Goal: Task Accomplishment & Management: Manage account settings

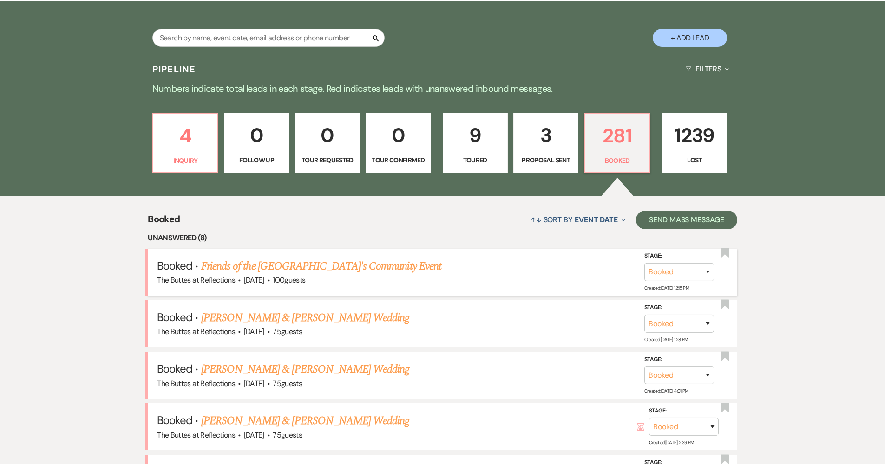
scroll to position [196, 0]
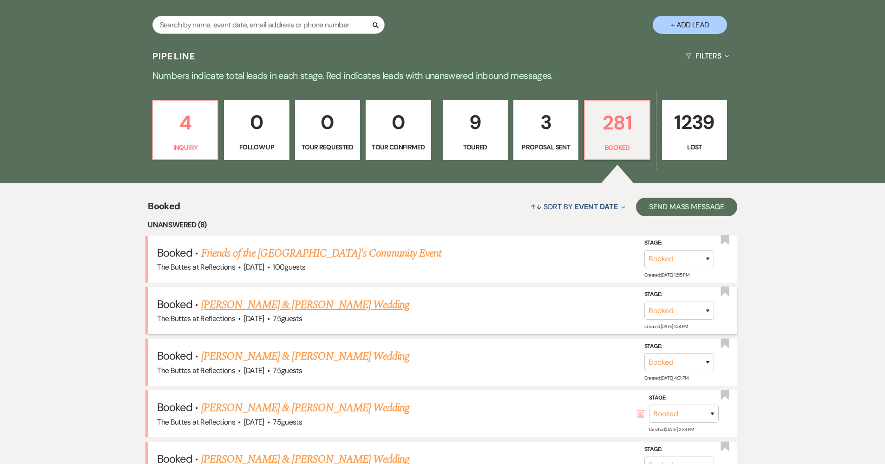
click at [353, 294] on li "Booked · [PERSON_NAME] & [PERSON_NAME] Wedding The Buttes at Reflections · [DAT…" at bounding box center [442, 311] width 589 height 47
click at [353, 304] on link "Jacqueline Black & Orlando Black's Wedding" at bounding box center [305, 305] width 208 height 17
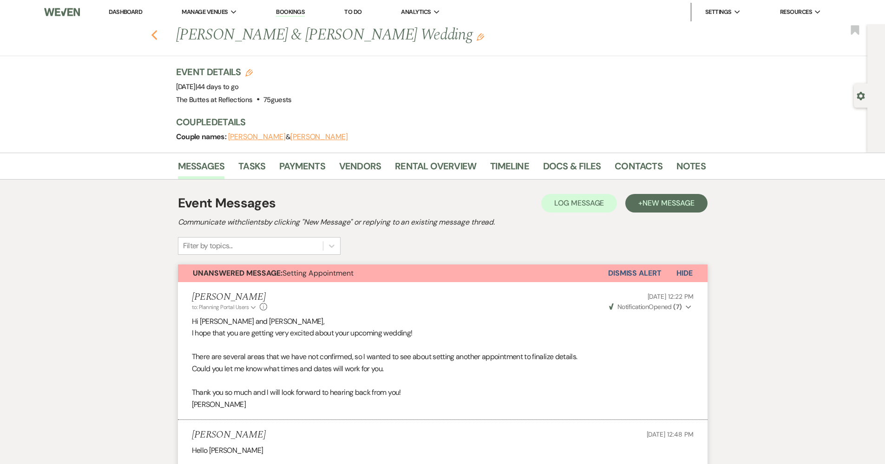
click at [158, 33] on icon "Previous" at bounding box center [154, 35] width 7 height 11
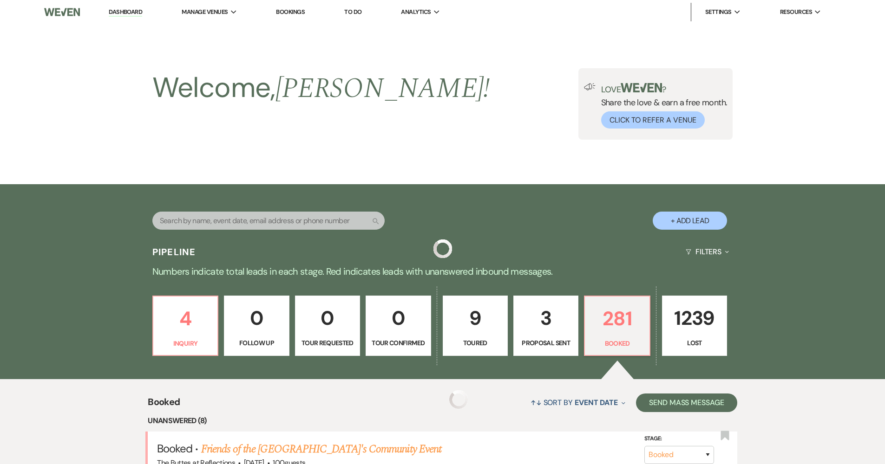
scroll to position [196, 0]
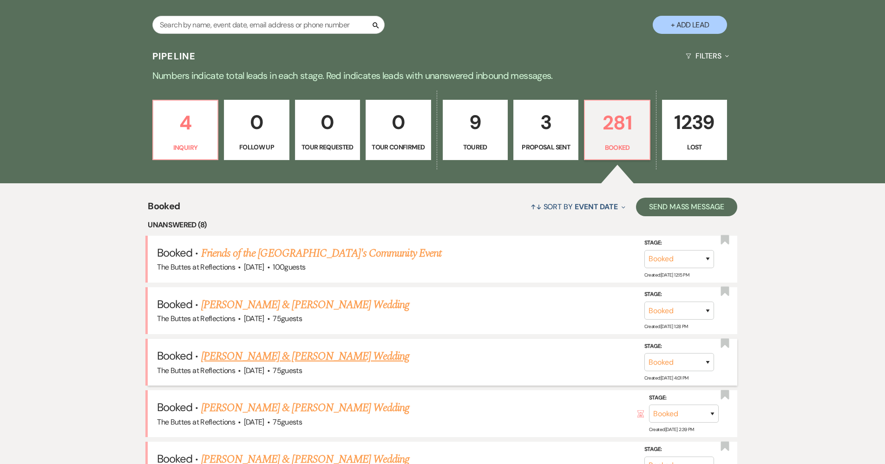
click at [311, 353] on link "Morgan Del Principe & Drew Jenkins's Wedding" at bounding box center [305, 356] width 208 height 17
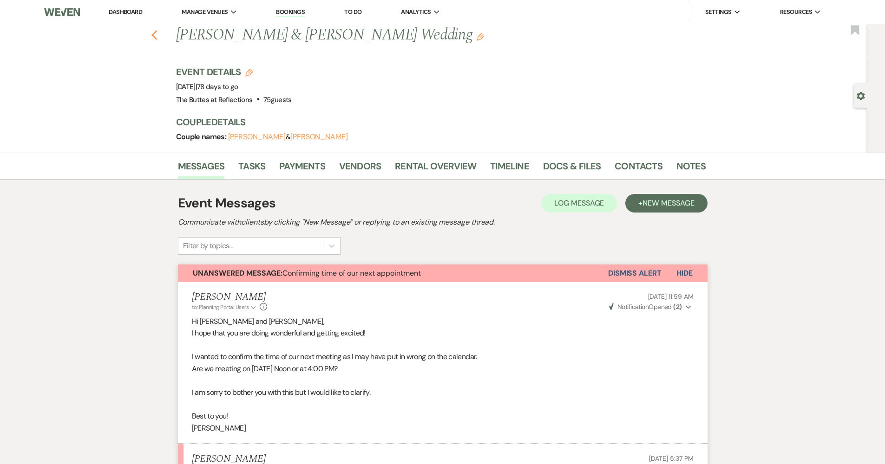
click at [157, 37] on use "button" at bounding box center [154, 35] width 6 height 10
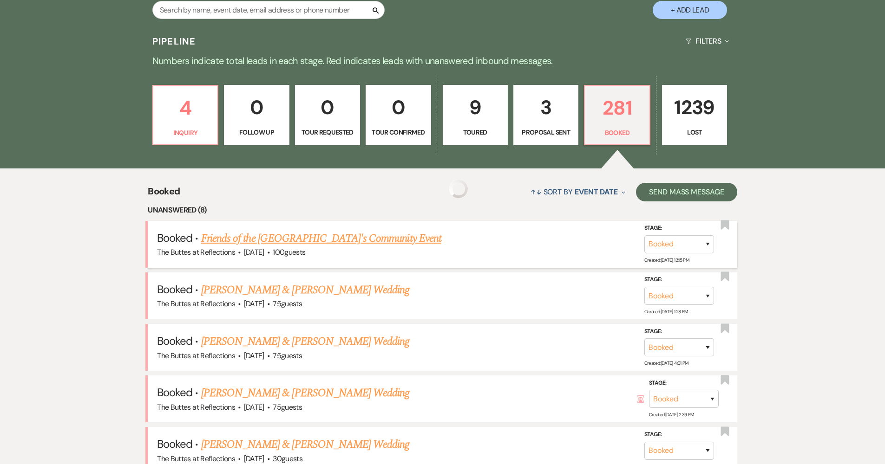
scroll to position [246, 0]
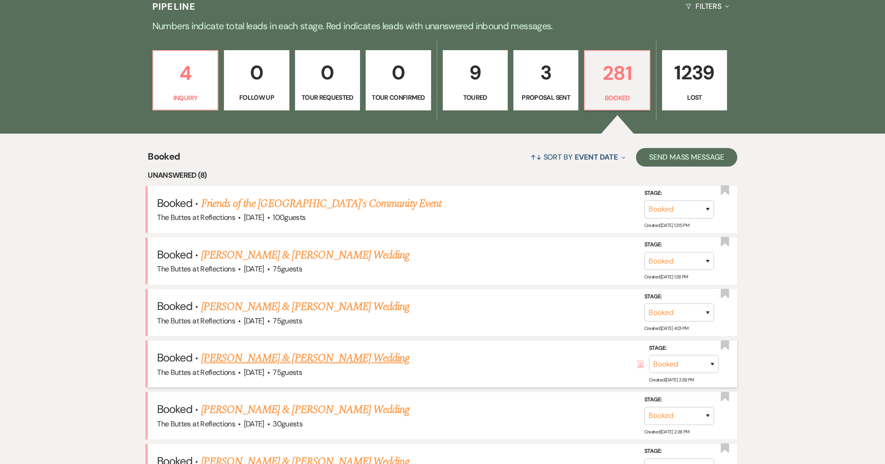
click at [220, 351] on link "[PERSON_NAME] & [PERSON_NAME] Wedding" at bounding box center [305, 358] width 208 height 17
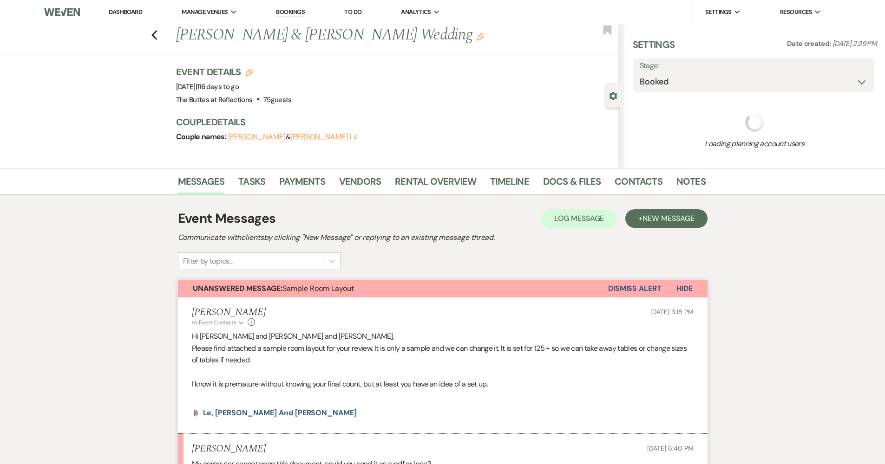
select select "5"
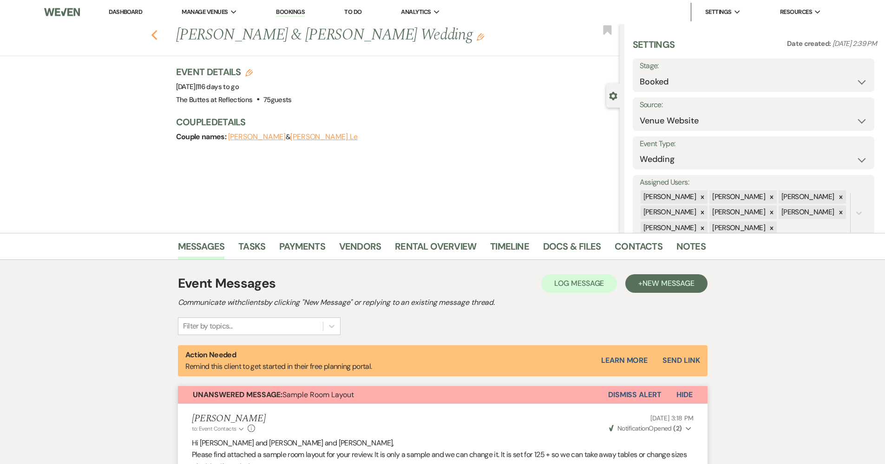
click at [158, 37] on icon "Previous" at bounding box center [154, 35] width 7 height 11
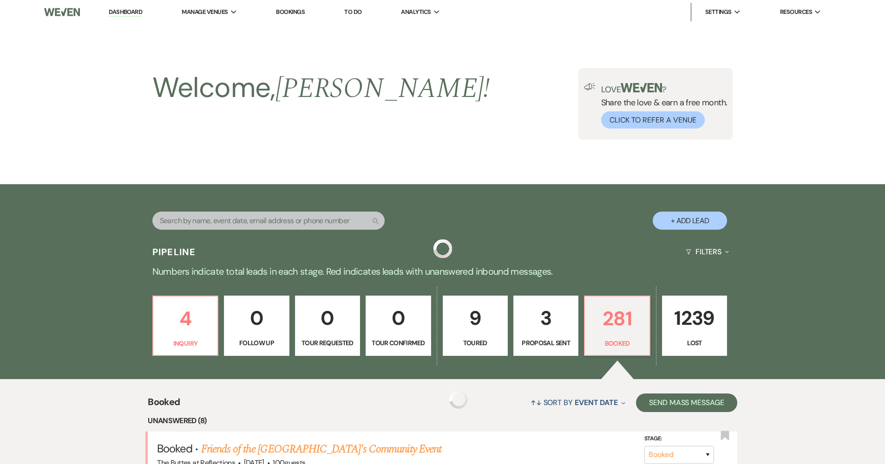
scroll to position [246, 0]
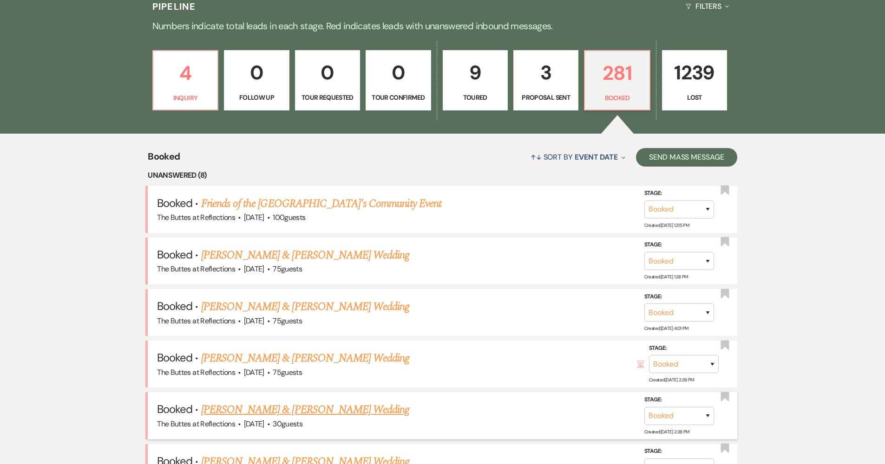
click at [216, 407] on link "[PERSON_NAME] & [PERSON_NAME] Wedding" at bounding box center [305, 410] width 208 height 17
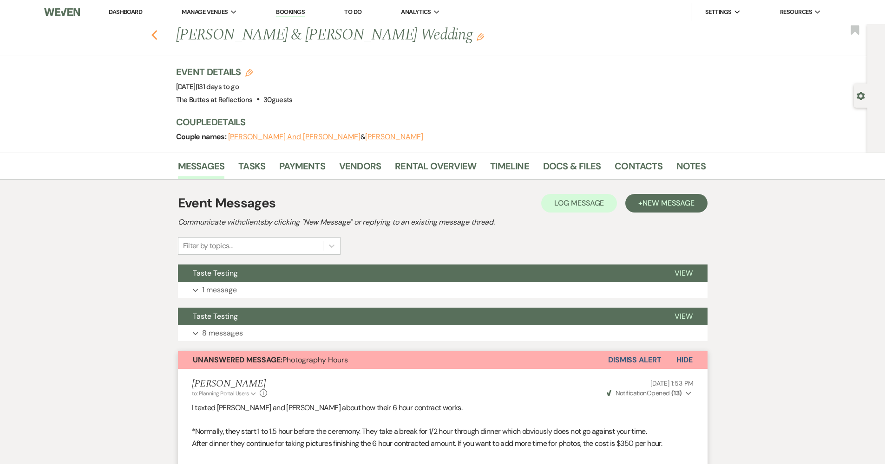
click at [157, 34] on use "button" at bounding box center [154, 35] width 6 height 10
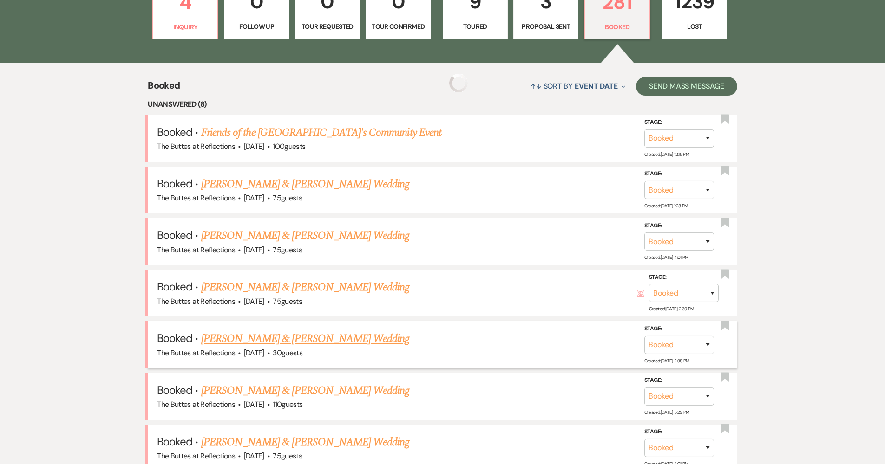
scroll to position [392, 0]
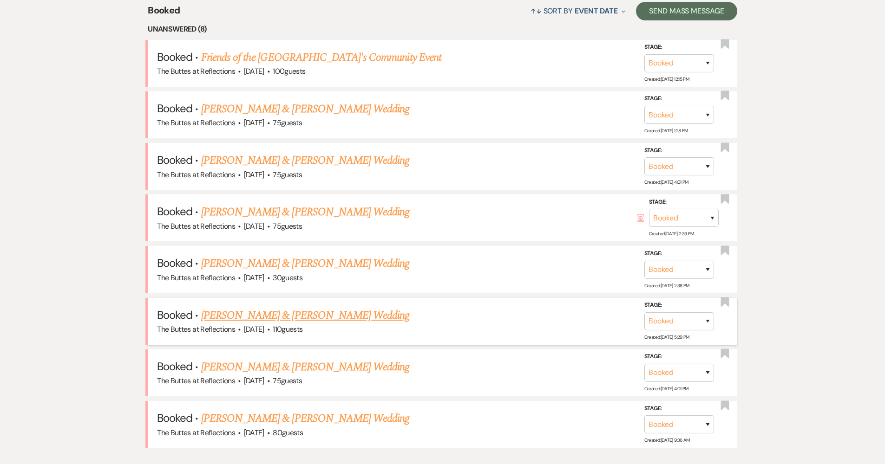
click at [243, 313] on link "[PERSON_NAME] & [PERSON_NAME] Wedding" at bounding box center [305, 315] width 208 height 17
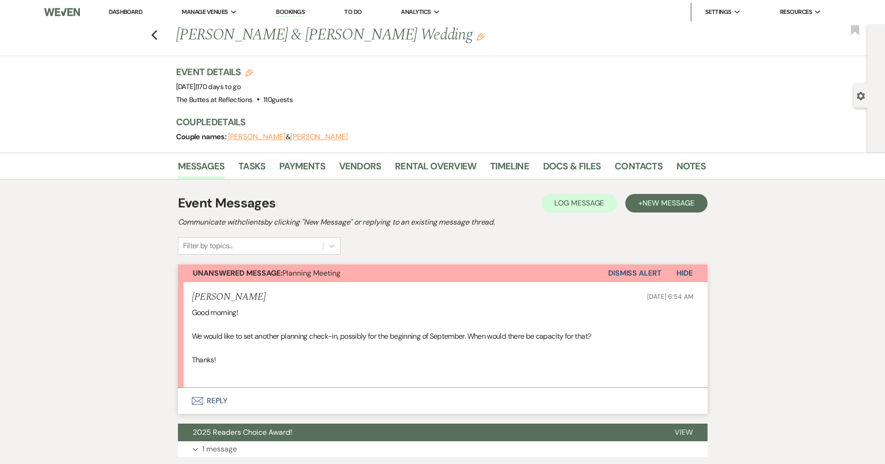
click at [153, 34] on div "Previous Ted Gilman & Samantha Weidman's Wedding Edit Bookmark" at bounding box center [431, 40] width 872 height 32
click at [153, 37] on div "Previous Ted Gilman & Samantha Weidman's Wedding Edit Bookmark" at bounding box center [431, 40] width 872 height 32
click at [156, 36] on use "button" at bounding box center [154, 35] width 6 height 10
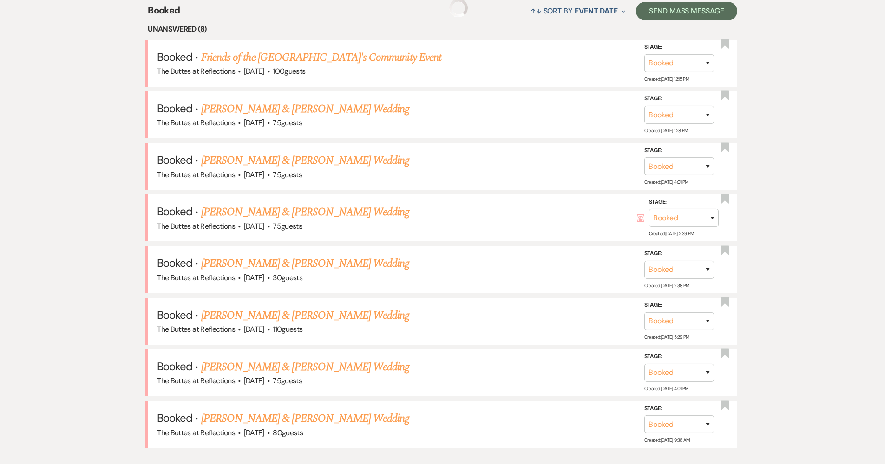
scroll to position [458, 0]
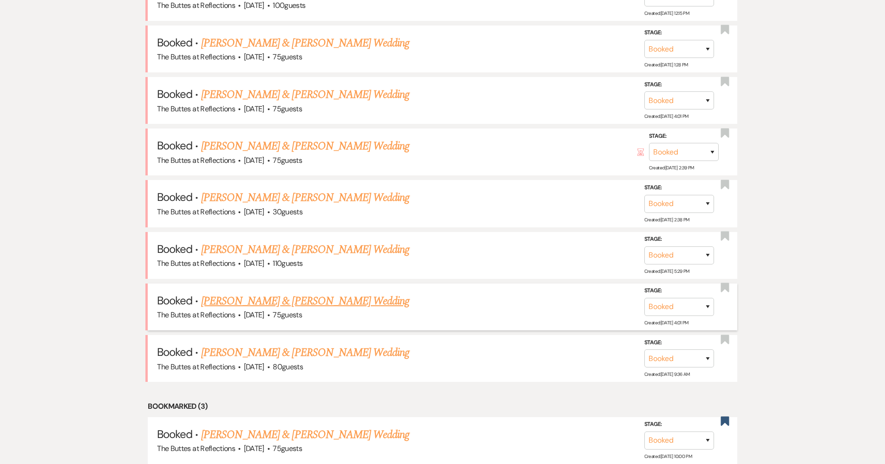
click at [237, 294] on link "[PERSON_NAME] & [PERSON_NAME] Wedding" at bounding box center [305, 301] width 208 height 17
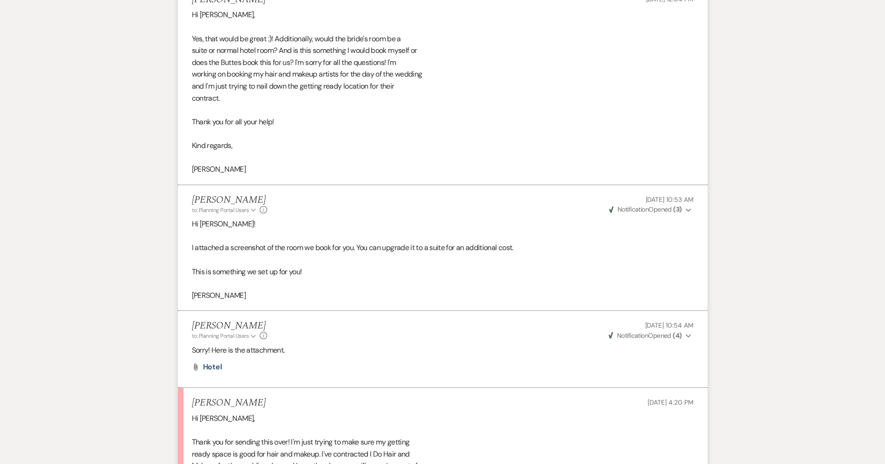
scroll to position [678, 0]
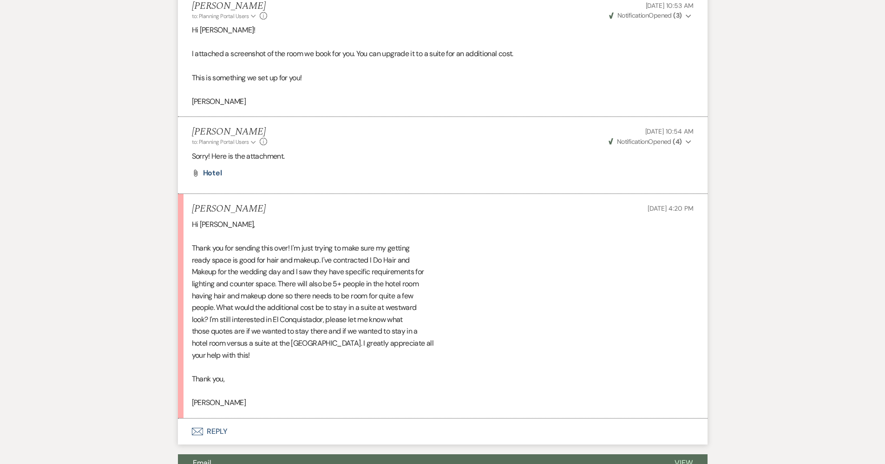
click at [234, 419] on button "Envelope Reply" at bounding box center [443, 432] width 530 height 26
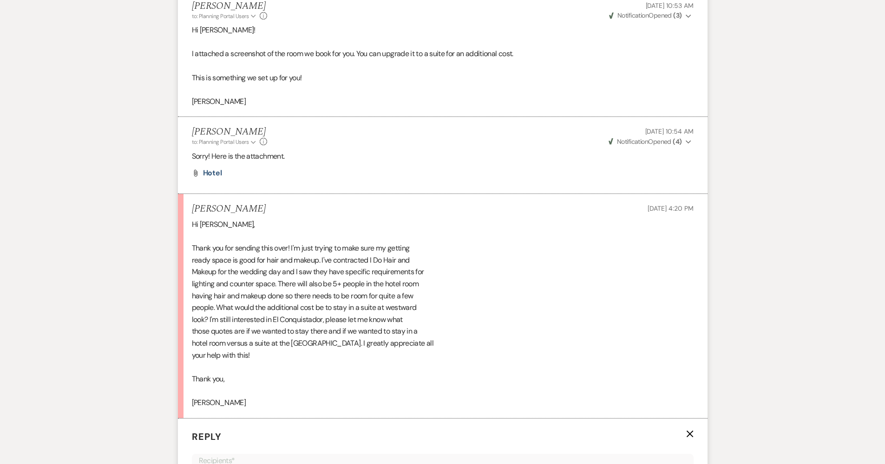
scroll to position [945, 0]
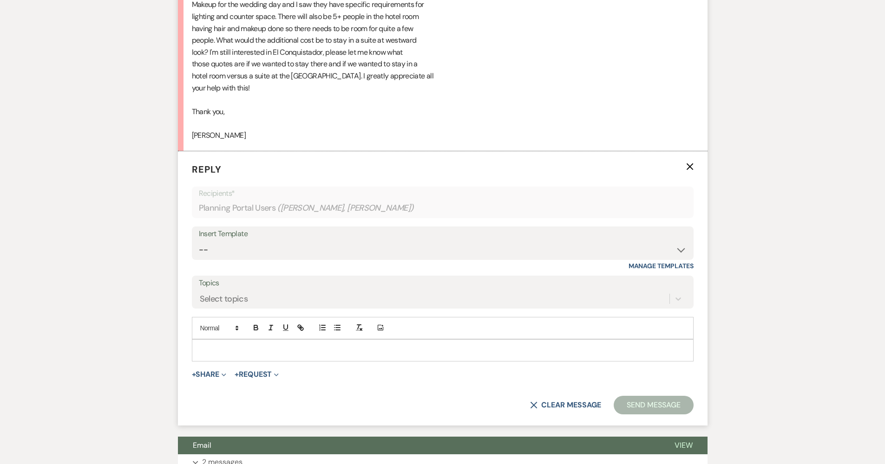
click at [246, 340] on div at bounding box center [442, 350] width 501 height 21
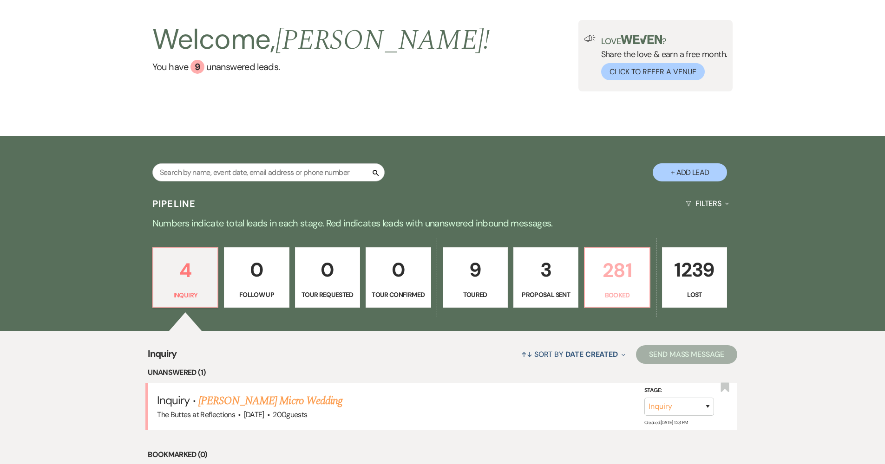
click at [608, 275] on p "281" at bounding box center [616, 270] width 53 height 31
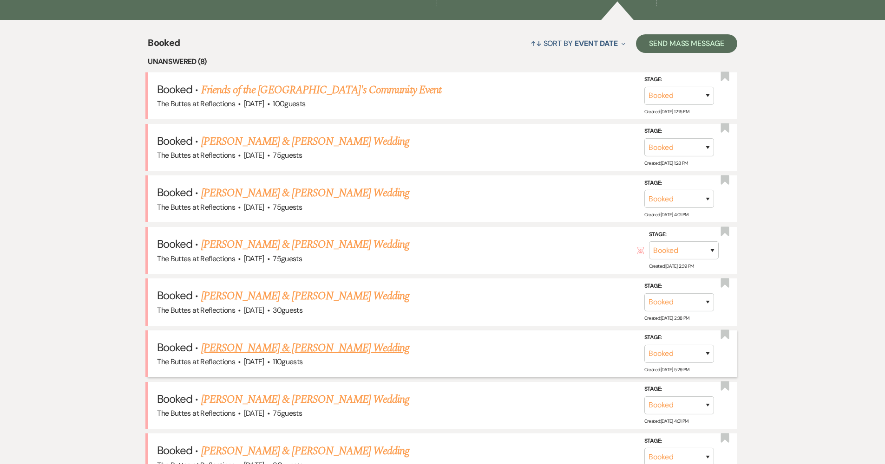
scroll to position [389, 0]
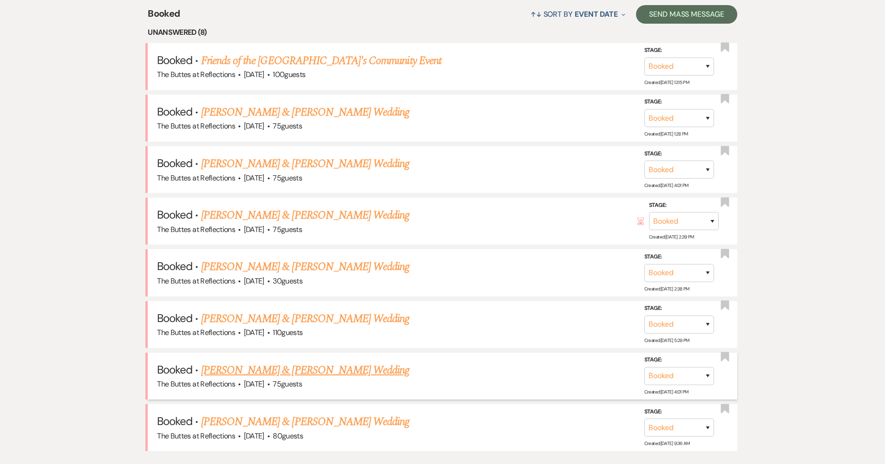
click at [326, 362] on link "[PERSON_NAME] & [PERSON_NAME] Wedding" at bounding box center [305, 370] width 208 height 17
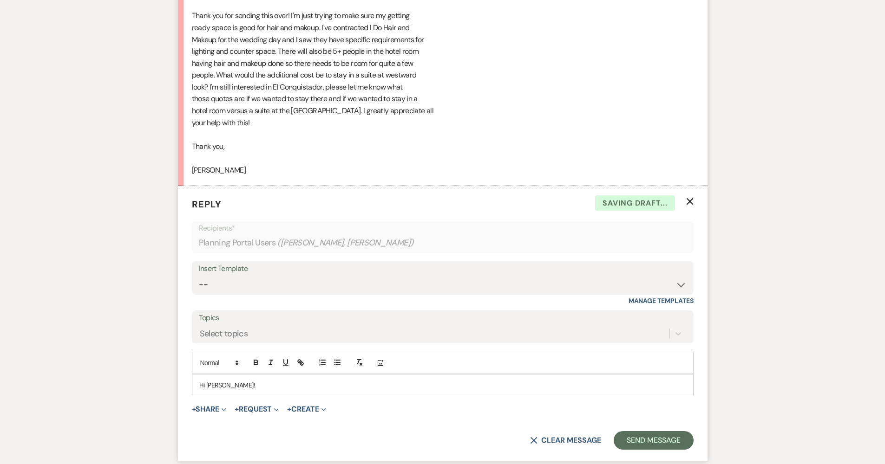
scroll to position [944, 0]
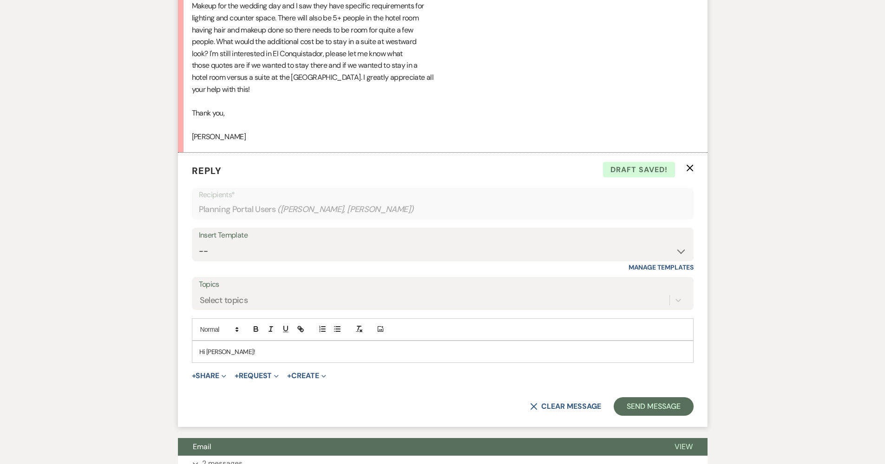
click at [317, 341] on div "Hi [PERSON_NAME]!" at bounding box center [442, 351] width 501 height 21
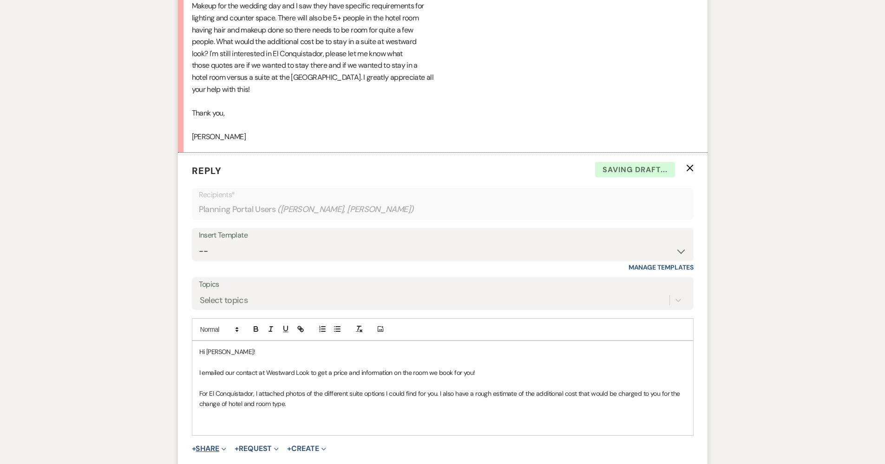
click at [215, 445] on button "+ Share Expand" at bounding box center [209, 448] width 35 height 7
click at [228, 463] on span "Doc Upload Documents" at bounding box center [229, 468] width 53 height 10
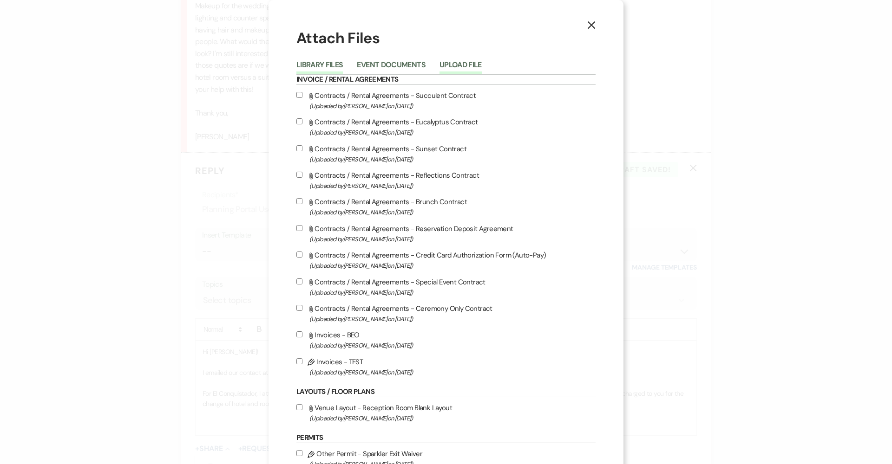
click at [452, 68] on button "Upload File" at bounding box center [460, 67] width 42 height 13
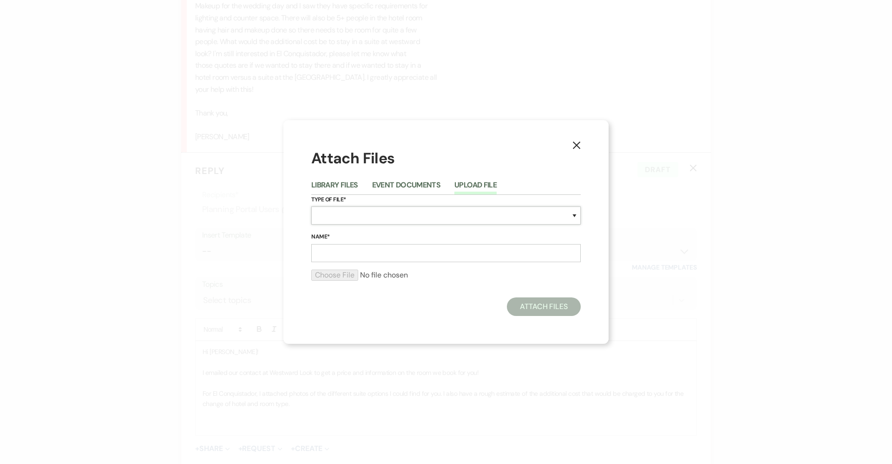
select select "21"
click at [333, 253] on input "Name*" at bounding box center [445, 253] width 269 height 18
type input "King Jr Suite"
click at [329, 276] on input "file" at bounding box center [445, 275] width 269 height 11
type input "C:\fakepath\Image 8-20-25 at 8.48 AM.jpeg"
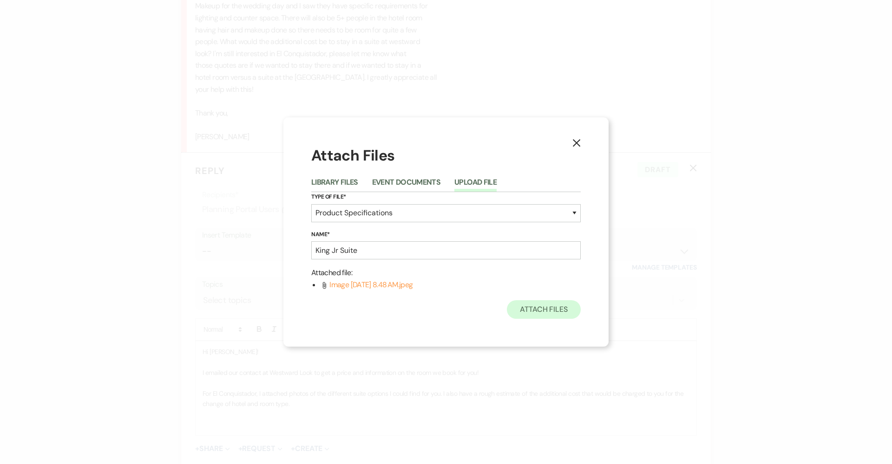
click at [541, 306] on button "Attach Files" at bounding box center [544, 310] width 74 height 19
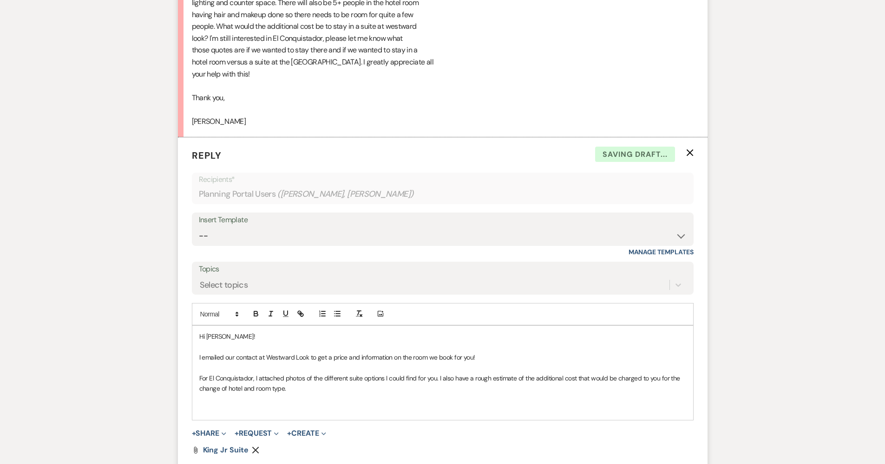
scroll to position [1002, 0]
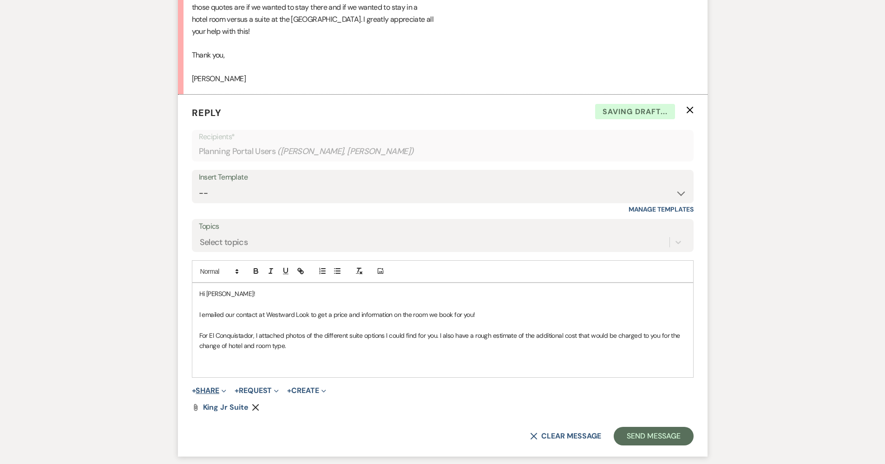
click at [220, 387] on button "+ Share Expand" at bounding box center [209, 390] width 35 height 7
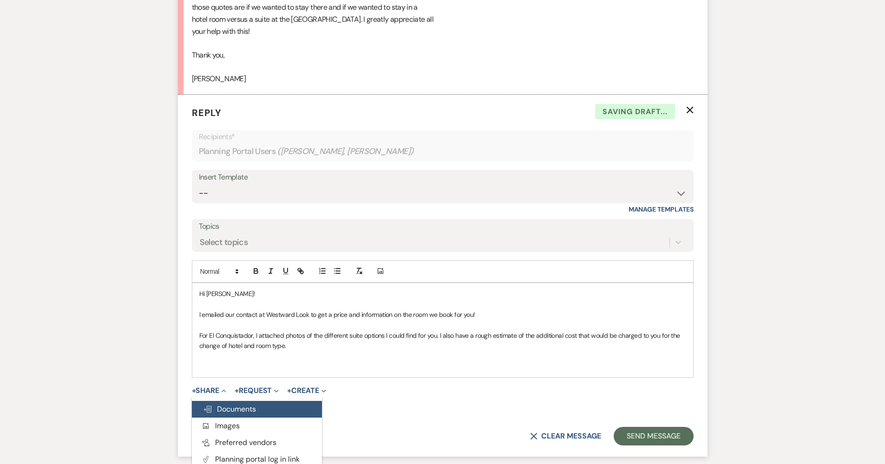
click at [231, 401] on button "Doc Upload Documents" at bounding box center [257, 409] width 130 height 17
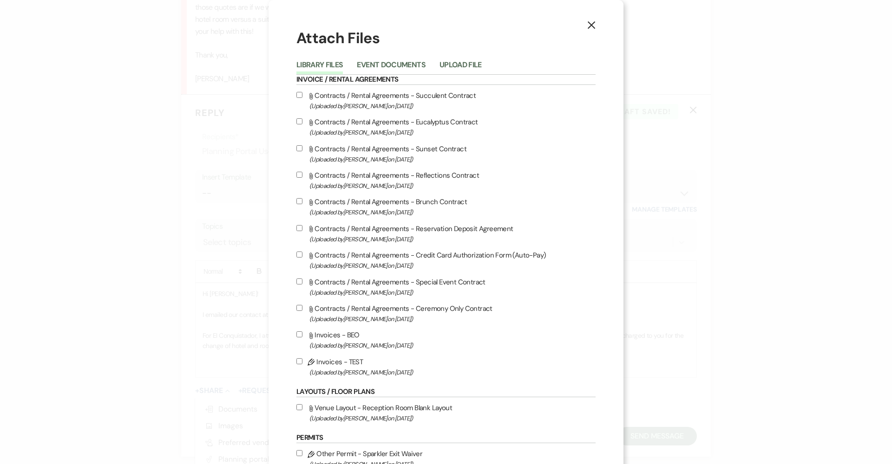
click at [465, 57] on div "Library Files Event Documents Upload File" at bounding box center [445, 65] width 299 height 20
click at [467, 61] on button "Upload File" at bounding box center [460, 67] width 42 height 13
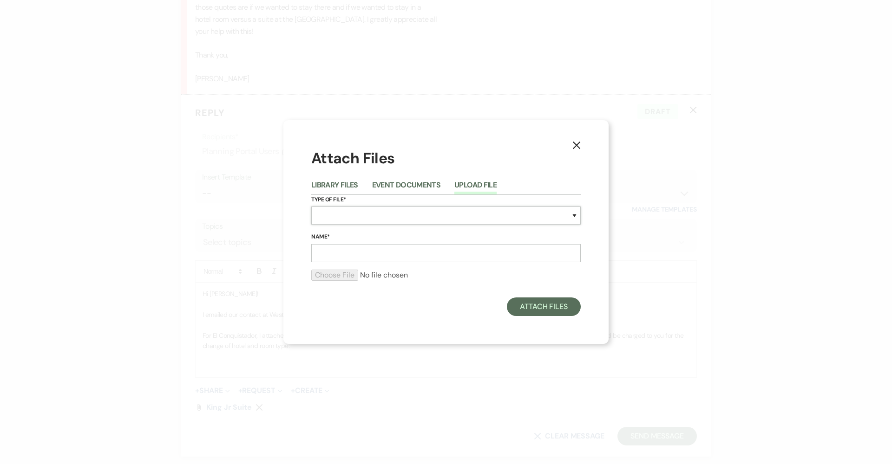
select select "21"
click at [345, 255] on input "Name*" at bounding box center [445, 253] width 269 height 18
type input "Kinh Hospitality Suite"
click at [346, 277] on input "file" at bounding box center [445, 275] width 269 height 11
type input "C:\fakepath\Image 8-20-25 at 8.48 AM (1).jpeg"
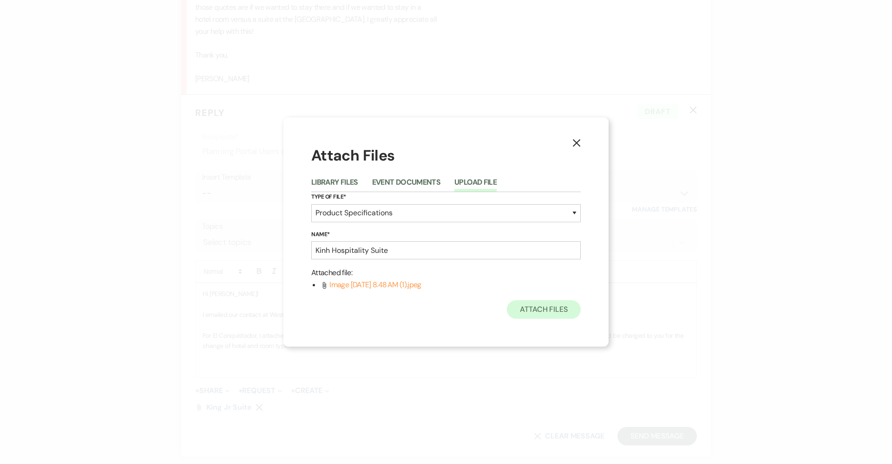
click at [539, 309] on button "Attach Files" at bounding box center [544, 310] width 74 height 19
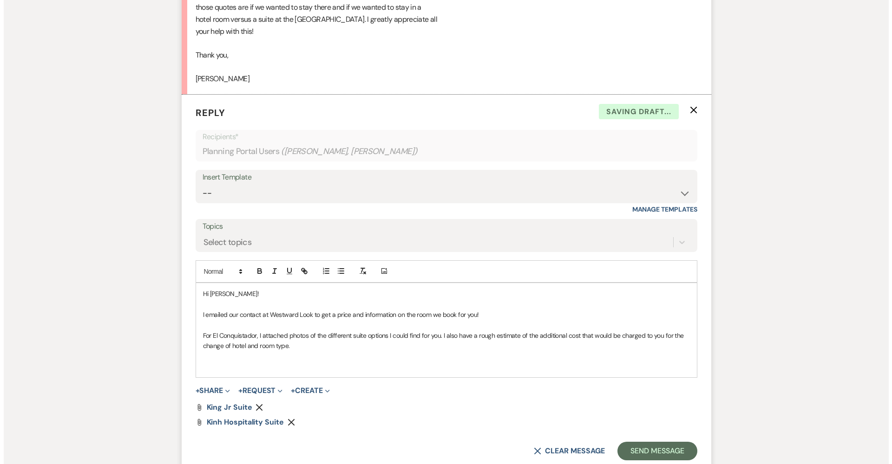
scroll to position [1015, 0]
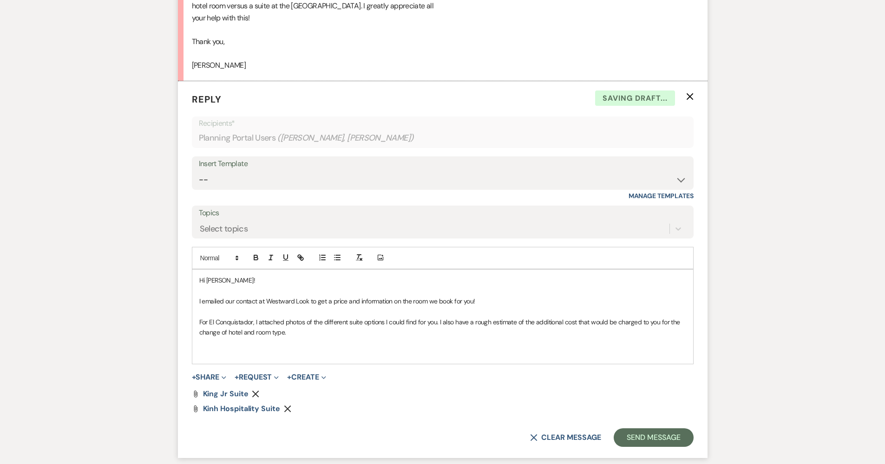
click at [288, 405] on icon "Remove" at bounding box center [287, 408] width 7 height 7
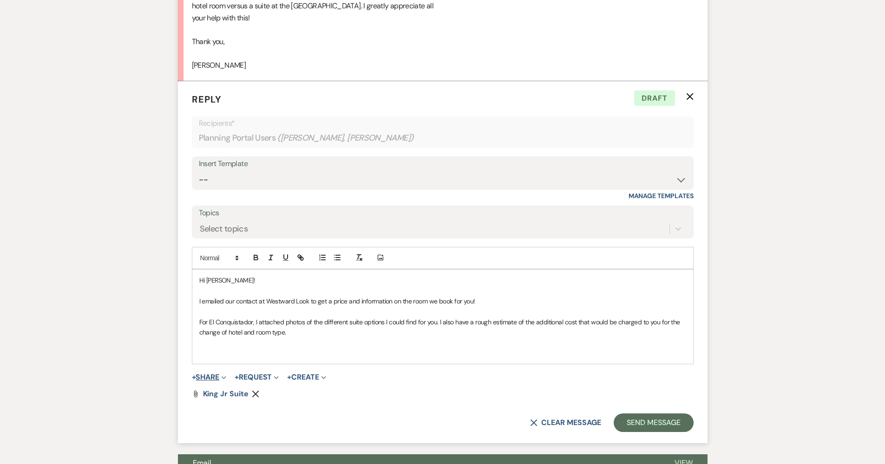
click at [211, 374] on button "+ Share Expand" at bounding box center [209, 377] width 35 height 7
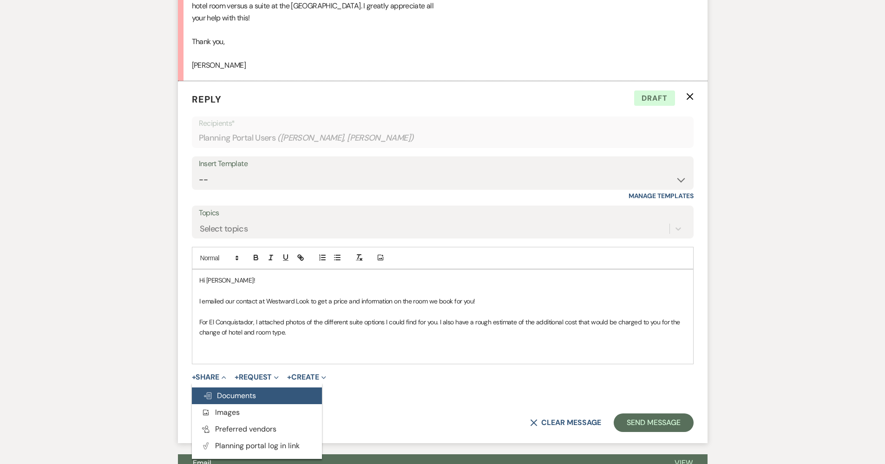
click at [238, 391] on span "Doc Upload Documents" at bounding box center [229, 396] width 53 height 10
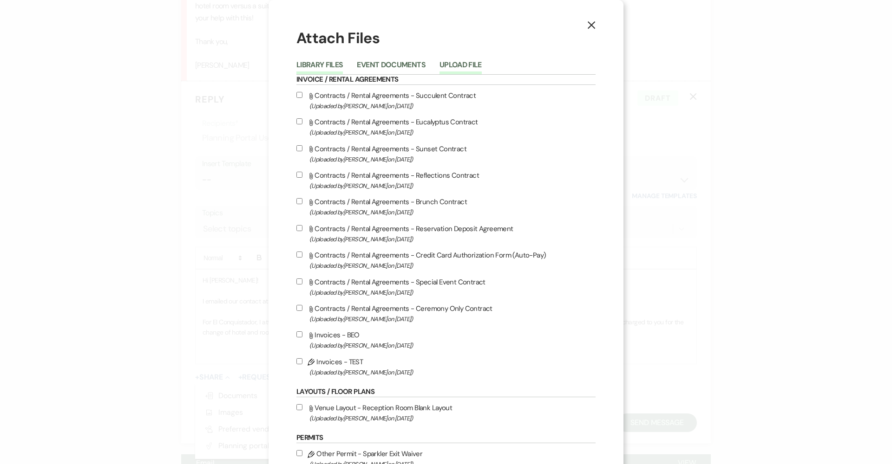
click at [464, 61] on button "Upload File" at bounding box center [460, 67] width 42 height 13
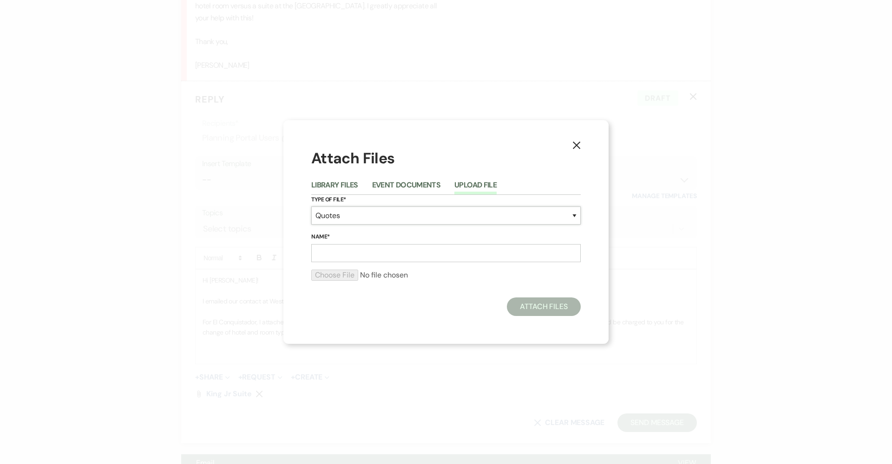
select select "21"
click at [379, 251] on input "Name*" at bounding box center [445, 253] width 269 height 18
type input "King Hospitality Suite"
click at [343, 276] on input "file" at bounding box center [445, 275] width 269 height 11
type input "C:\fakepath\Image 8-20-25 at 8.48 AM (1).jpeg"
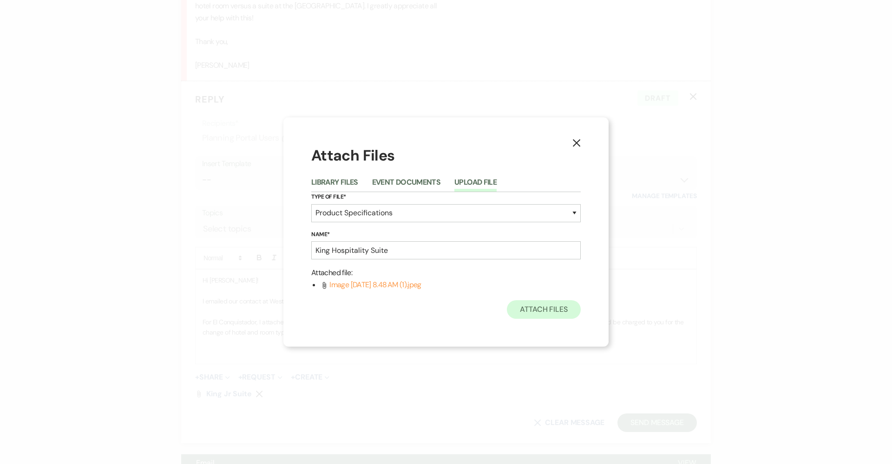
click at [564, 310] on button "Attach Files" at bounding box center [544, 310] width 74 height 19
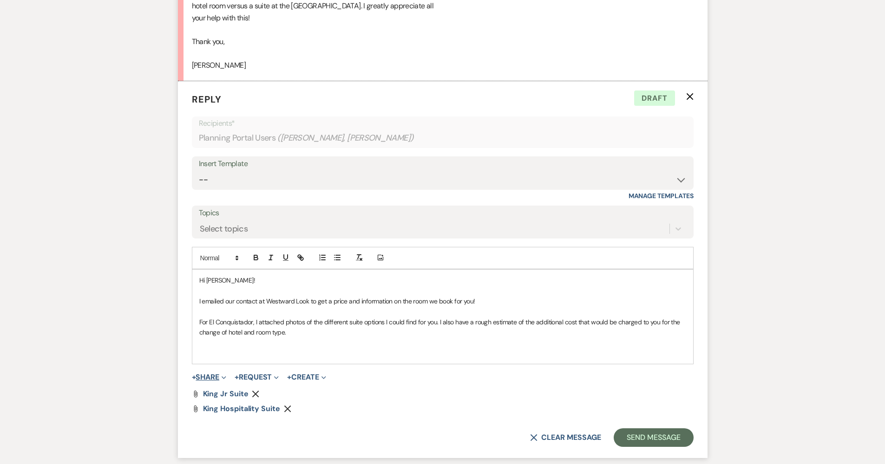
click at [215, 374] on button "+ Share Expand" at bounding box center [209, 377] width 35 height 7
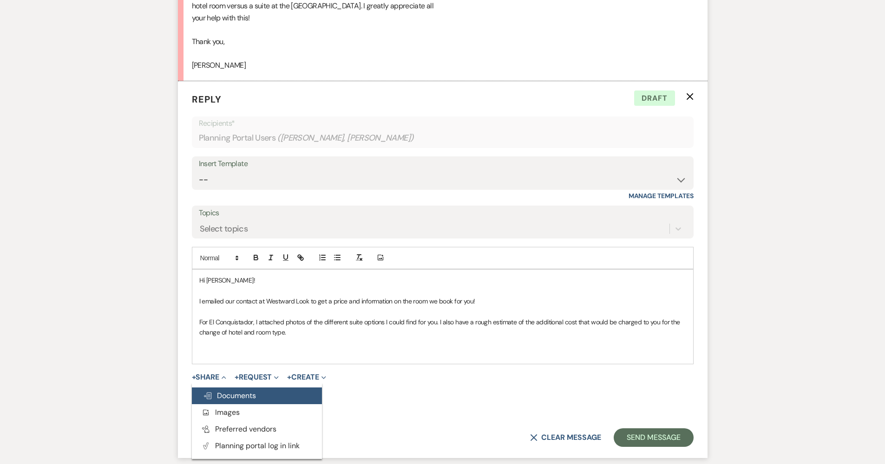
click at [222, 391] on span "Doc Upload Documents" at bounding box center [229, 396] width 53 height 10
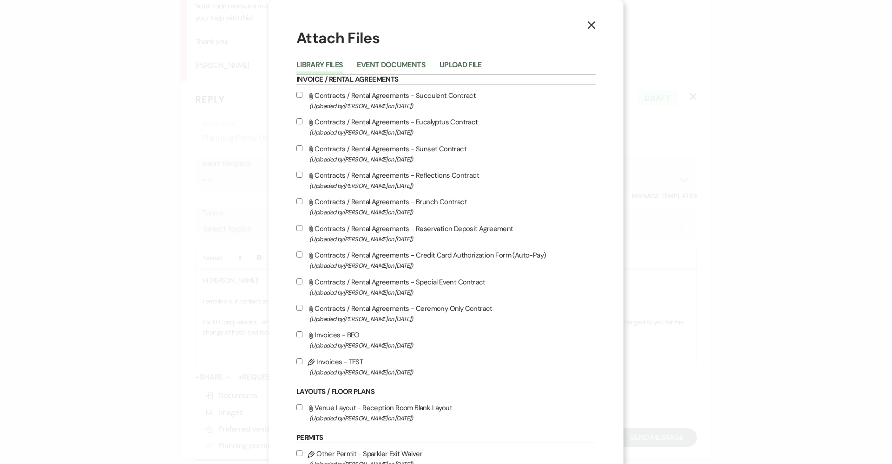
click at [458, 59] on li "Upload File" at bounding box center [467, 66] width 56 height 15
click at [456, 62] on button "Upload File" at bounding box center [460, 67] width 42 height 13
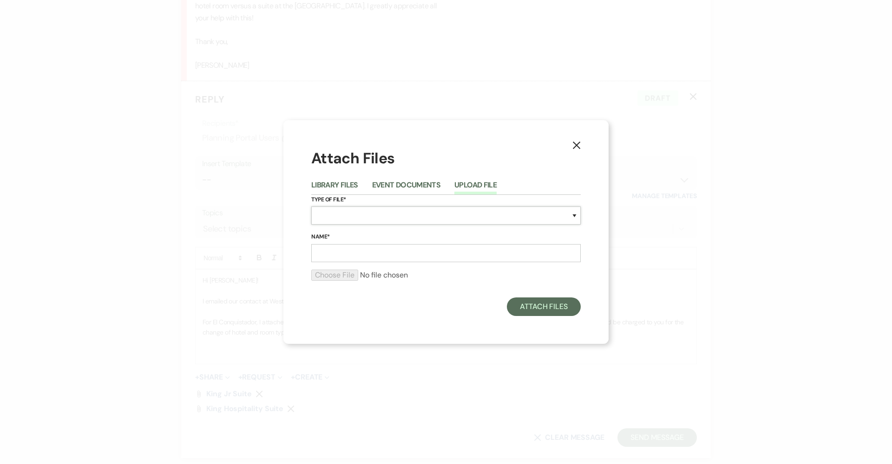
select select "21"
click at [370, 247] on input "Name*" at bounding box center [445, 253] width 269 height 18
type input "King Executive Suite"
click at [341, 277] on input "file" at bounding box center [445, 275] width 269 height 11
type input "C:\fakepath\Image 8-20-25 at 8.48 AM.jpeg"
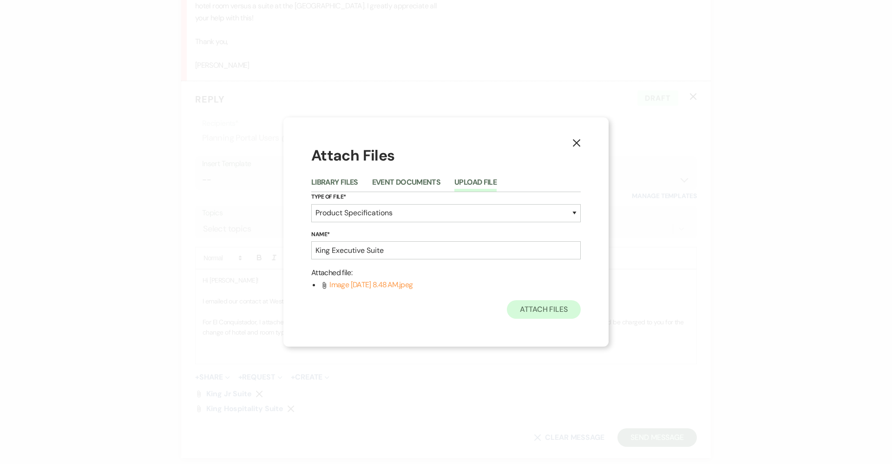
click at [536, 312] on button "Attach Files" at bounding box center [544, 310] width 74 height 19
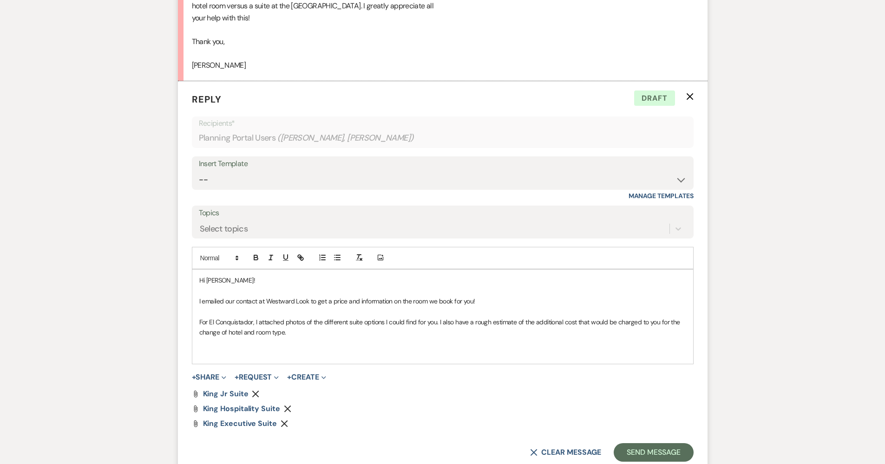
click at [262, 391] on div "Attach File King Jr Suite Remove" at bounding box center [443, 394] width 502 height 7
click at [256, 391] on icon "Remove" at bounding box center [255, 394] width 7 height 7
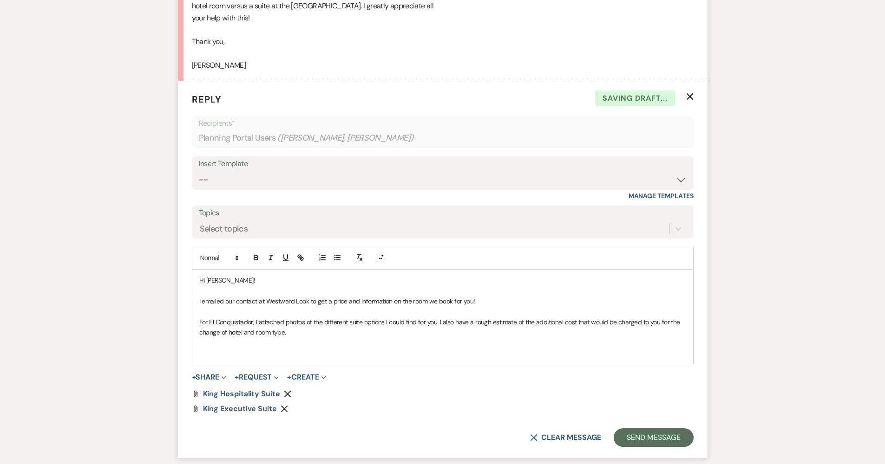
click at [287, 391] on icon "Remove" at bounding box center [287, 394] width 7 height 7
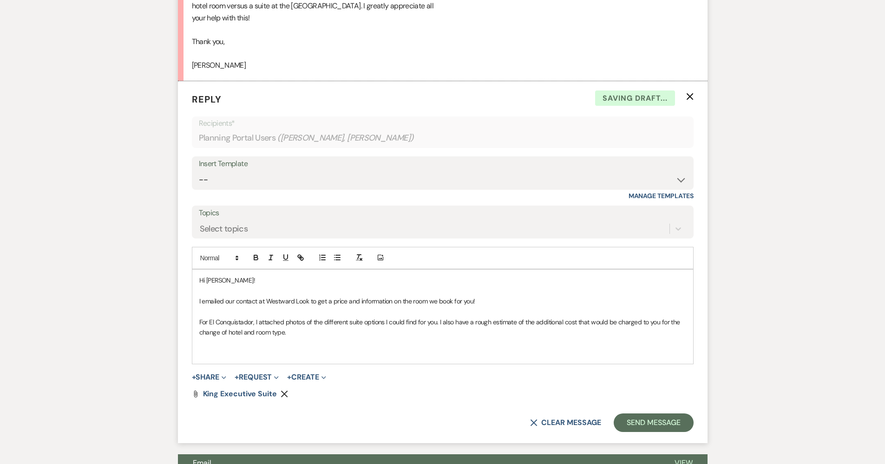
click at [285, 391] on icon "Remove" at bounding box center [284, 394] width 7 height 7
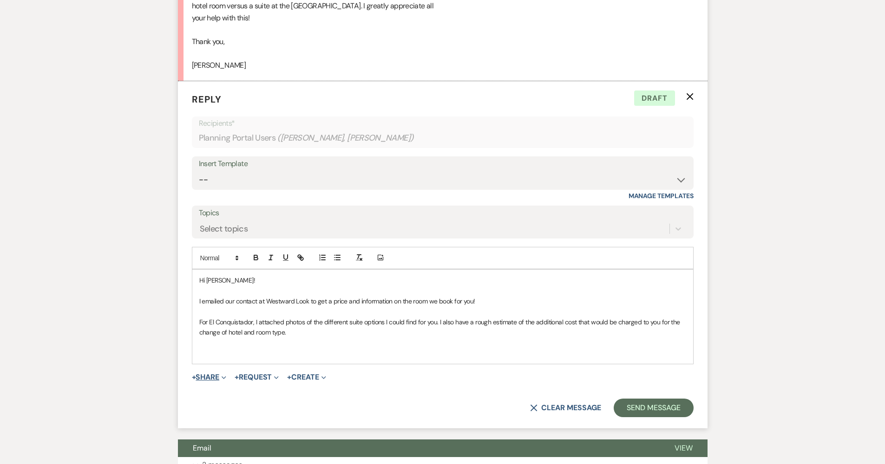
click at [218, 374] on button "+ Share Expand" at bounding box center [209, 377] width 35 height 7
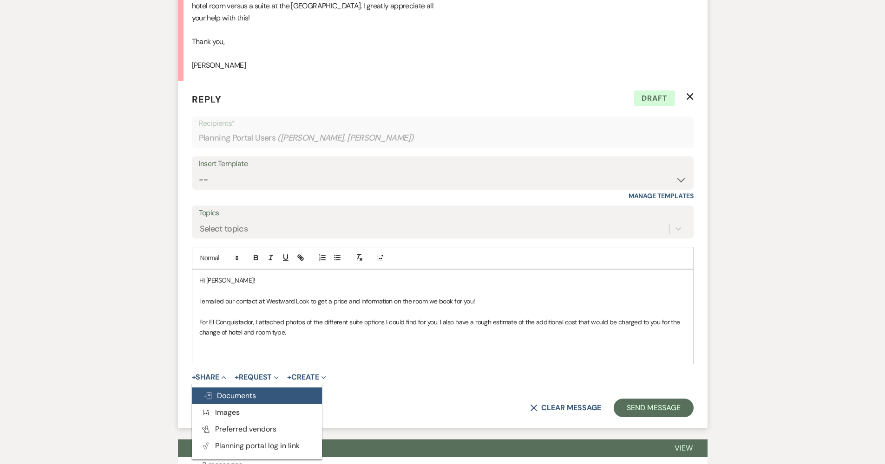
click at [222, 391] on span "Doc Upload Documents" at bounding box center [229, 396] width 53 height 10
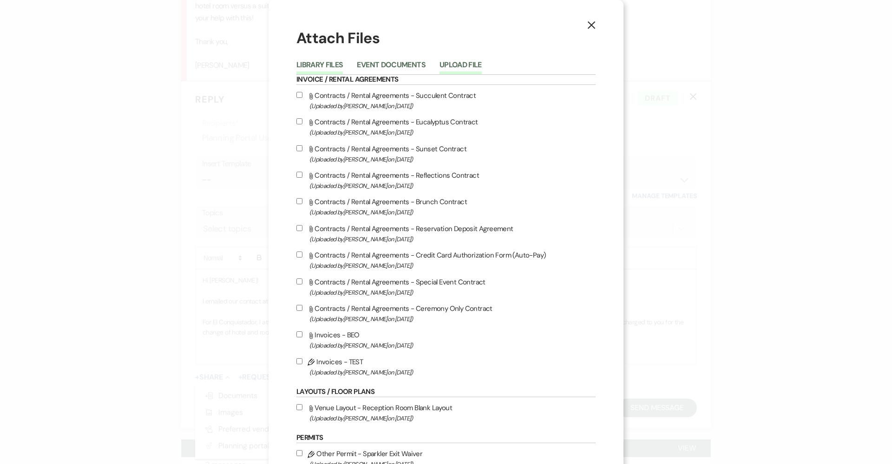
click at [458, 65] on button "Upload File" at bounding box center [460, 67] width 42 height 13
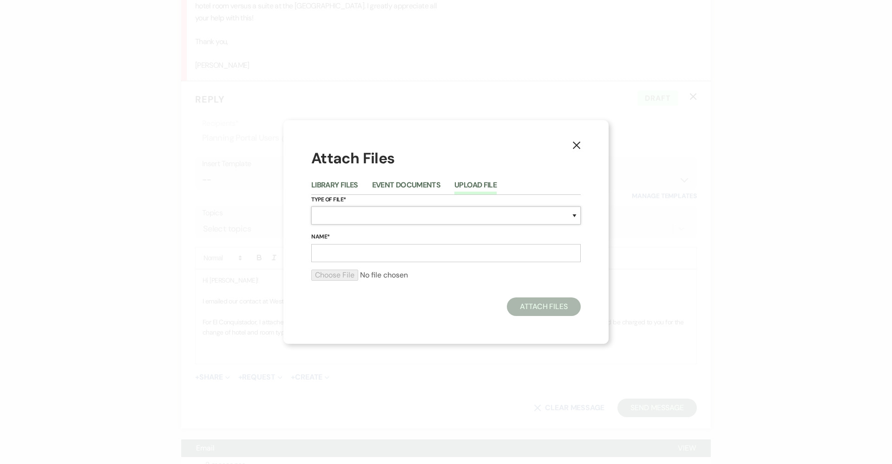
select select "21"
click at [407, 244] on input "Name*" at bounding box center [445, 253] width 269 height 18
type input "J"
type input "King Junior Suite"
click at [336, 272] on input "file" at bounding box center [445, 275] width 269 height 11
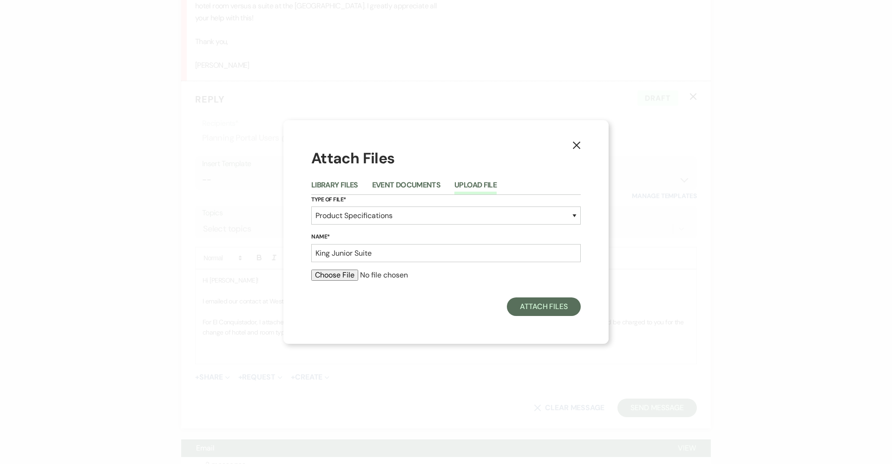
type input "C:\fakepath\Image 8-20-25 at 8.48 AM.jpeg"
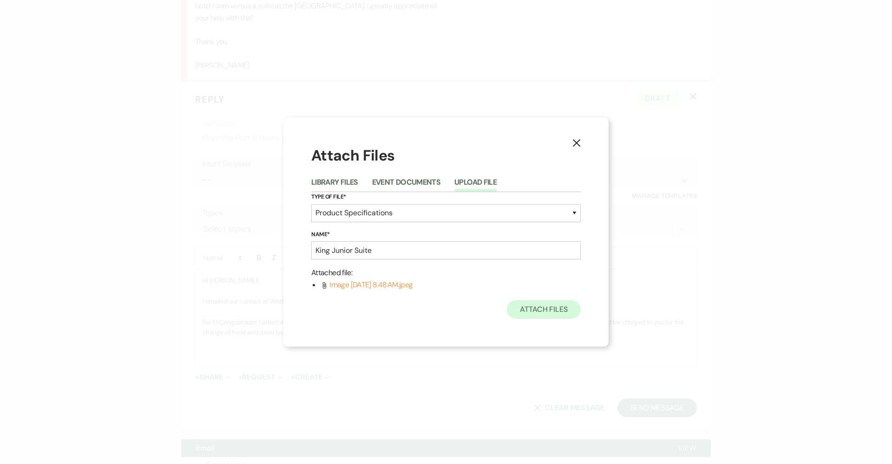
click at [515, 306] on button "Attach Files" at bounding box center [544, 310] width 74 height 19
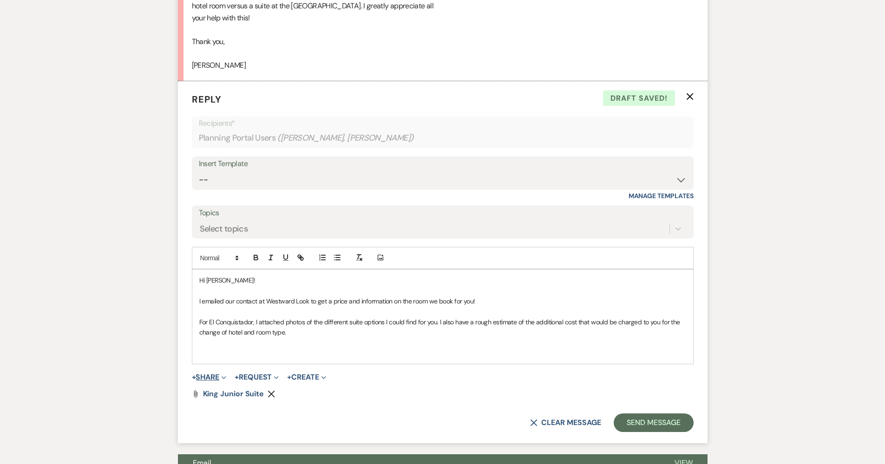
click at [221, 374] on button "+ Share Expand" at bounding box center [209, 377] width 35 height 7
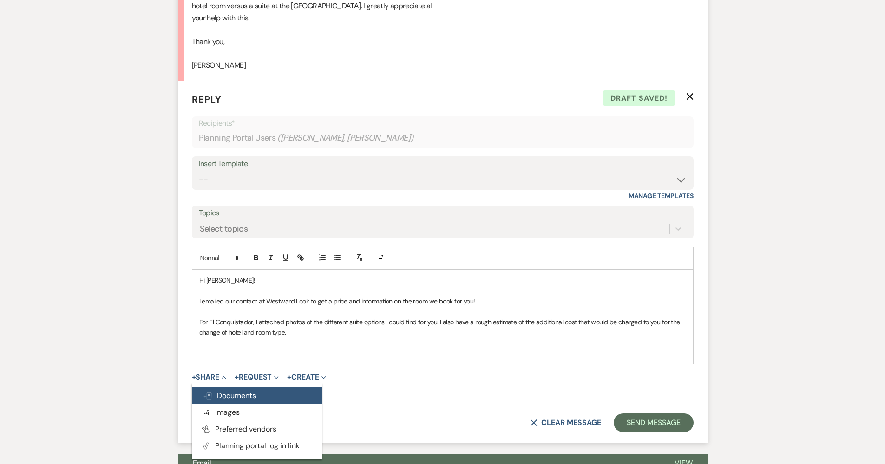
click at [236, 391] on span "Doc Upload Documents" at bounding box center [229, 396] width 53 height 10
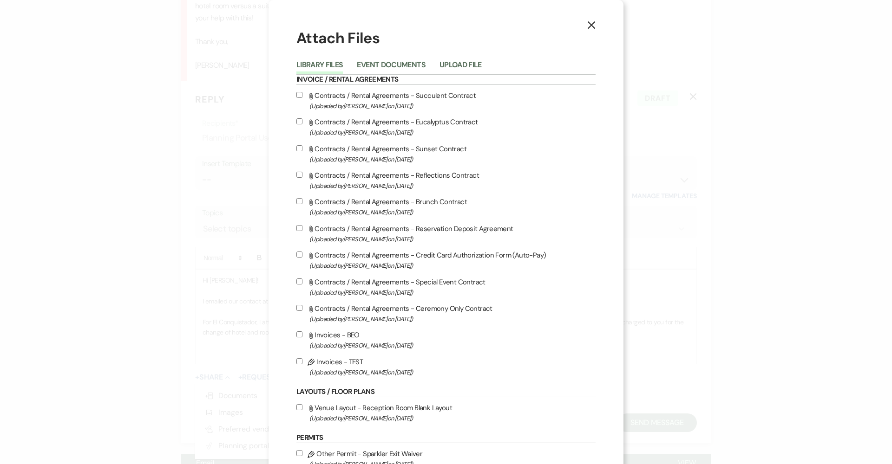
click at [474, 56] on div "Library Files Event Documents Upload File" at bounding box center [445, 65] width 299 height 20
click at [471, 63] on button "Upload File" at bounding box center [460, 67] width 42 height 13
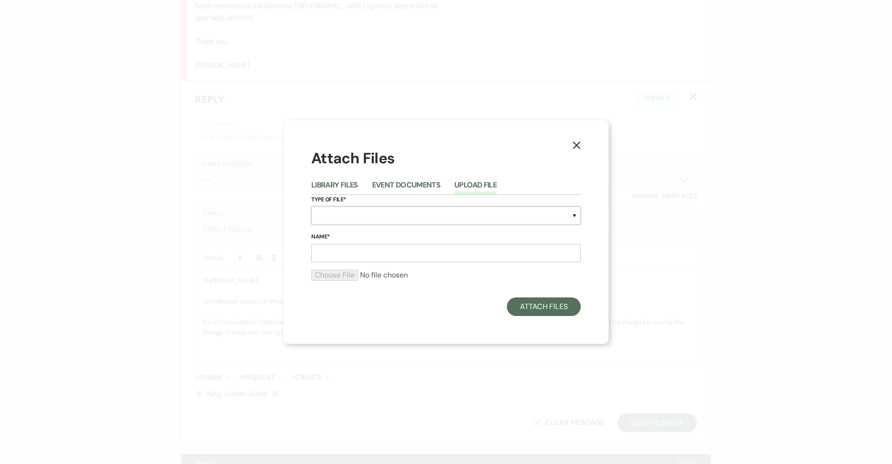
select select "21"
click at [424, 253] on input "Name*" at bounding box center [445, 253] width 269 height 18
type input "King Casita Suite"
click at [345, 276] on input "file" at bounding box center [445, 275] width 269 height 11
type input "C:\fakepath\Image 8-20-25 at 8.48 AM (1).jpeg"
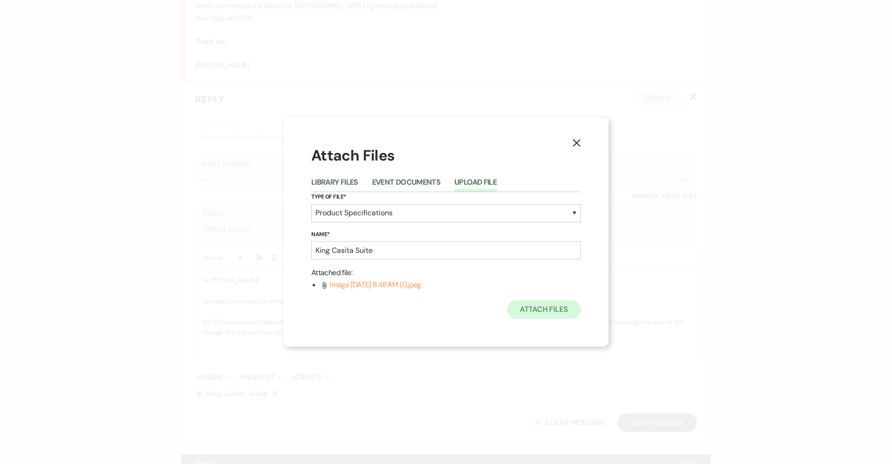
click at [520, 309] on button "Attach Files" at bounding box center [544, 310] width 74 height 19
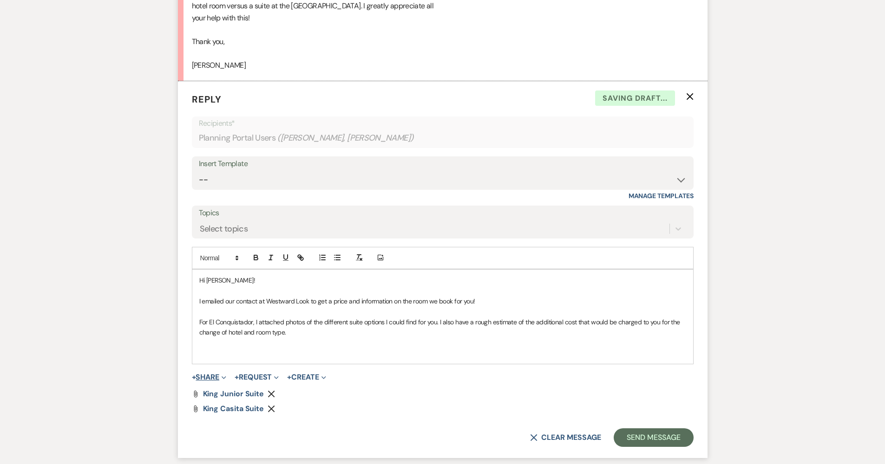
click at [204, 374] on button "+ Share Expand" at bounding box center [209, 377] width 35 height 7
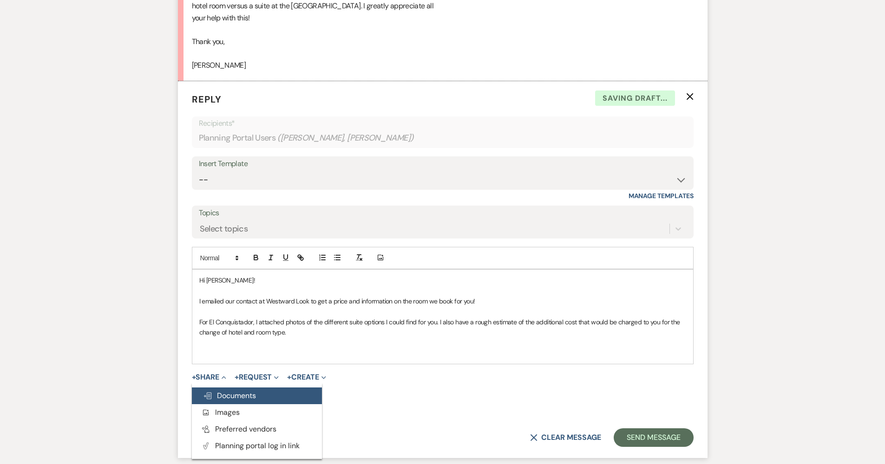
click at [227, 391] on span "Doc Upload Documents" at bounding box center [229, 396] width 53 height 10
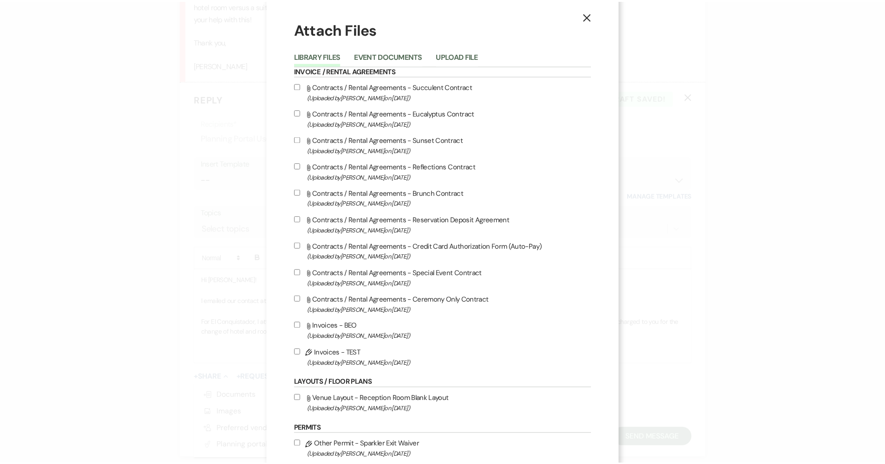
scroll to position [0, 0]
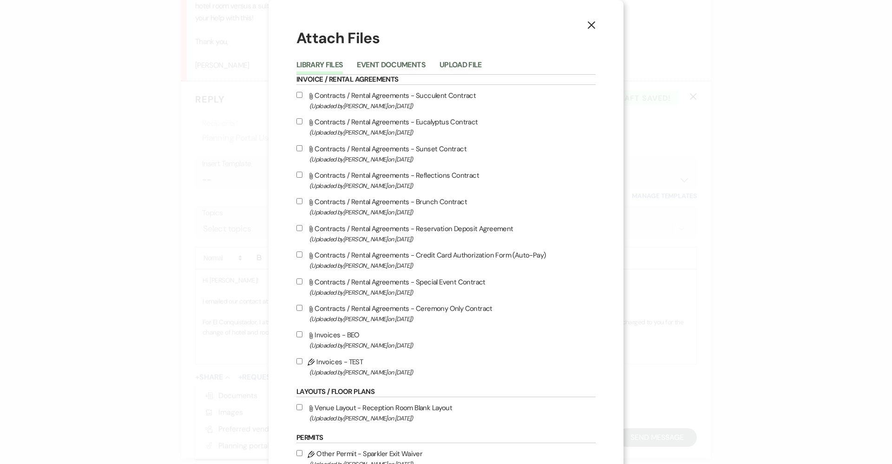
click at [465, 59] on li "Upload File" at bounding box center [467, 66] width 56 height 15
click at [468, 67] on button "Upload File" at bounding box center [460, 67] width 42 height 13
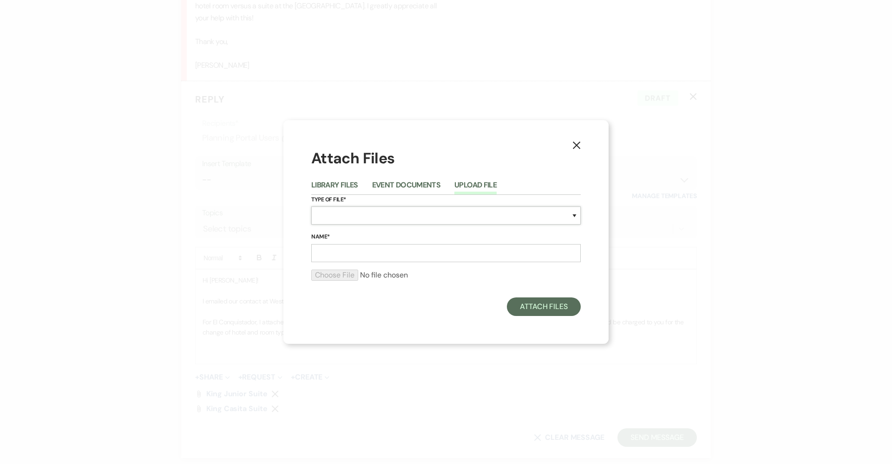
select select "21"
click at [360, 259] on input "Name*" at bounding box center [445, 253] width 269 height 18
type input "King Hospitality Suite"
click at [348, 271] on input "file" at bounding box center [445, 275] width 269 height 11
type input "C:\fakepath\Image 8-20-25 at 8.48 AM.jpeg"
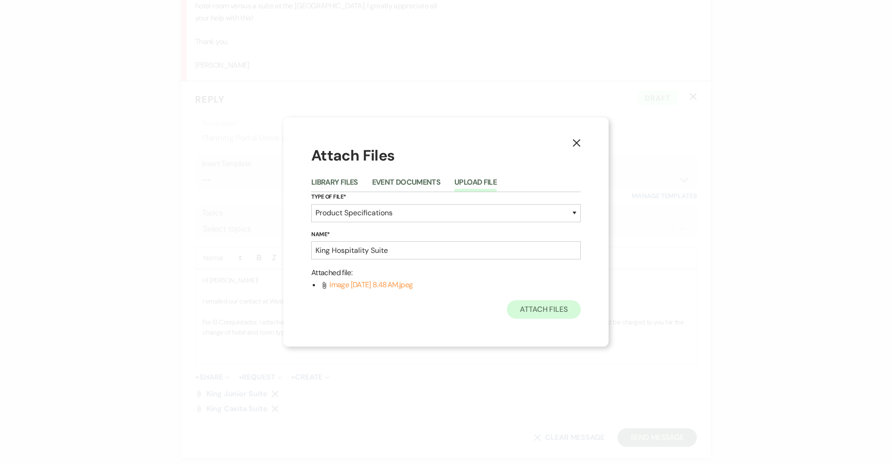
click at [537, 305] on button "Attach Files" at bounding box center [544, 310] width 74 height 19
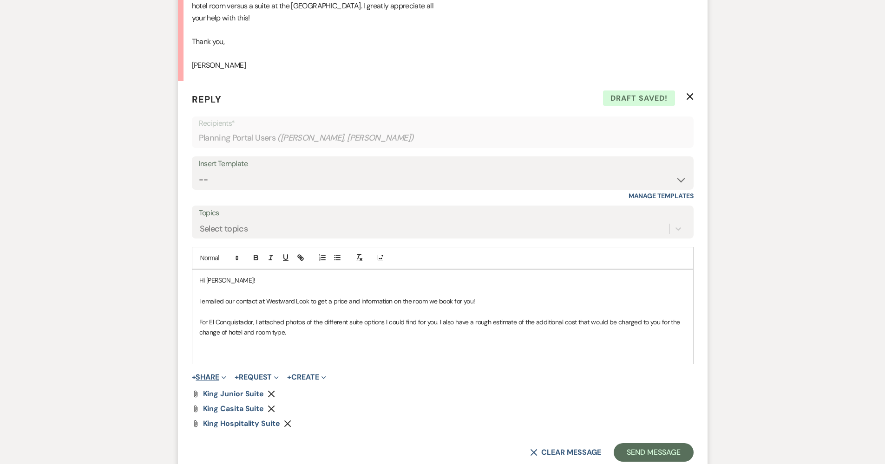
click at [197, 374] on button "+ Share Expand" at bounding box center [209, 377] width 35 height 7
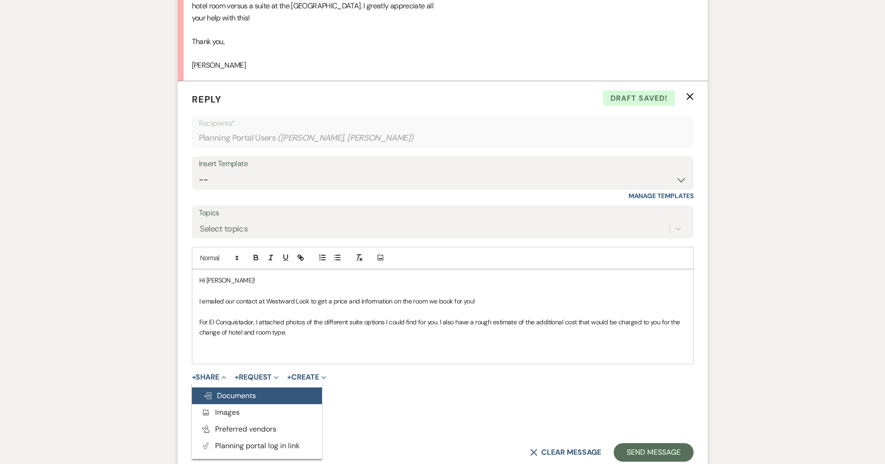
click at [229, 391] on span "Doc Upload Documents" at bounding box center [229, 396] width 53 height 10
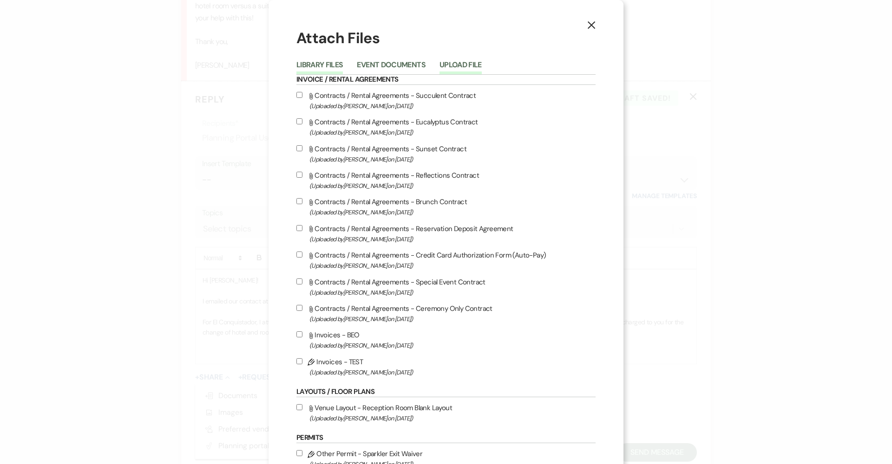
click at [451, 62] on button "Upload File" at bounding box center [460, 67] width 42 height 13
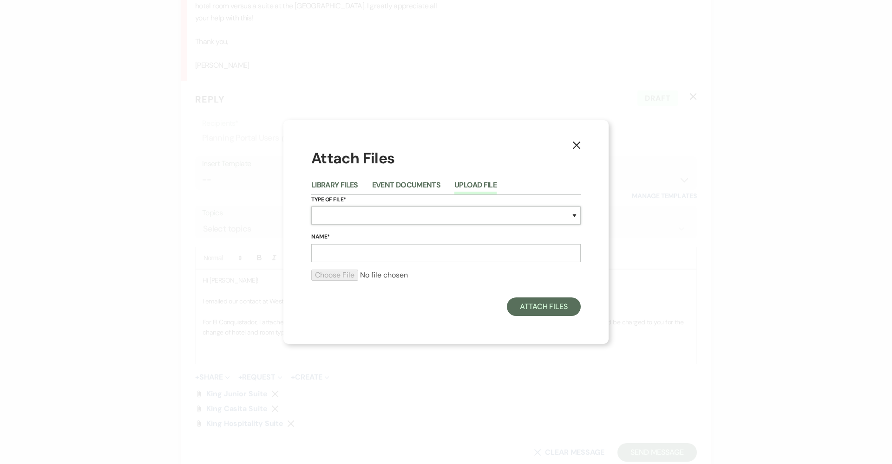
select select "21"
click at [357, 255] on input "Name*" at bounding box center [445, 253] width 269 height 18
type input "King Executive Suite"
click at [329, 276] on input "file" at bounding box center [445, 275] width 269 height 11
type input "C:\fakepath\Image 8-20-25 at 8.53 AM.jpeg"
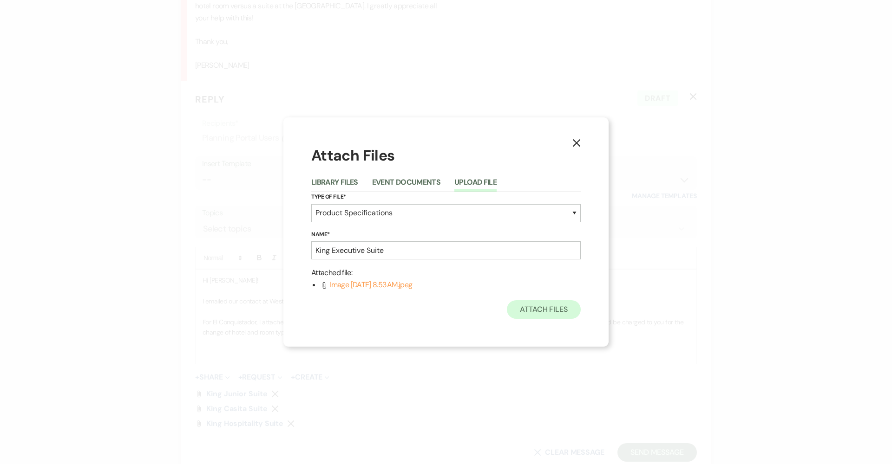
click at [547, 311] on button "Attach Files" at bounding box center [544, 310] width 74 height 19
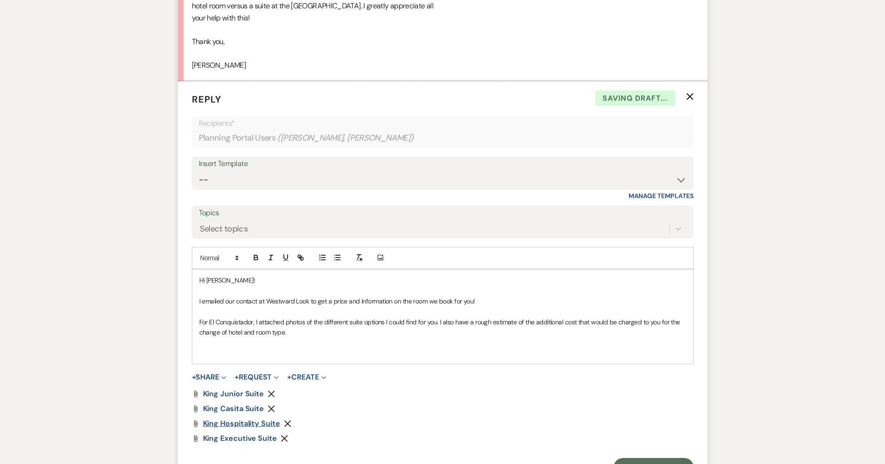
click at [256, 419] on span "King Hospitality Suite" at bounding box center [241, 424] width 77 height 10
click at [256, 348] on p at bounding box center [442, 353] width 487 height 10
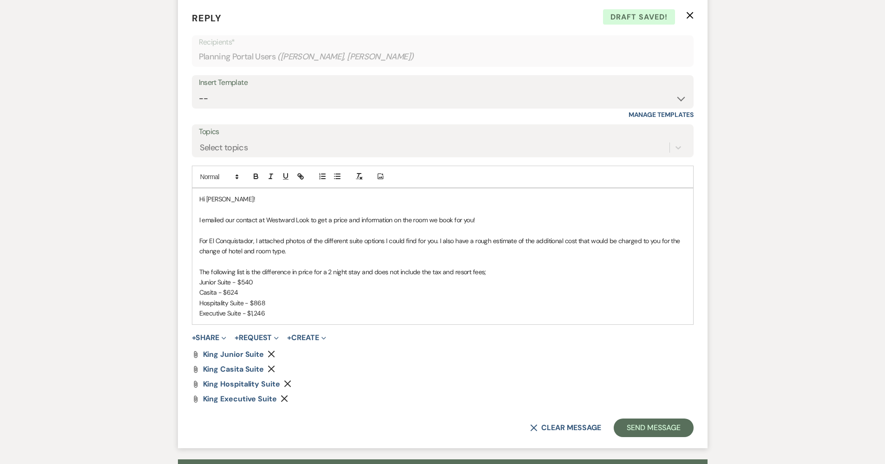
scroll to position [1114, 0]
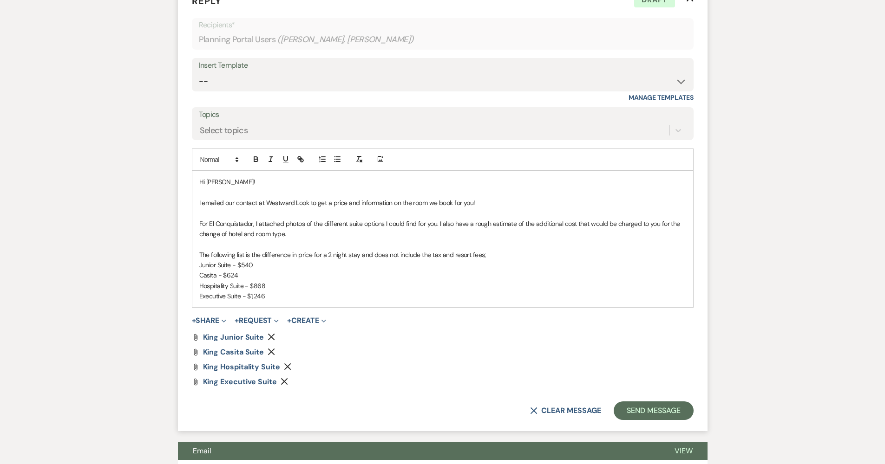
drag, startPoint x: 196, startPoint y: 247, endPoint x: 242, endPoint y: 263, distance: 48.3
click at [196, 247] on div "Hi Kelsey! I emailed our contact at Westward Look to get a price and informatio…" at bounding box center [442, 239] width 501 height 136
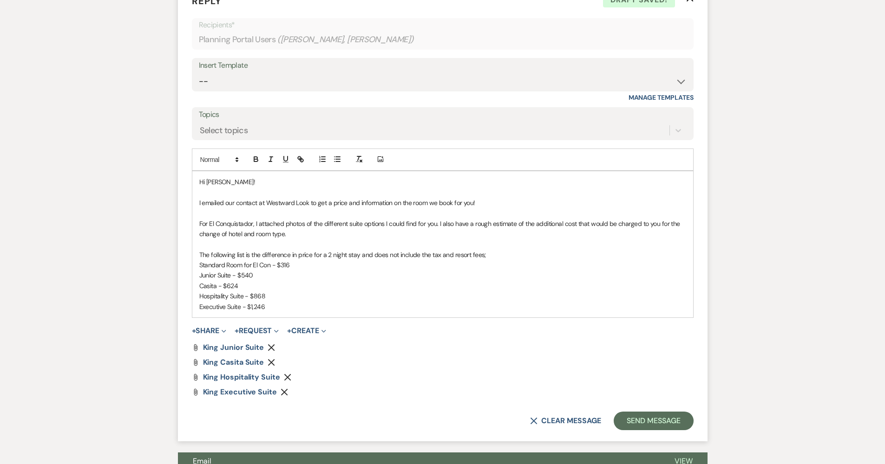
click at [360, 250] on p "The following list is the difference in price for a 2 night stay and does not i…" at bounding box center [442, 255] width 487 height 10
drag, startPoint x: 295, startPoint y: 246, endPoint x: 272, endPoint y: 247, distance: 23.3
click at [272, 260] on p "Standard Room for El Con - $316" at bounding box center [442, 265] width 487 height 10
drag, startPoint x: 268, startPoint y: 288, endPoint x: 200, endPoint y: 258, distance: 73.8
click at [200, 258] on div "Hi Kelsey! I emailed our contact at Westward Look to get a price and informatio…" at bounding box center [442, 244] width 501 height 146
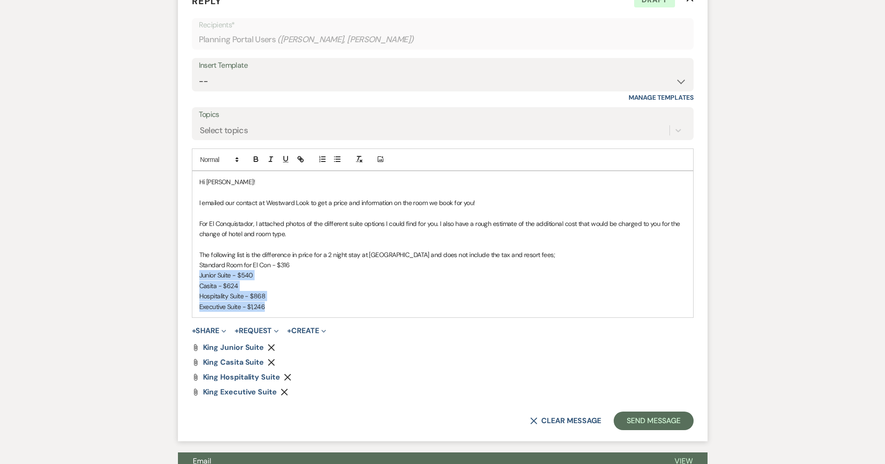
click at [313, 302] on p "Executive Suite - $1,246" at bounding box center [442, 307] width 487 height 10
click at [303, 291] on p "Hospitality Suite - $868" at bounding box center [442, 296] width 487 height 10
click at [307, 302] on p "Executive Suite - $1,246" at bounding box center [442, 307] width 487 height 10
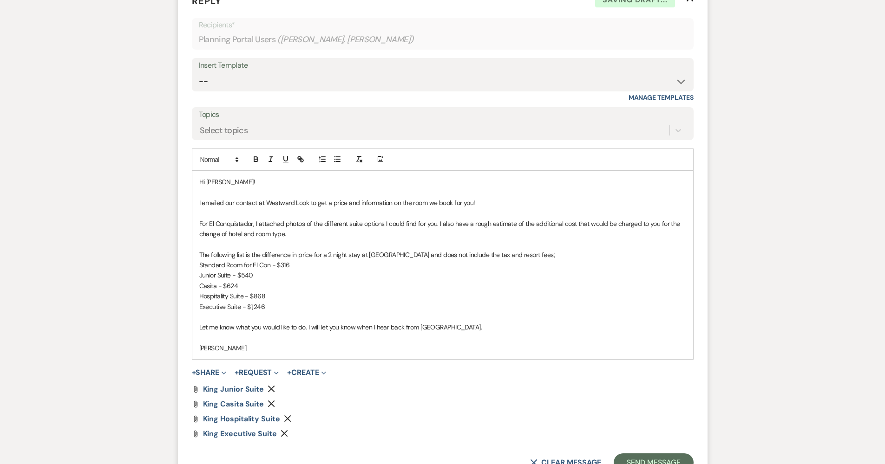
scroll to position [1131, 0]
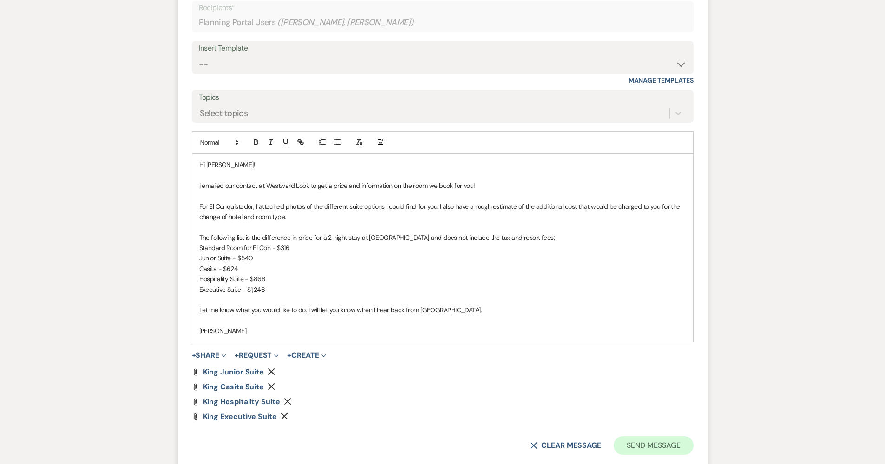
click at [621, 437] on button "Send Message" at bounding box center [653, 446] width 79 height 19
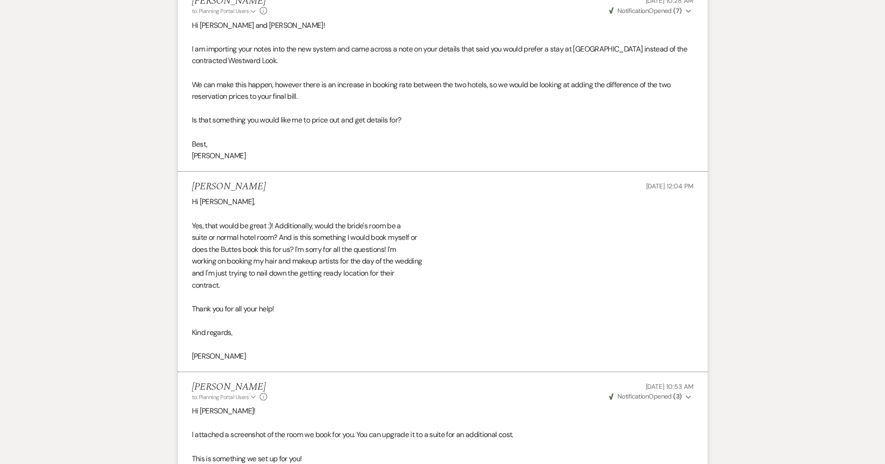
scroll to position [0, 0]
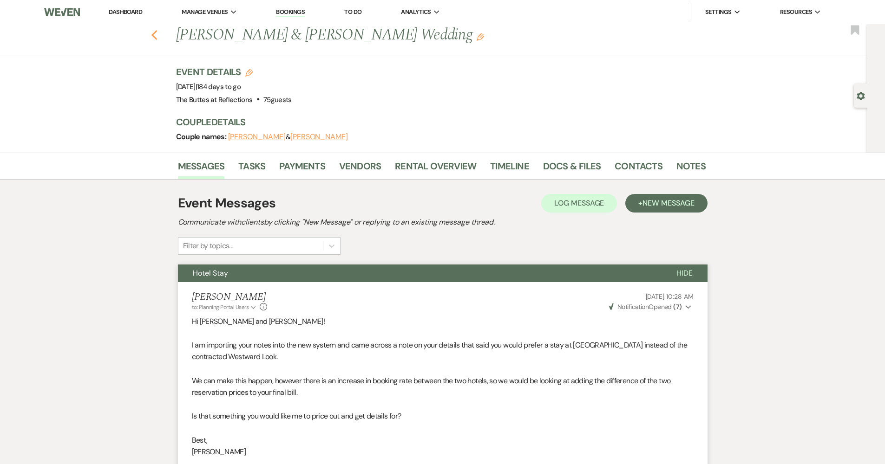
click at [157, 35] on icon "Previous" at bounding box center [154, 35] width 7 height 11
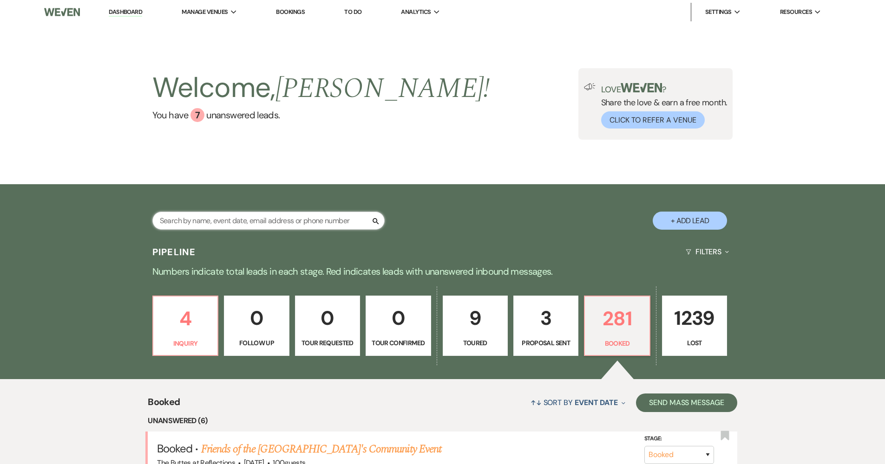
click at [201, 224] on input "text" at bounding box center [268, 221] width 232 height 18
type input "morales"
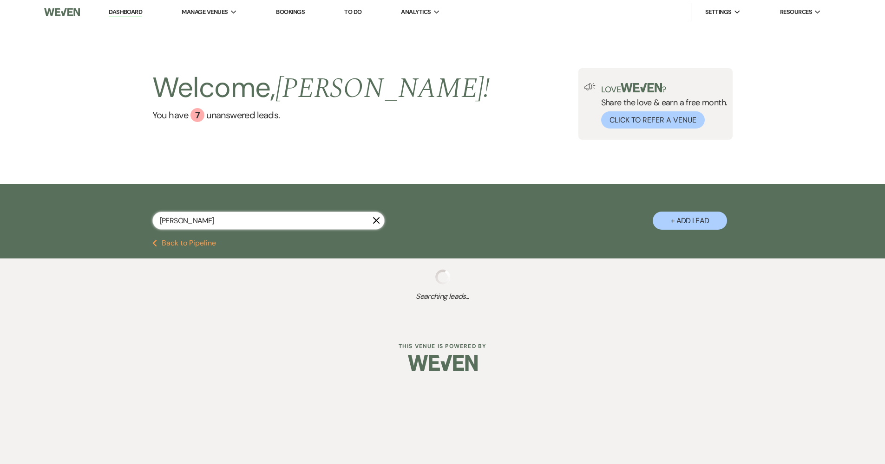
select select "8"
select select "5"
select select "8"
select select "5"
select select "8"
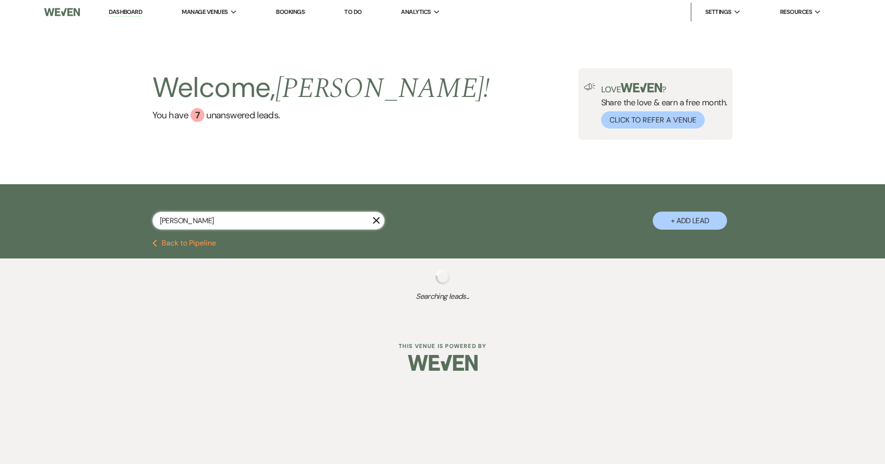
select select "5"
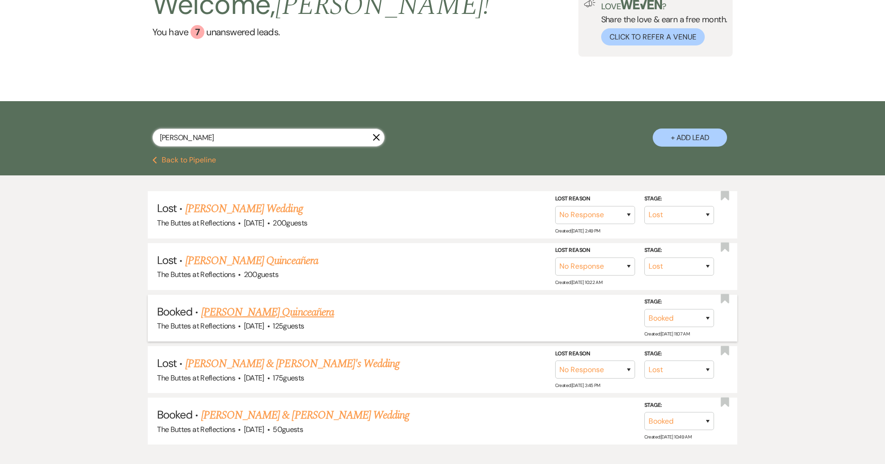
scroll to position [98, 0]
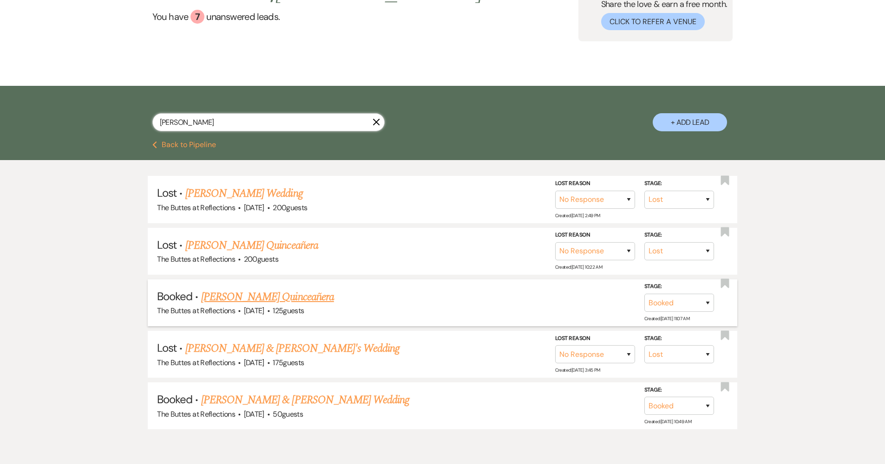
type input "morales"
click at [269, 292] on link "[PERSON_NAME] Quinceañera" at bounding box center [267, 297] width 133 height 17
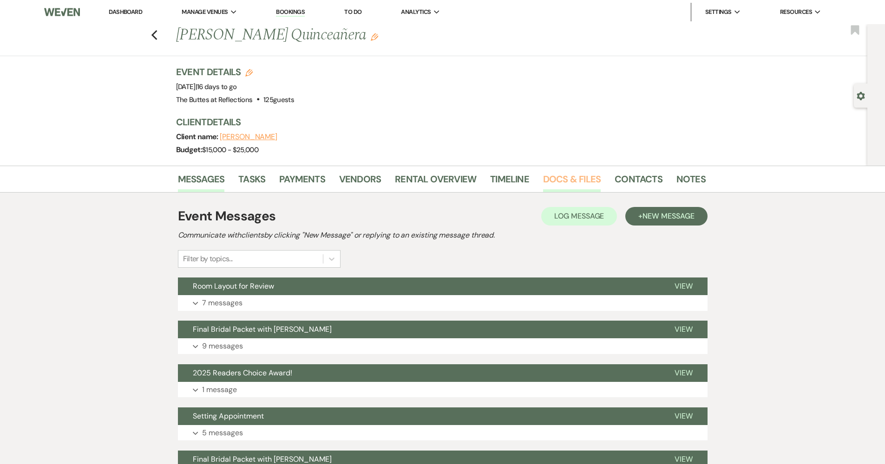
click at [594, 182] on link "Docs & Files" at bounding box center [572, 182] width 58 height 20
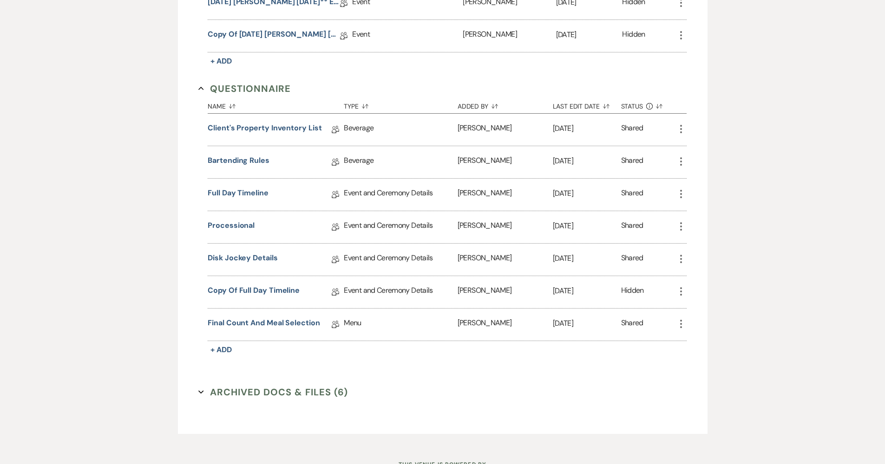
scroll to position [459, 0]
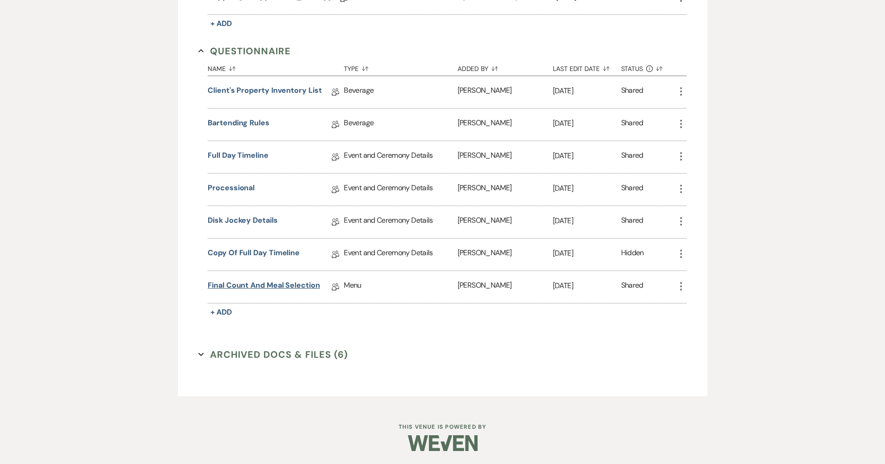
click at [253, 287] on link "Final Count and Meal Selection" at bounding box center [264, 287] width 112 height 14
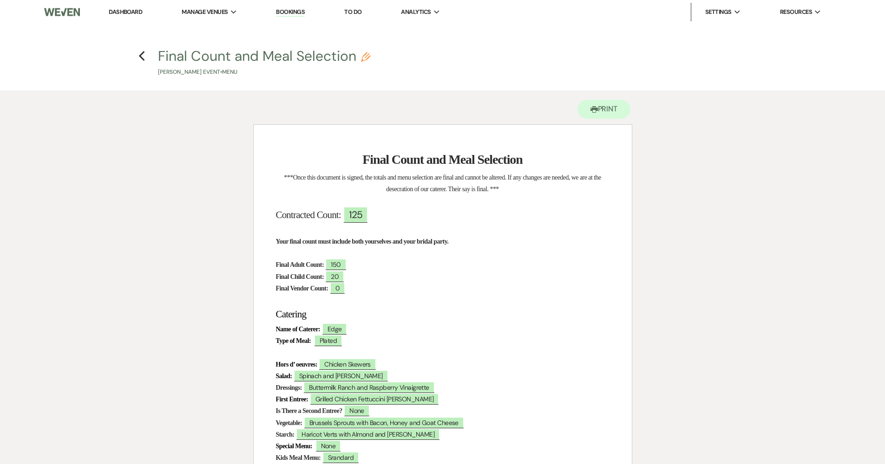
click at [131, 15] on link "Dashboard" at bounding box center [125, 12] width 33 height 8
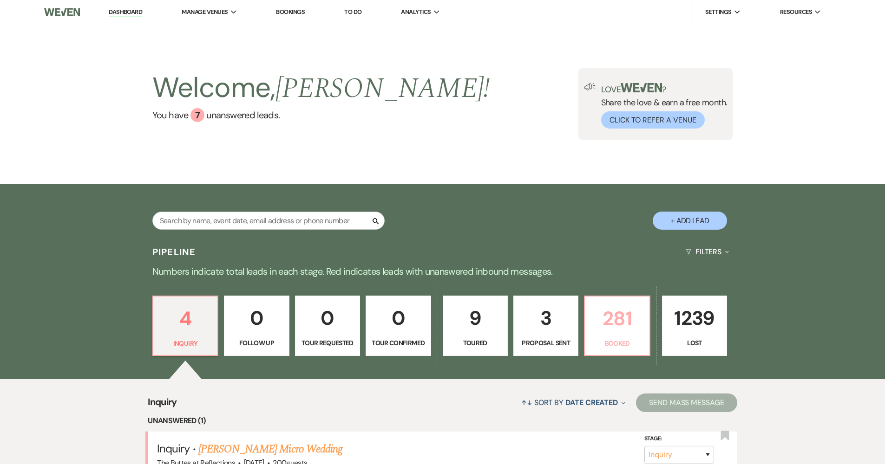
click at [630, 325] on p "281" at bounding box center [616, 318] width 53 height 31
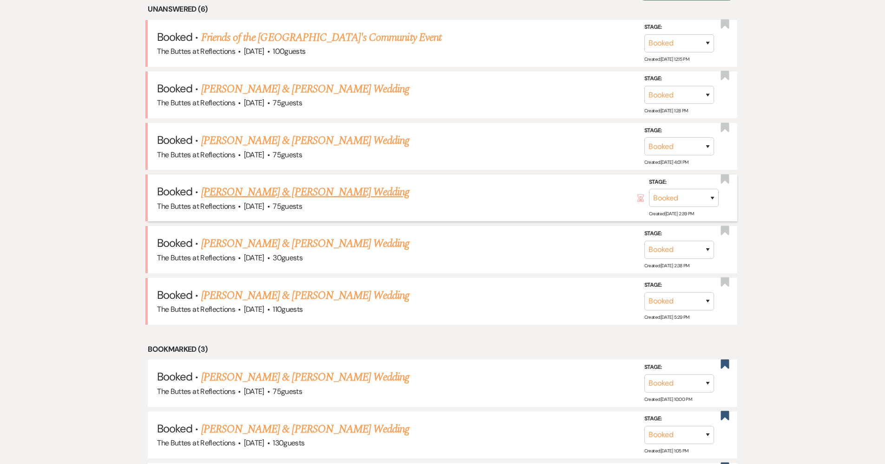
scroll to position [410, 0]
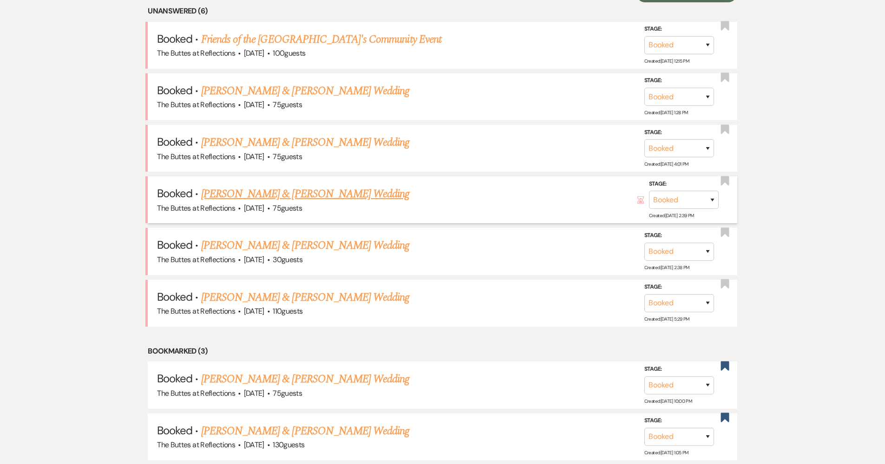
click at [300, 194] on link "[PERSON_NAME] & [PERSON_NAME] Wedding" at bounding box center [305, 194] width 208 height 17
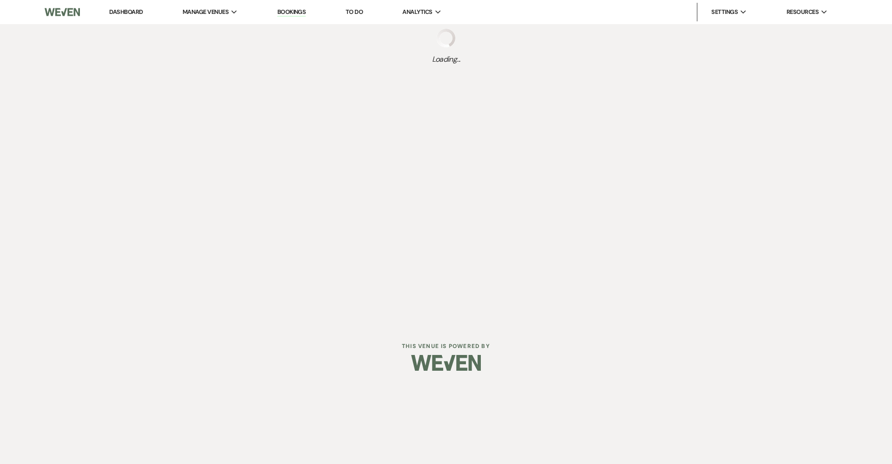
select select "5"
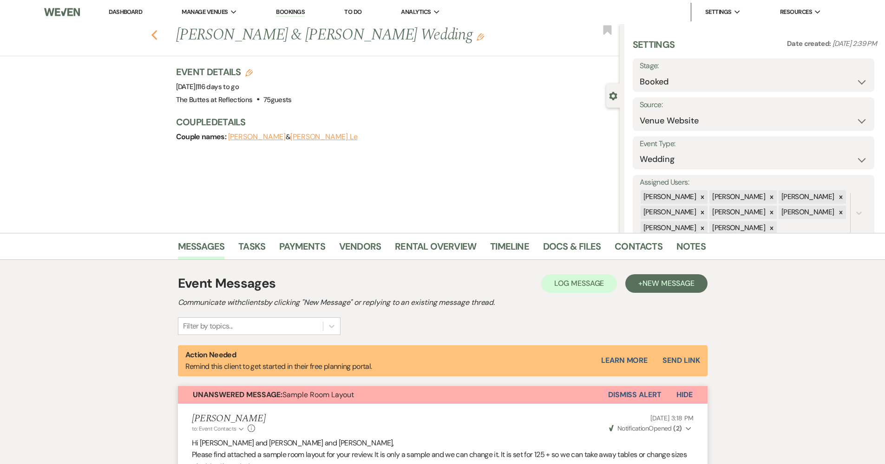
click at [158, 34] on icon "Previous" at bounding box center [154, 35] width 7 height 11
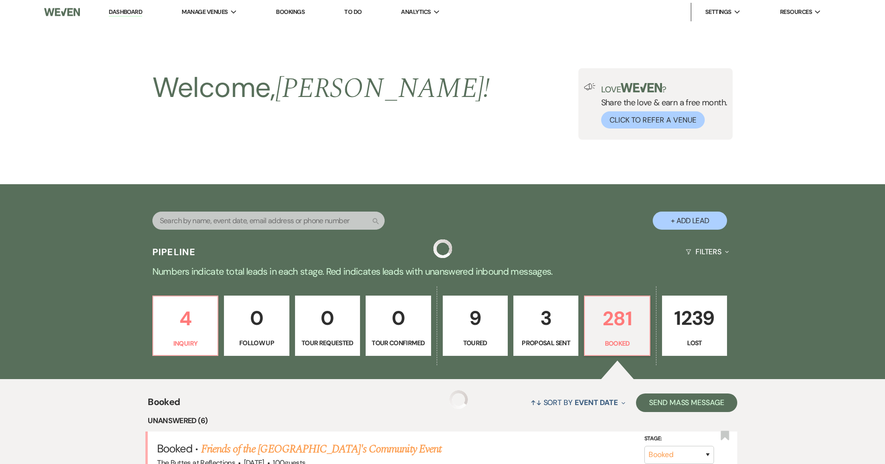
scroll to position [410, 0]
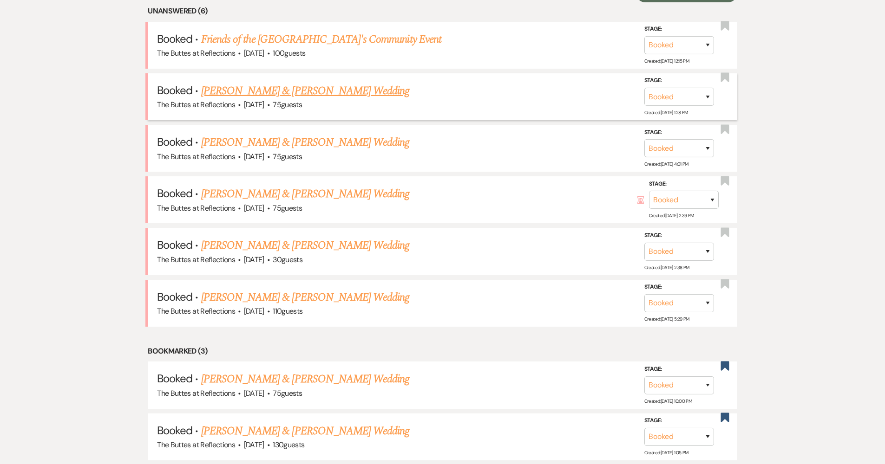
click at [248, 86] on link "[PERSON_NAME] & [PERSON_NAME] Wedding" at bounding box center [305, 91] width 208 height 17
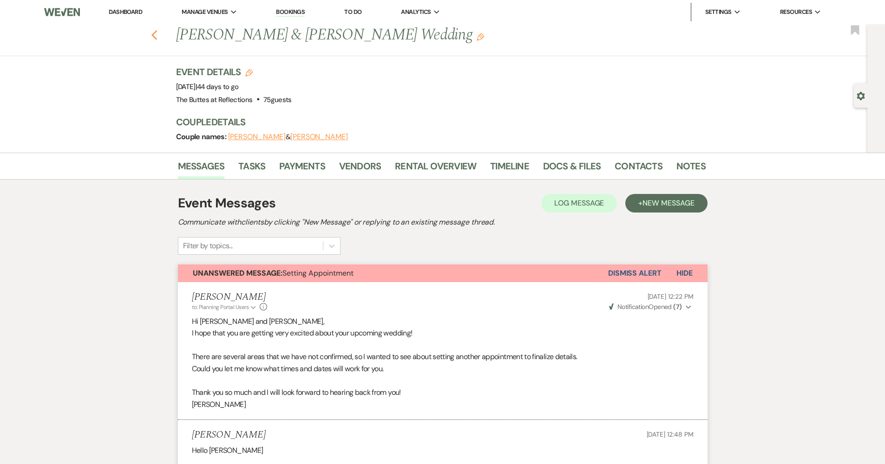
click at [155, 38] on icon "Previous" at bounding box center [154, 35] width 7 height 11
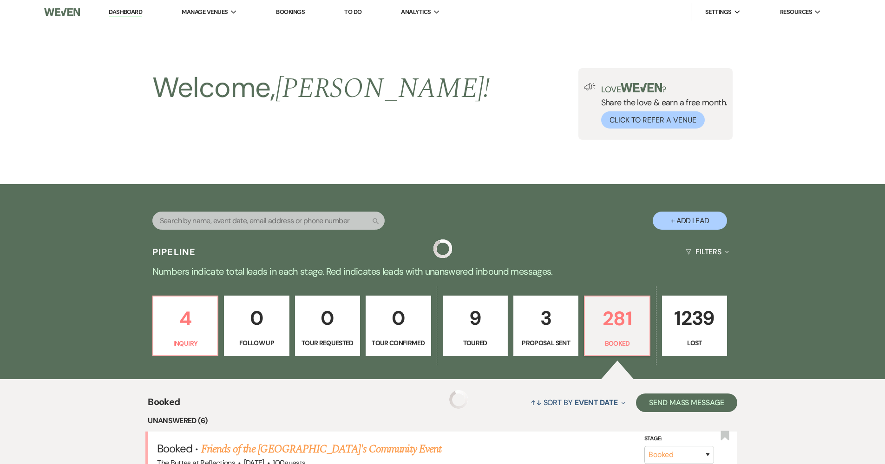
scroll to position [410, 0]
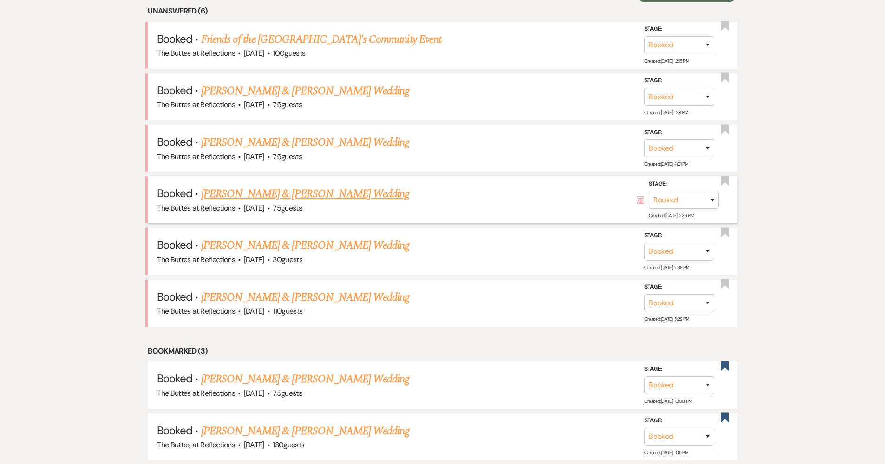
click at [267, 186] on link "[PERSON_NAME] & [PERSON_NAME] Wedding" at bounding box center [305, 194] width 208 height 17
select select "5"
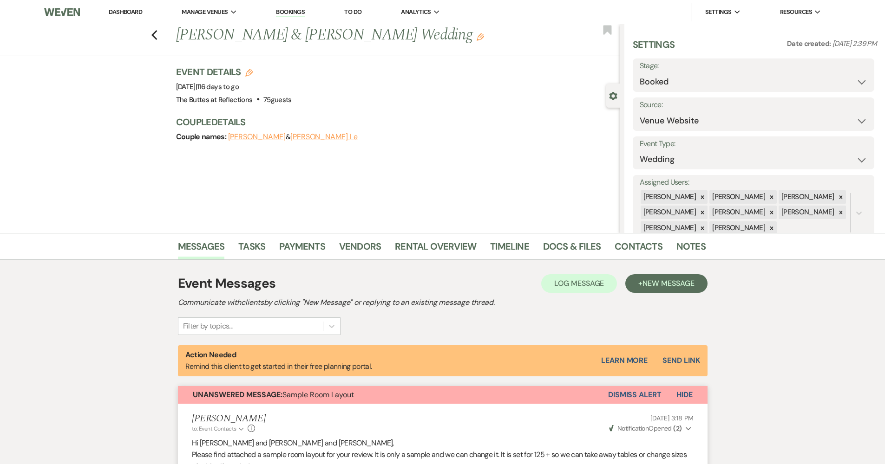
click at [163, 32] on div "Previous Daniel Milchak & Trinh Le's Wedding Edit Bookmark" at bounding box center [307, 40] width 624 height 32
click at [158, 37] on icon "Previous" at bounding box center [154, 35] width 7 height 11
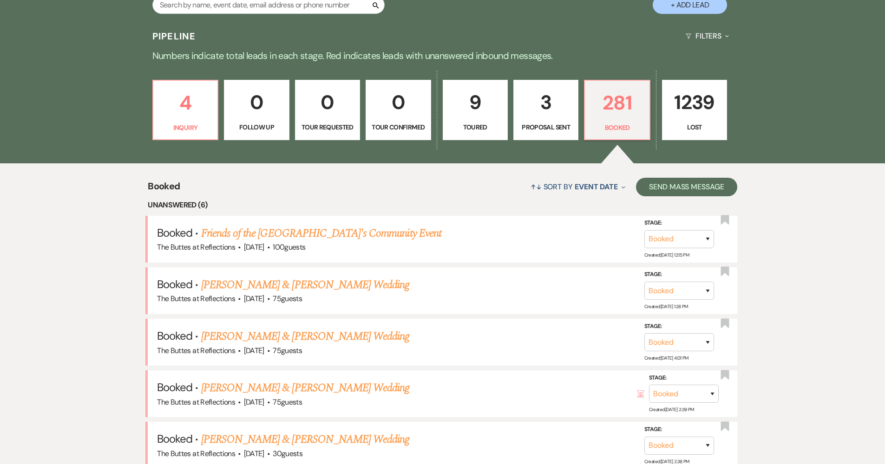
scroll to position [160, 0]
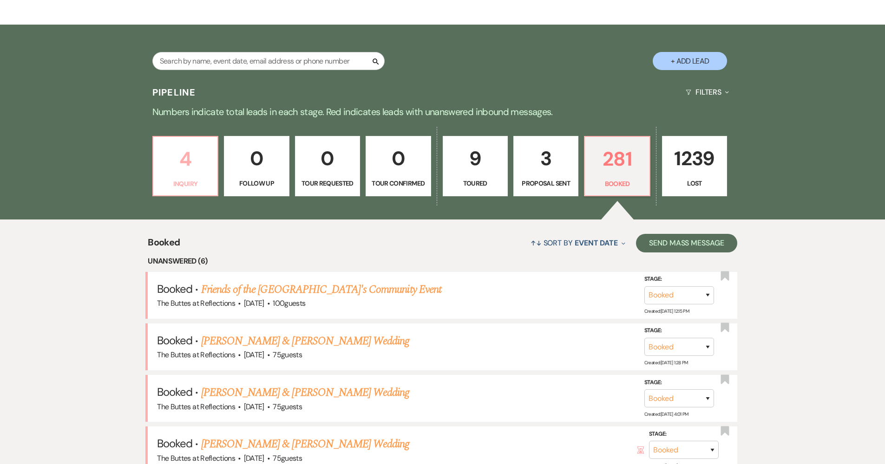
click at [211, 167] on p "4" at bounding box center [185, 159] width 53 height 31
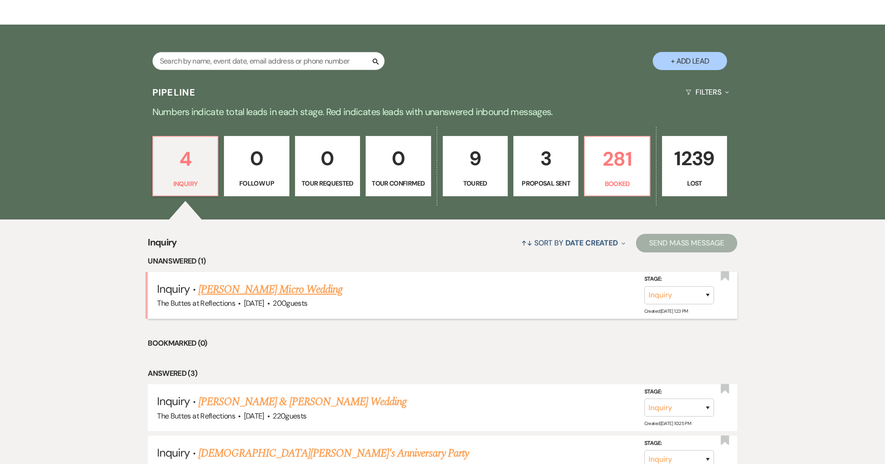
click at [275, 282] on link "[PERSON_NAME] Micro Wedding" at bounding box center [270, 289] width 144 height 17
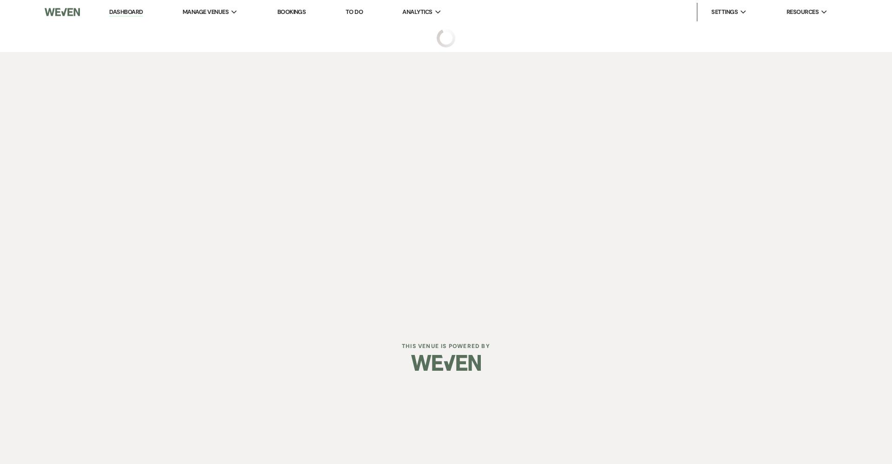
select select "5"
select select "16"
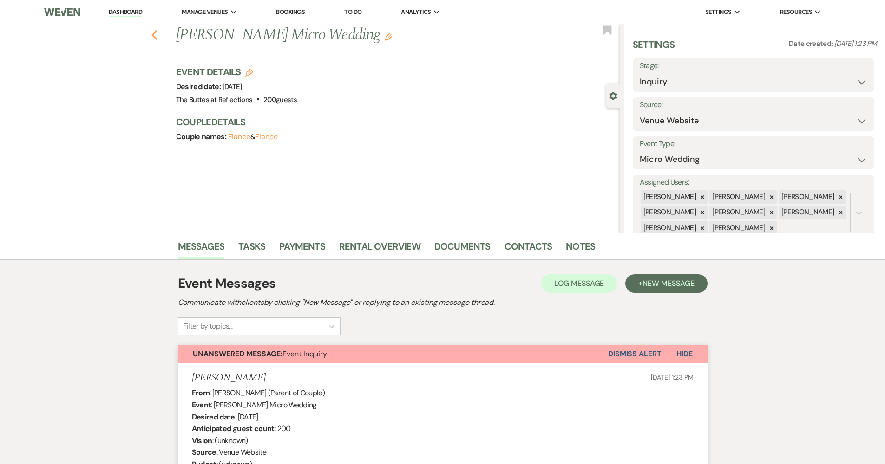
click at [157, 35] on use "button" at bounding box center [154, 35] width 6 height 10
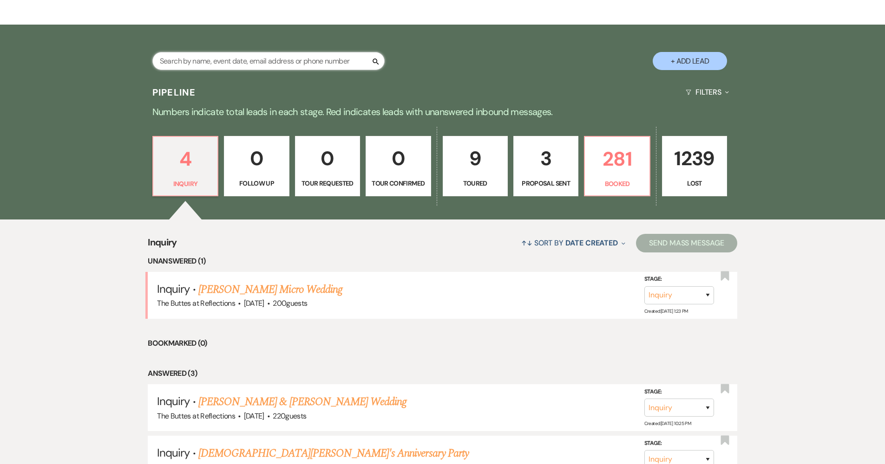
click at [244, 67] on input "text" at bounding box center [268, 61] width 232 height 18
type input "kraft"
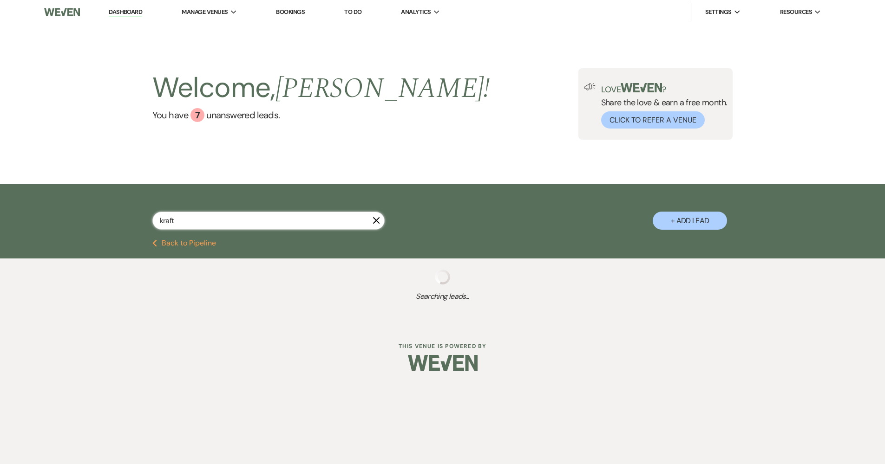
select select "8"
select select "4"
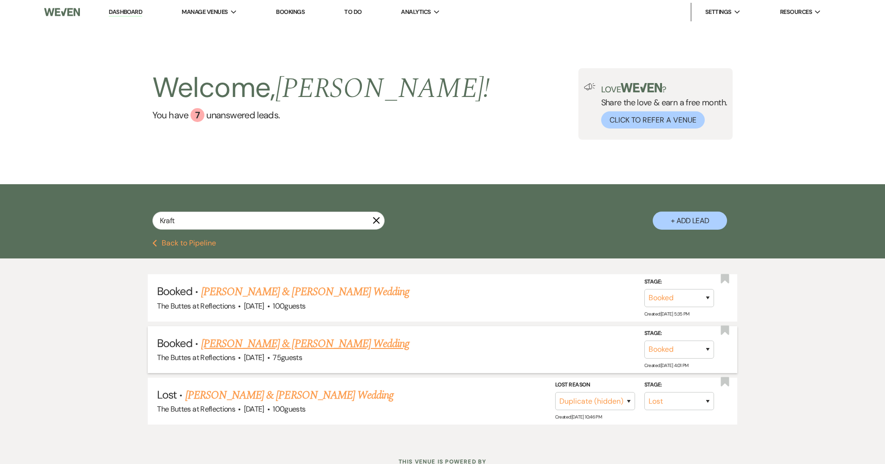
drag, startPoint x: 244, startPoint y: 67, endPoint x: 256, endPoint y: 340, distance: 273.4
click at [256, 340] on link "[PERSON_NAME] & [PERSON_NAME] Wedding" at bounding box center [305, 344] width 208 height 17
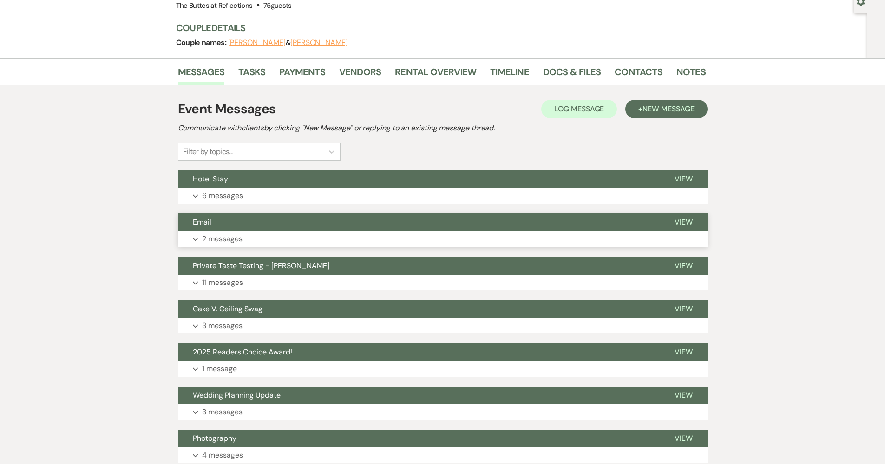
click at [234, 237] on p "2 messages" at bounding box center [222, 239] width 40 height 12
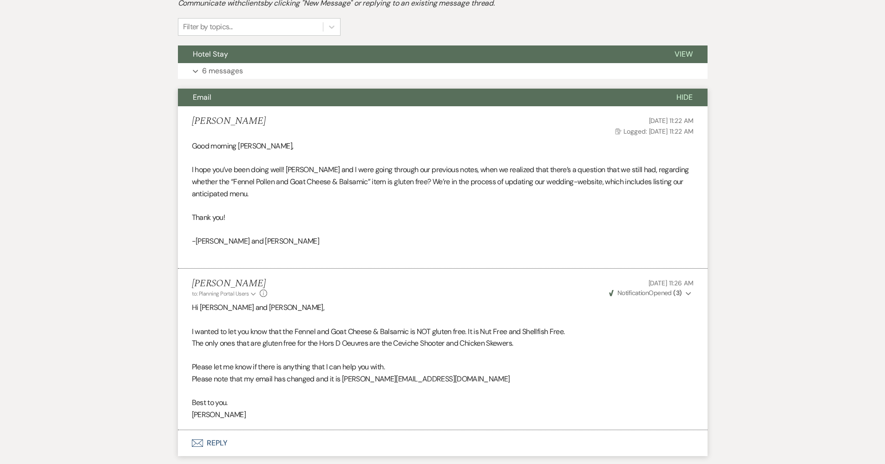
scroll to position [171, 0]
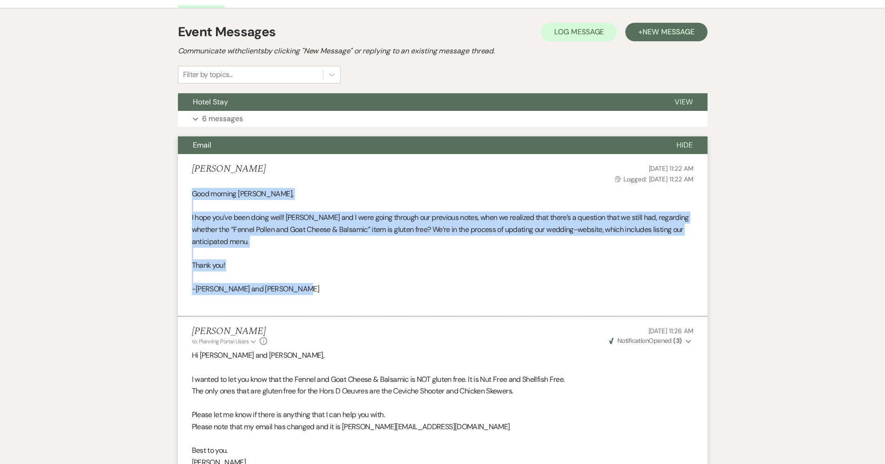
drag, startPoint x: 285, startPoint y: 288, endPoint x: 182, endPoint y: 194, distance: 139.8
click at [182, 194] on li "Nick Behling Aug 19, 2025, 11:22 AM Log Logged: Aug 19, 2025, 11:22 AM Good mor…" at bounding box center [443, 235] width 530 height 163
click at [326, 285] on p "-Nick Behling and Kelsey Kraft" at bounding box center [443, 289] width 502 height 12
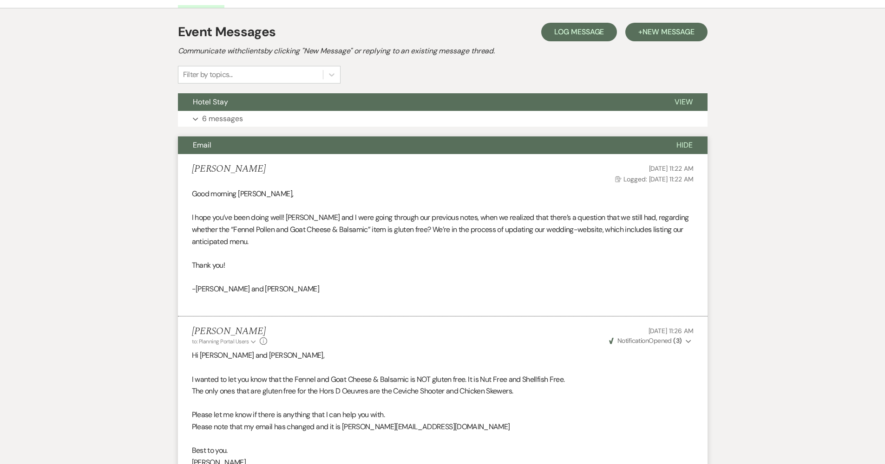
click at [578, 37] on button "Log Log Message" at bounding box center [579, 32] width 76 height 19
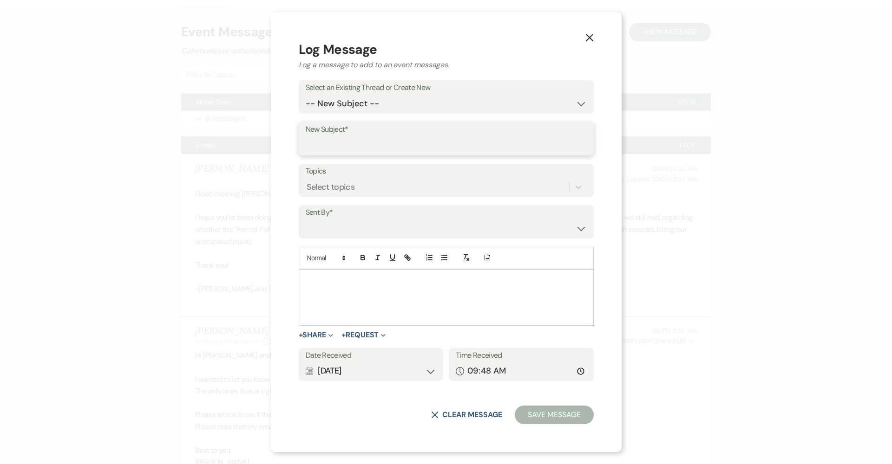
click at [372, 141] on input "New Subject*" at bounding box center [446, 146] width 281 height 18
select select "contact-269390"
click at [585, 35] on use "button" at bounding box center [588, 36] width 7 height 7
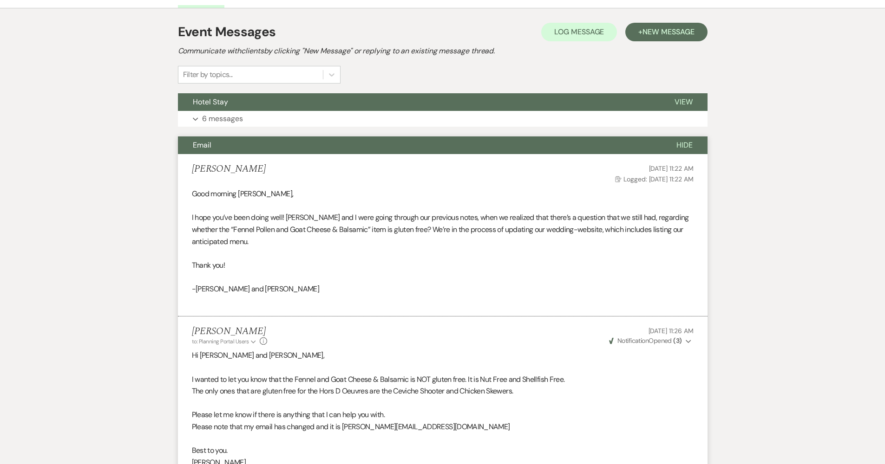
scroll to position [244, 0]
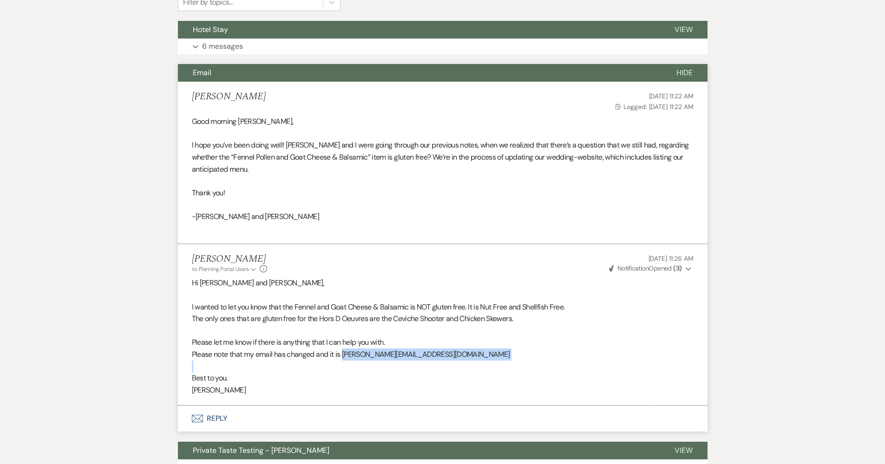
drag, startPoint x: 355, startPoint y: 349, endPoint x: 439, endPoint y: 361, distance: 84.5
click at [439, 356] on div "Hi Nick and Kelsey, I wanted to let you know that the Fennel and Goat Cheese & …" at bounding box center [443, 336] width 502 height 119
click at [435, 385] on p "[PERSON_NAME]" at bounding box center [443, 391] width 502 height 12
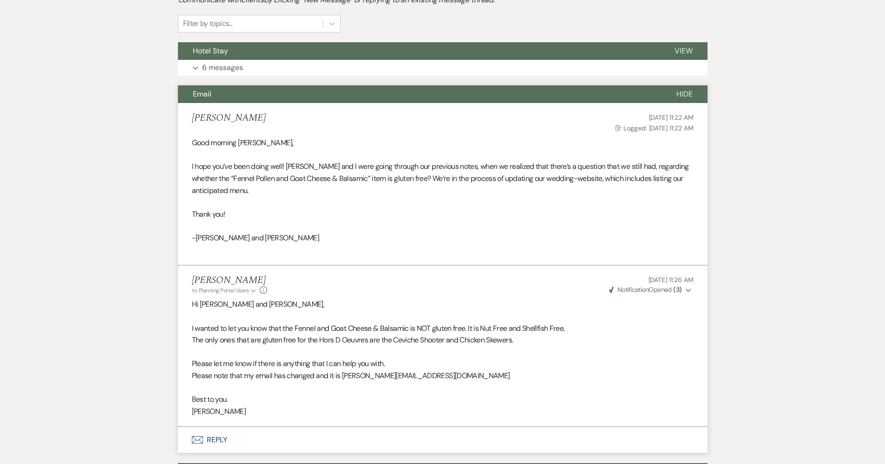
scroll to position [0, 0]
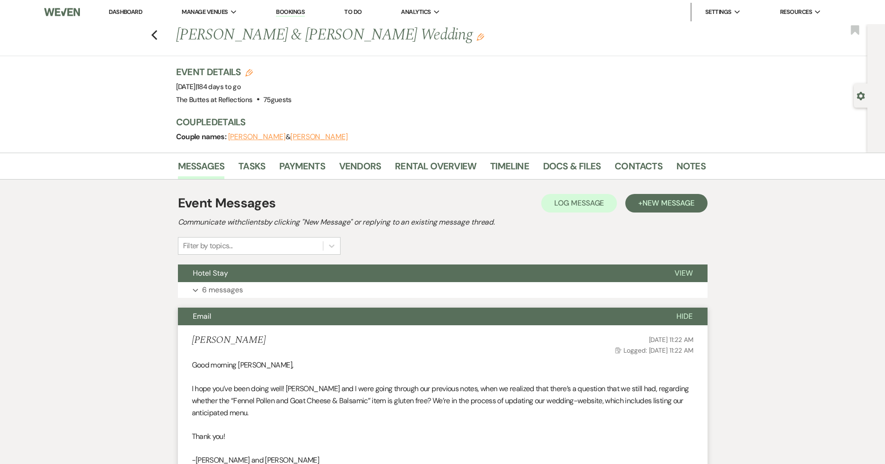
click at [118, 11] on link "Dashboard" at bounding box center [125, 12] width 33 height 8
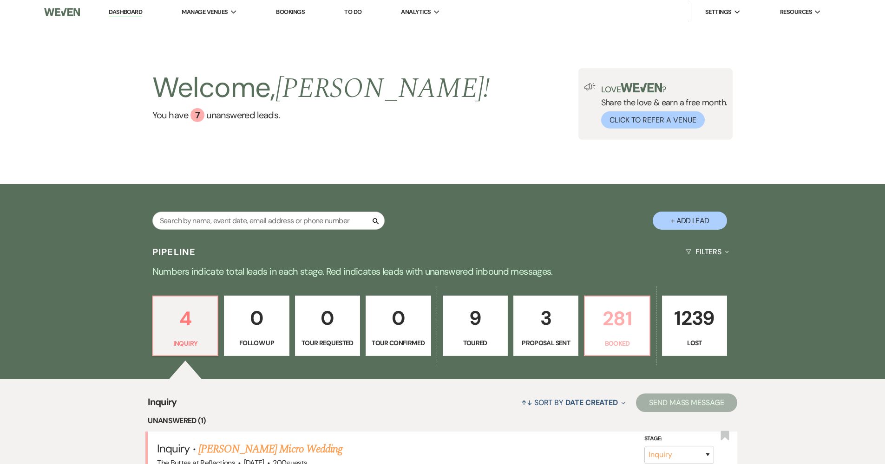
click at [602, 327] on p "281" at bounding box center [616, 318] width 53 height 31
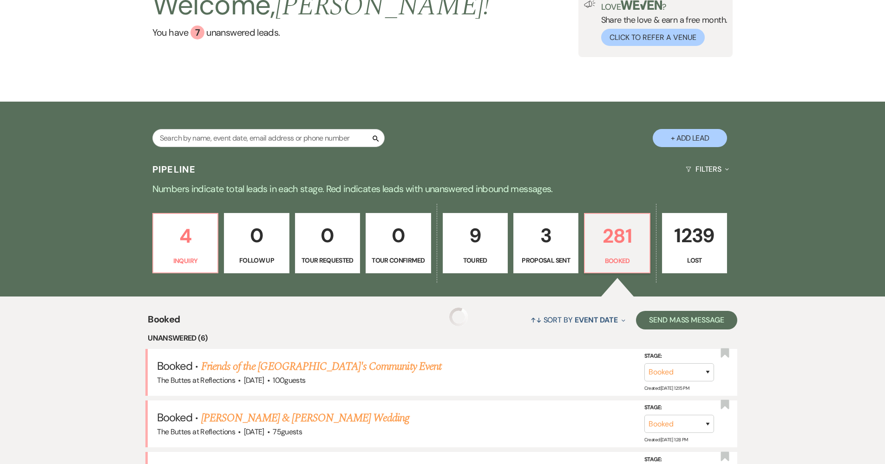
scroll to position [273, 0]
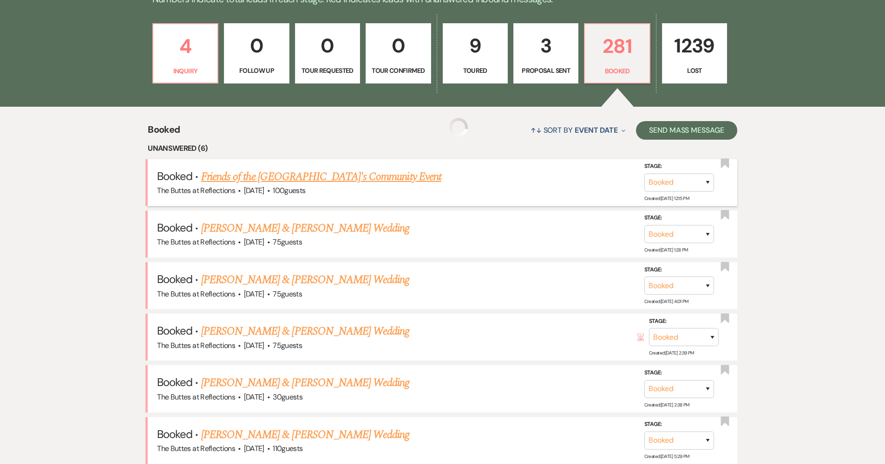
click at [334, 177] on link "Friends of the [GEOGRAPHIC_DATA]'s Community Event" at bounding box center [321, 177] width 240 height 17
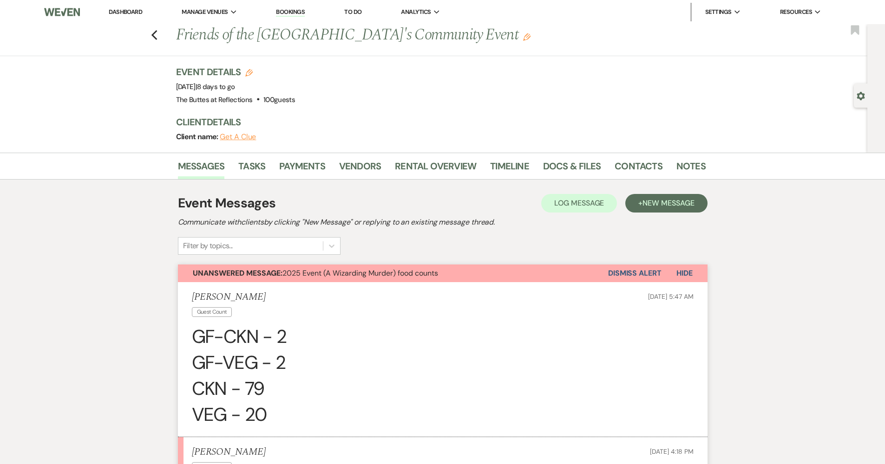
click at [122, 11] on link "Dashboard" at bounding box center [125, 12] width 33 height 8
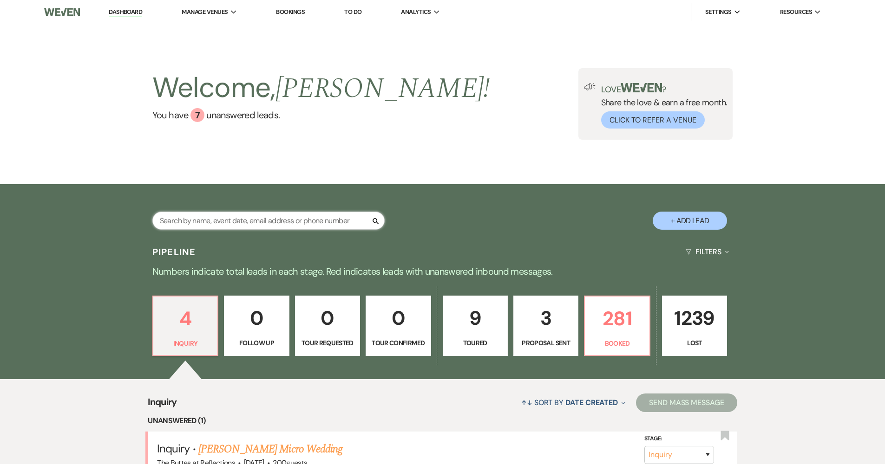
click at [288, 218] on input "text" at bounding box center [268, 221] width 232 height 18
type input "morales"
select select "8"
select select "5"
select select "8"
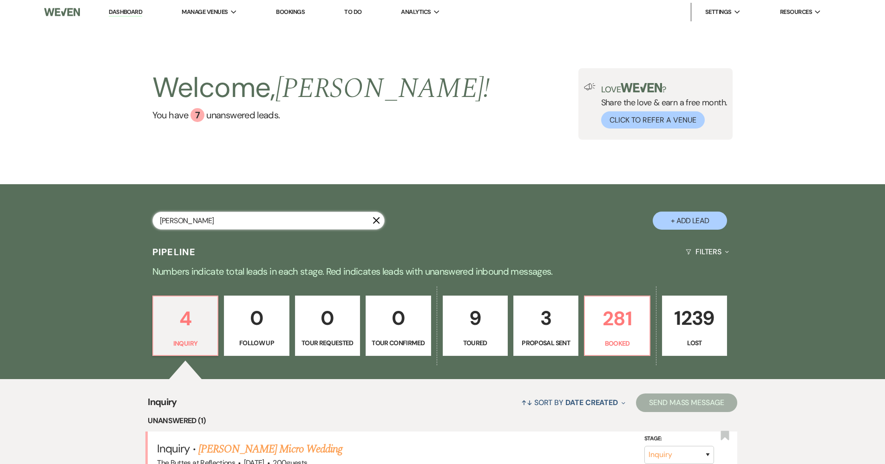
select select "5"
select select "8"
select select "5"
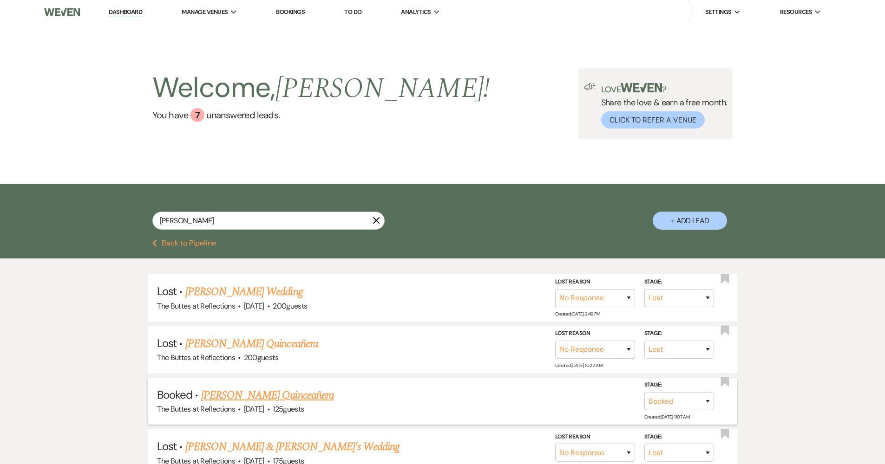
drag, startPoint x: 288, startPoint y: 218, endPoint x: 276, endPoint y: 395, distance: 177.4
click at [276, 395] on link "[PERSON_NAME] Quinceañera" at bounding box center [267, 395] width 133 height 17
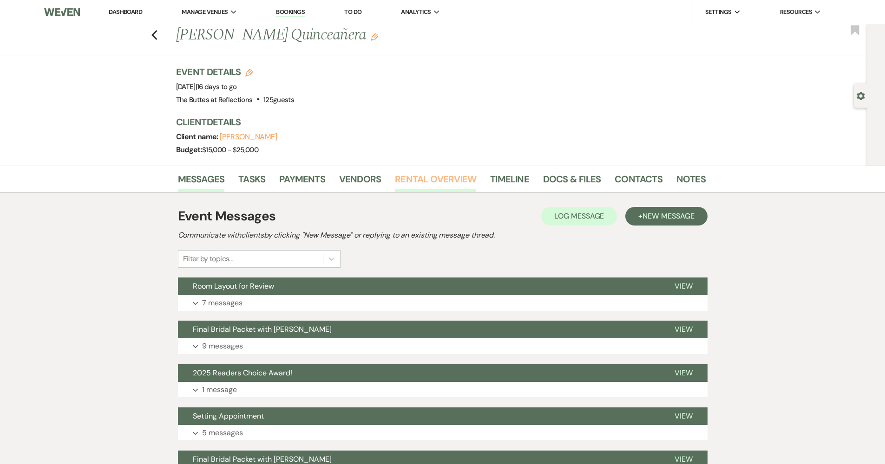
click at [425, 180] on link "Rental Overview" at bounding box center [435, 182] width 81 height 20
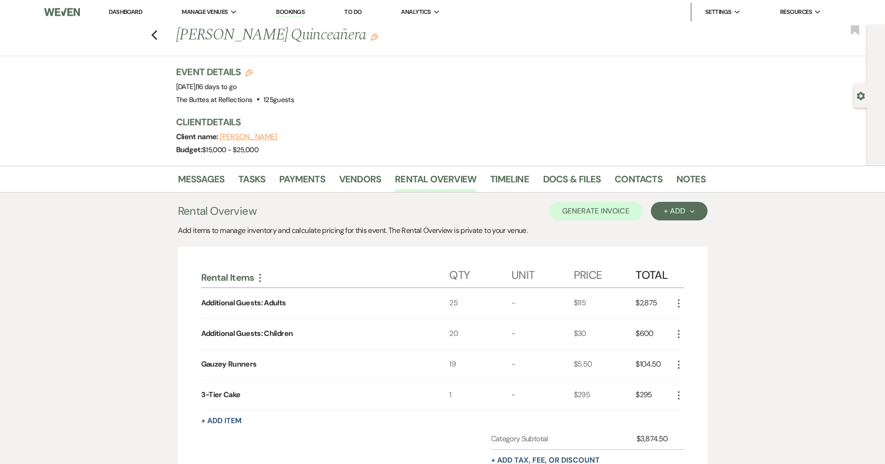
click at [133, 13] on link "Dashboard" at bounding box center [125, 12] width 33 height 8
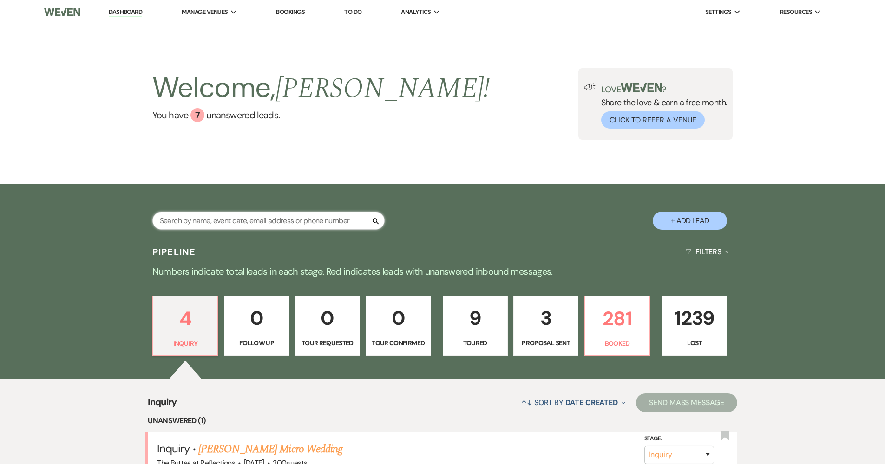
click at [279, 217] on input "text" at bounding box center [268, 221] width 232 height 18
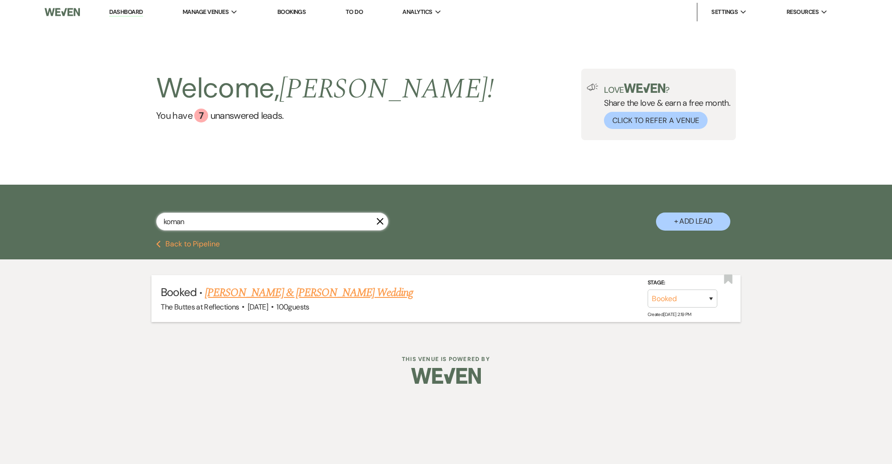
type input "koman"
click at [328, 286] on link "[PERSON_NAME] & [PERSON_NAME] Wedding" at bounding box center [309, 293] width 208 height 17
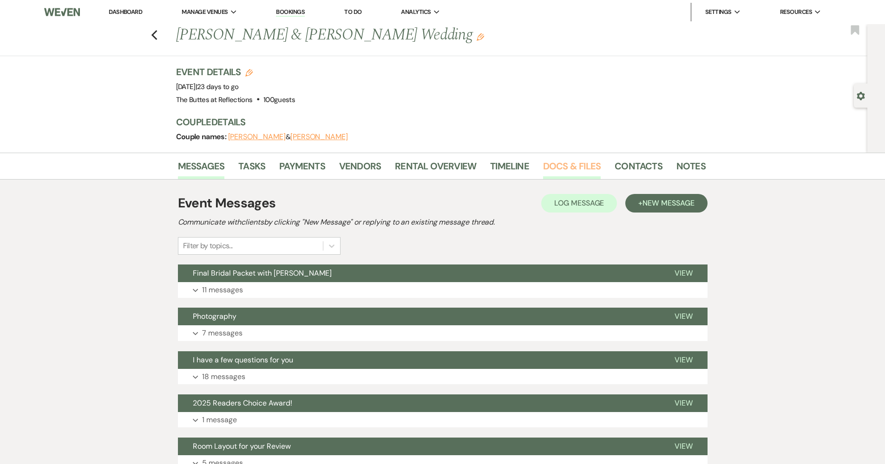
click at [590, 165] on link "Docs & Files" at bounding box center [572, 169] width 58 height 20
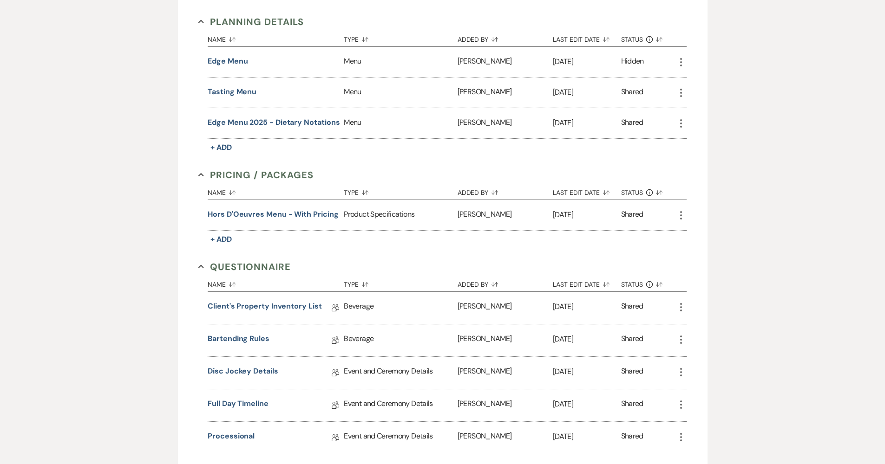
scroll to position [621, 0]
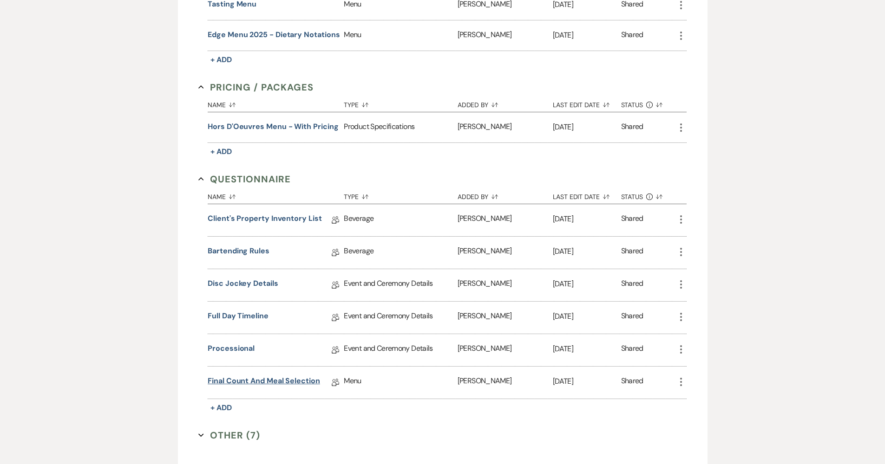
click at [249, 381] on link "Final Count and Meal Selection" at bounding box center [264, 383] width 112 height 14
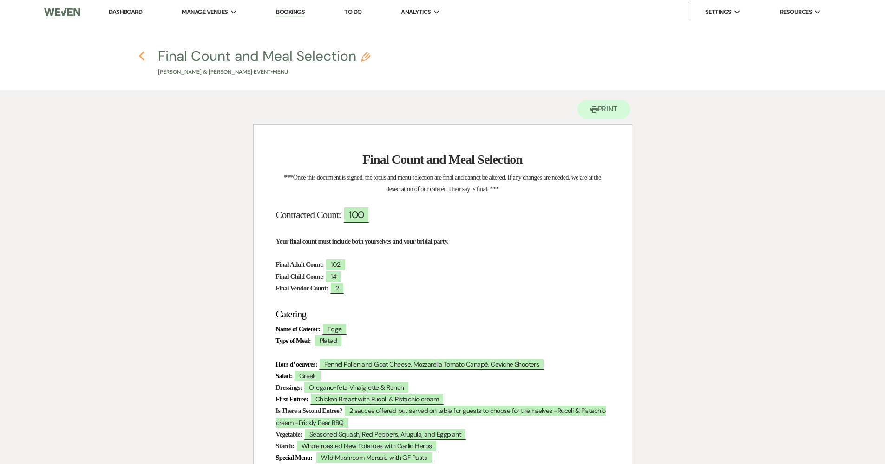
click at [140, 54] on icon "Previous" at bounding box center [141, 56] width 7 height 11
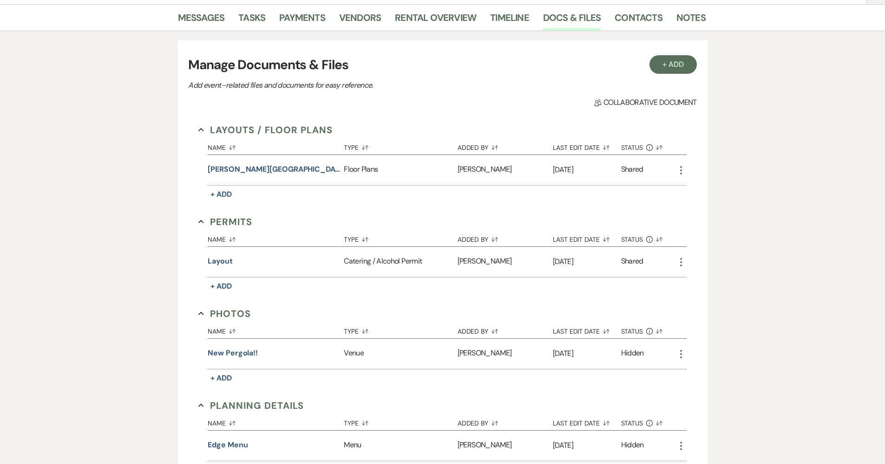
scroll to position [34, 0]
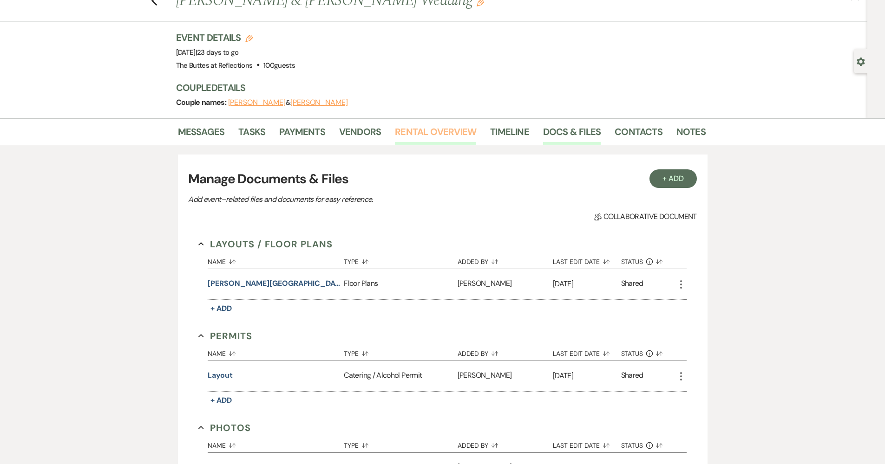
click at [438, 126] on link "Rental Overview" at bounding box center [435, 134] width 81 height 20
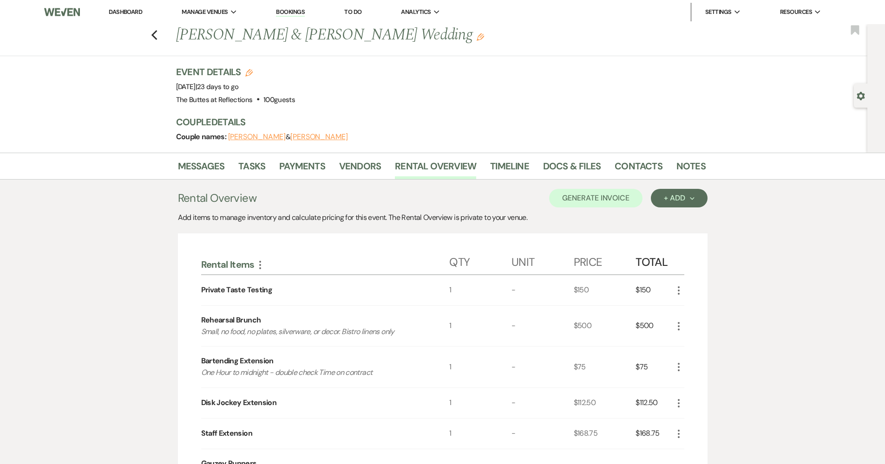
click at [131, 76] on div "Previous James Lamendola & Brittney Koman's Wedding Edit Bookmark Gear Settings…" at bounding box center [433, 88] width 867 height 129
click at [157, 32] on use "button" at bounding box center [154, 35] width 6 height 10
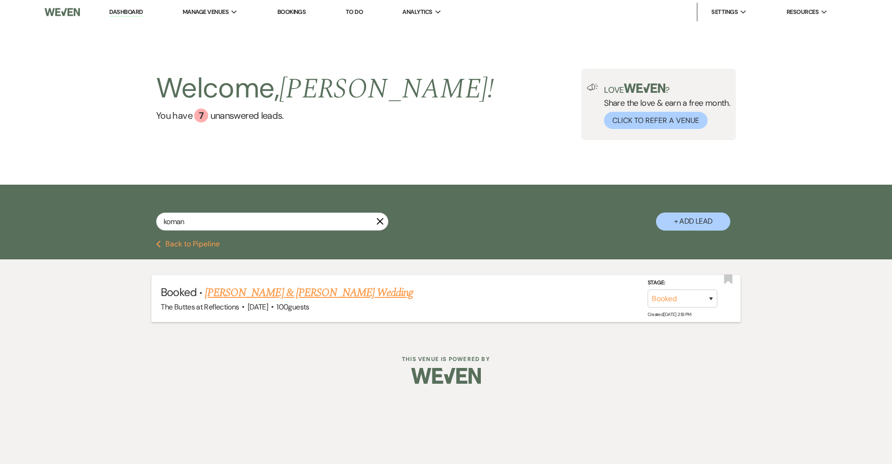
click at [293, 296] on link "[PERSON_NAME] & [PERSON_NAME] Wedding" at bounding box center [309, 293] width 208 height 17
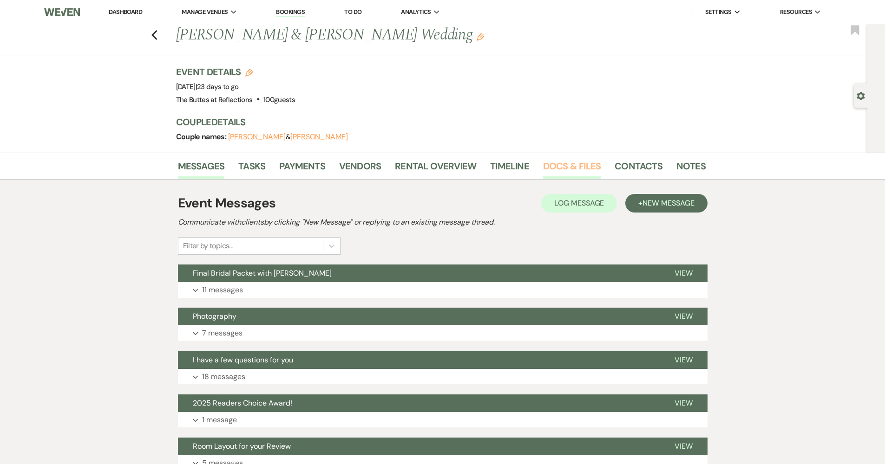
click at [582, 171] on link "Docs & Files" at bounding box center [572, 169] width 58 height 20
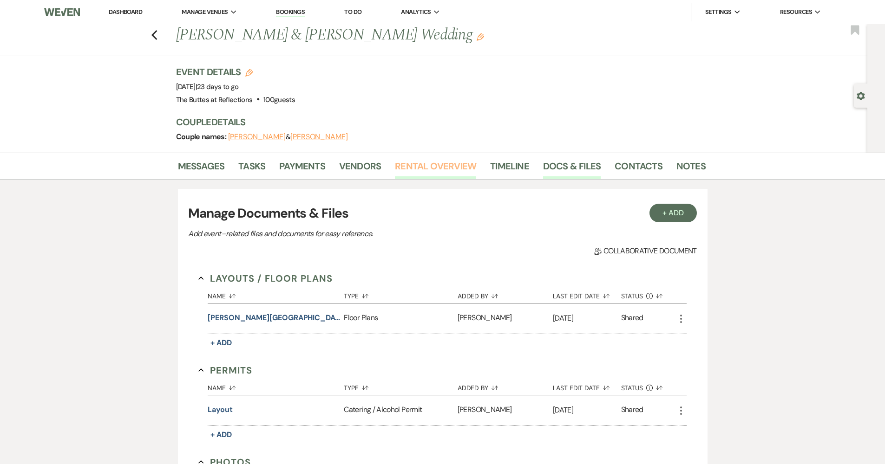
drag, startPoint x: 432, startPoint y: 170, endPoint x: 455, endPoint y: 175, distance: 23.9
click at [432, 170] on link "Rental Overview" at bounding box center [435, 169] width 81 height 20
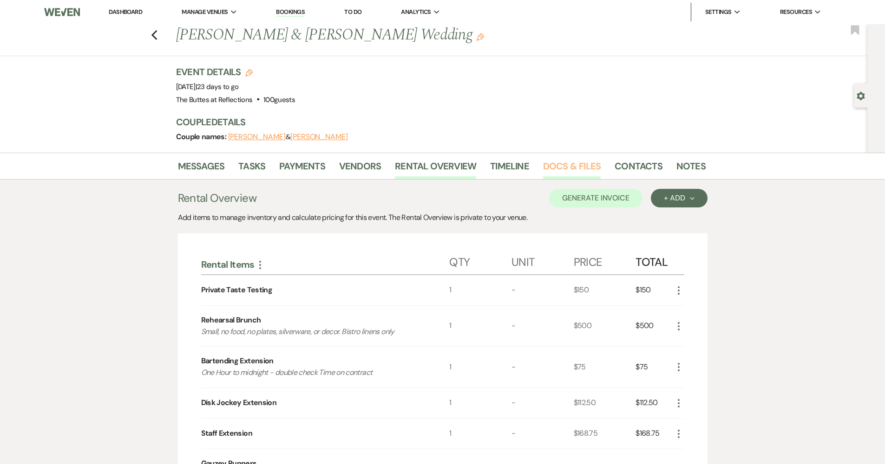
click at [578, 167] on link "Docs & Files" at bounding box center [572, 169] width 58 height 20
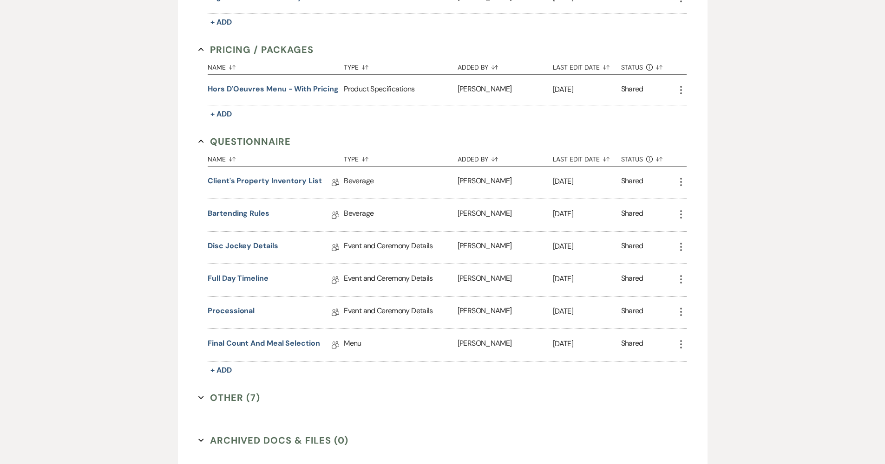
scroll to position [706, 0]
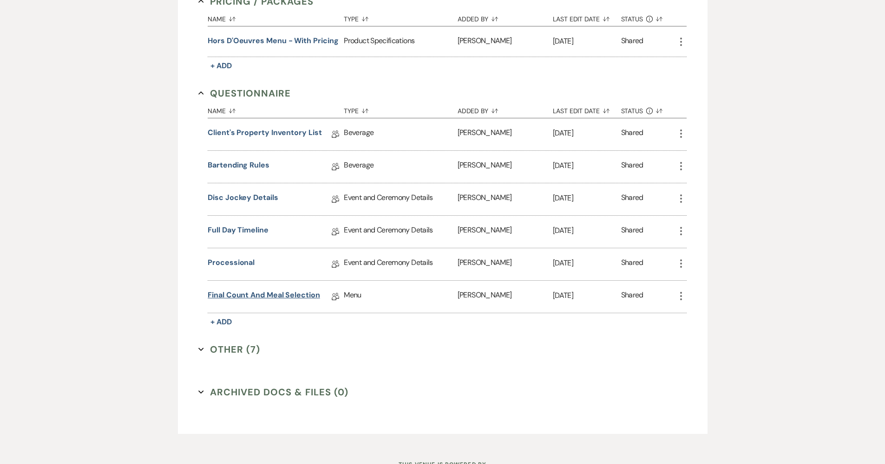
click at [252, 291] on link "Final Count and Meal Selection" at bounding box center [264, 297] width 112 height 14
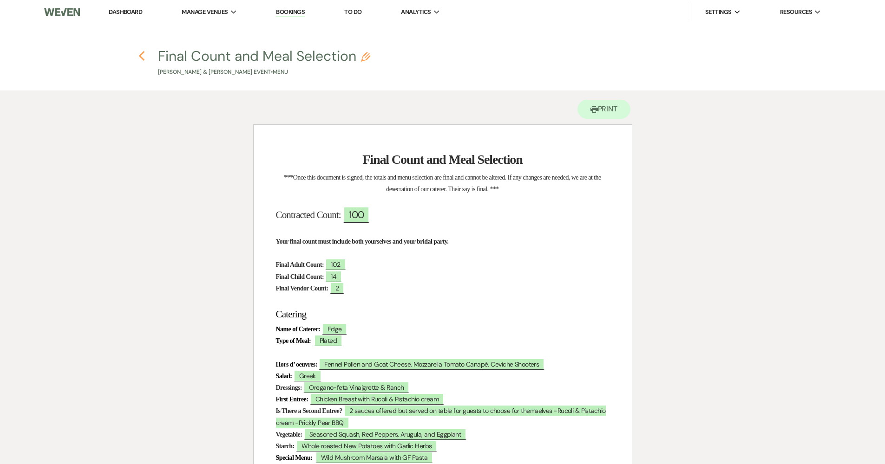
click at [142, 56] on icon "Previous" at bounding box center [141, 56] width 7 height 11
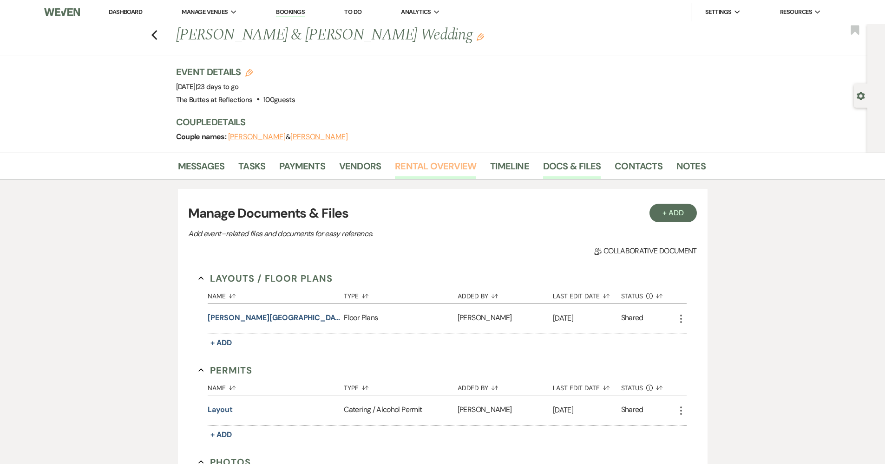
click at [410, 166] on link "Rental Overview" at bounding box center [435, 169] width 81 height 20
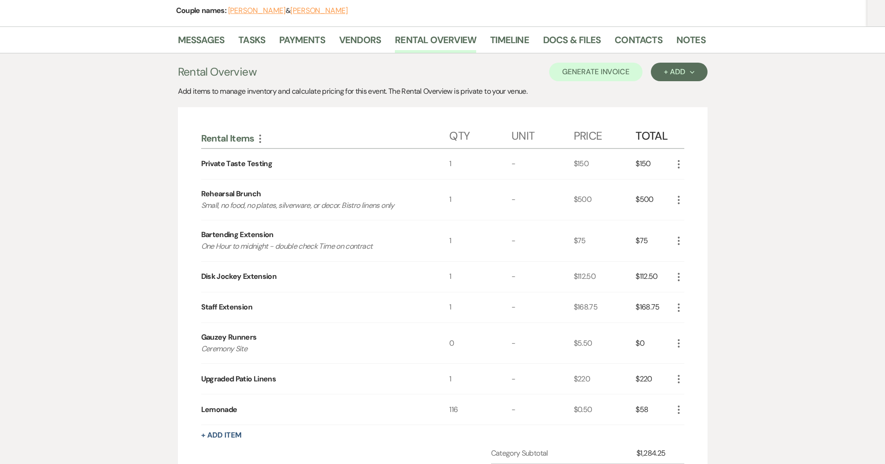
scroll to position [78, 0]
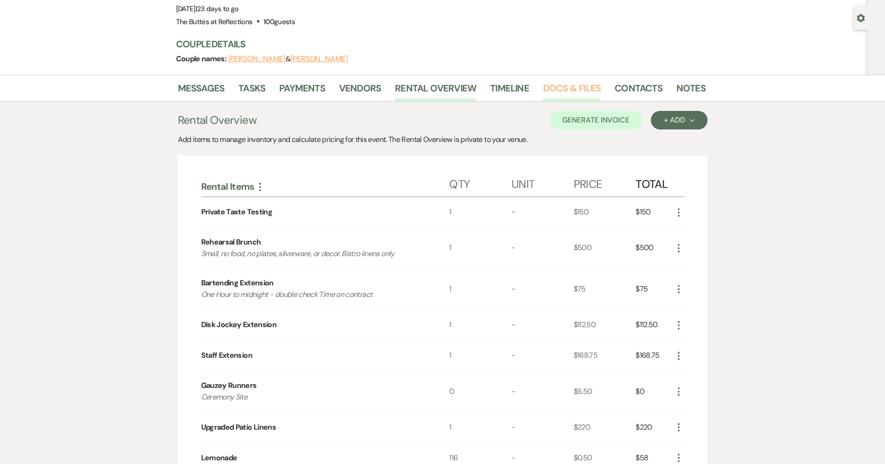
click at [578, 88] on link "Docs & Files" at bounding box center [572, 91] width 58 height 20
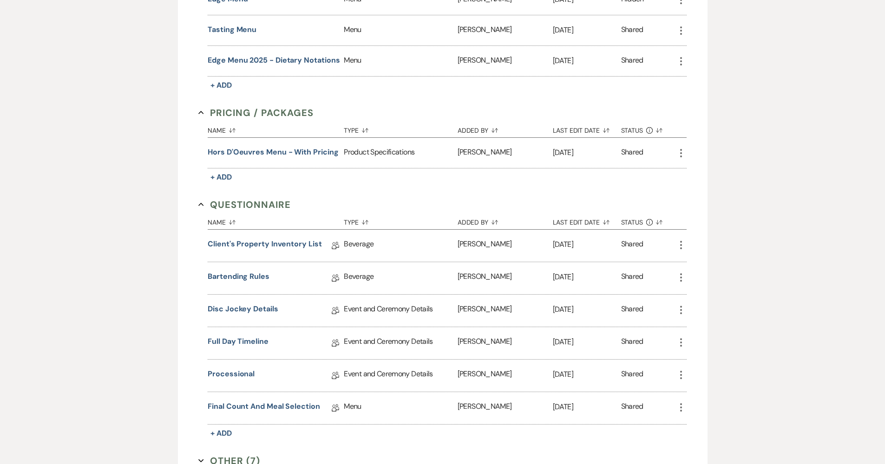
scroll to position [744, 0]
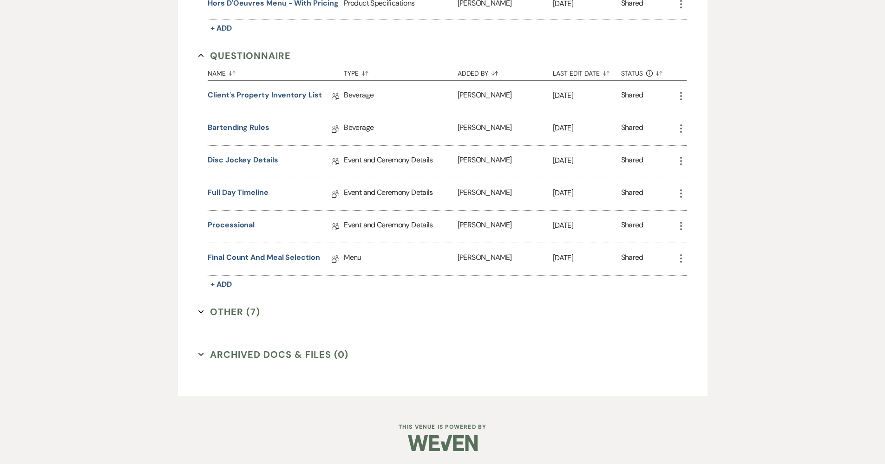
click at [224, 315] on button "Other (7) Expand" at bounding box center [229, 312] width 62 height 14
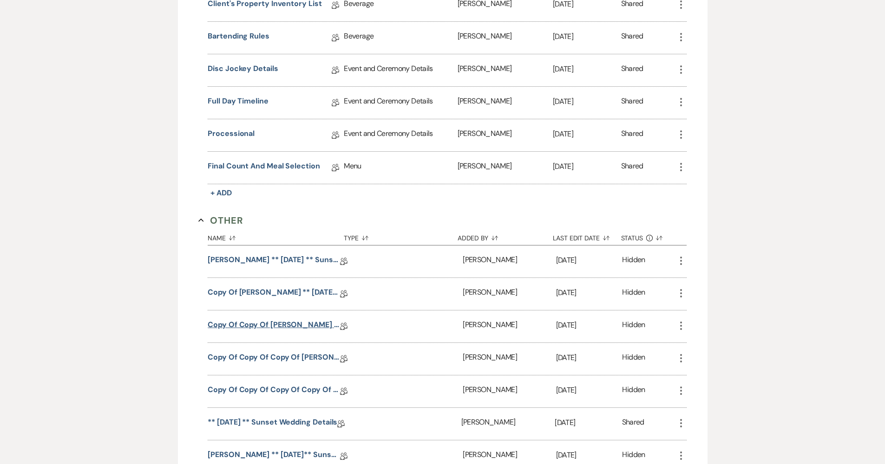
scroll to position [1005, 0]
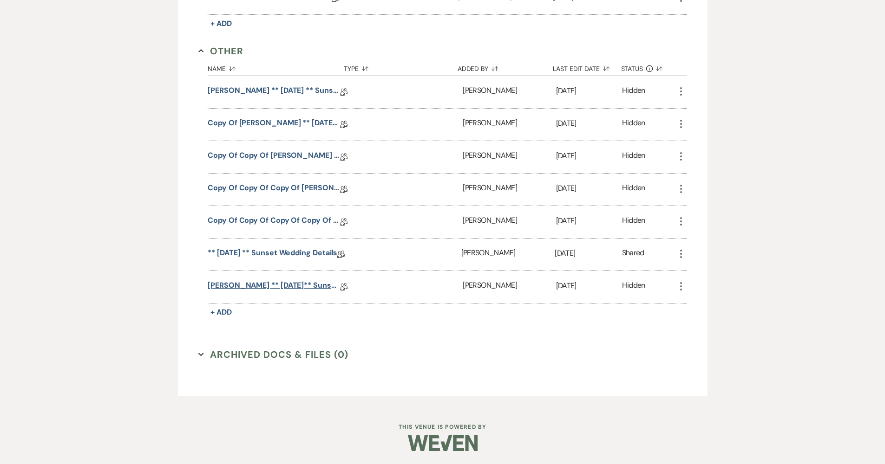
click at [235, 290] on link "Koman, Brittney ** 08.15.2025** Sunset Wedding Details" at bounding box center [274, 287] width 132 height 14
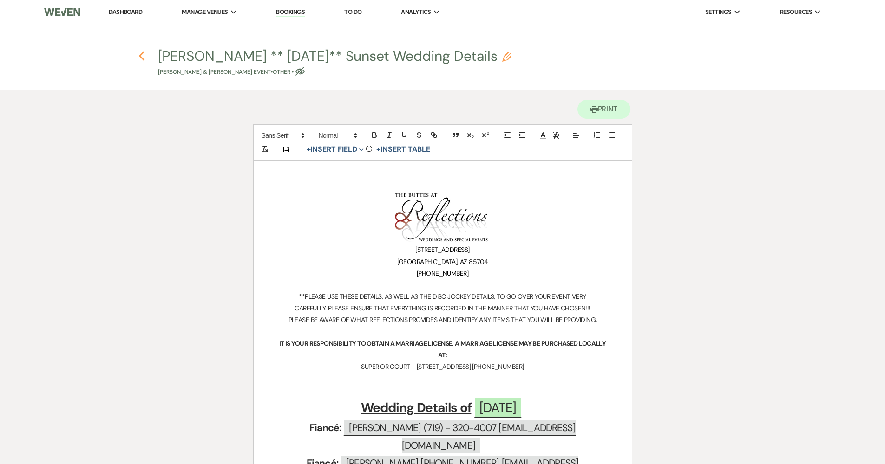
click at [144, 53] on use "button" at bounding box center [142, 56] width 6 height 10
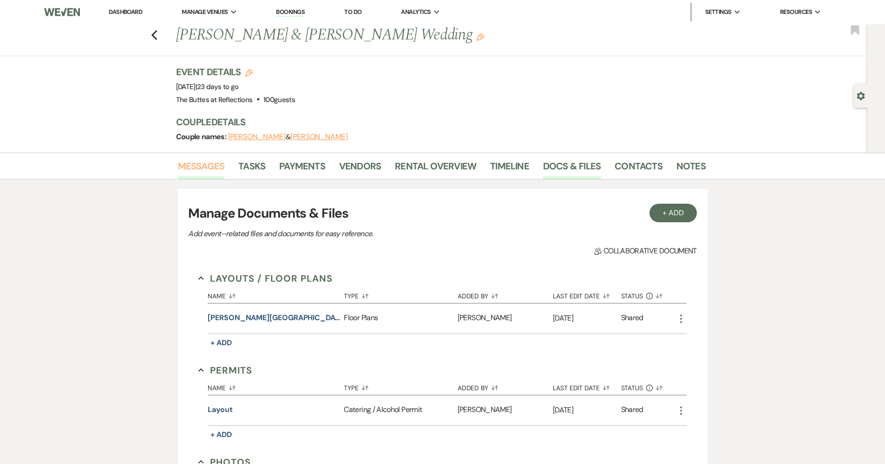
click at [219, 169] on link "Messages" at bounding box center [201, 169] width 47 height 20
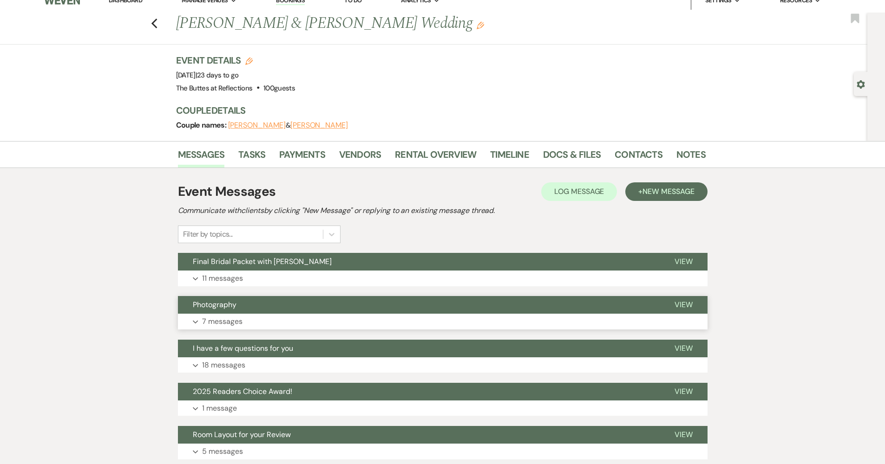
scroll to position [135, 0]
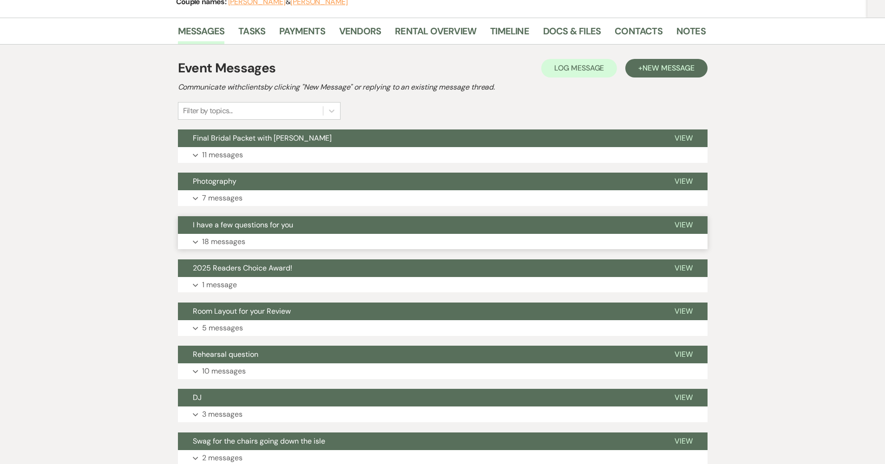
click at [260, 237] on button "Expand 18 messages" at bounding box center [443, 242] width 530 height 16
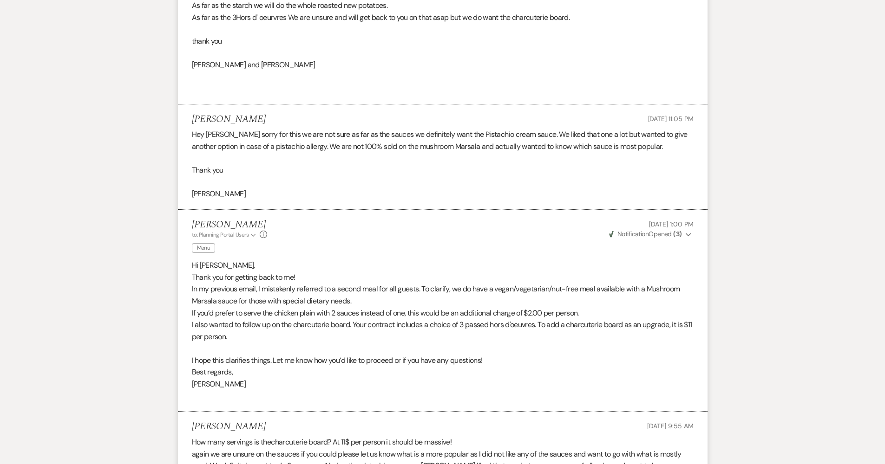
scroll to position [1120, 0]
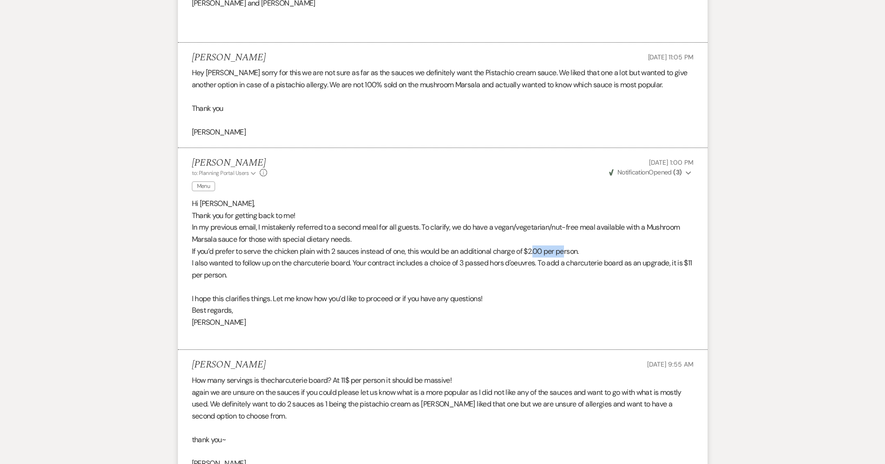
drag, startPoint x: 549, startPoint y: 232, endPoint x: 522, endPoint y: 232, distance: 27.4
click at [522, 246] on p "If you’d prefer to serve the chicken plain with 2 sauces instead of one, this w…" at bounding box center [443, 252] width 502 height 12
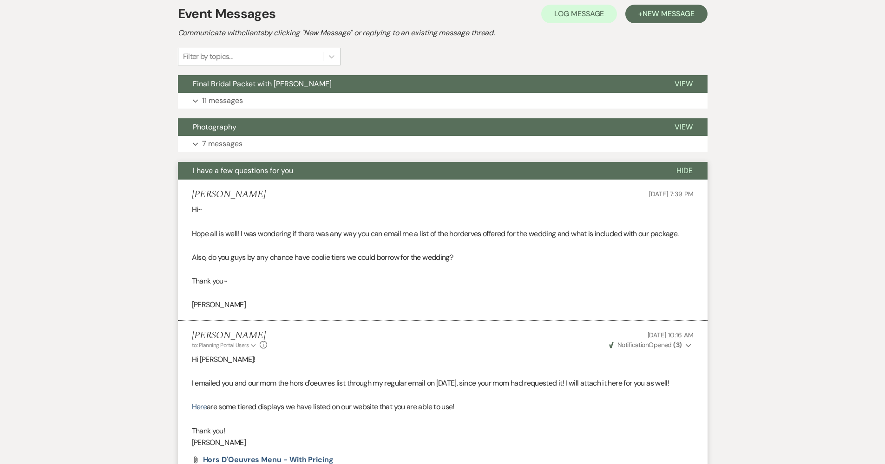
scroll to position [0, 0]
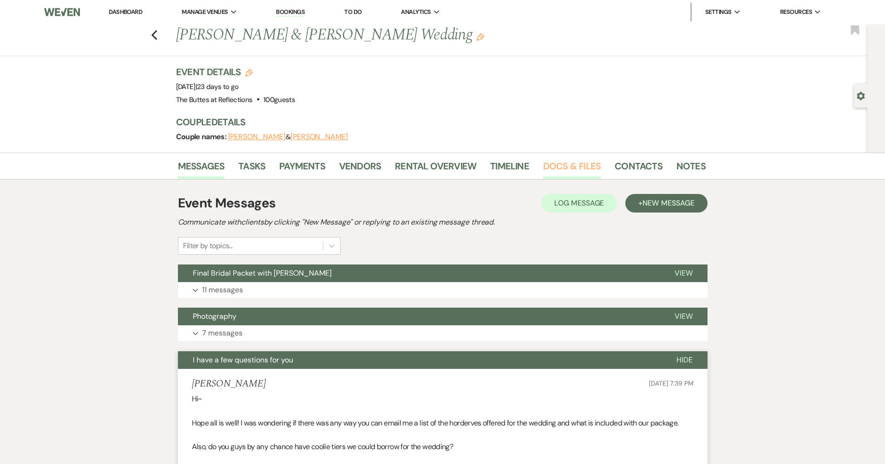
click at [575, 175] on link "Docs & Files" at bounding box center [572, 169] width 58 height 20
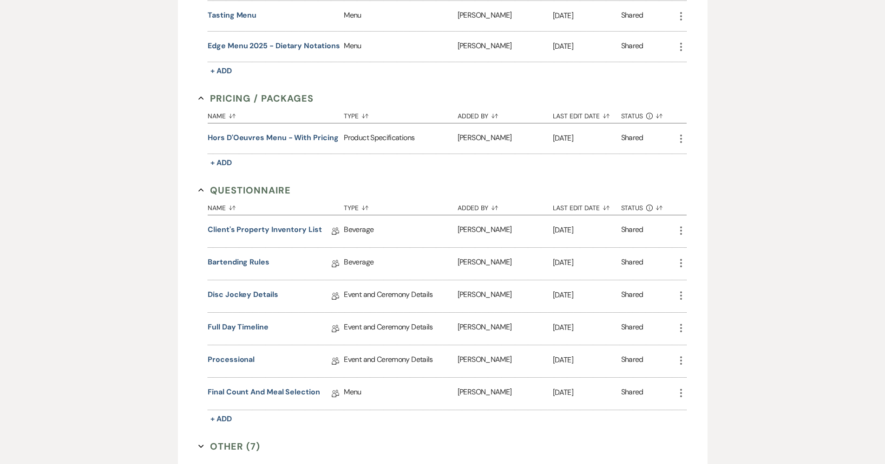
scroll to position [744, 0]
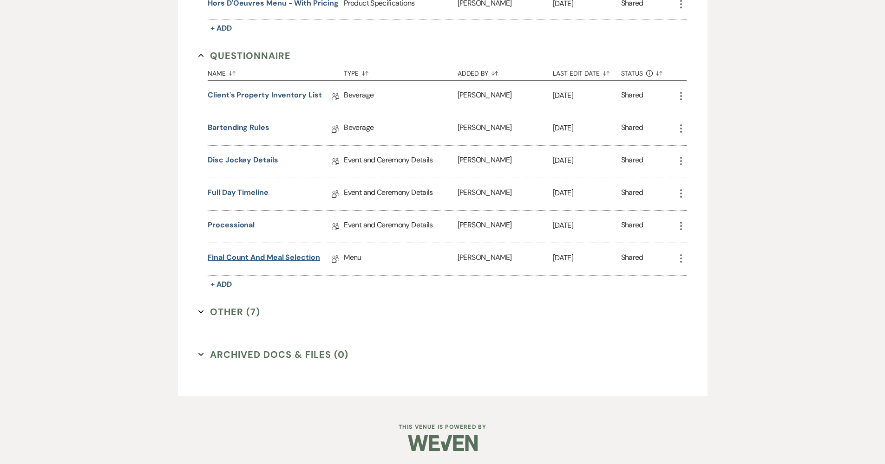
click at [234, 261] on link "Final Count and Meal Selection" at bounding box center [264, 259] width 112 height 14
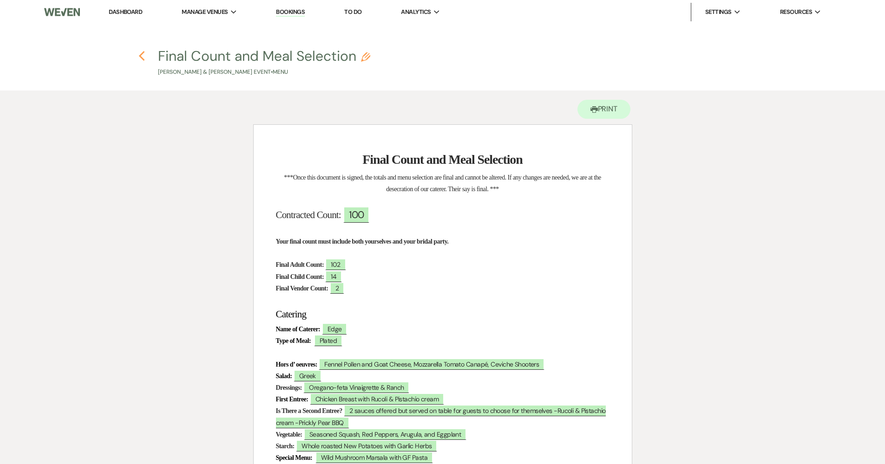
click at [140, 52] on icon "Previous" at bounding box center [141, 56] width 7 height 11
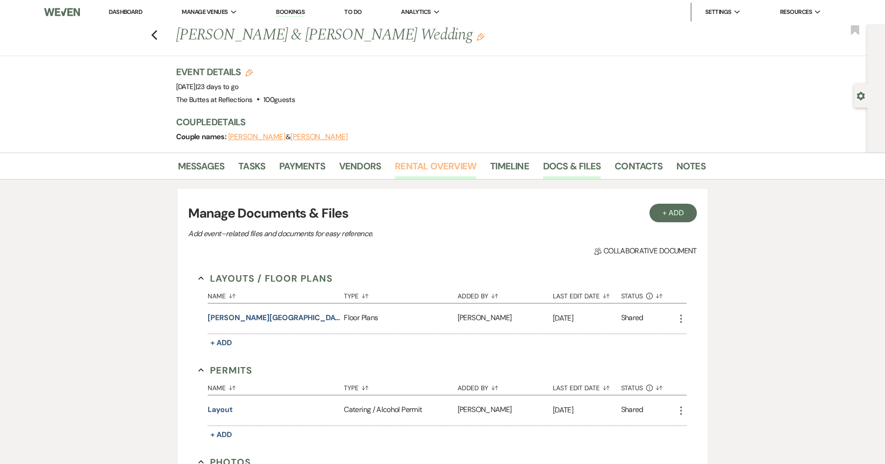
click at [416, 167] on link "Rental Overview" at bounding box center [435, 169] width 81 height 20
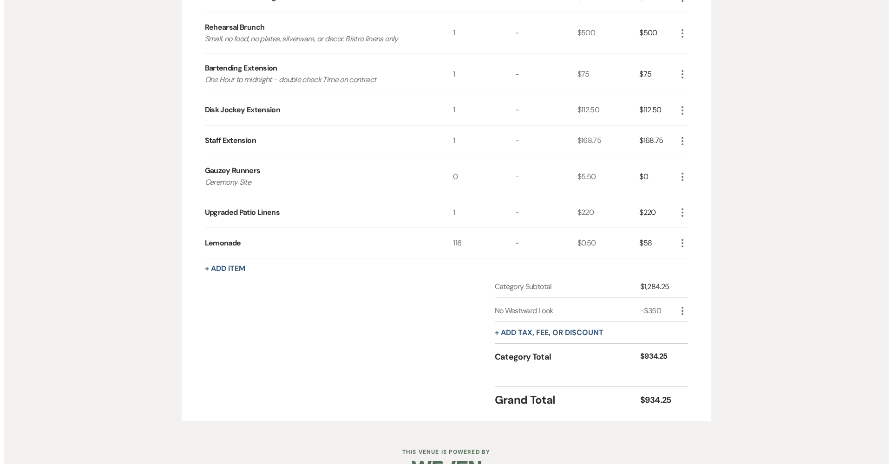
scroll to position [210, 0]
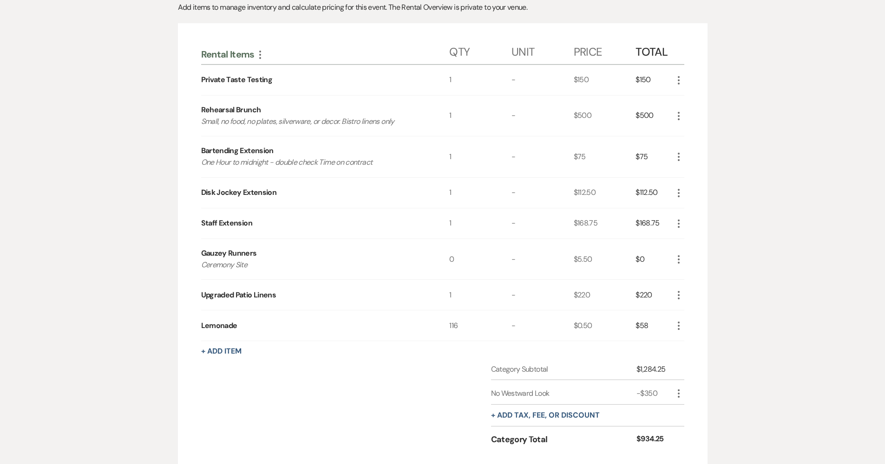
click at [218, 356] on div "+ Add Item" at bounding box center [442, 351] width 483 height 11
click at [221, 353] on button "+ Add Item" at bounding box center [221, 351] width 40 height 7
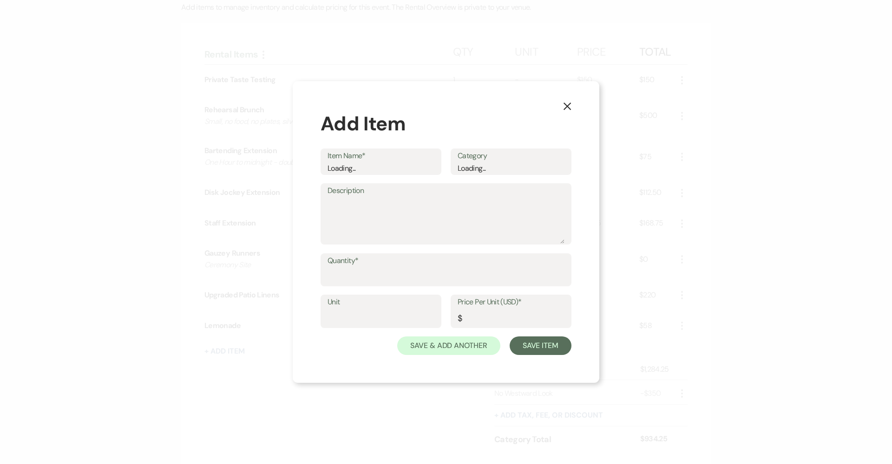
drag, startPoint x: 221, startPoint y: 353, endPoint x: 257, endPoint y: 360, distance: 36.6
click at [257, 360] on div "X Add Item Item Name* Loading... Category Loading... Description Quantity* Unit…" at bounding box center [446, 232] width 892 height 464
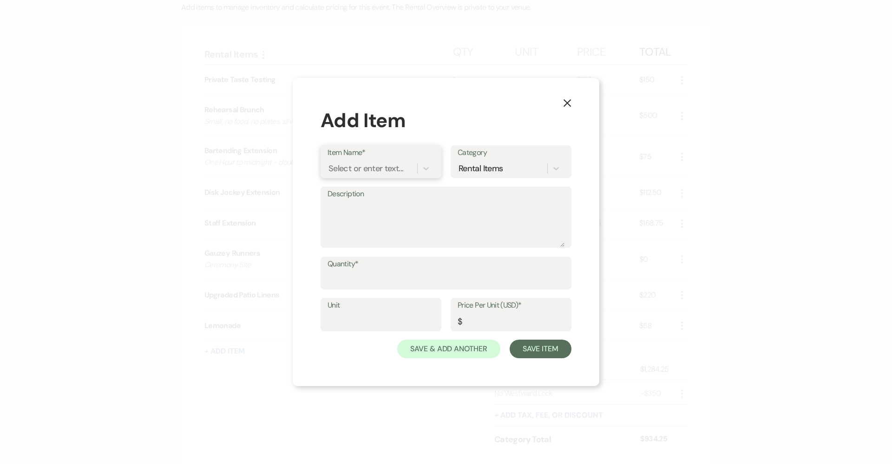
click at [374, 169] on div "Select or enter text..." at bounding box center [365, 168] width 75 height 13
type input "Additional Guests: Adults"
click at [437, 282] on input "Quantity*" at bounding box center [445, 280] width 237 height 18
type input "2"
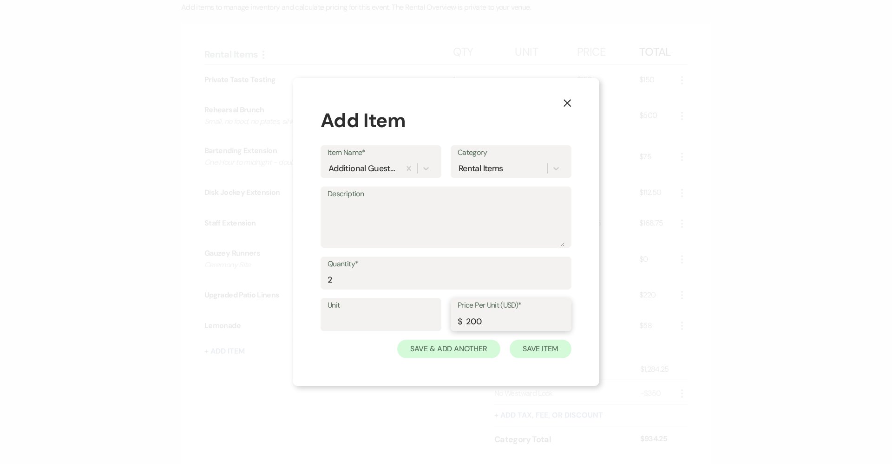
type input "200"
click at [541, 346] on button "Save Item" at bounding box center [541, 349] width 62 height 19
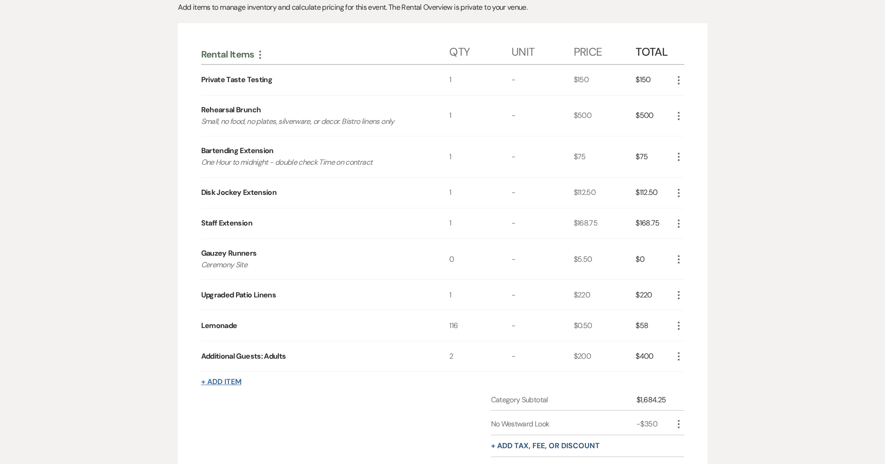
click at [228, 385] on button "+ Add Item" at bounding box center [221, 382] width 40 height 7
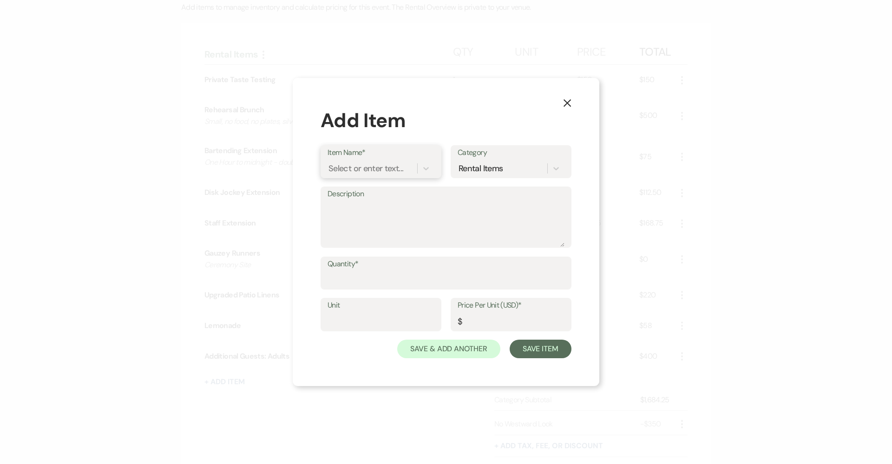
click at [375, 172] on div "Select or enter text..." at bounding box center [365, 168] width 75 height 13
type input "Additional Guests: Children"
click at [407, 283] on input "Quantity*" at bounding box center [445, 280] width 237 height 18
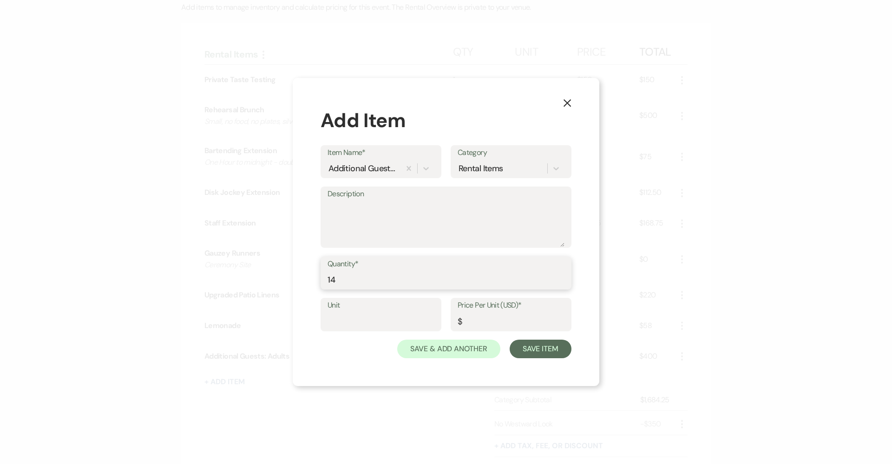
type input "14"
click at [496, 317] on input "Price Per Unit (USD)*" at bounding box center [511, 322] width 107 height 18
type input "30"
click at [521, 346] on button "Save Item" at bounding box center [541, 349] width 62 height 19
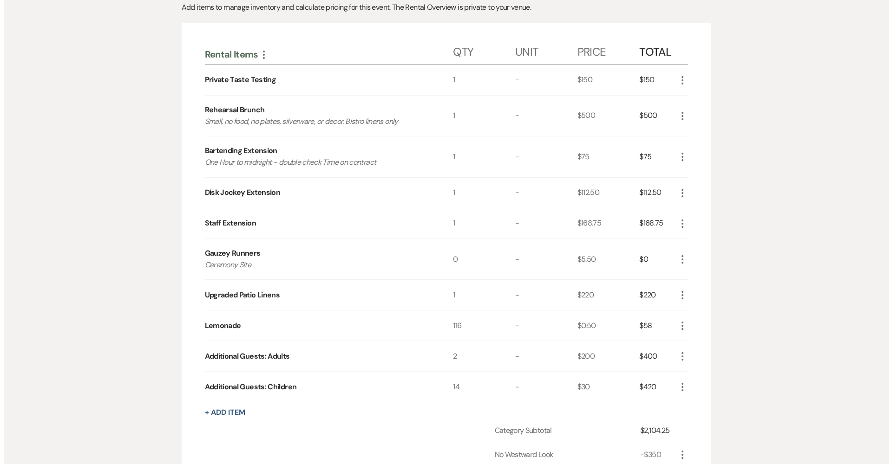
scroll to position [260, 0]
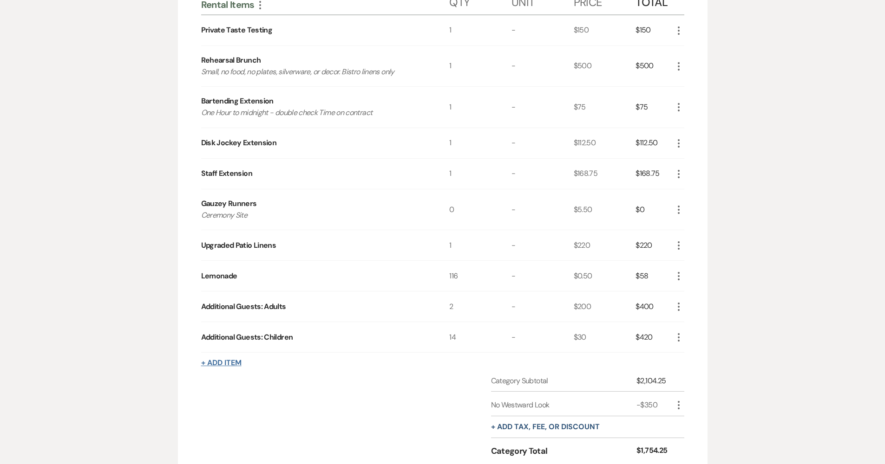
click at [221, 363] on button "+ Add Item" at bounding box center [221, 363] width 40 height 7
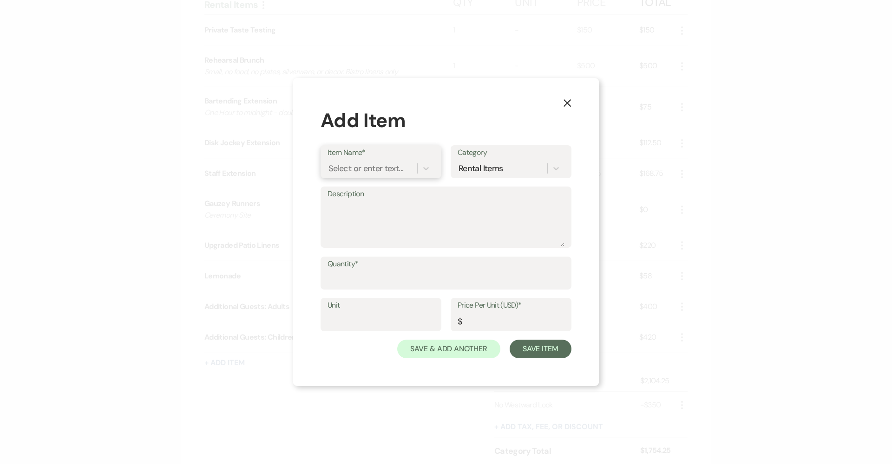
click at [400, 171] on div "Select or enter text..." at bounding box center [365, 168] width 75 height 13
type input "Additional Guests: Vendors"
click at [388, 279] on input "Quantity*" at bounding box center [445, 280] width 237 height 18
type input "2"
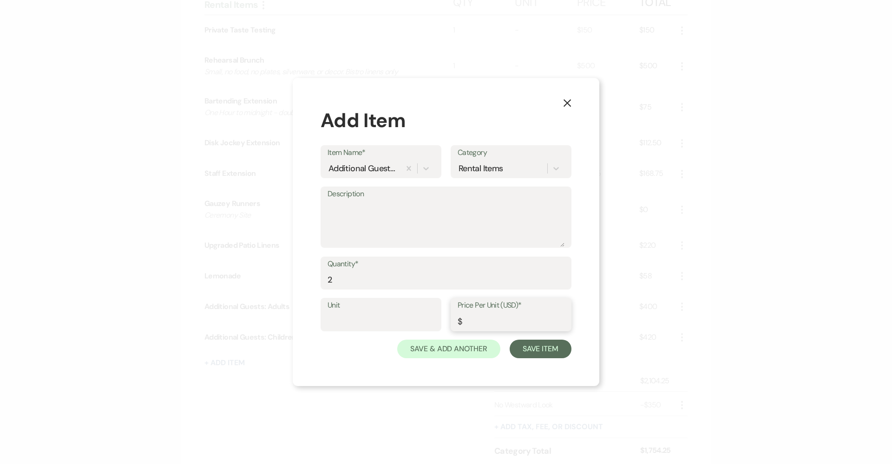
drag, startPoint x: 480, startPoint y: 319, endPoint x: 494, endPoint y: 328, distance: 16.5
click at [480, 319] on input "Price Per Unit (USD)*" at bounding box center [511, 322] width 107 height 18
type input "2"
type input "35"
click at [544, 352] on button "Save Item" at bounding box center [541, 349] width 62 height 19
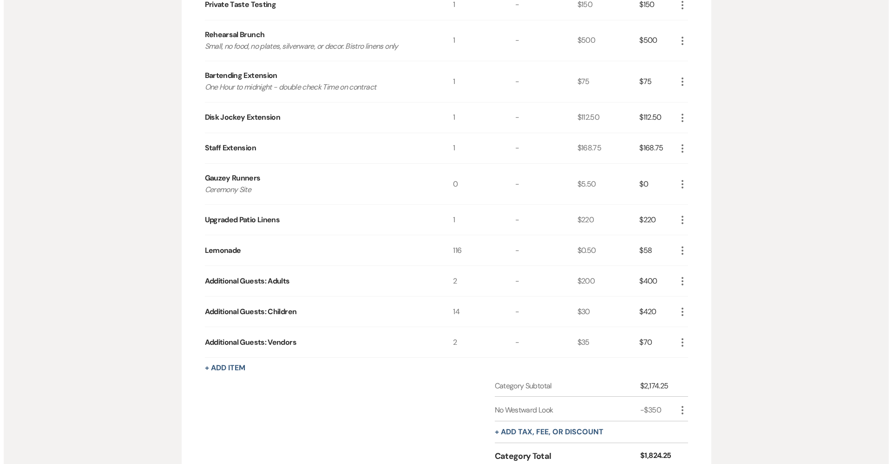
scroll to position [301, 0]
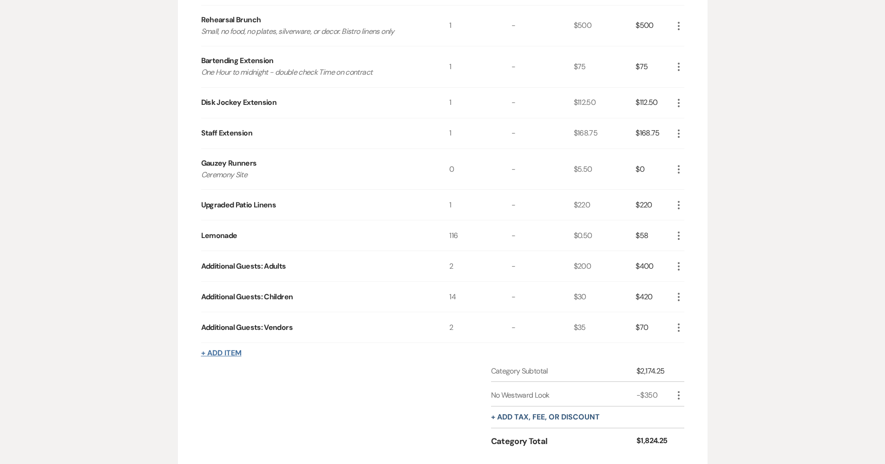
click at [233, 353] on button "+ Add Item" at bounding box center [221, 353] width 40 height 7
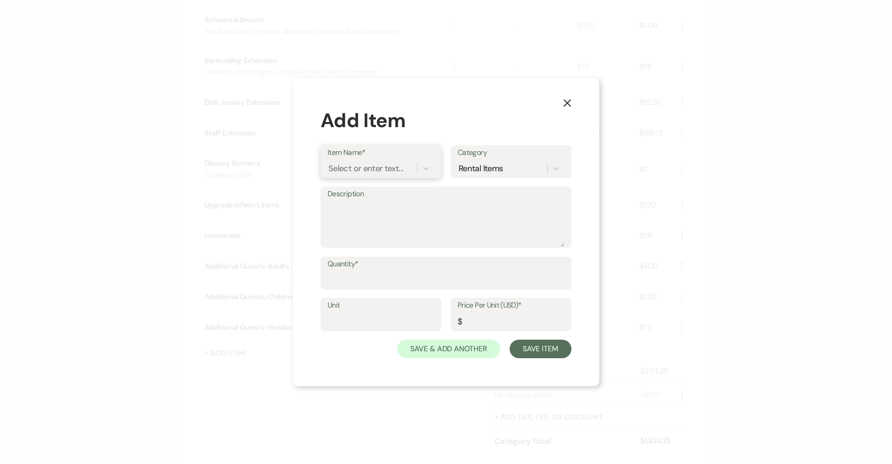
click at [349, 168] on div "Select or enter text..." at bounding box center [365, 168] width 75 height 13
type input "Additional Sauce on Each Table"
click at [357, 280] on input "Quantity*" at bounding box center [445, 280] width 237 height 18
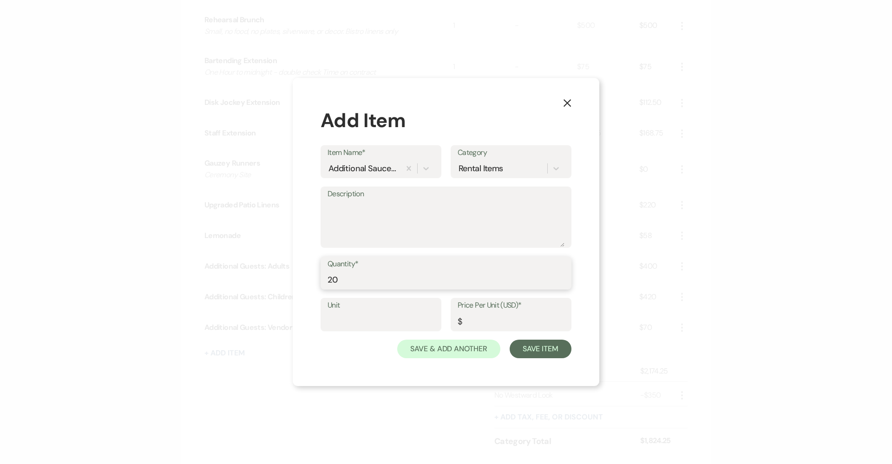
type input "2"
type input "107"
click at [472, 323] on input "Price Per Unit (USD)*" at bounding box center [511, 322] width 107 height 18
type input "2"
click at [529, 351] on button "Save Item" at bounding box center [541, 349] width 62 height 19
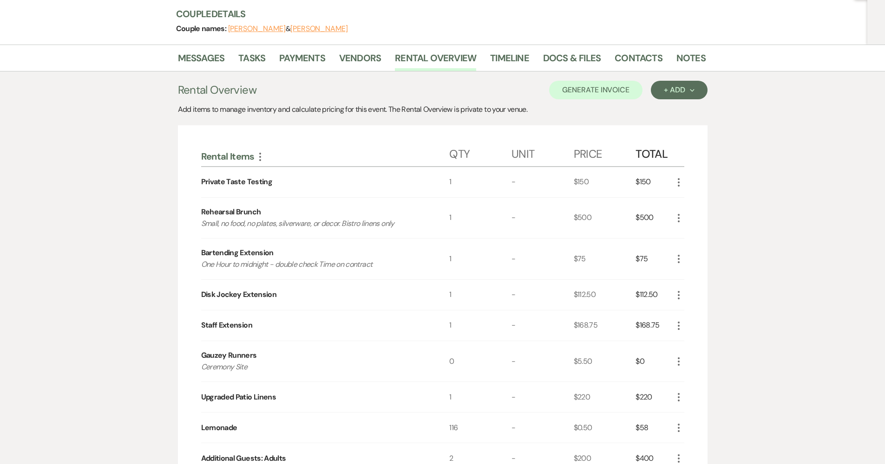
scroll to position [106, 0]
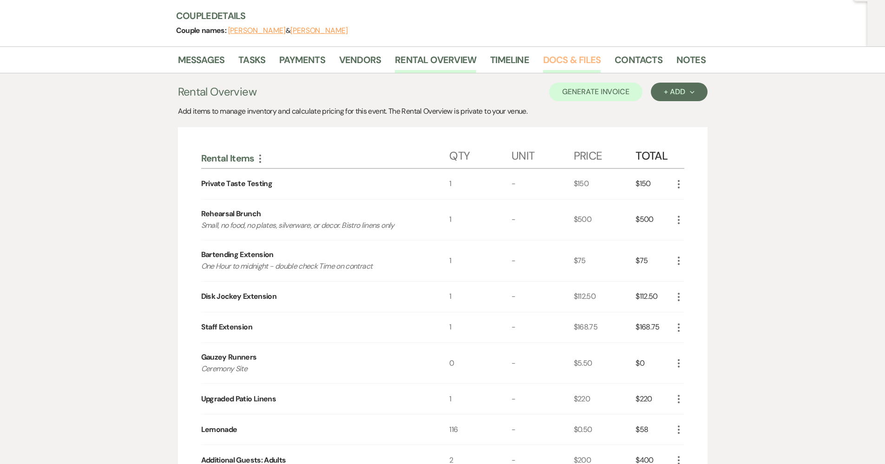
click at [575, 62] on link "Docs & Files" at bounding box center [572, 62] width 58 height 20
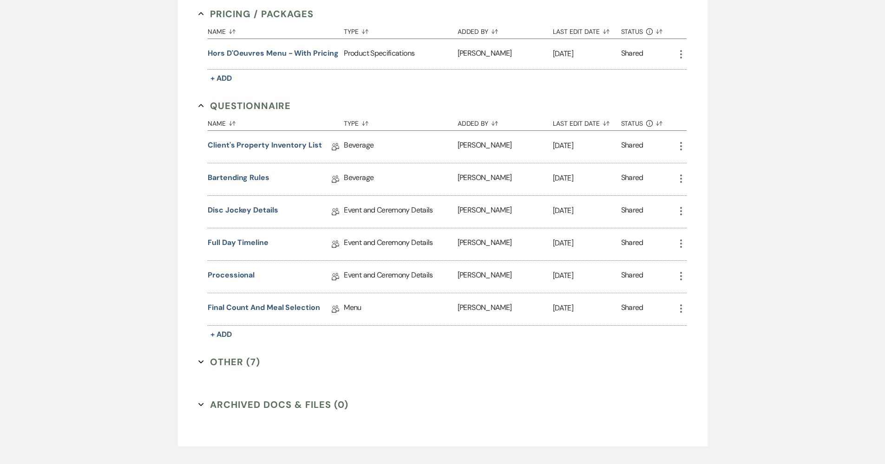
scroll to position [744, 0]
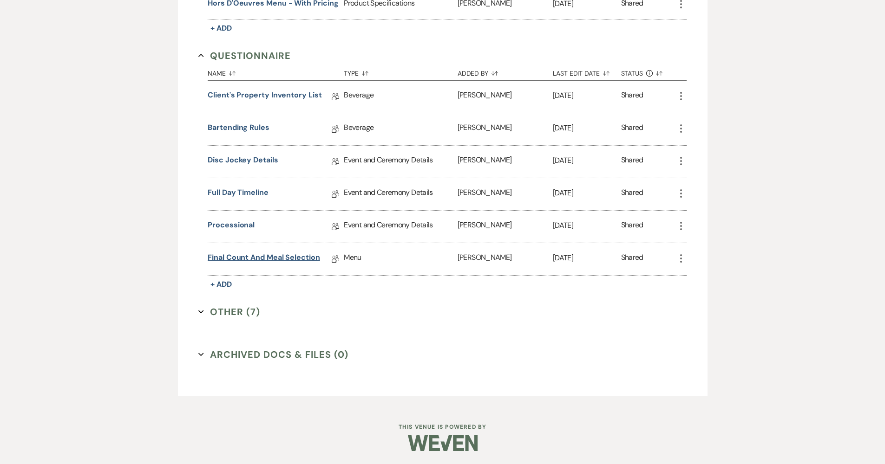
click at [301, 258] on link "Final Count and Meal Selection" at bounding box center [264, 259] width 112 height 14
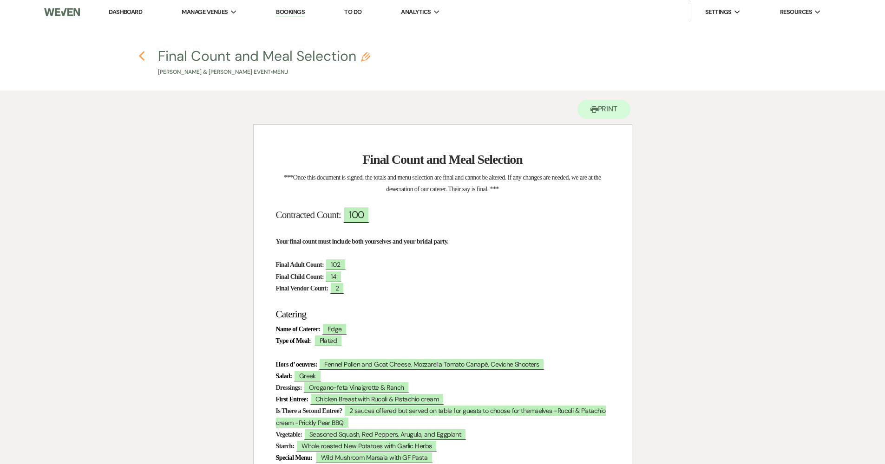
click at [140, 53] on icon "Previous" at bounding box center [141, 56] width 7 height 11
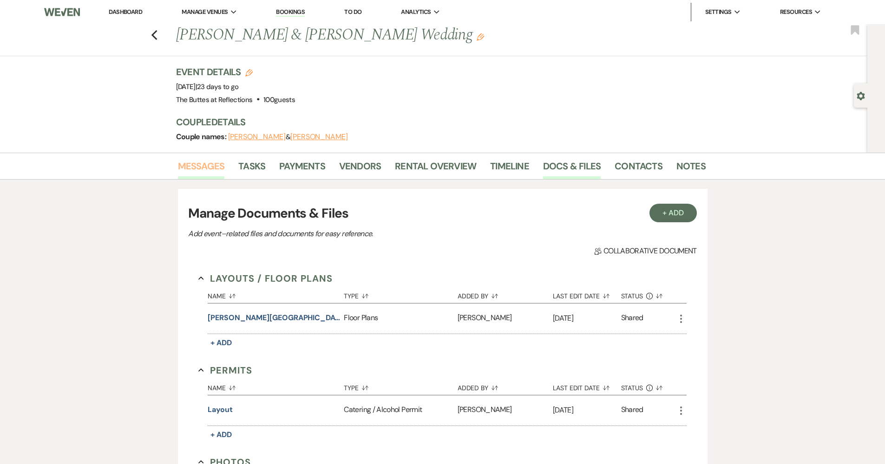
click at [188, 169] on link "Messages" at bounding box center [201, 169] width 47 height 20
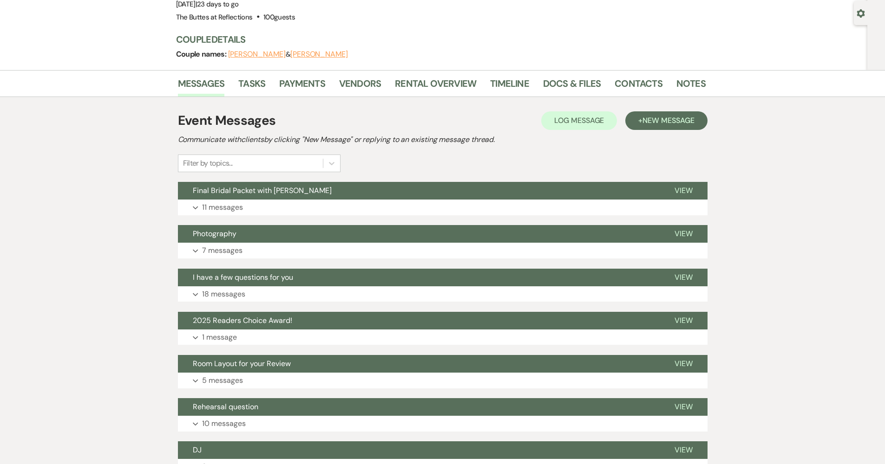
scroll to position [286, 0]
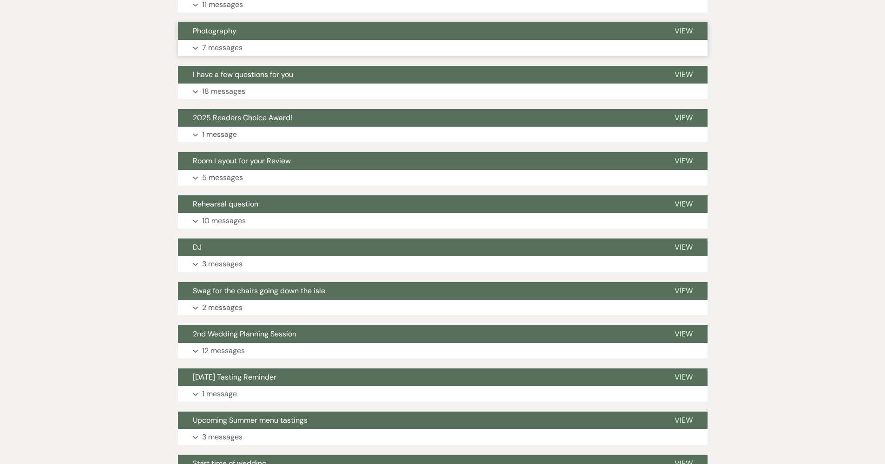
click at [267, 40] on button "Expand 7 messages" at bounding box center [443, 48] width 530 height 16
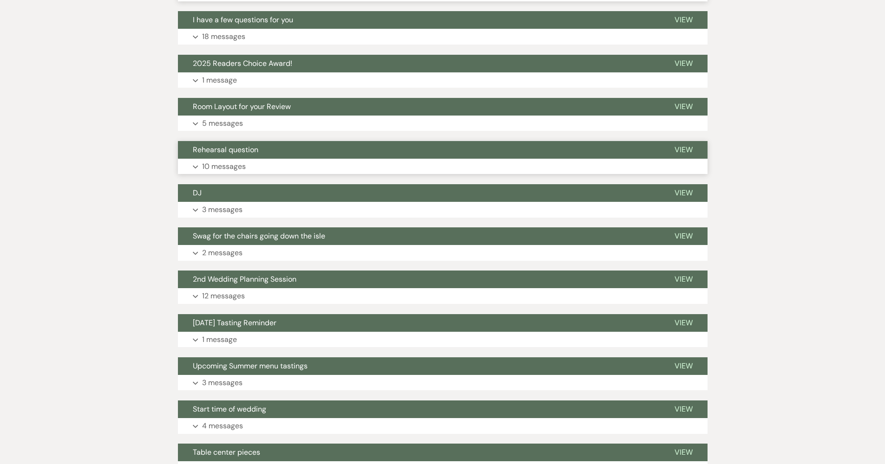
scroll to position [2302, 0]
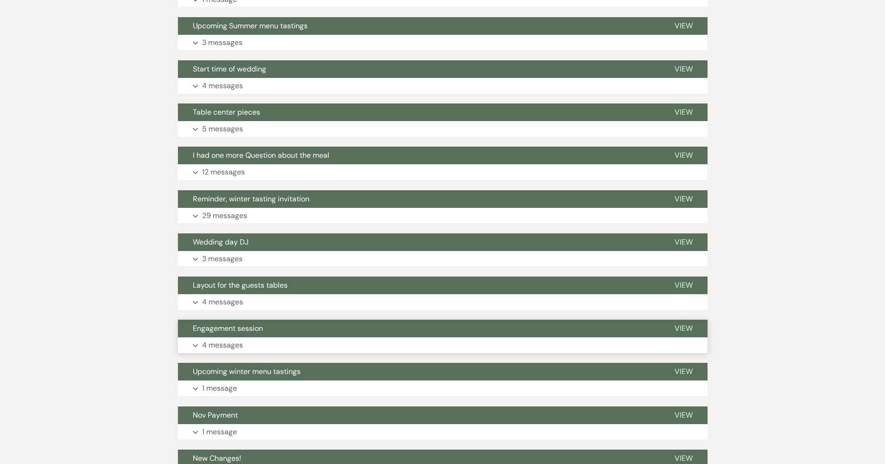
click at [253, 324] on span "Engagement session" at bounding box center [228, 329] width 70 height 10
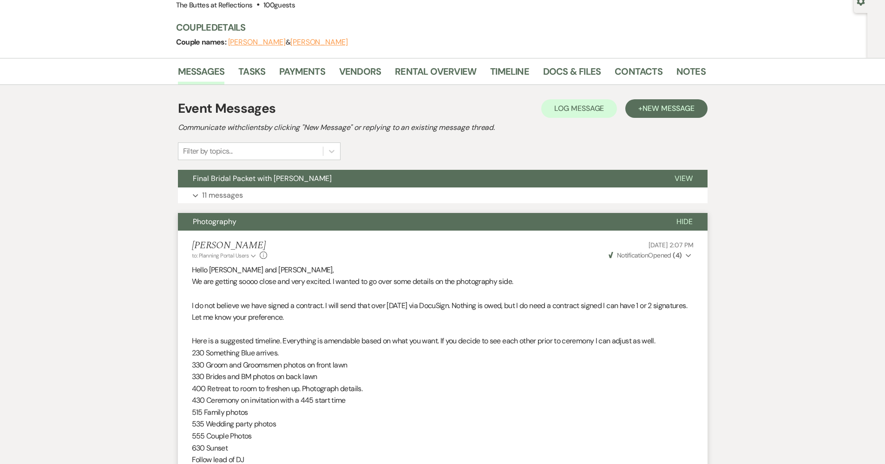
scroll to position [0, 0]
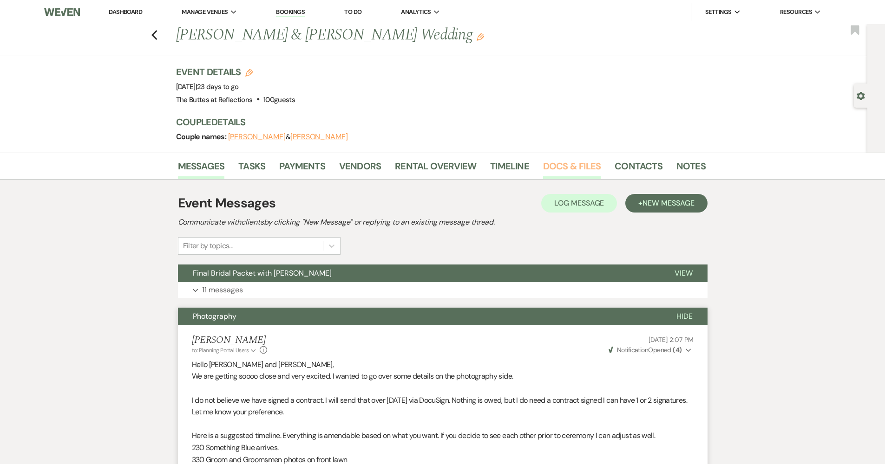
click at [545, 163] on link "Docs & Files" at bounding box center [572, 169] width 58 height 20
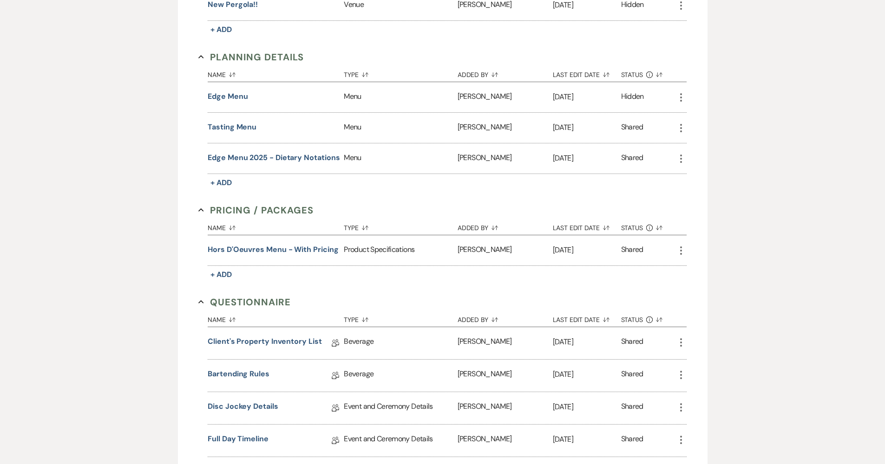
scroll to position [667, 0]
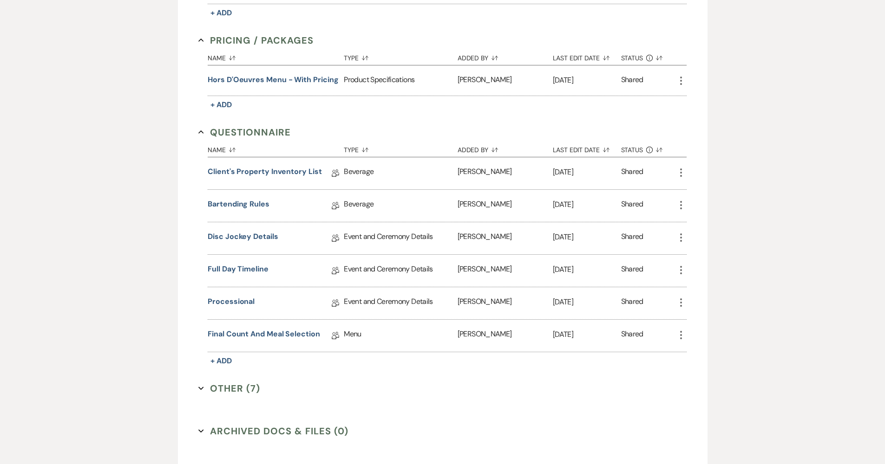
click at [224, 392] on button "Other (7) Expand" at bounding box center [229, 389] width 62 height 14
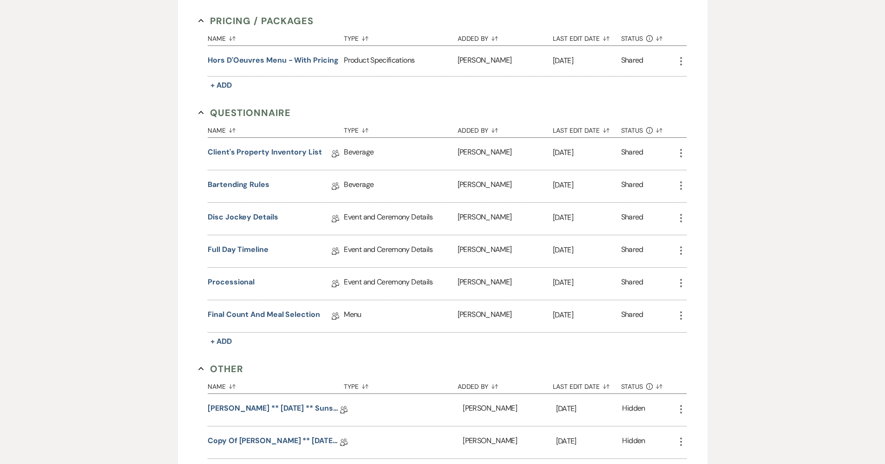
scroll to position [985, 0]
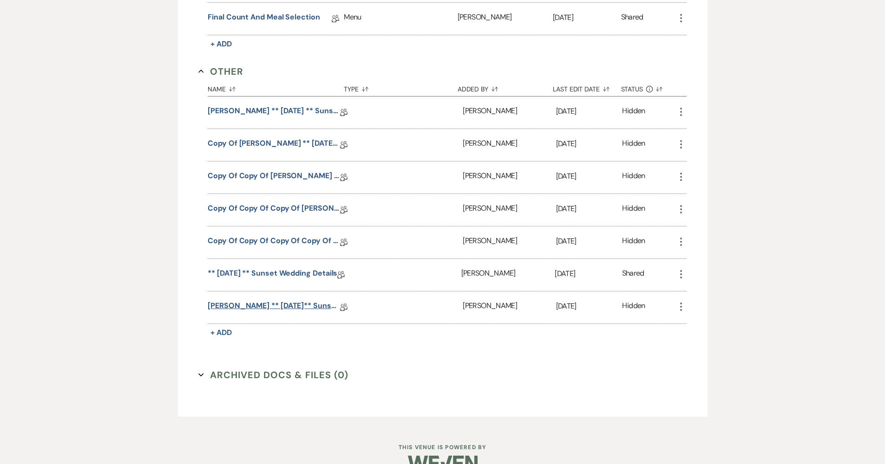
click at [254, 306] on link "Koman, Brittney ** 08.15.2025** Sunset Wedding Details" at bounding box center [274, 308] width 132 height 14
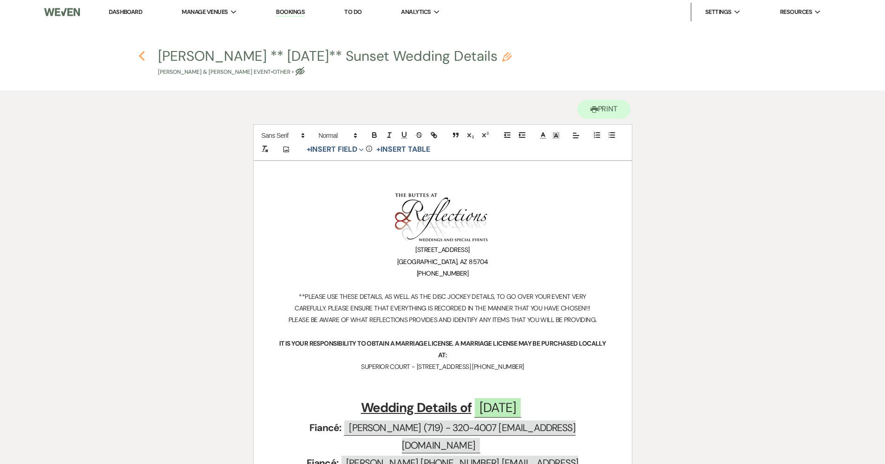
click at [142, 55] on use "button" at bounding box center [142, 56] width 6 height 10
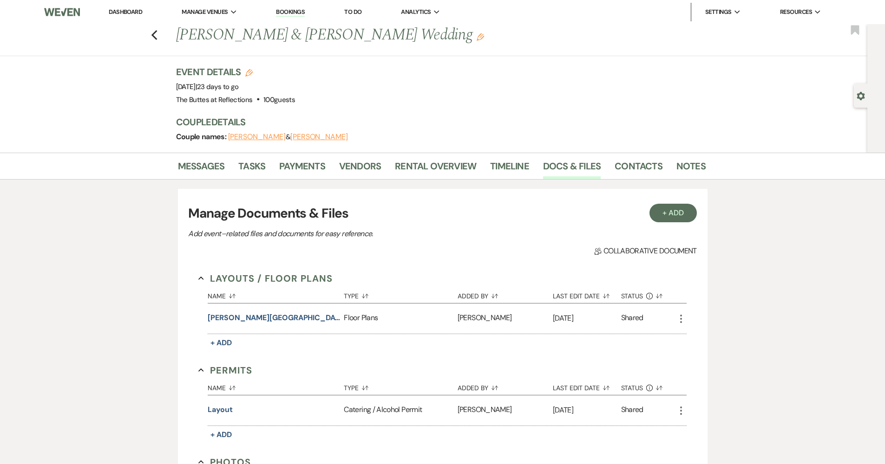
scroll to position [744, 0]
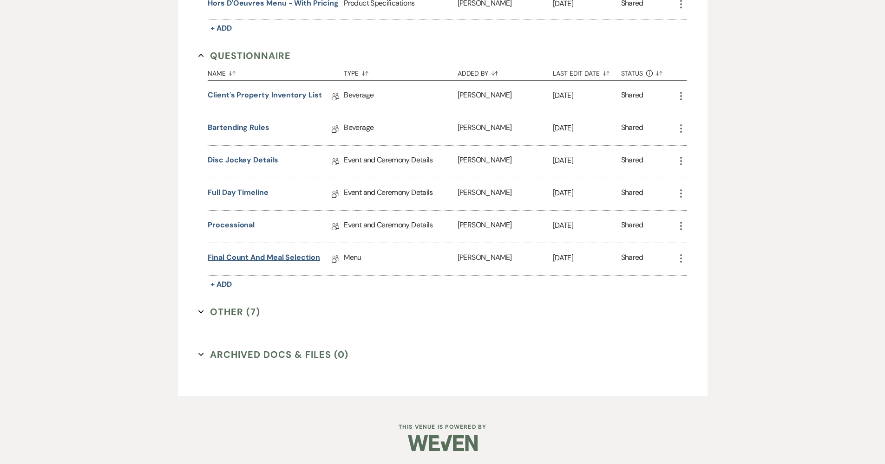
click at [266, 257] on link "Final Count and Meal Selection" at bounding box center [264, 259] width 112 height 14
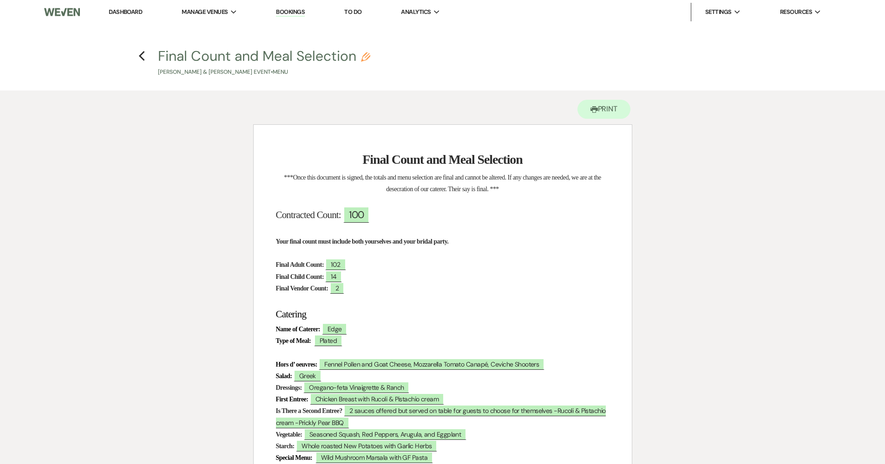
click at [151, 58] on h4 "Previous Final Count and Meal Selection Pencil James Lamendola & Brittney Koman…" at bounding box center [442, 61] width 669 height 30
click at [144, 56] on icon "Previous" at bounding box center [141, 56] width 7 height 11
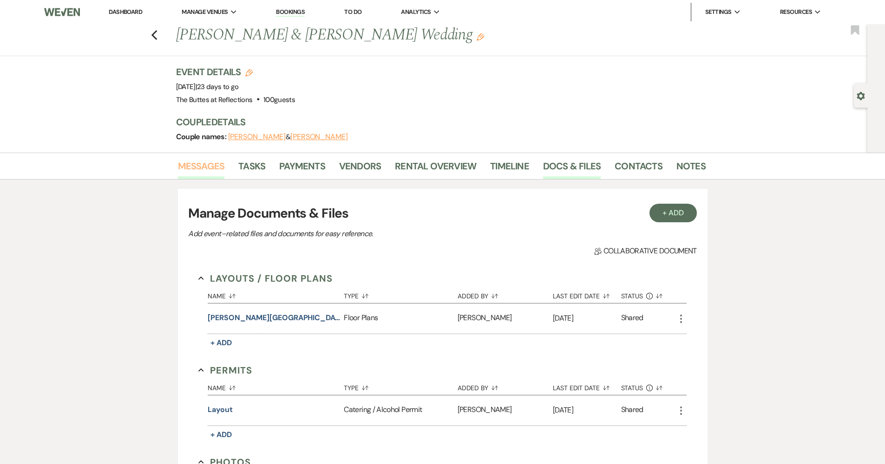
click at [196, 168] on link "Messages" at bounding box center [201, 169] width 47 height 20
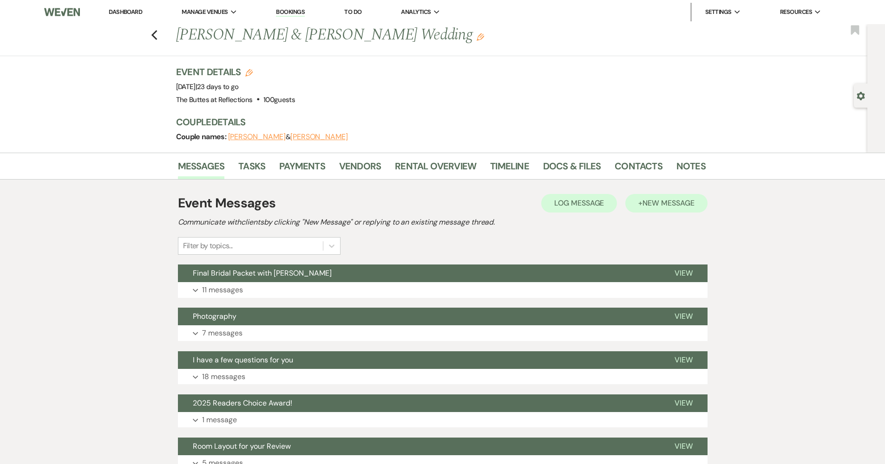
click at [650, 205] on span "New Message" at bounding box center [668, 203] width 52 height 10
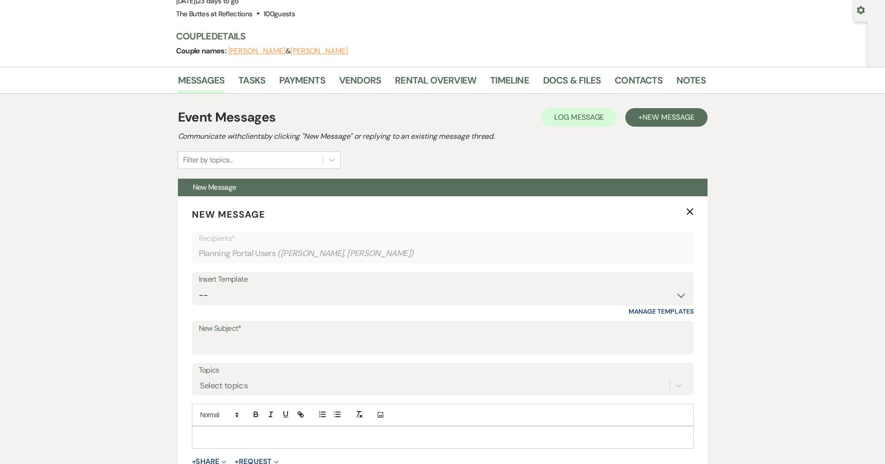
scroll to position [140, 0]
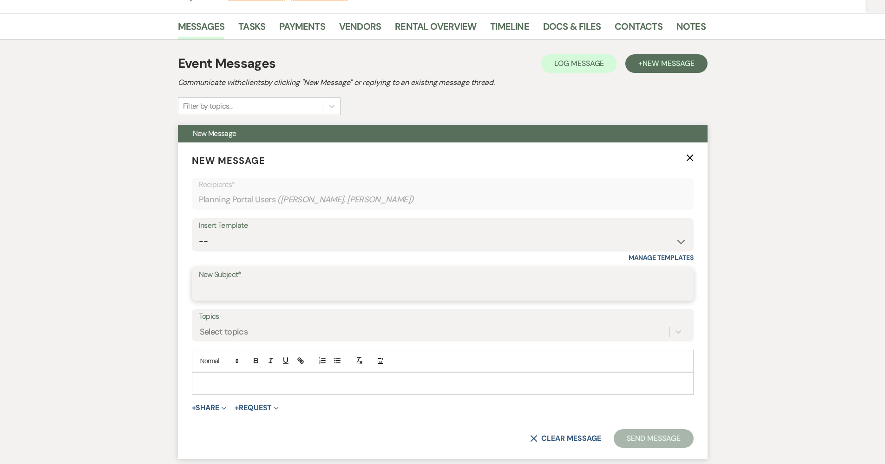
click at [338, 291] on input "New Subject*" at bounding box center [443, 291] width 488 height 18
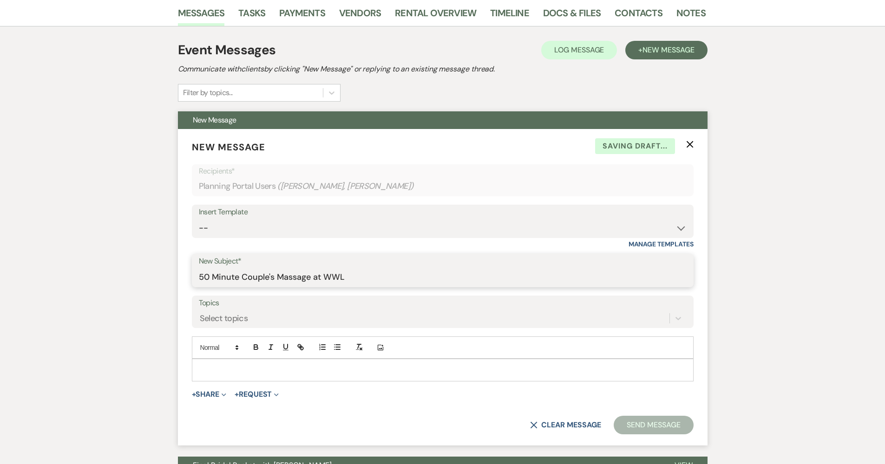
scroll to position [273, 0]
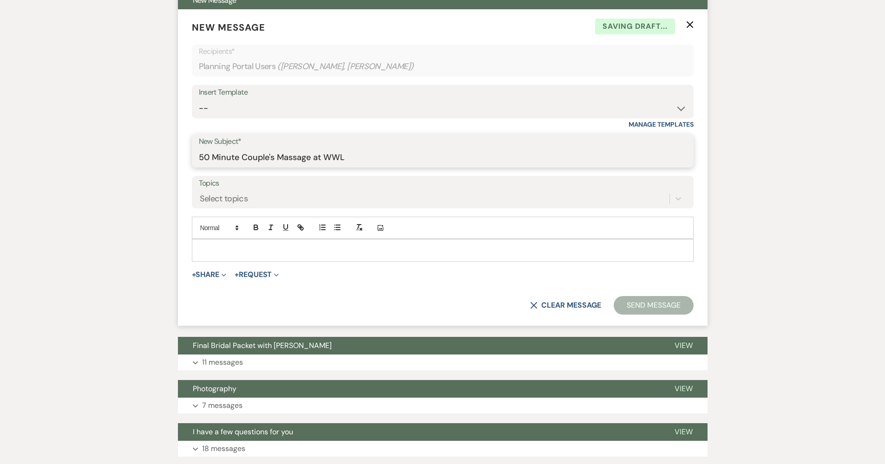
type input "50 Minute Couple's Massage at WWL"
click at [349, 257] on div at bounding box center [442, 250] width 501 height 21
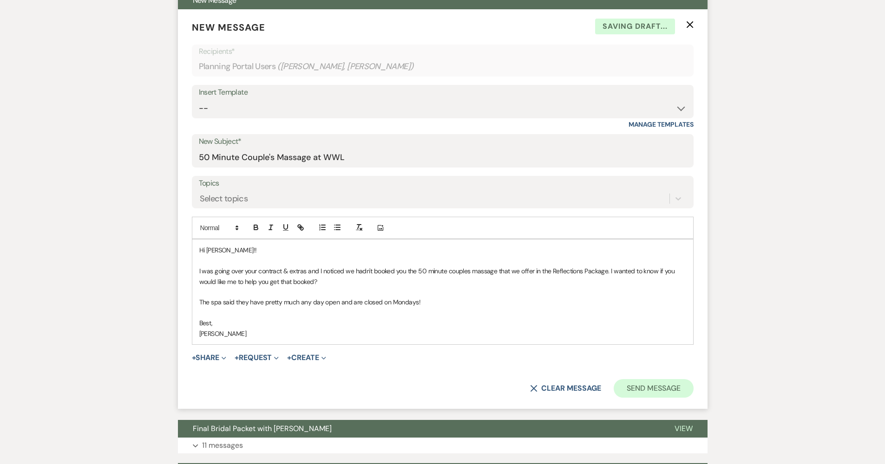
click at [633, 381] on button "Send Message" at bounding box center [653, 388] width 79 height 19
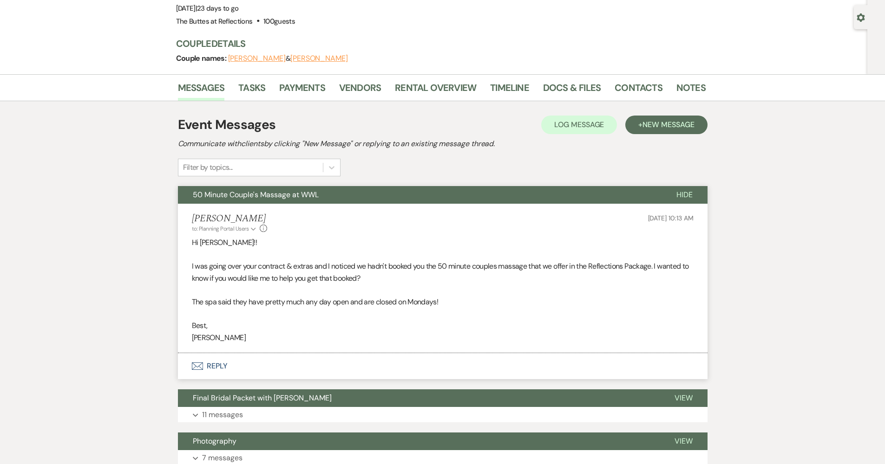
scroll to position [0, 0]
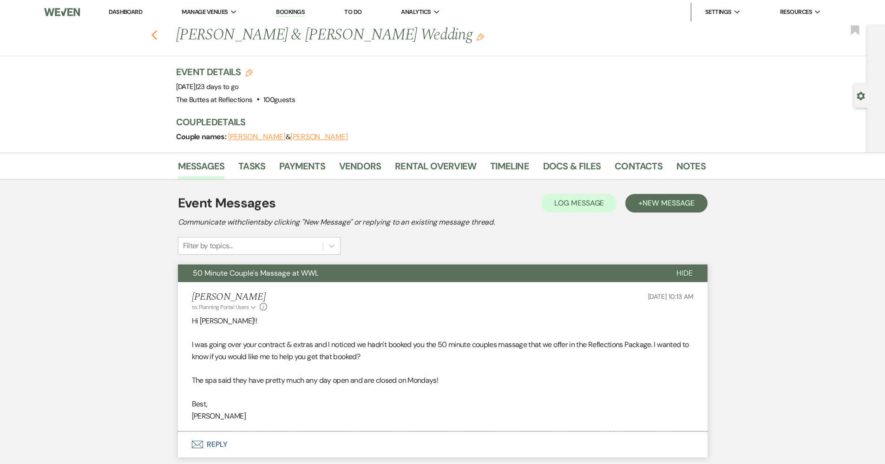
click at [158, 30] on icon "Previous" at bounding box center [154, 35] width 7 height 11
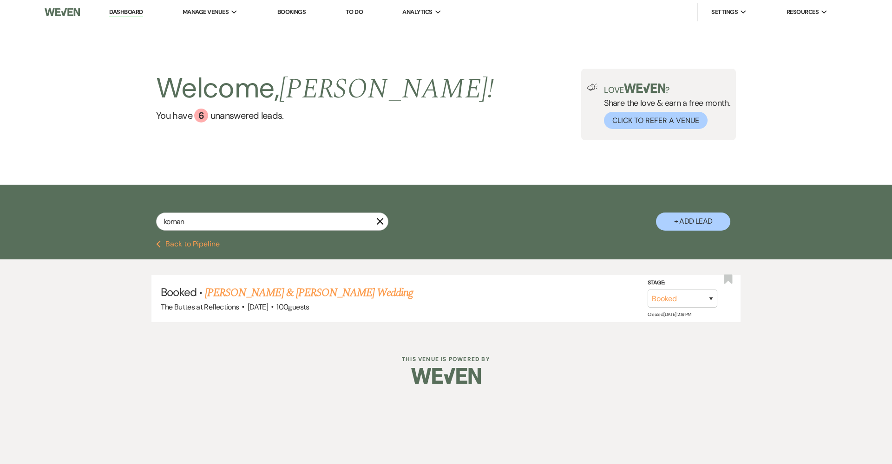
click at [208, 248] on button "Previous Back to Pipeline" at bounding box center [188, 244] width 64 height 7
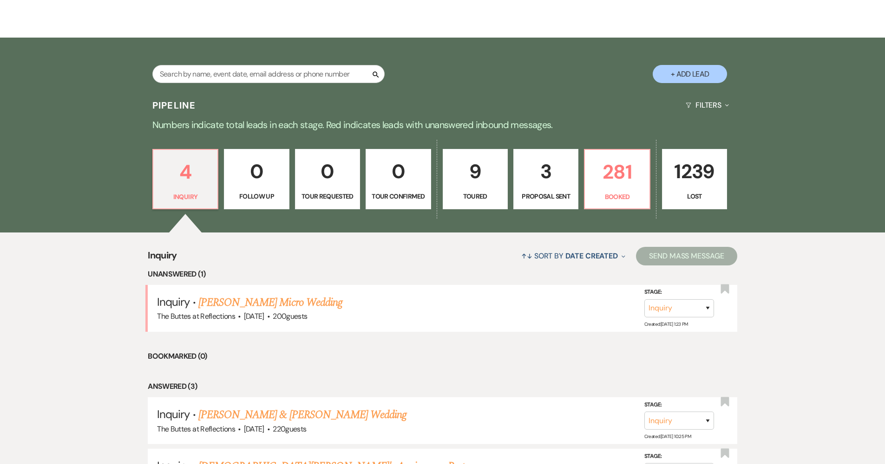
scroll to position [69, 0]
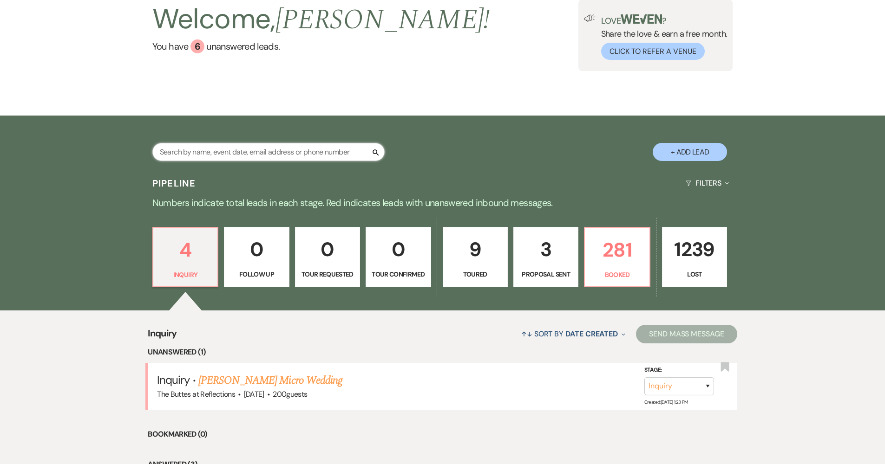
click at [220, 150] on input "text" at bounding box center [268, 152] width 232 height 18
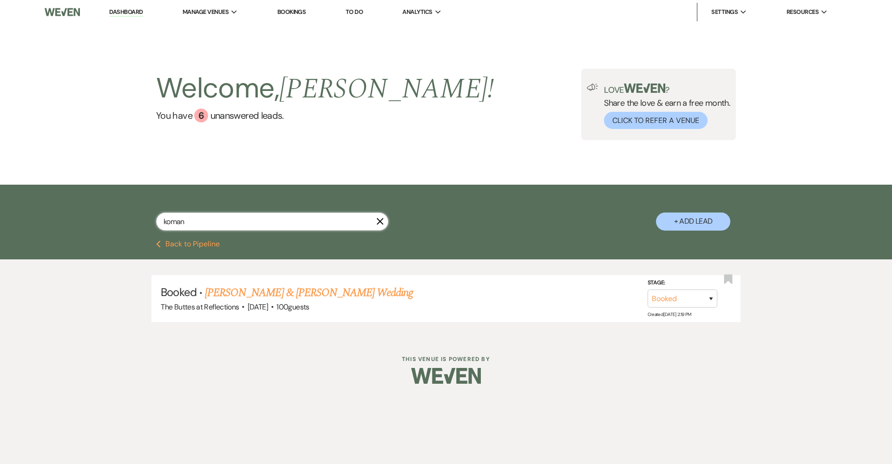
click at [220, 223] on input "koman" at bounding box center [272, 222] width 232 height 18
type input "del principe"
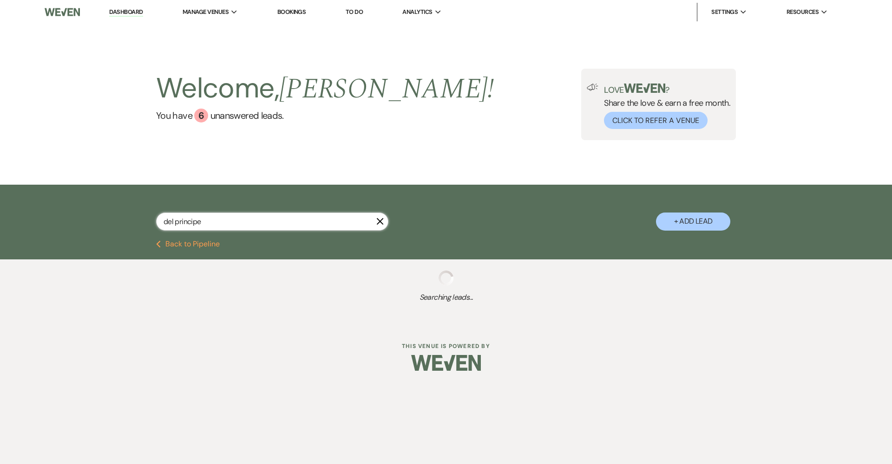
select select "8"
select select "5"
select select "8"
select select "5"
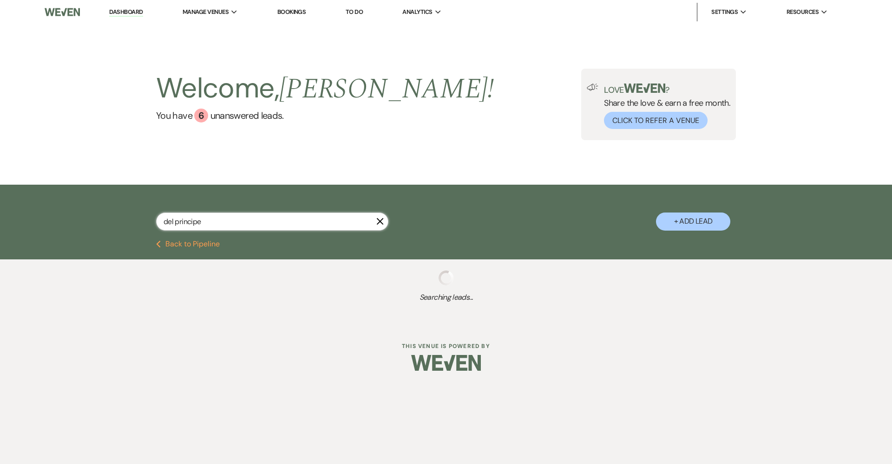
select select "8"
select select "5"
select select "8"
select select "5"
select select "8"
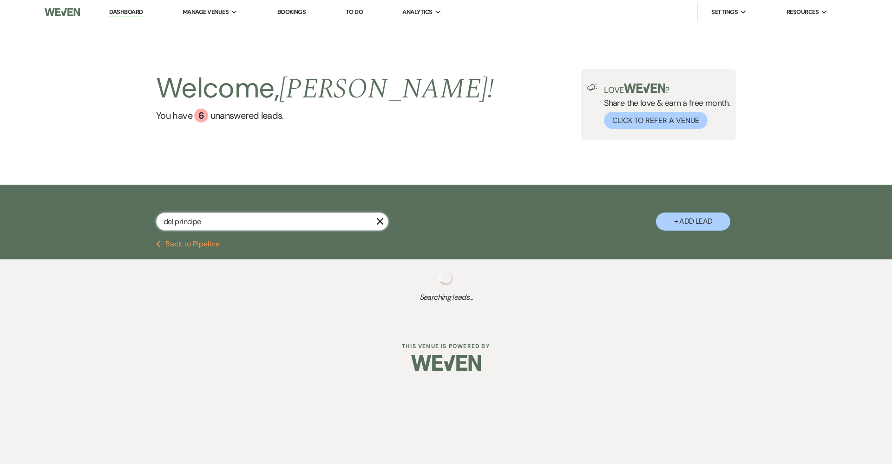
select select "5"
select select "8"
select select "5"
select select "8"
select select "5"
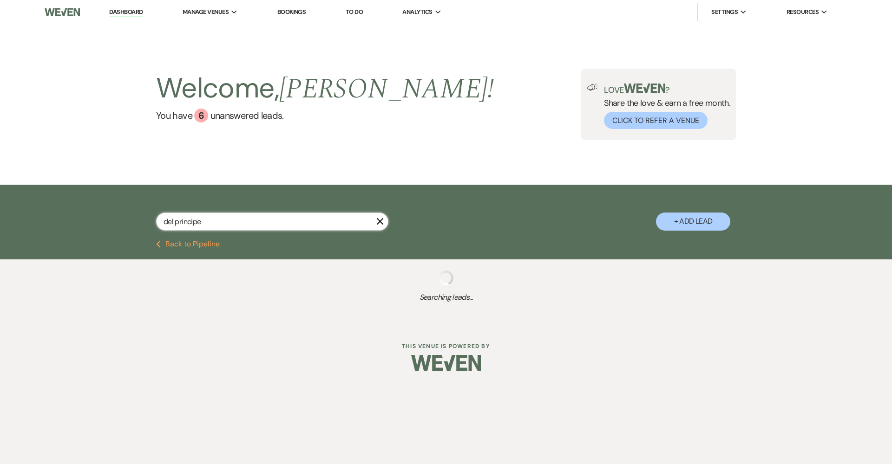
select select "8"
select select "5"
select select "8"
select select "5"
select select "8"
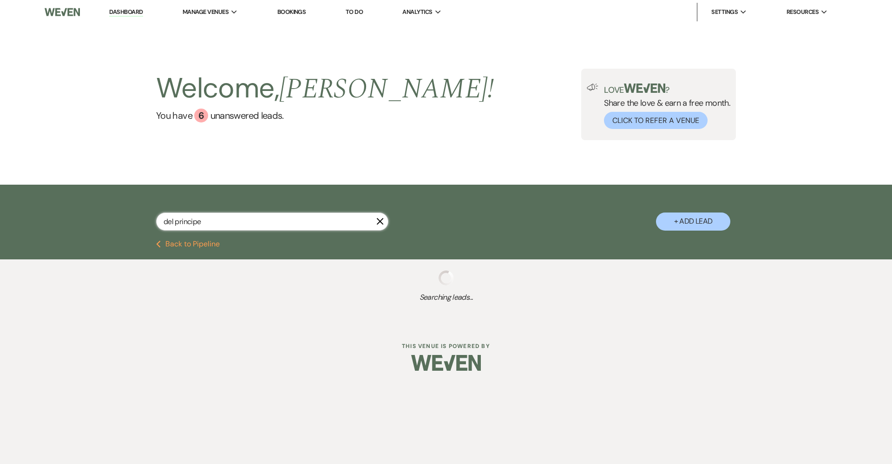
select select "5"
select select "8"
select select "10"
select select "8"
select select "5"
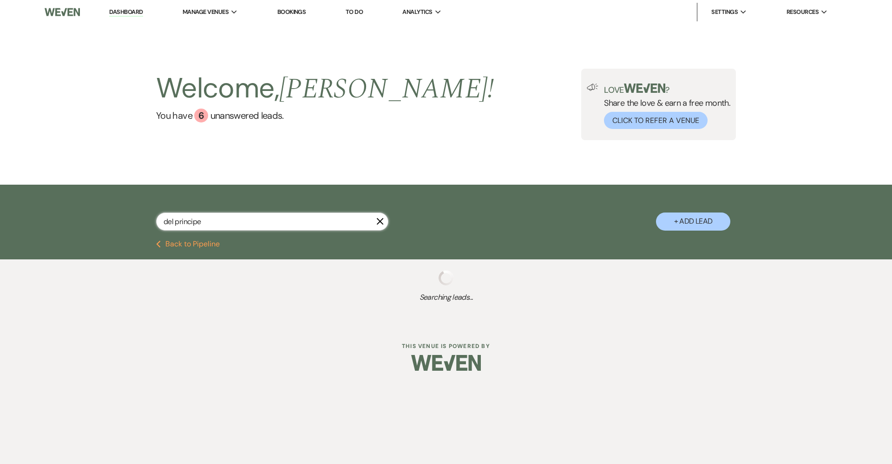
select select "8"
select select "1"
select select "8"
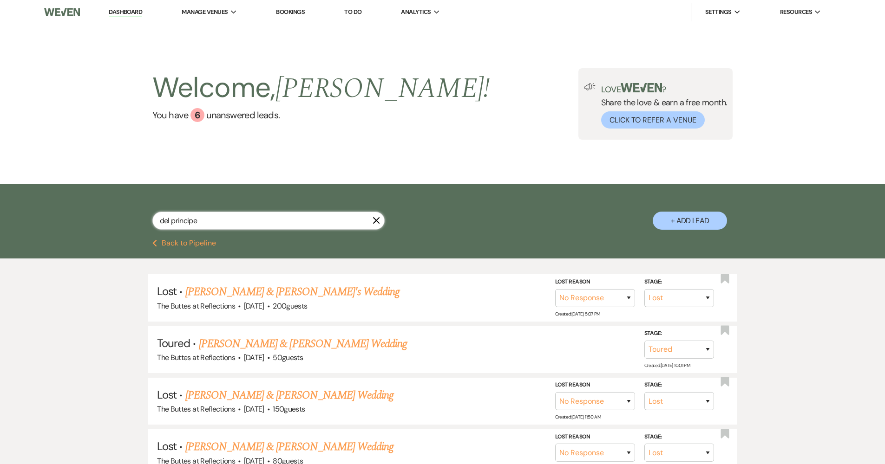
type input "del Principe"
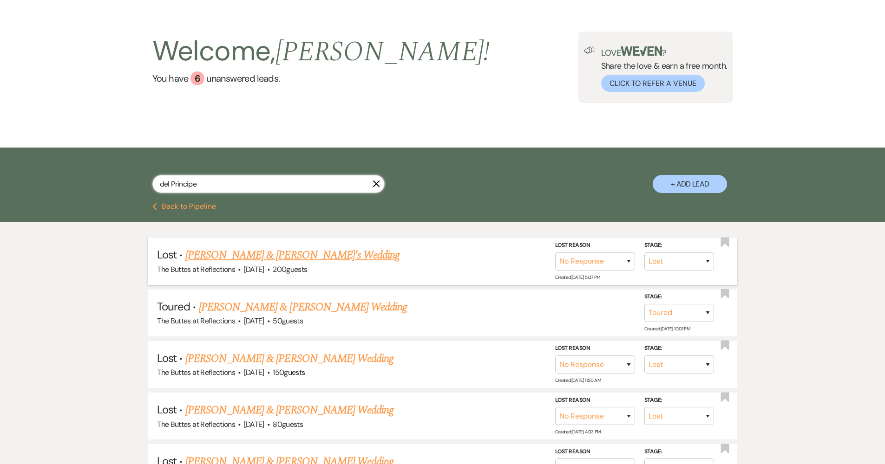
scroll to position [68, 0]
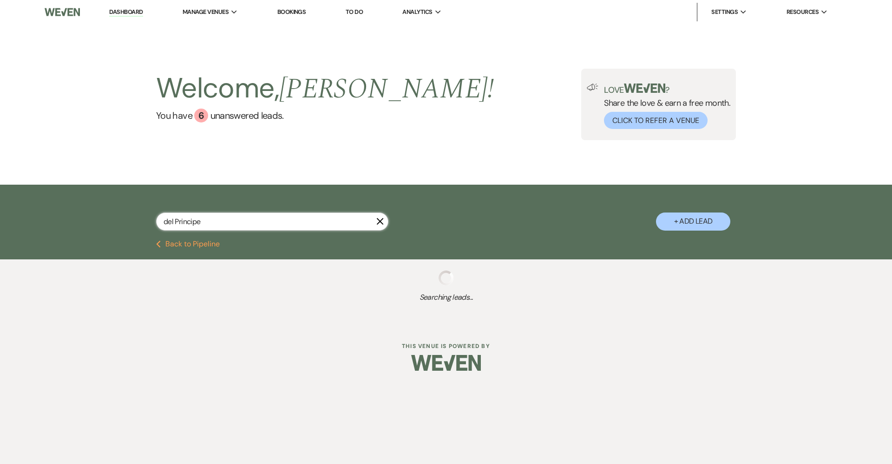
select select "8"
select select "5"
select select "8"
select select "5"
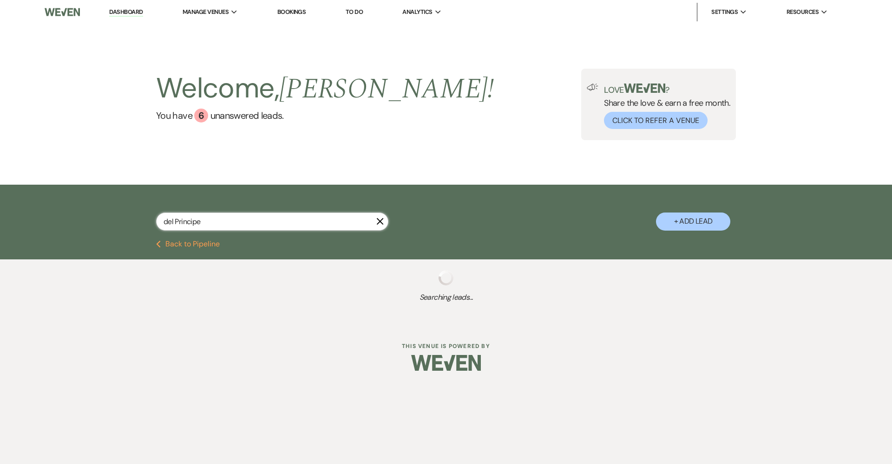
select select "8"
select select "5"
select select "8"
select select "5"
select select "8"
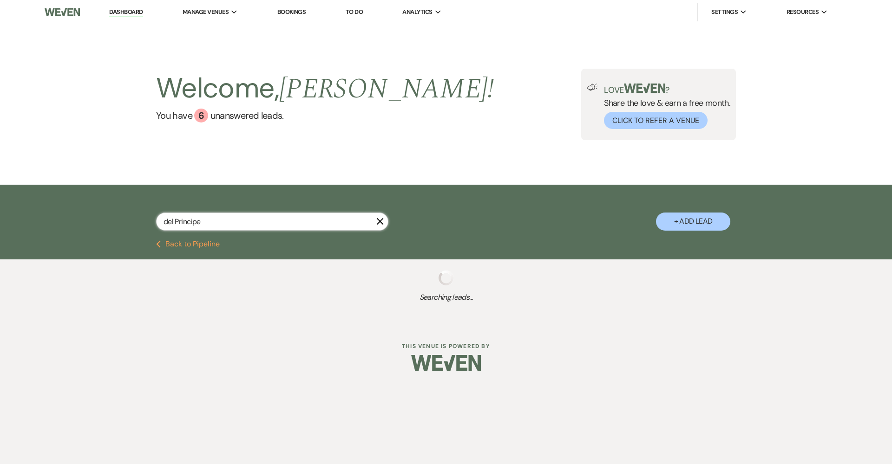
select select "5"
select select "8"
select select "5"
select select "8"
select select "5"
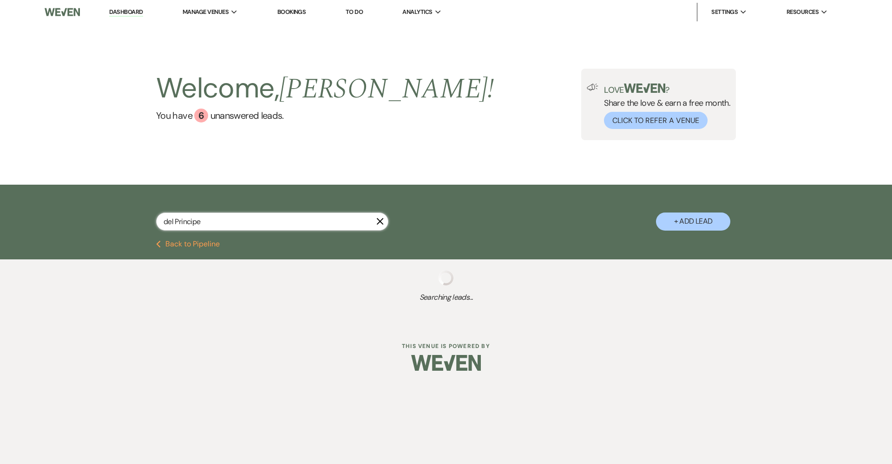
select select "8"
select select "5"
select select "8"
select select "5"
select select "8"
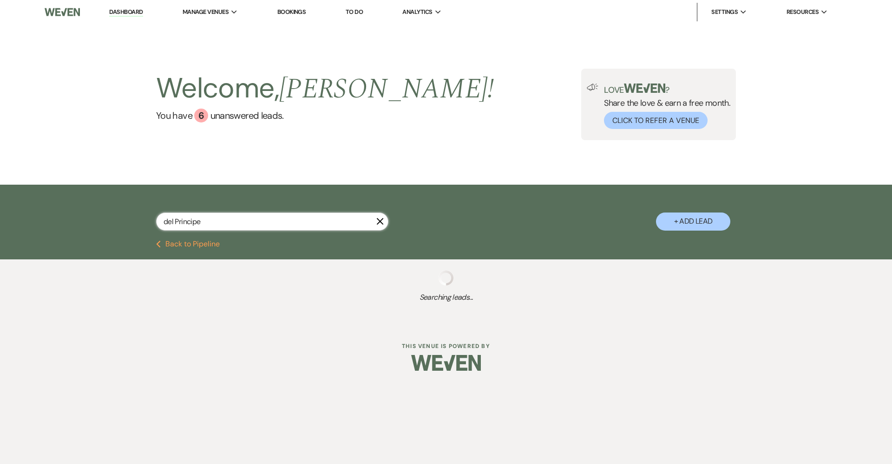
select select "5"
select select "8"
select select "10"
select select "8"
select select "5"
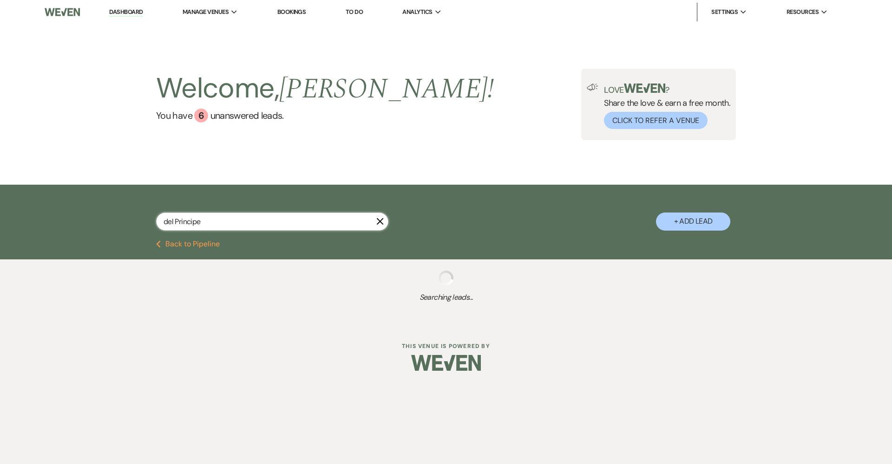
select select "8"
select select "1"
select select "8"
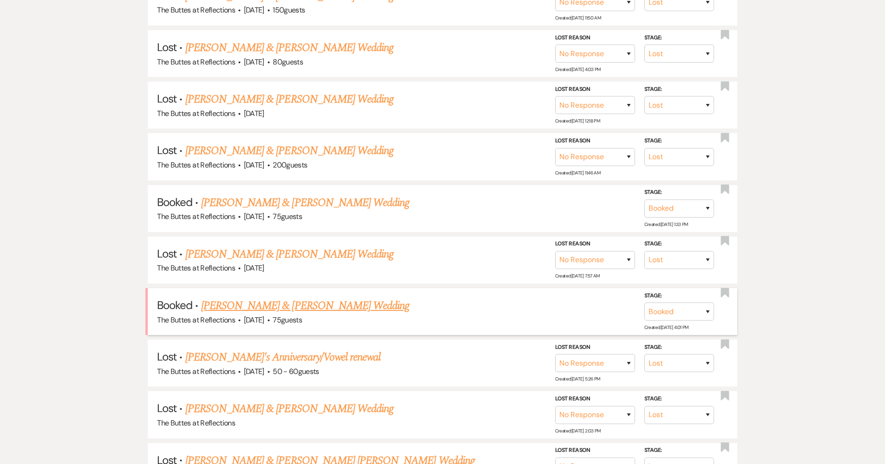
scroll to position [417, 0]
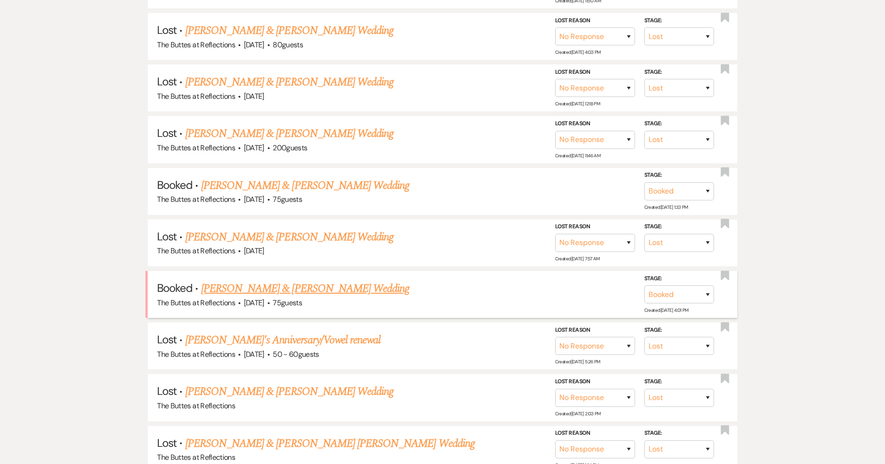
type input "del Principe"
click at [291, 281] on link "[PERSON_NAME] & [PERSON_NAME] Wedding" at bounding box center [305, 289] width 208 height 17
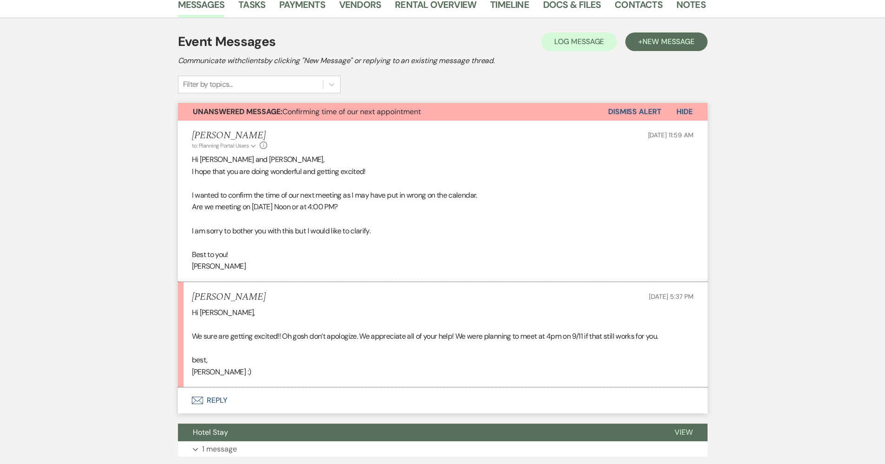
scroll to position [327, 0]
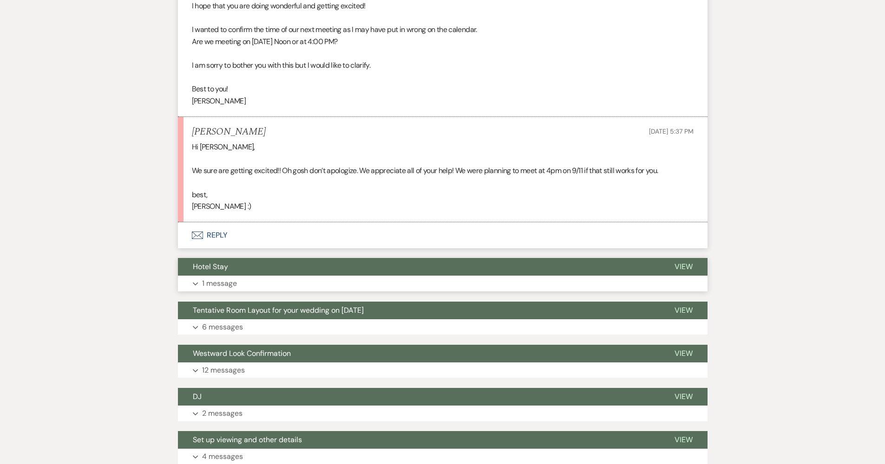
click at [338, 278] on button "Expand 1 message" at bounding box center [443, 284] width 530 height 16
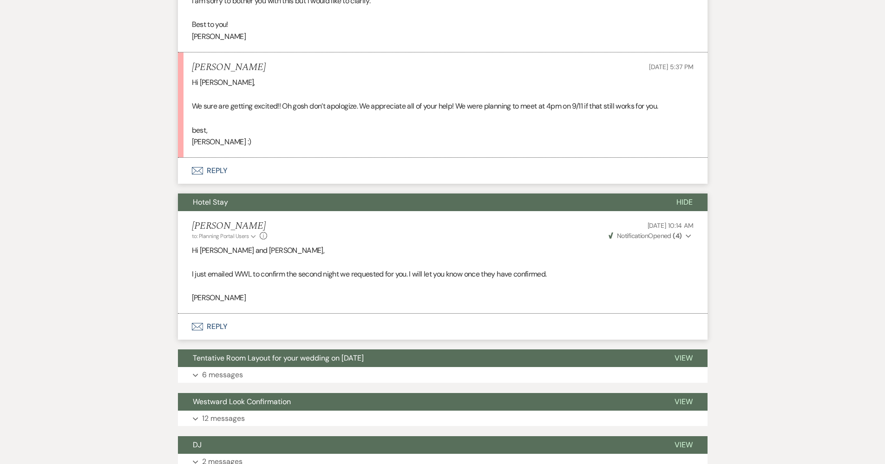
scroll to position [394, 0]
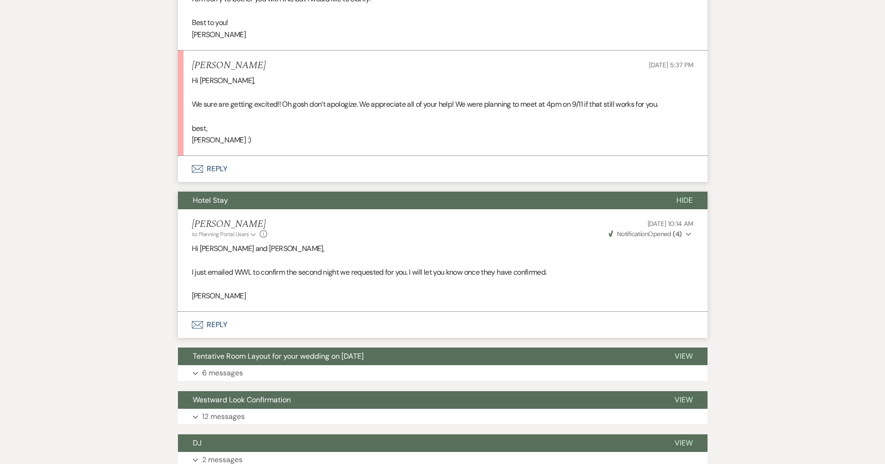
click at [224, 320] on button "Envelope Reply" at bounding box center [443, 325] width 530 height 26
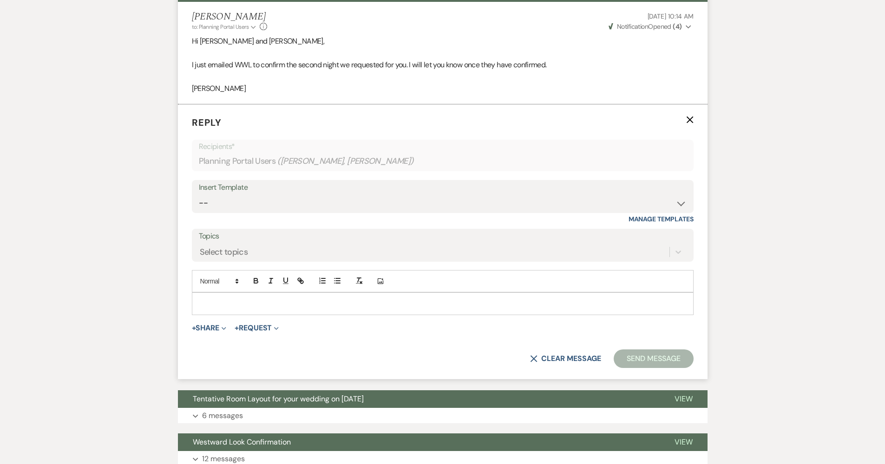
scroll to position [604, 0]
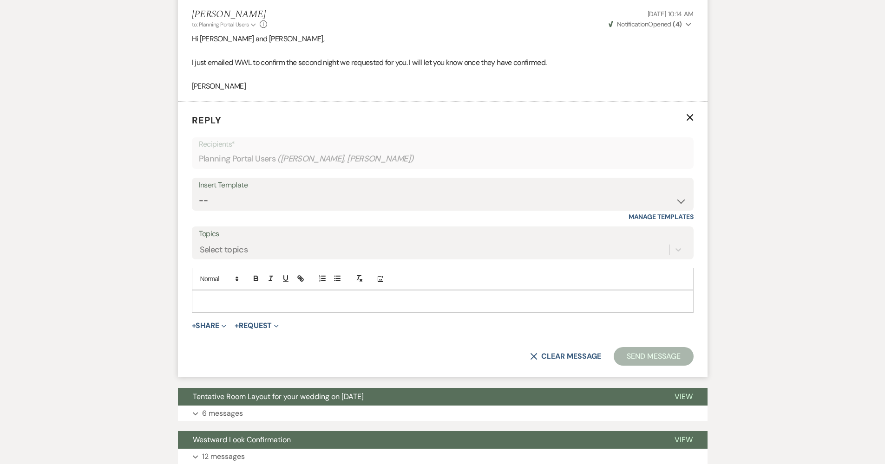
click at [224, 296] on p at bounding box center [442, 301] width 487 height 10
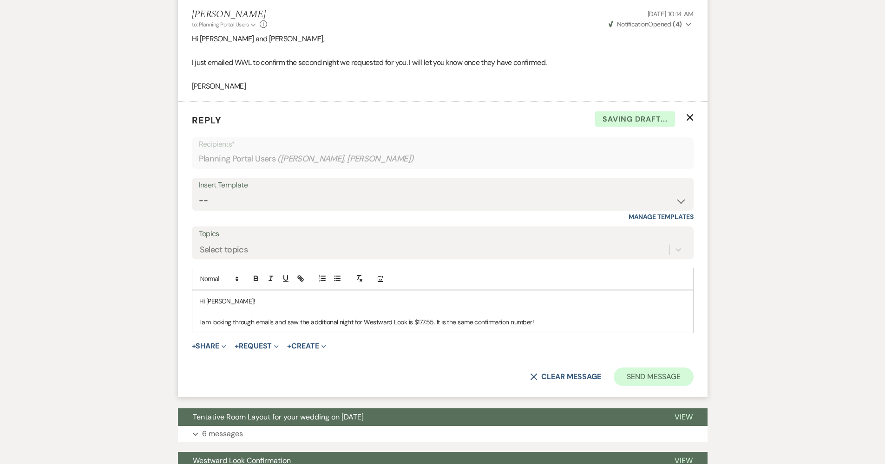
click at [654, 373] on button "Send Message" at bounding box center [653, 377] width 79 height 19
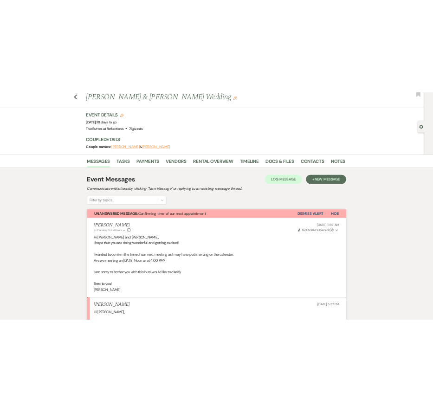
scroll to position [0, 0]
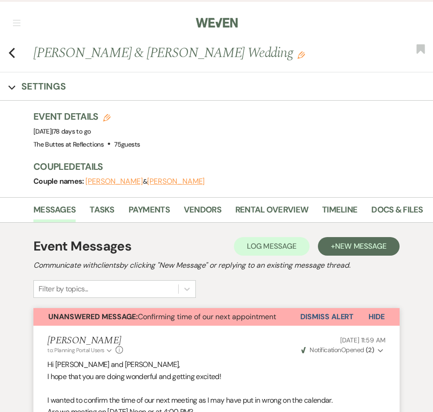
click at [15, 46] on div "Previous Morgan Del Principe & Drew Jenkins's Wedding Edit Bookmark" at bounding box center [214, 57] width 438 height 29
click at [16, 52] on div "Previous Morgan Del Principe & Drew Jenkins's Wedding Edit Bookmark" at bounding box center [214, 57] width 438 height 29
click at [14, 57] on use "button" at bounding box center [12, 53] width 6 height 10
select select "8"
select select "5"
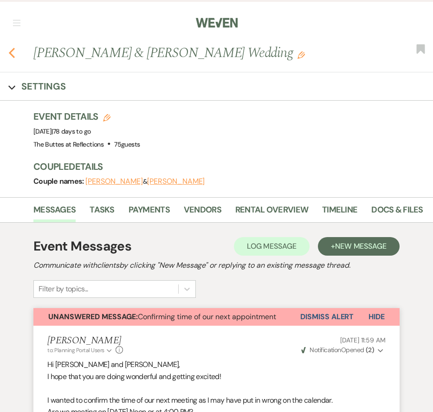
select select "5"
select select "8"
select select "5"
select select "8"
select select "5"
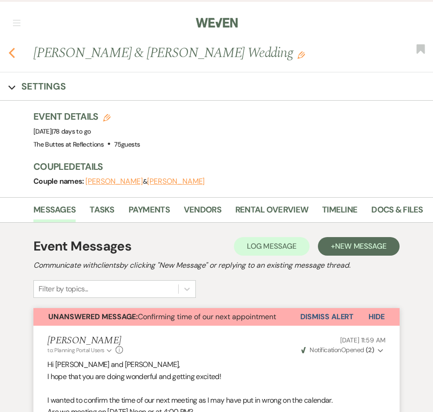
select select "8"
select select "5"
select select "8"
select select "5"
select select "8"
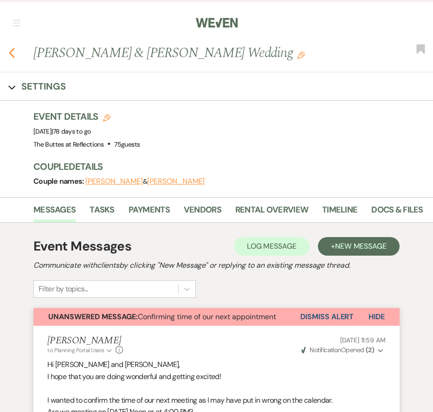
select select "5"
select select "8"
select select "5"
select select "8"
select select "5"
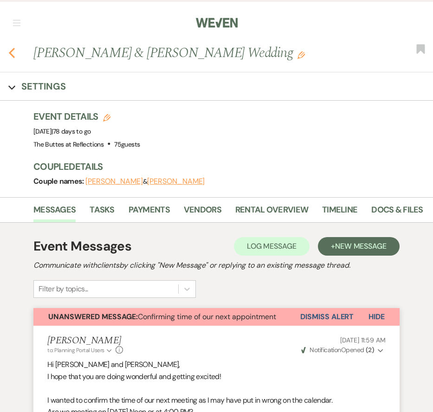
select select "8"
select select "5"
select select "8"
select select "5"
select select "8"
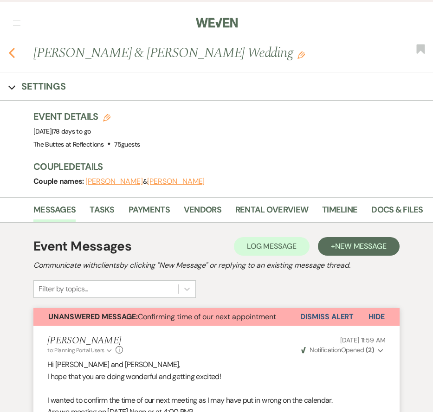
select select "10"
select select "8"
select select "5"
select select "8"
select select "1"
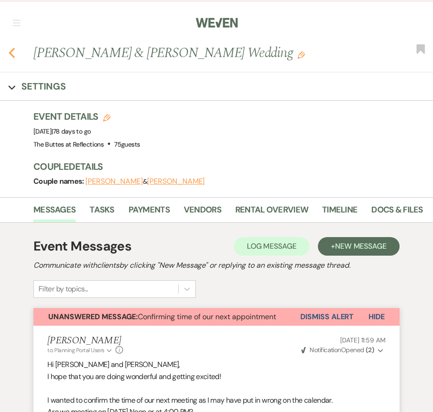
select select "8"
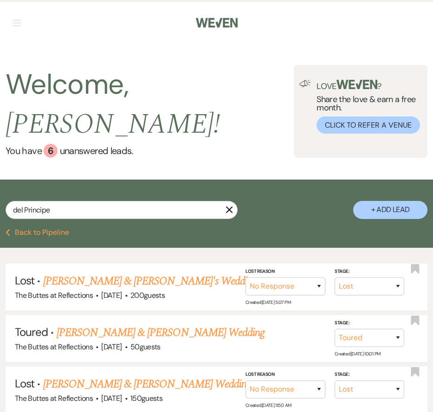
click at [26, 229] on button "Previous Back to Pipeline" at bounding box center [38, 232] width 64 height 7
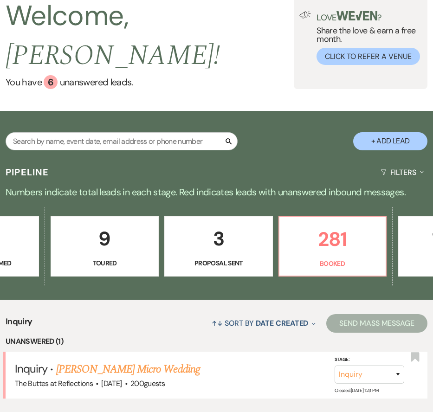
scroll to position [0, 423]
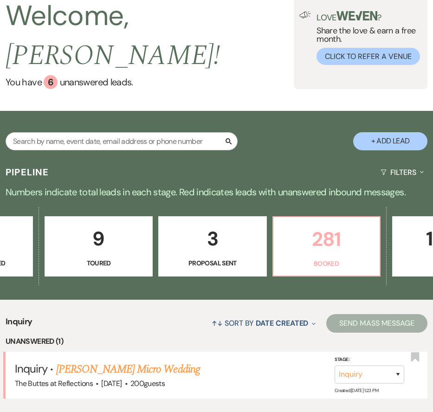
click at [338, 224] on p "281" at bounding box center [326, 239] width 95 height 31
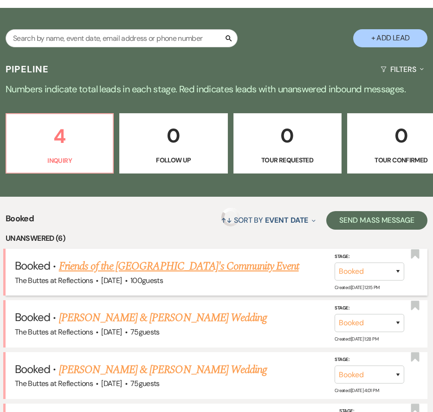
scroll to position [254, 0]
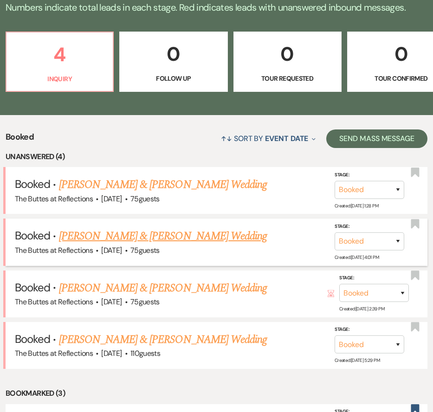
click at [139, 228] on link "[PERSON_NAME] & [PERSON_NAME] Wedding" at bounding box center [163, 236] width 208 height 17
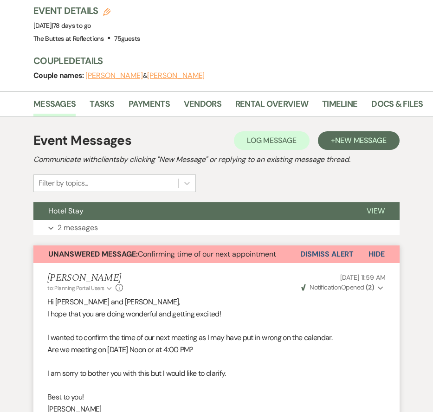
scroll to position [12, 0]
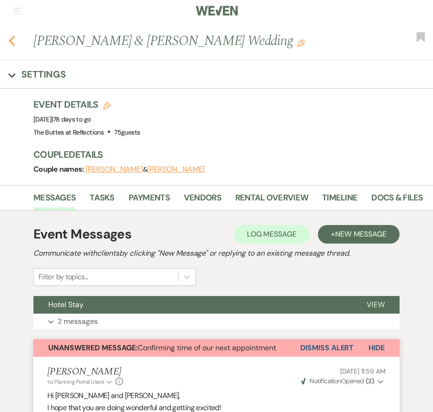
click at [13, 37] on icon "Previous" at bounding box center [11, 40] width 7 height 11
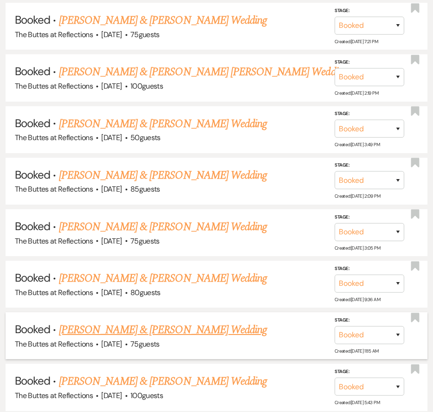
scroll to position [2906, 0]
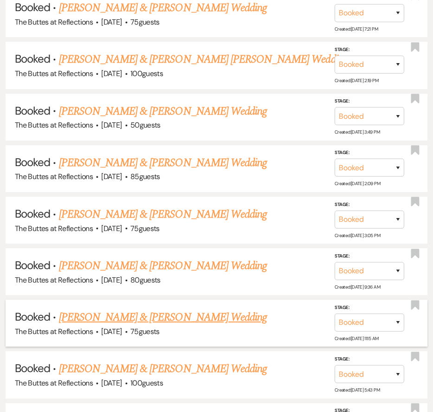
click at [189, 309] on link "[PERSON_NAME] & [PERSON_NAME] Wedding" at bounding box center [163, 317] width 208 height 17
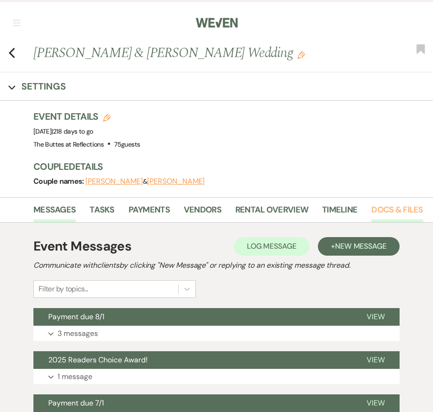
click at [393, 209] on link "Docs & Files" at bounding box center [398, 212] width 52 height 19
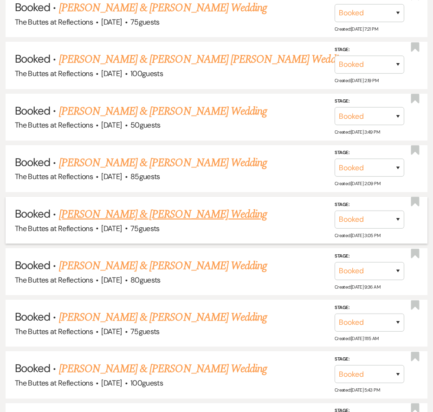
scroll to position [2916, 0]
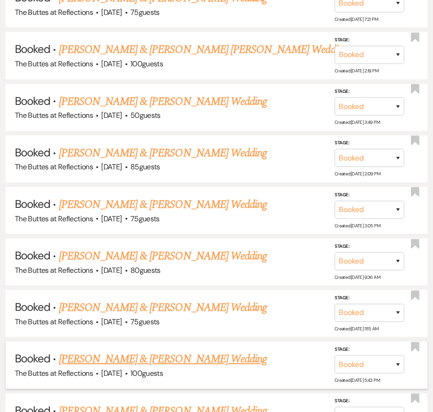
click at [170, 351] on link "[PERSON_NAME] & [PERSON_NAME] Wedding" at bounding box center [163, 359] width 208 height 17
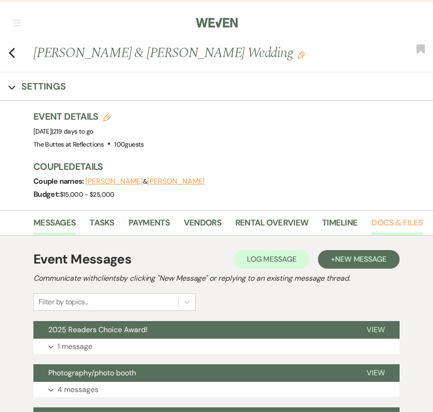
click at [396, 222] on link "Docs & Files" at bounding box center [398, 225] width 52 height 19
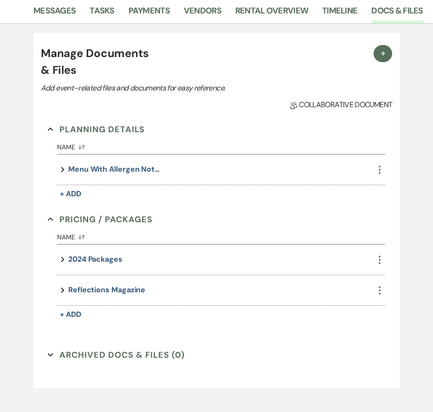
scroll to position [214, 0]
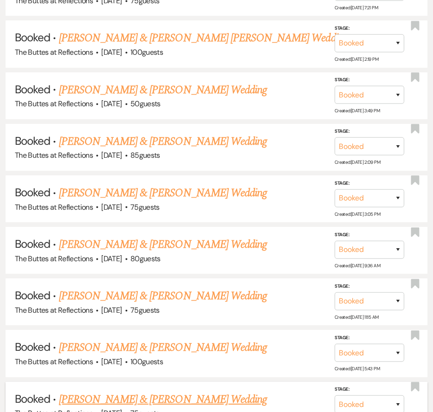
scroll to position [2929, 0]
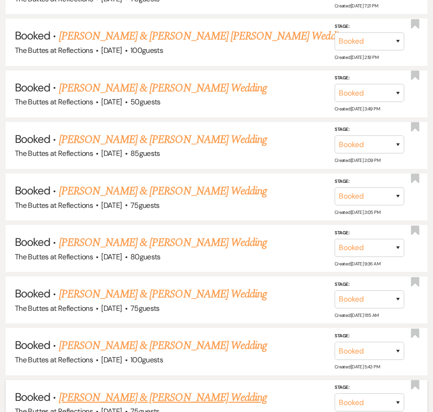
click at [112, 390] on link "[PERSON_NAME] & [PERSON_NAME] Wedding" at bounding box center [163, 398] width 208 height 17
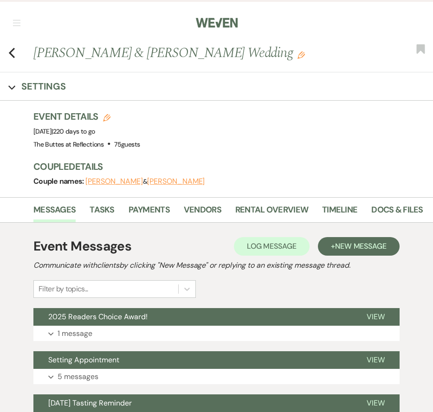
scroll to position [68, 0]
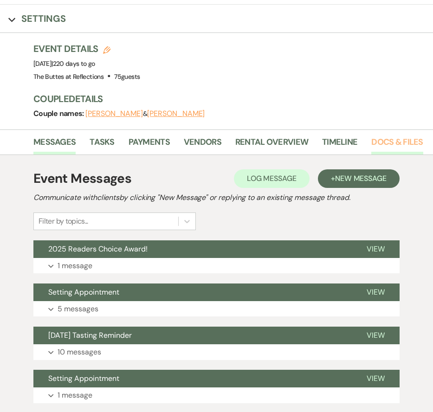
click at [392, 140] on link "Docs & Files" at bounding box center [398, 145] width 52 height 19
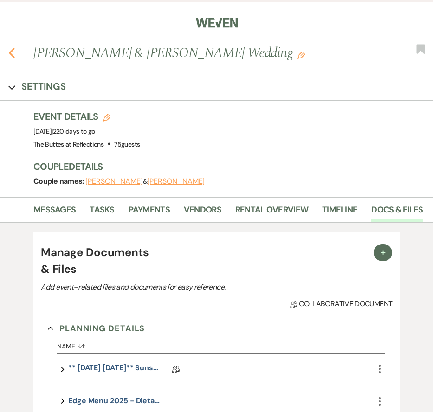
click at [12, 51] on use "button" at bounding box center [12, 53] width 6 height 10
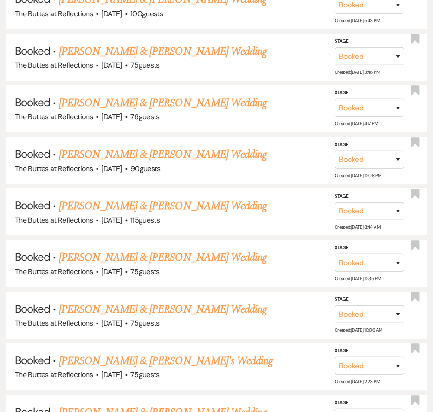
scroll to position [3282, 0]
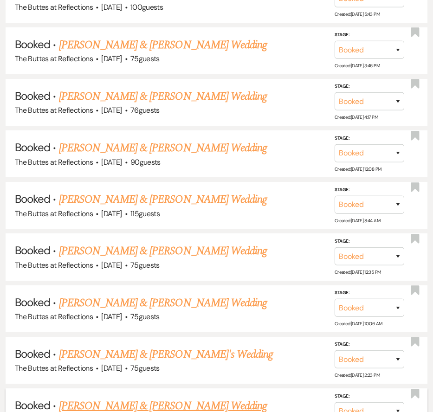
click at [150, 398] on link "[PERSON_NAME] & [PERSON_NAME] Wedding" at bounding box center [163, 406] width 208 height 17
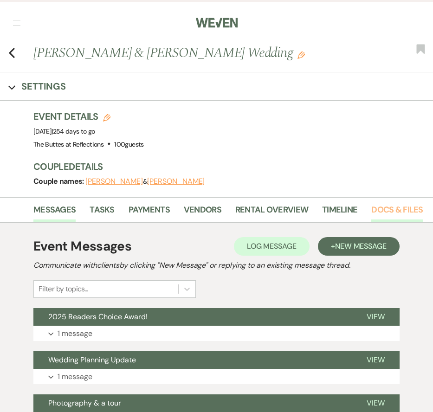
click at [392, 212] on link "Docs & Files" at bounding box center [398, 212] width 52 height 19
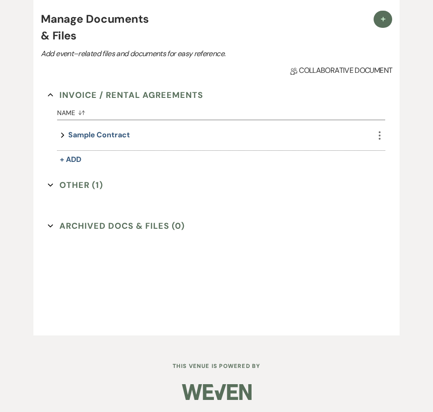
scroll to position [47, 0]
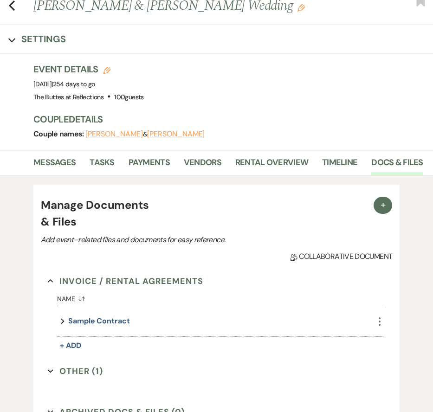
click at [83, 373] on button "Other (1) Expand" at bounding box center [75, 372] width 55 height 14
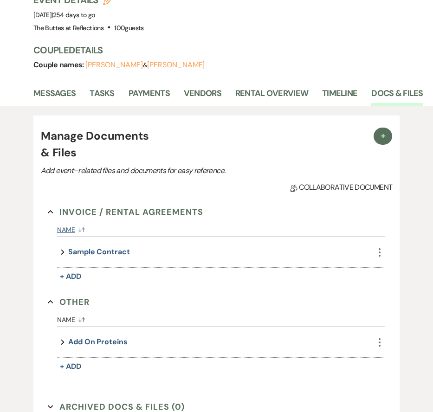
scroll to position [0, 0]
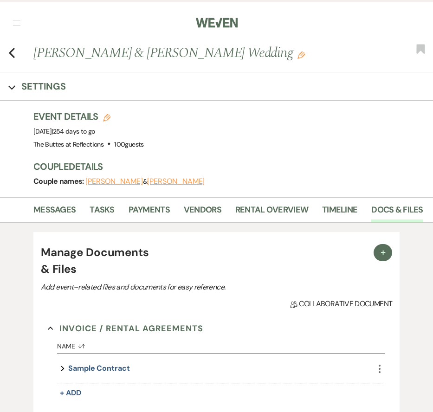
click at [7, 54] on div "Previous Marcella Spinuso & Nicole Cirami's Wedding Edit Bookmark" at bounding box center [214, 57] width 438 height 29
click at [18, 51] on div "Previous Marcella Spinuso & Nicole Cirami's Wedding Edit Bookmark" at bounding box center [214, 57] width 438 height 29
click at [10, 53] on use "button" at bounding box center [12, 53] width 6 height 10
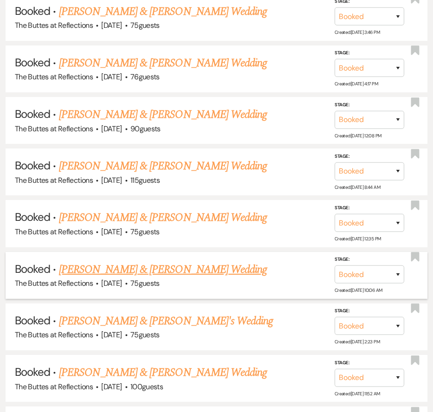
scroll to position [3327, 0]
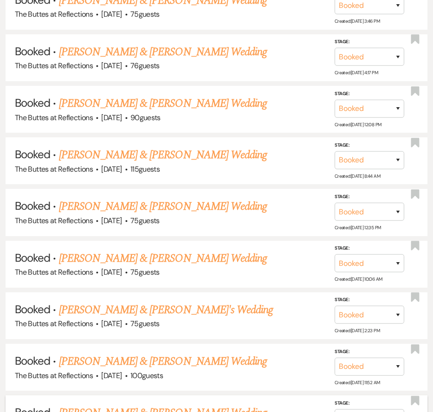
click at [78, 405] on link "[PERSON_NAME] & [PERSON_NAME] Wedding" at bounding box center [163, 413] width 208 height 17
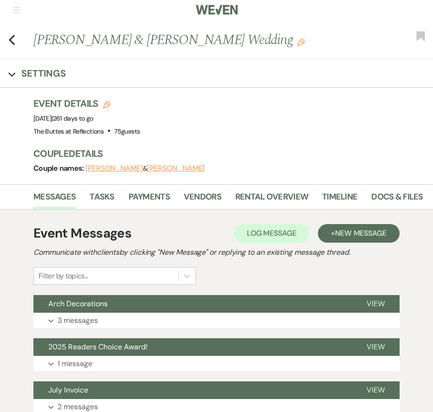
scroll to position [60, 0]
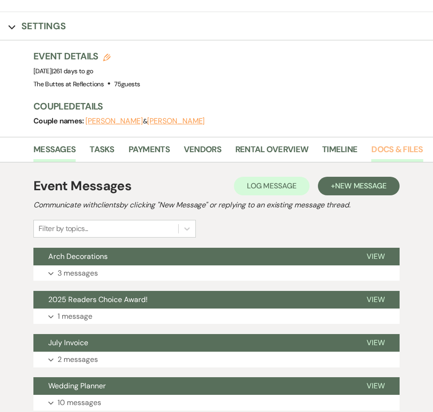
click at [396, 153] on link "Docs & Files" at bounding box center [398, 152] width 52 height 19
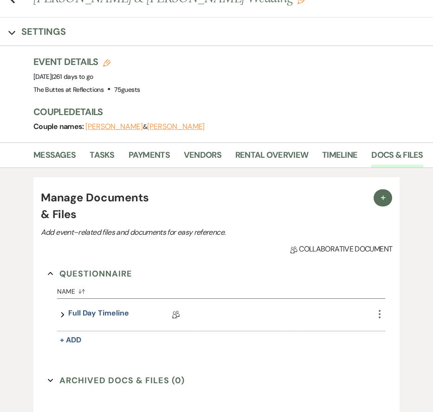
scroll to position [39, 0]
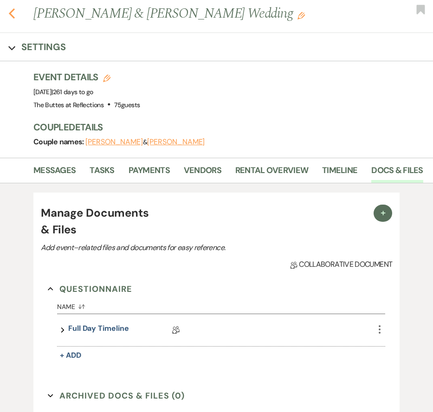
click at [14, 14] on icon "Previous" at bounding box center [11, 13] width 7 height 11
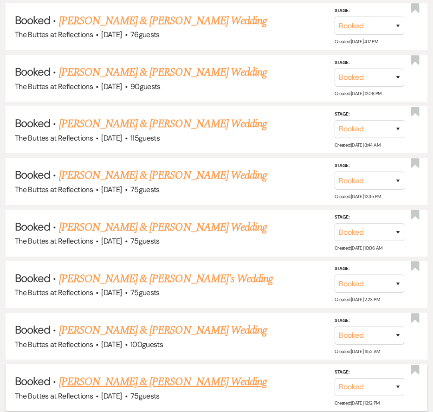
scroll to position [3373, 0]
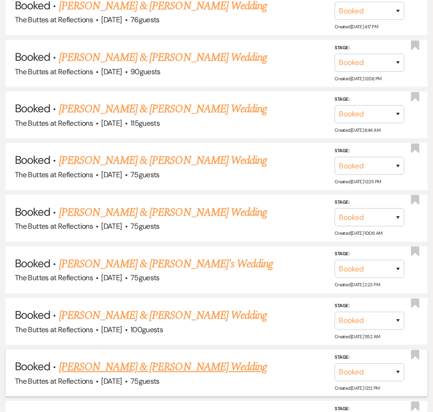
click at [133, 359] on link "[PERSON_NAME] & [PERSON_NAME] Wedding" at bounding box center [163, 367] width 208 height 17
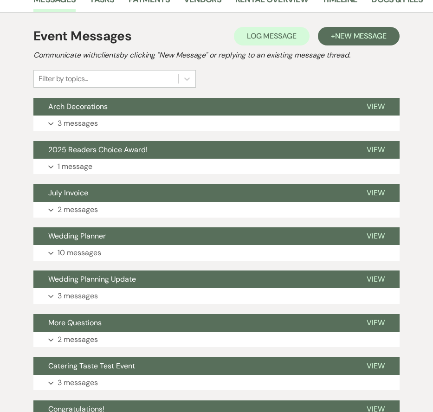
scroll to position [27, 0]
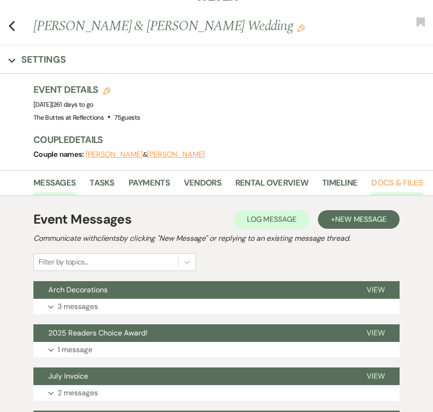
click at [402, 179] on link "Docs & Files" at bounding box center [398, 186] width 52 height 19
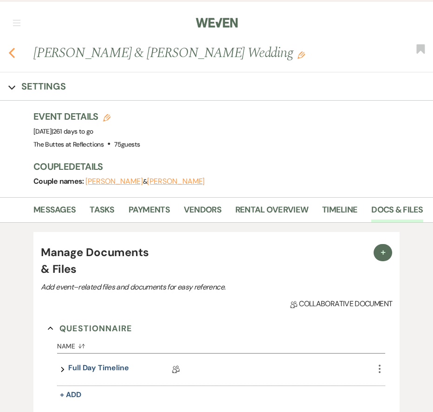
click at [13, 53] on icon "Previous" at bounding box center [11, 52] width 7 height 11
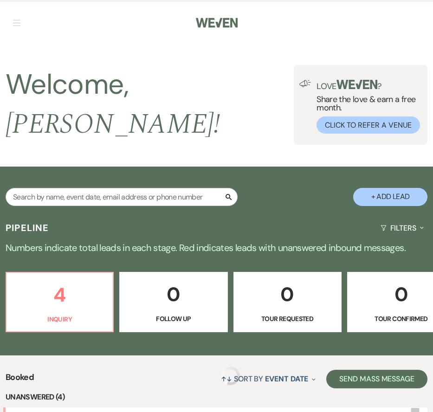
scroll to position [3373, 0]
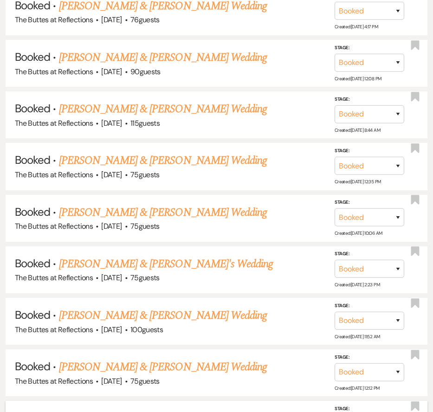
click at [111, 411] on link "[PERSON_NAME] & [PERSON_NAME] Wedding" at bounding box center [163, 419] width 208 height 17
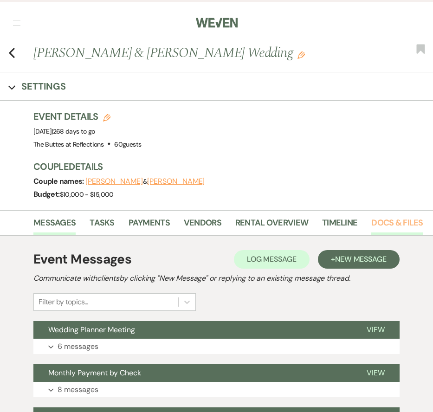
click at [373, 226] on link "Docs & Files" at bounding box center [398, 225] width 52 height 19
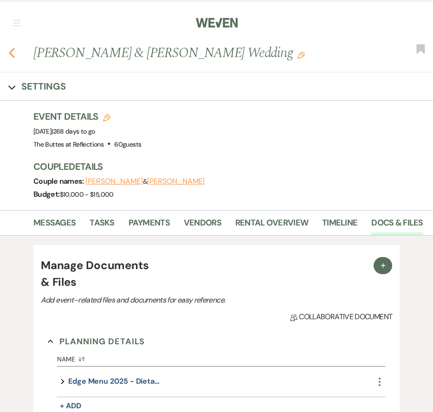
click at [13, 48] on icon "Previous" at bounding box center [11, 52] width 7 height 11
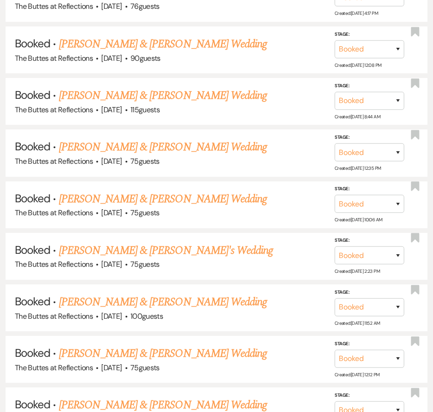
scroll to position [3471, 0]
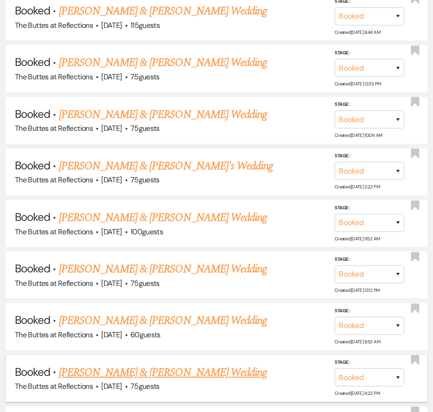
click at [102, 365] on link "[PERSON_NAME] & [PERSON_NAME] Wedding" at bounding box center [163, 373] width 208 height 17
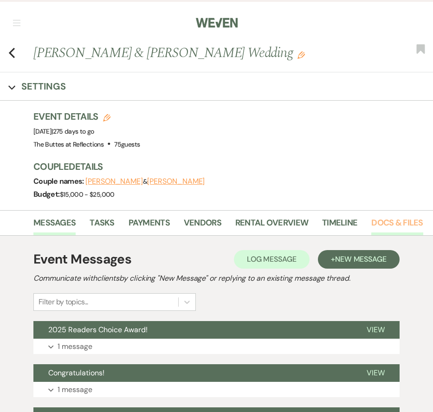
click at [379, 224] on link "Docs & Files" at bounding box center [398, 225] width 52 height 19
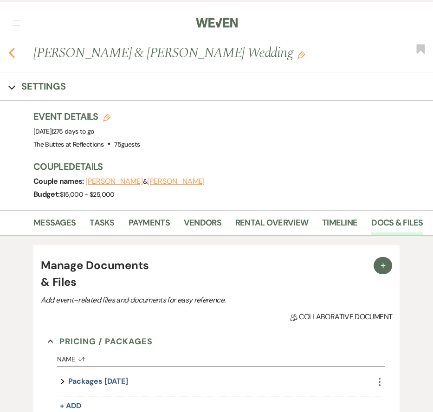
click at [13, 52] on icon "Previous" at bounding box center [11, 52] width 7 height 11
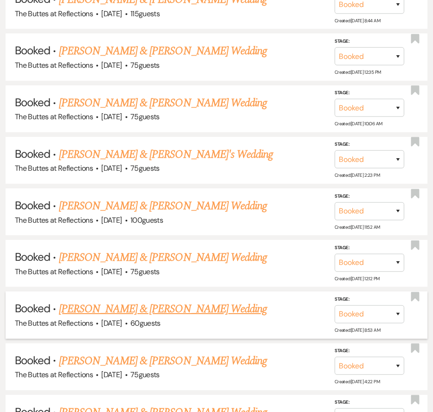
scroll to position [3501, 0]
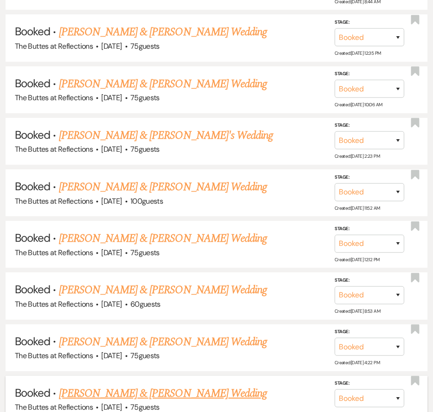
click at [165, 386] on link "[PERSON_NAME] & [PERSON_NAME] Wedding" at bounding box center [163, 394] width 208 height 17
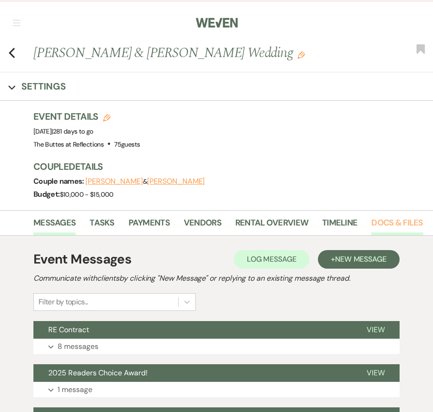
click at [373, 227] on link "Docs & Files" at bounding box center [398, 225] width 52 height 19
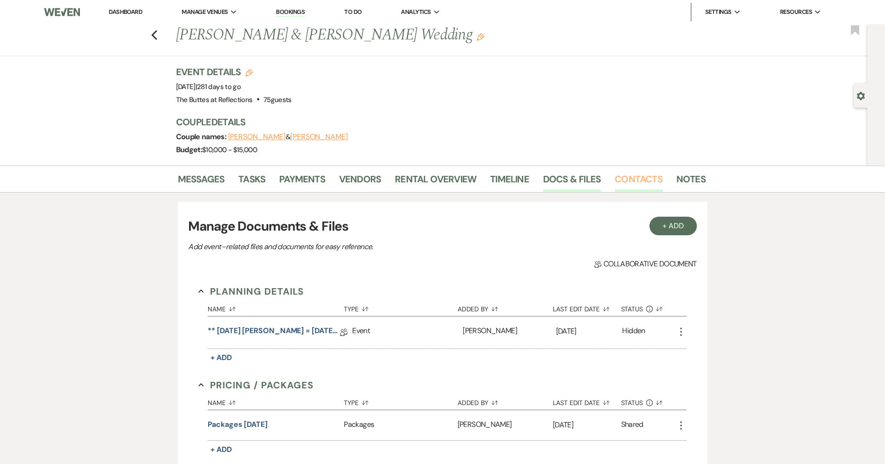
click at [620, 186] on link "Contacts" at bounding box center [639, 182] width 48 height 20
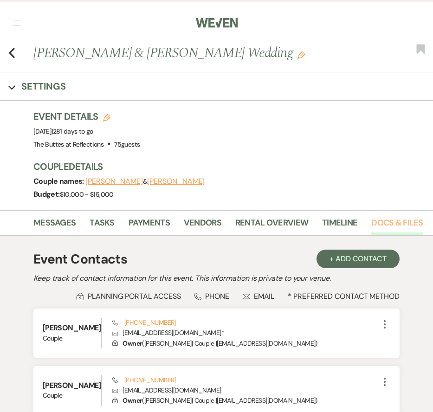
scroll to position [12, 0]
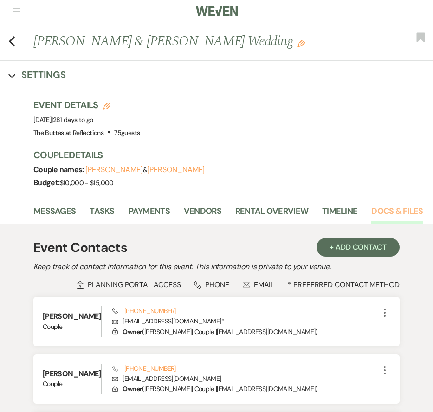
click at [410, 214] on link "Docs & Files" at bounding box center [398, 214] width 52 height 19
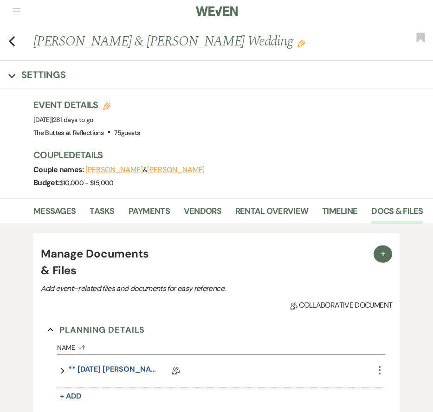
scroll to position [178, 0]
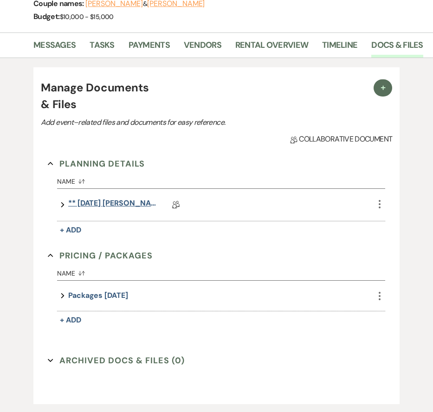
click at [129, 204] on link "** 08.10.2025 Estrada, Mia = 05.29.26** Sunset Wedding Details" at bounding box center [114, 205] width 93 height 14
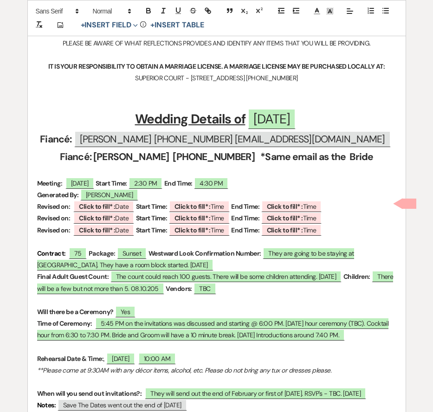
scroll to position [290, 0]
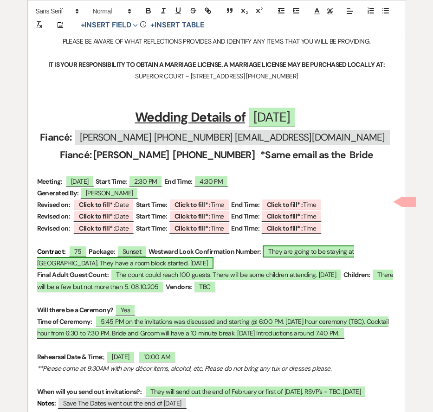
click at [176, 263] on span "They are going to be staying at El Conquistador. They have a room block started…" at bounding box center [195, 258] width 317 height 24
select select "owner"
select select "custom_placeholder"
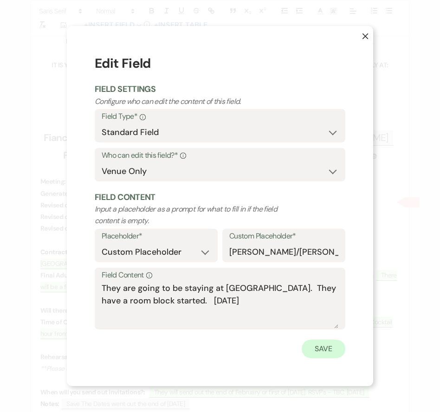
click at [327, 345] on button "Save" at bounding box center [324, 349] width 44 height 19
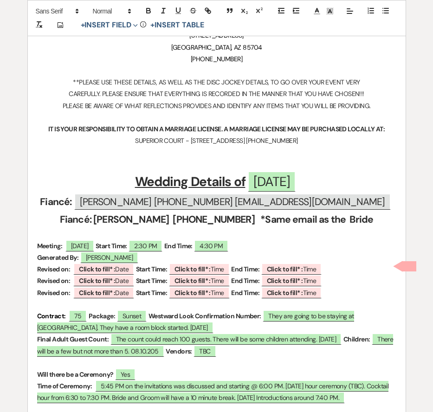
scroll to position [0, 0]
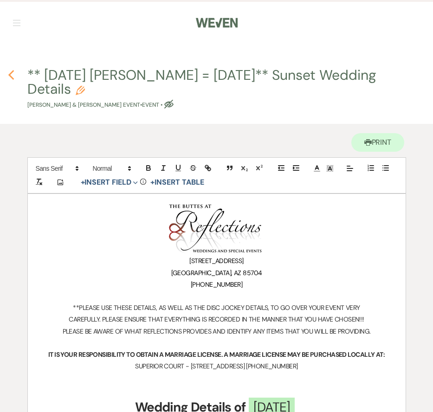
click at [12, 73] on use "button" at bounding box center [11, 75] width 6 height 10
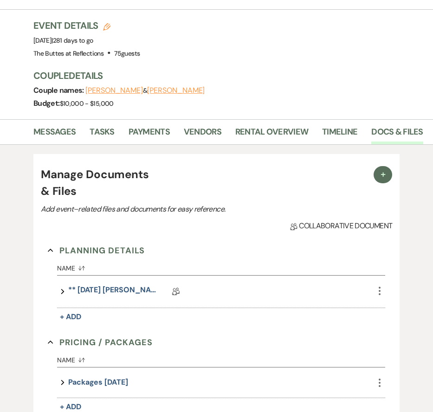
scroll to position [1, 0]
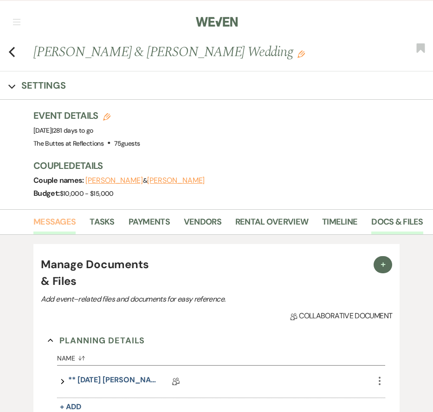
click at [47, 222] on link "Messages" at bounding box center [54, 225] width 42 height 19
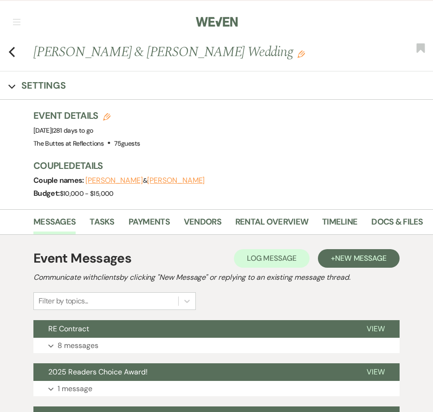
scroll to position [195, 0]
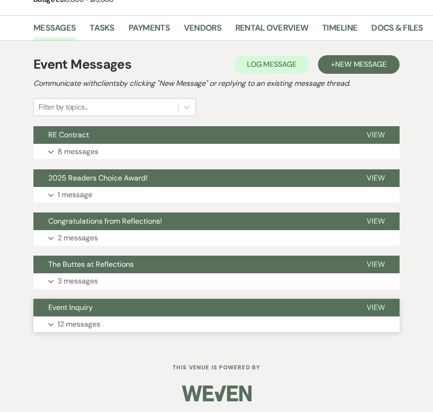
click at [94, 305] on button "Event Inquiry" at bounding box center [192, 308] width 319 height 18
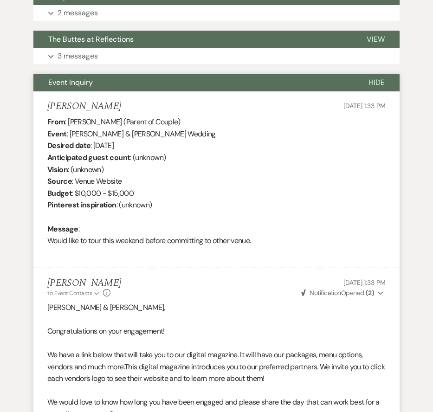
scroll to position [403, 0]
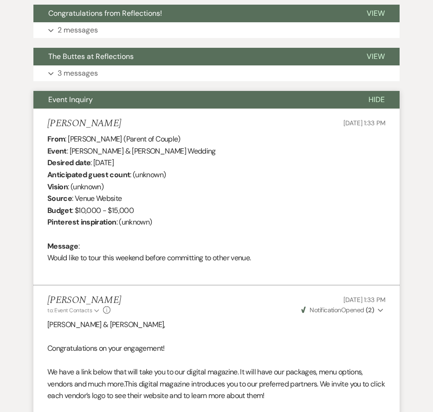
click at [90, 98] on span "Event Inquiry" at bounding box center [70, 100] width 45 height 10
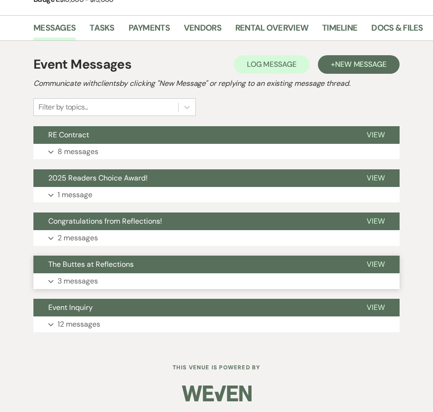
click at [72, 278] on p "3 messages" at bounding box center [78, 281] width 40 height 12
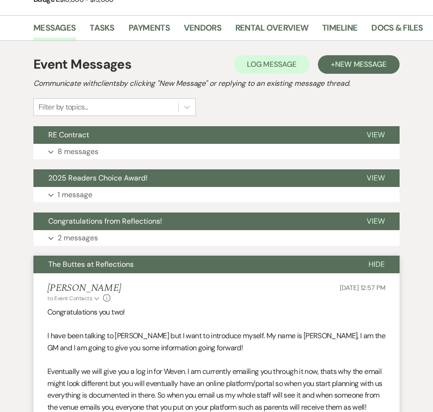
click at [73, 263] on span "The Buttes at Reflections" at bounding box center [90, 265] width 85 height 10
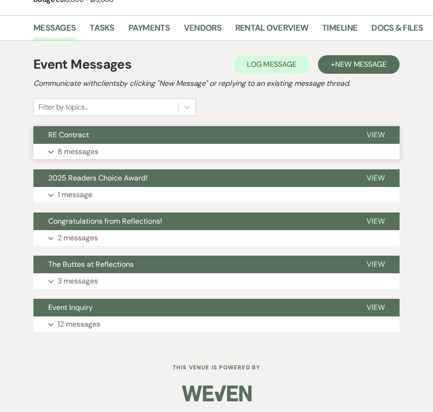
click at [83, 134] on span "RE Contract" at bounding box center [68, 135] width 41 height 10
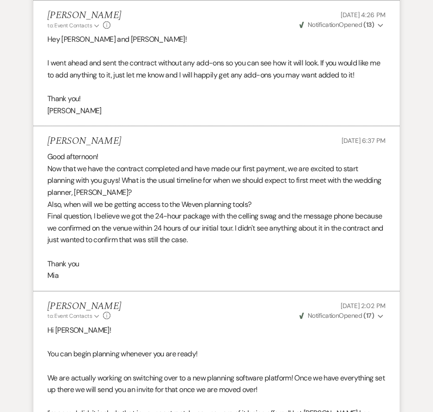
scroll to position [799, 0]
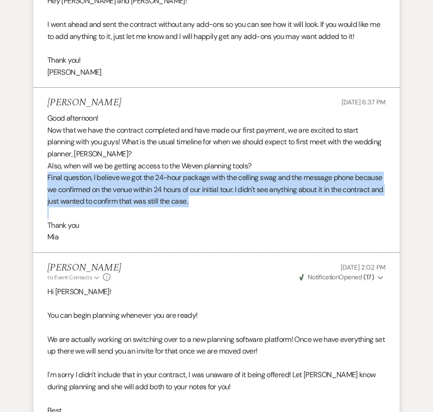
drag, startPoint x: 222, startPoint y: 195, endPoint x: 32, endPoint y: 160, distance: 193.6
click at [32, 160] on div "Event Messages Log Log Message + New Message Communicate with clients by clicki…" at bounding box center [216, 306] width 417 height 1738
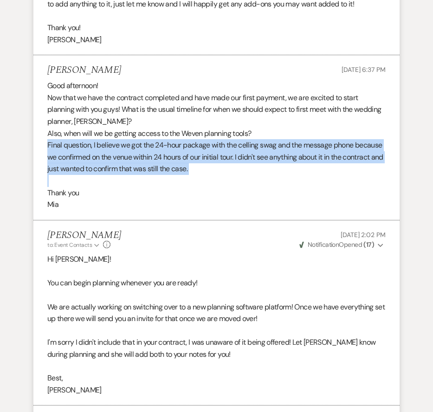
scroll to position [885, 0]
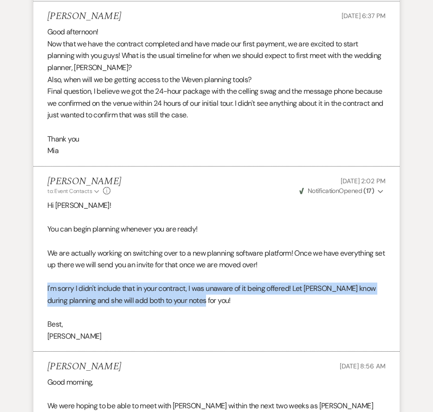
drag, startPoint x: 211, startPoint y: 286, endPoint x: 46, endPoint y: 268, distance: 166.9
click at [46, 268] on li "Felicia Velasco to: Event Contacts Expand Info Jul 29, 2025, 2:02 PM Weven Chec…" at bounding box center [216, 260] width 366 height 186
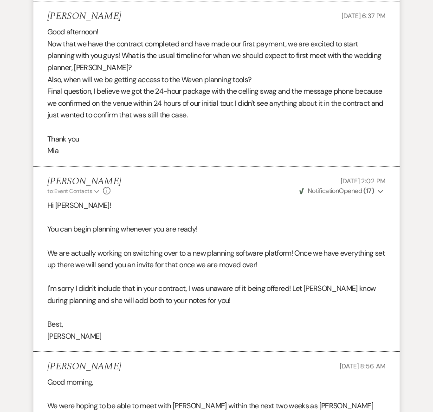
click at [194, 319] on p "Best," at bounding box center [216, 325] width 339 height 12
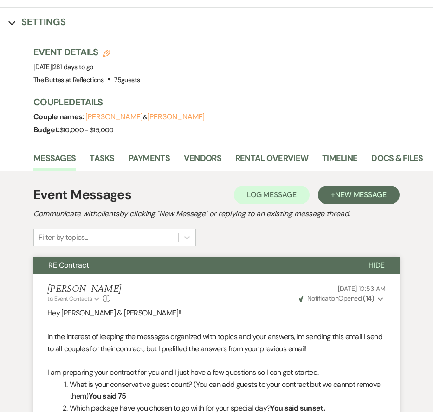
scroll to position [0, 0]
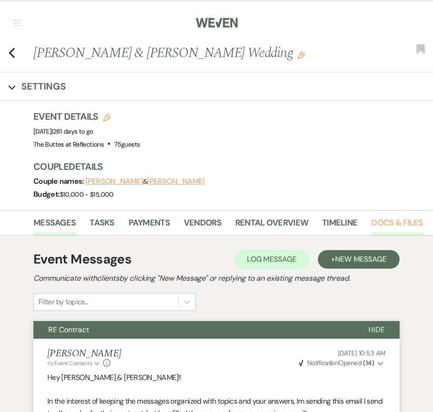
click at [385, 220] on link "Docs & Files" at bounding box center [398, 225] width 52 height 19
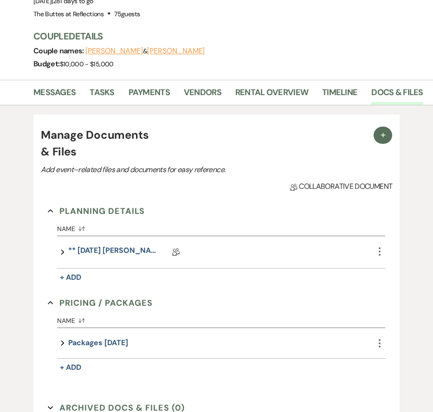
scroll to position [200, 0]
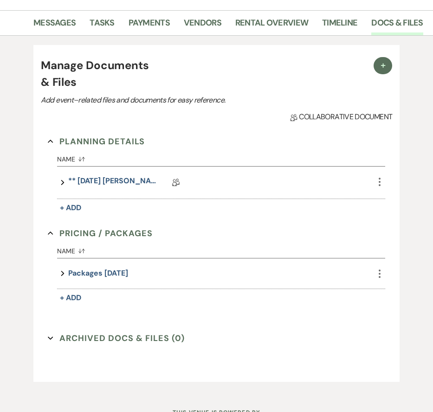
click at [139, 181] on link "** 08.10.2025 Estrada, Mia = 05.29.26** Sunset Wedding Details" at bounding box center [114, 183] width 93 height 14
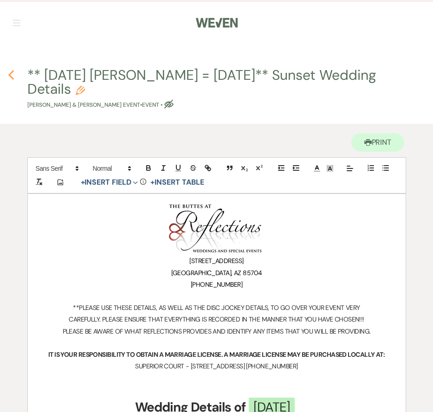
click at [10, 74] on use "button" at bounding box center [11, 75] width 6 height 10
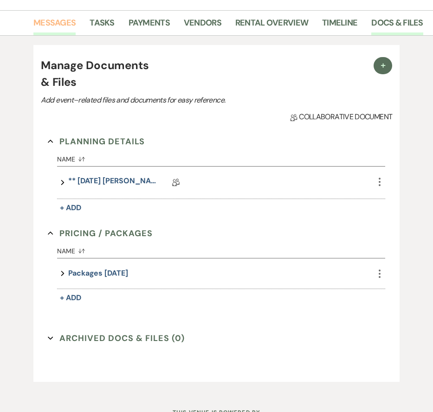
scroll to position [124, 0]
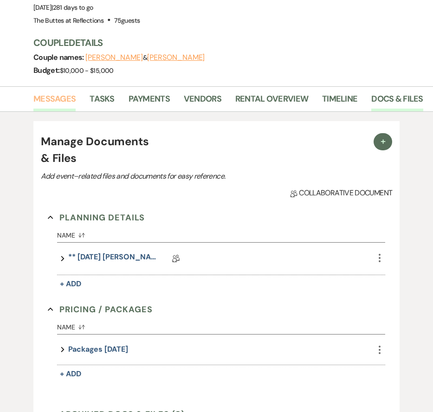
click at [47, 96] on link "Messages" at bounding box center [54, 101] width 42 height 19
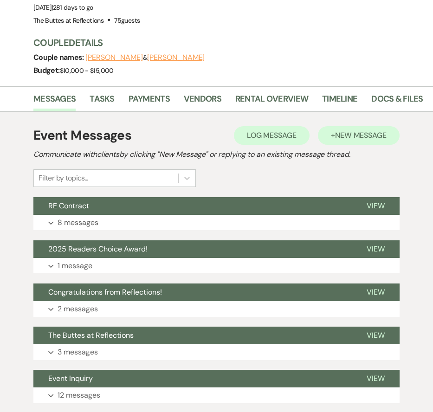
click at [360, 139] on span "New Message" at bounding box center [361, 136] width 52 height 10
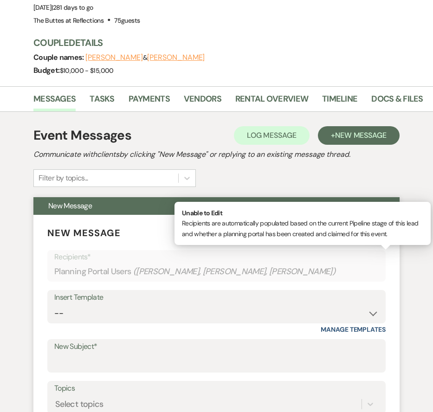
scroll to position [203, 0]
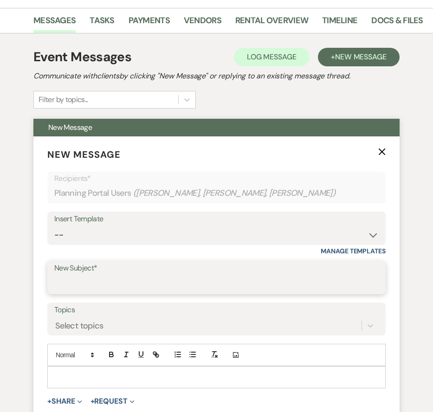
click at [100, 279] on input "New Subject*" at bounding box center [216, 284] width 325 height 18
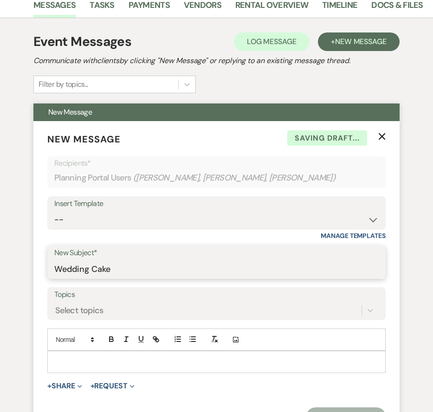
scroll to position [266, 0]
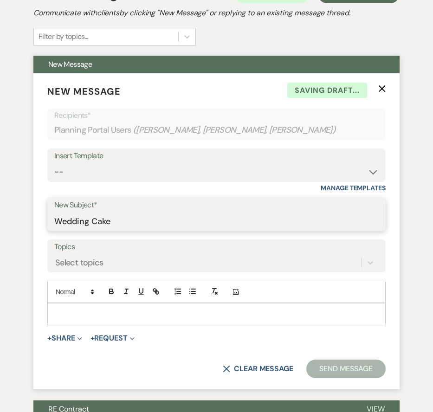
type input "Wedding Cake"
click at [115, 314] on p at bounding box center [217, 314] width 324 height 10
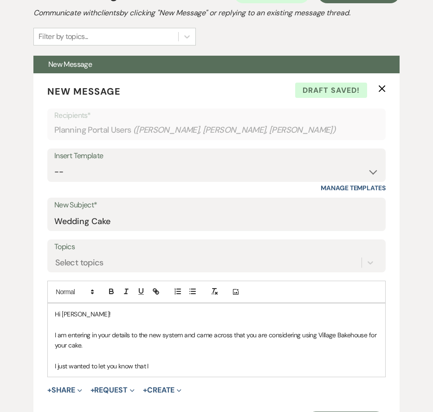
click at [400, 26] on div "Event Messages Log Log Message + New Message Communicate with clients by clicki…" at bounding box center [216, 321] width 417 height 703
click at [168, 361] on p "I just wanted to let you know that I" at bounding box center [217, 366] width 324 height 10
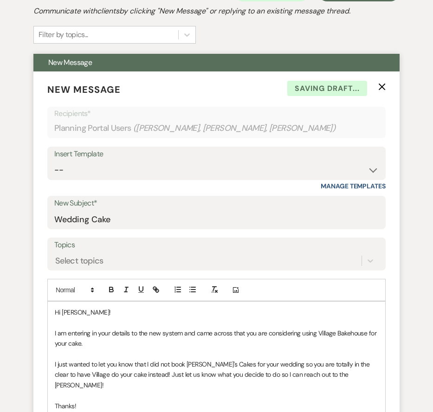
scroll to position [389, 0]
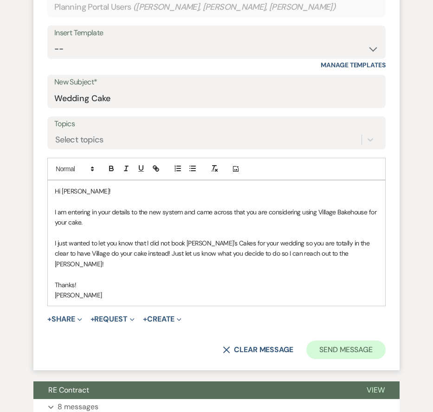
click at [356, 341] on button "Send Message" at bounding box center [346, 350] width 79 height 19
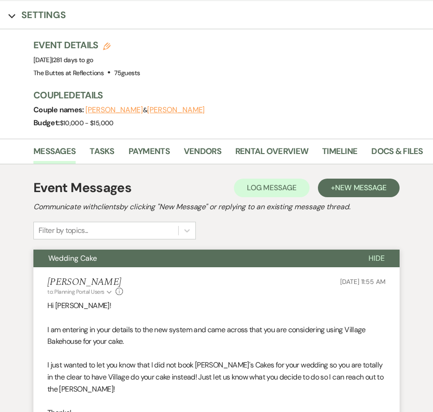
scroll to position [0, 0]
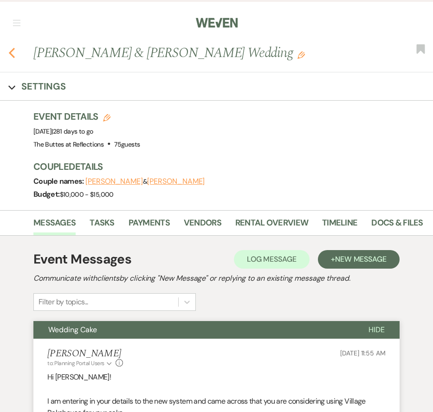
click at [11, 53] on use "button" at bounding box center [12, 53] width 6 height 10
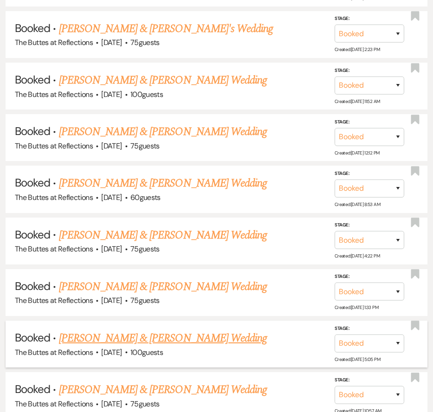
scroll to position [3638, 0]
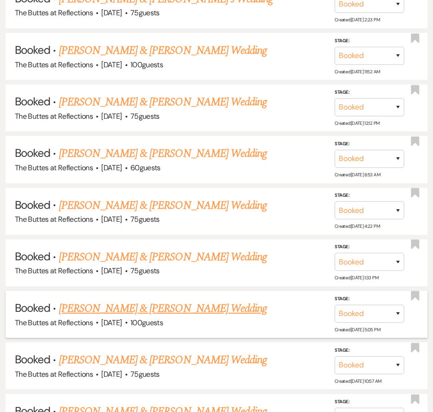
click at [118, 301] on link "[PERSON_NAME] & [PERSON_NAME] Wedding" at bounding box center [163, 309] width 208 height 17
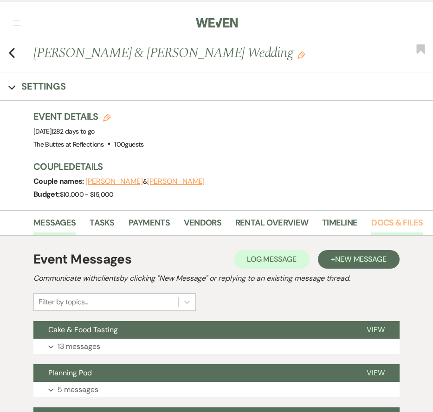
click at [374, 222] on link "Docs & Files" at bounding box center [398, 225] width 52 height 19
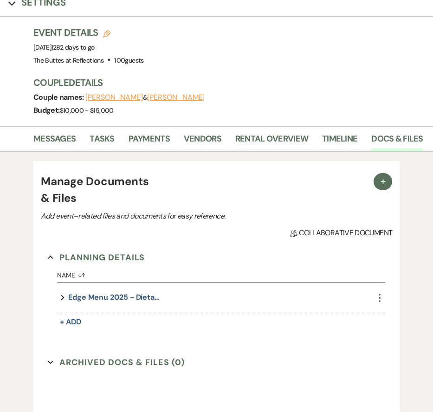
scroll to position [165, 0]
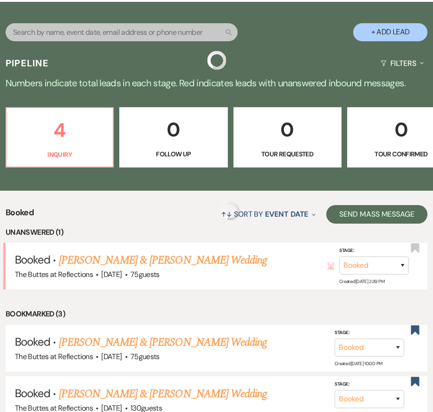
scroll to position [3638, 0]
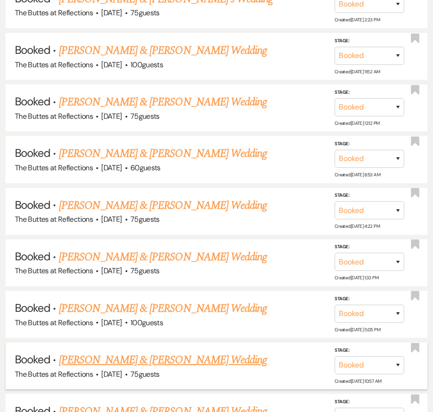
click at [103, 352] on link "[PERSON_NAME] & [PERSON_NAME] Wedding" at bounding box center [163, 360] width 208 height 17
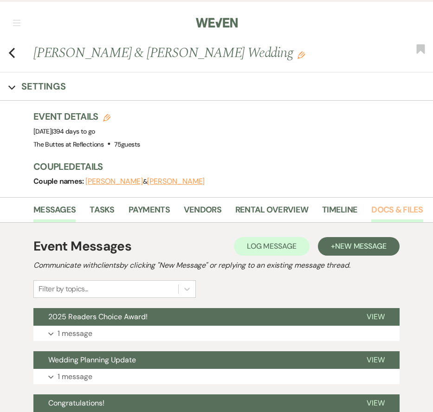
click at [398, 213] on link "Docs & Files" at bounding box center [398, 212] width 52 height 19
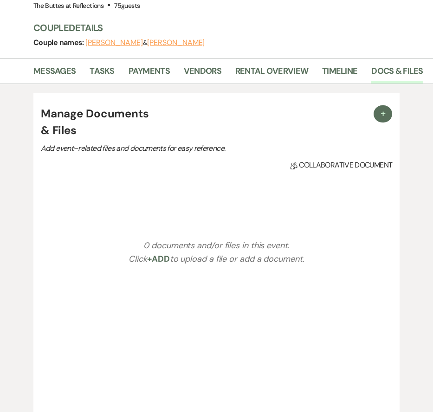
scroll to position [156, 0]
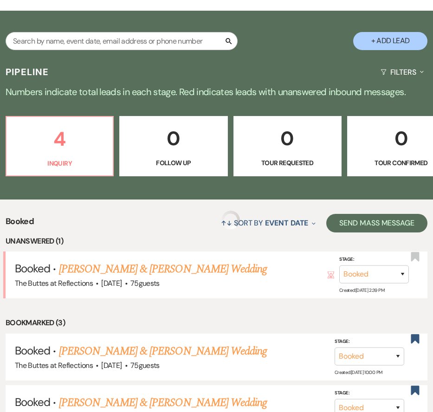
scroll to position [3638, 0]
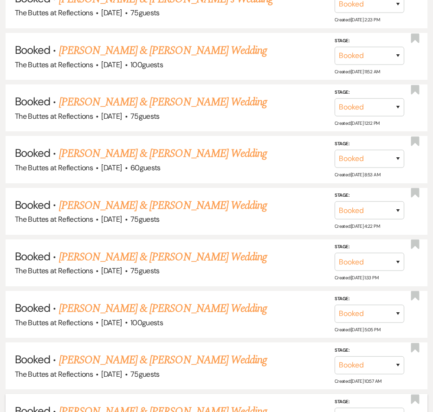
click at [113, 404] on link "[PERSON_NAME] & [PERSON_NAME] Wedding" at bounding box center [163, 412] width 208 height 17
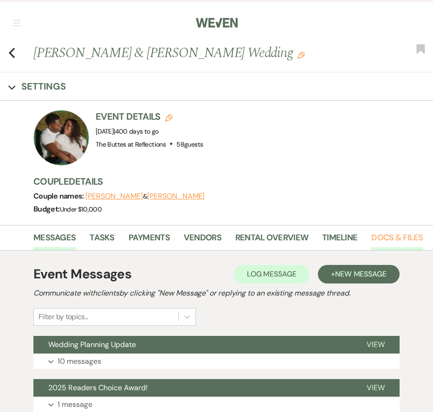
click at [382, 240] on link "Docs & Files" at bounding box center [398, 240] width 52 height 19
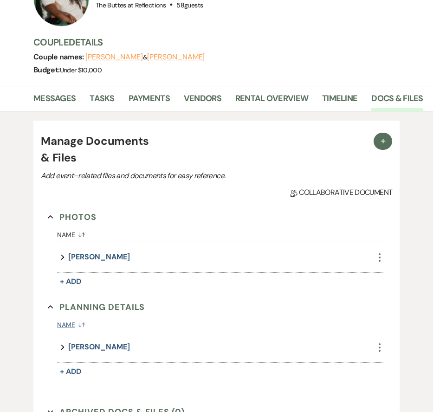
scroll to position [236, 0]
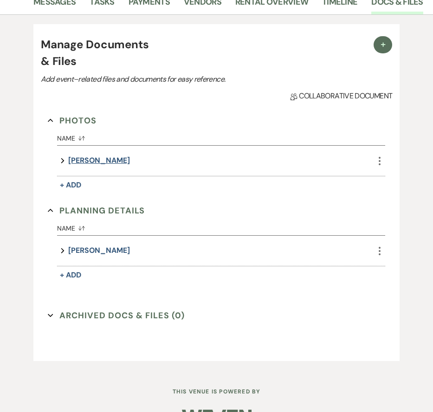
click at [80, 159] on button "YANEZ" at bounding box center [99, 161] width 62 height 13
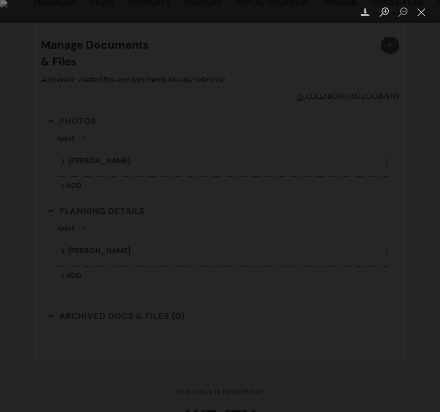
click at [87, 162] on div "Lightbox" at bounding box center [220, 206] width 440 height 412
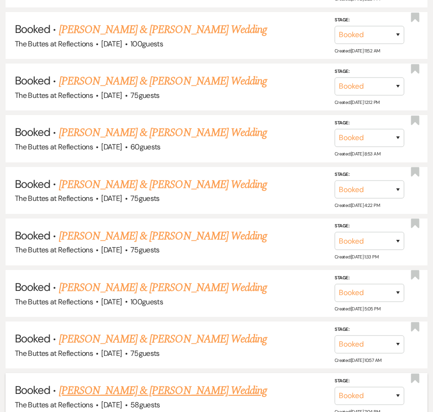
scroll to position [3665, 0]
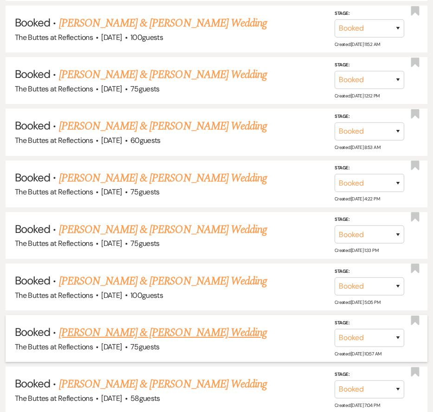
click at [169, 325] on link "[PERSON_NAME] & [PERSON_NAME] Wedding" at bounding box center [163, 333] width 208 height 17
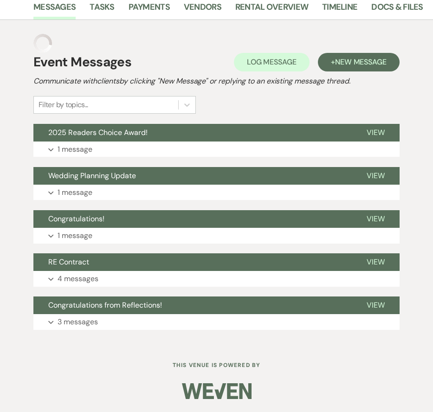
scroll to position [182, 0]
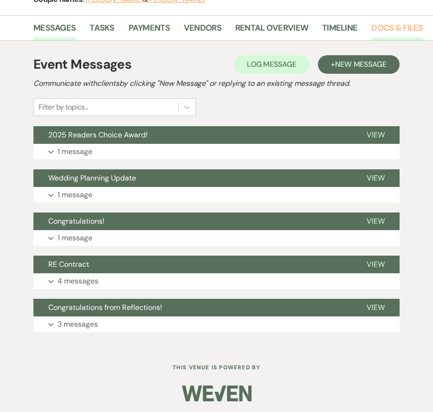
click at [391, 33] on link "Docs & Files" at bounding box center [398, 30] width 52 height 19
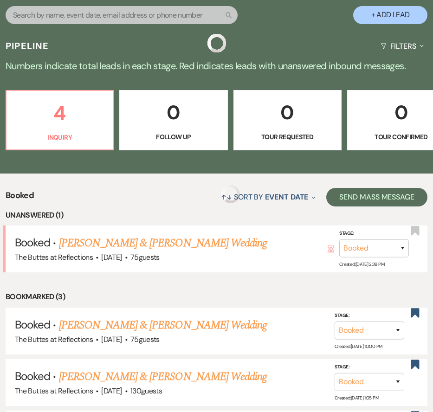
scroll to position [3665, 0]
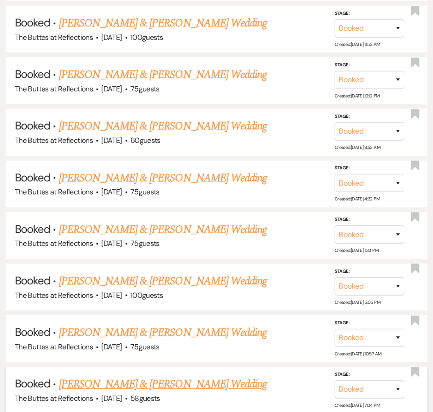
click at [103, 376] on link "[PERSON_NAME] & [PERSON_NAME] Wedding" at bounding box center [163, 384] width 208 height 17
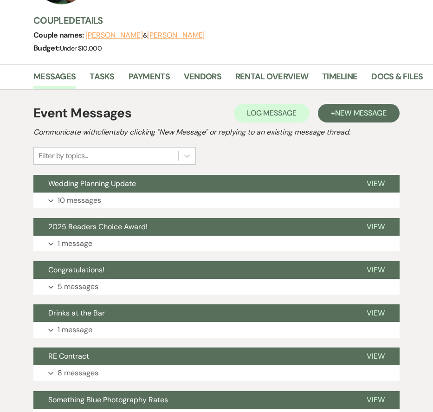
scroll to position [90, 0]
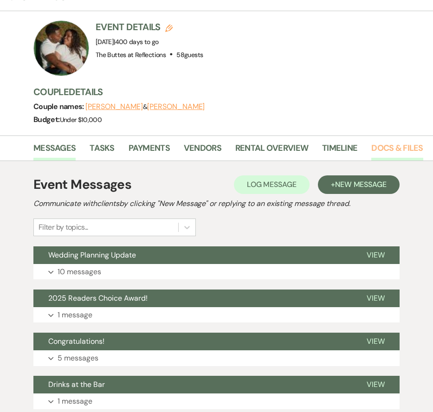
click at [407, 148] on link "Docs & Files" at bounding box center [398, 151] width 52 height 19
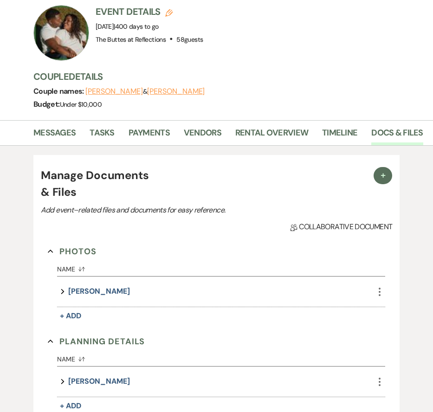
scroll to position [148, 0]
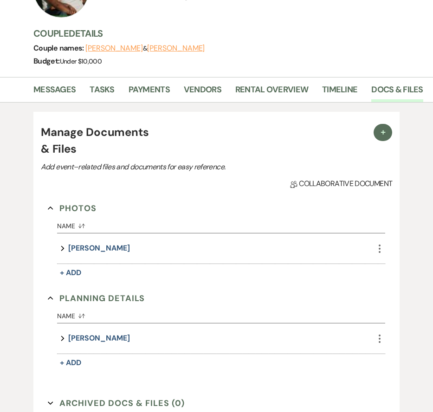
click at [59, 248] on button "Expand" at bounding box center [62, 248] width 11 height 13
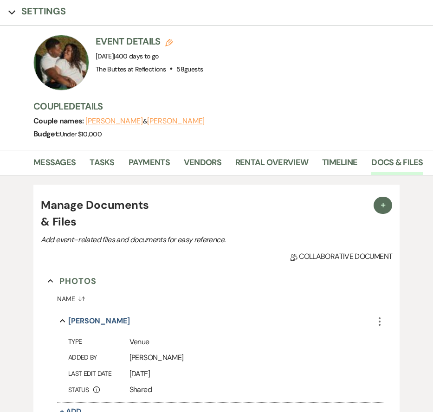
scroll to position [20, 0]
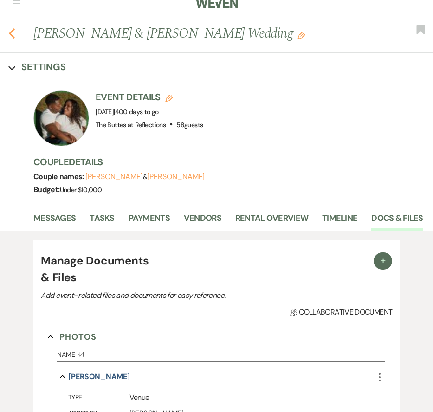
click at [14, 32] on icon "Previous" at bounding box center [11, 33] width 7 height 11
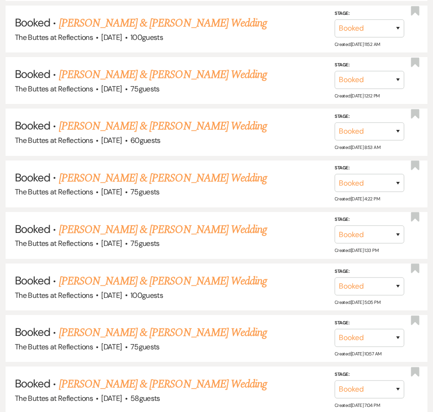
scroll to position [3730, 0]
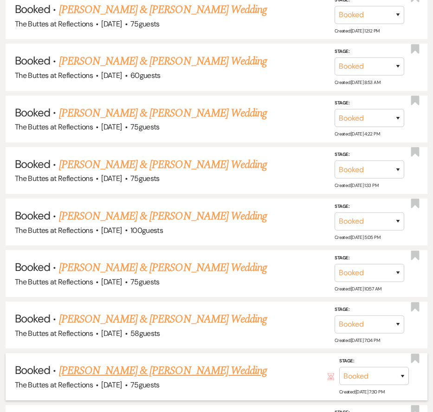
click at [154, 363] on link "[PERSON_NAME] & [PERSON_NAME] Wedding" at bounding box center [163, 371] width 208 height 17
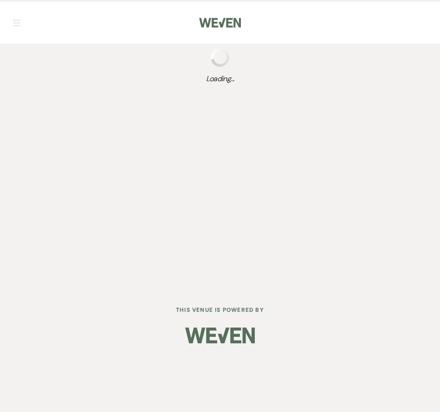
select select "5"
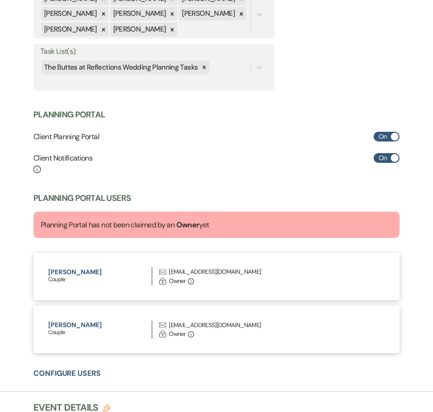
scroll to position [451, 0]
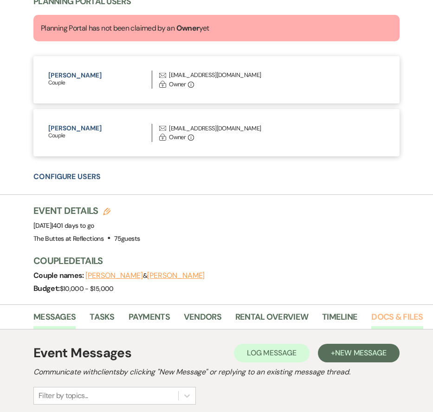
click at [384, 311] on link "Docs & Files" at bounding box center [398, 320] width 52 height 19
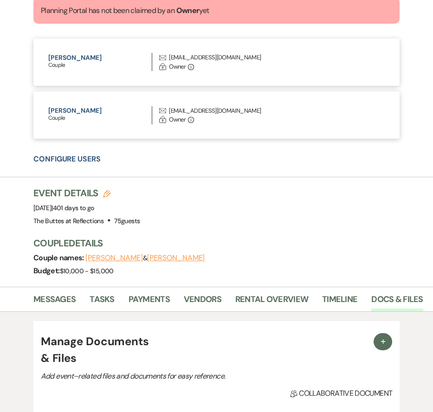
scroll to position [399, 0]
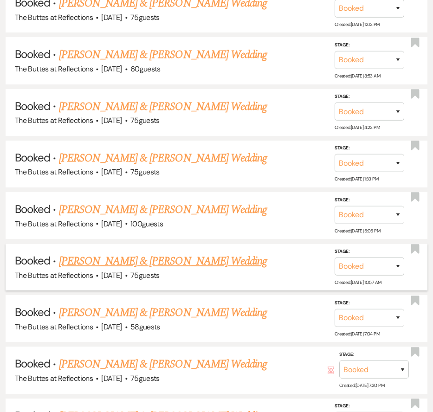
scroll to position [3774, 0]
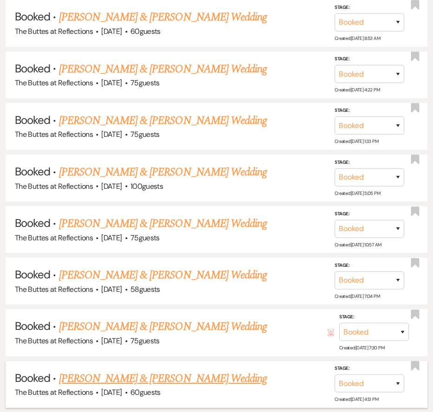
click at [171, 371] on link "[PERSON_NAME] & [PERSON_NAME] Wedding" at bounding box center [163, 379] width 208 height 17
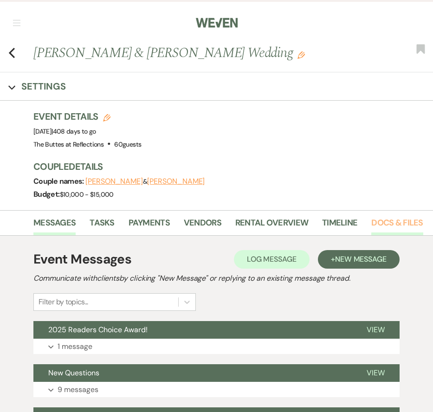
click at [410, 222] on link "Docs & Files" at bounding box center [398, 225] width 52 height 19
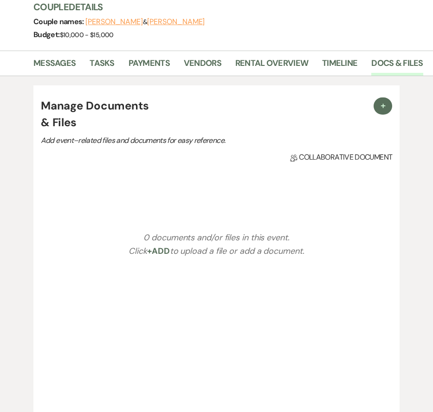
scroll to position [173, 0]
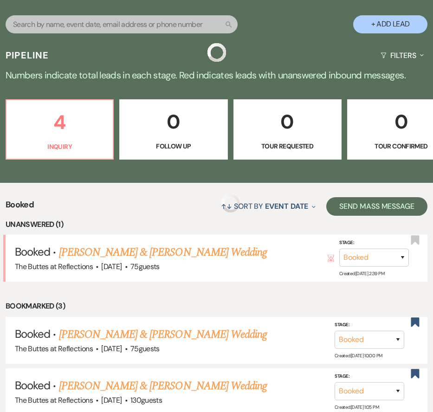
scroll to position [3774, 0]
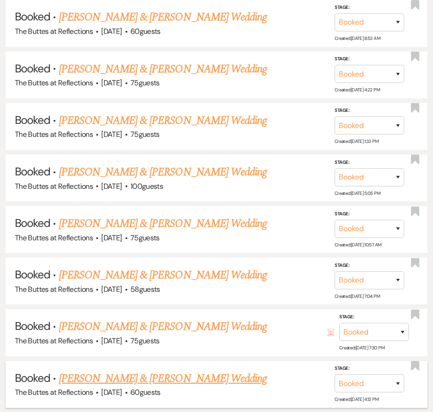
click at [137, 371] on link "[PERSON_NAME] & [PERSON_NAME] Wedding" at bounding box center [163, 379] width 208 height 17
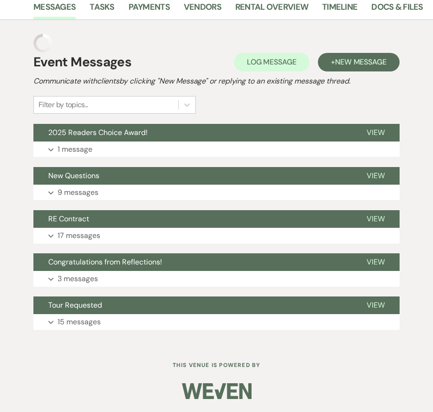
scroll to position [195, 0]
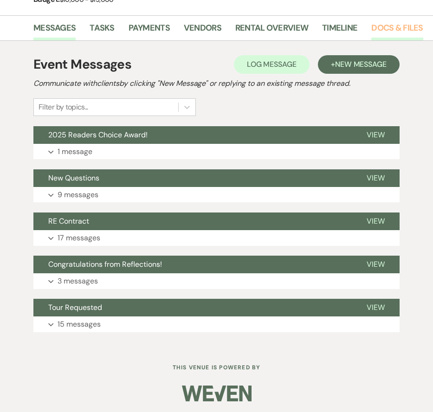
drag, startPoint x: 403, startPoint y: 33, endPoint x: 398, endPoint y: 39, distance: 8.3
click at [403, 32] on link "Docs & Files" at bounding box center [398, 30] width 52 height 19
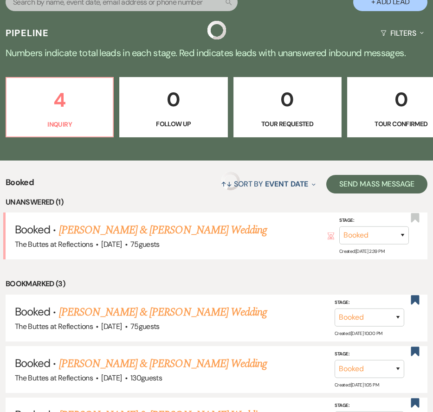
scroll to position [3774, 0]
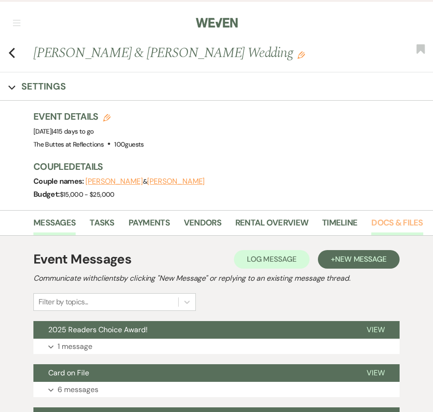
click at [392, 216] on link "Docs & Files" at bounding box center [398, 225] width 52 height 19
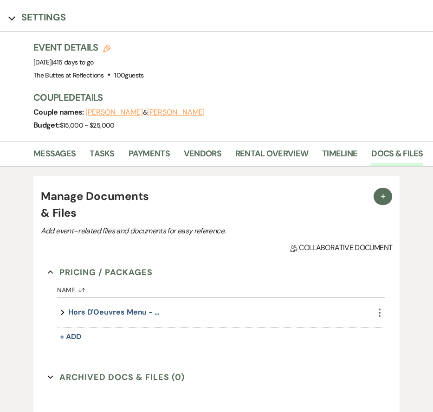
scroll to position [247, 0]
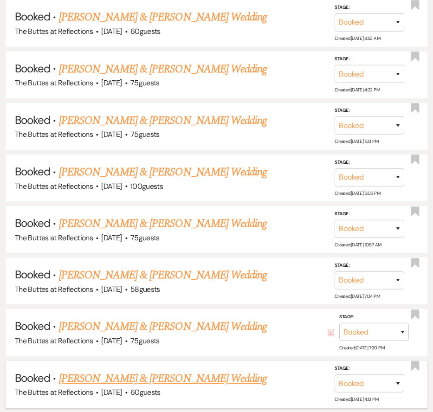
scroll to position [3784, 0]
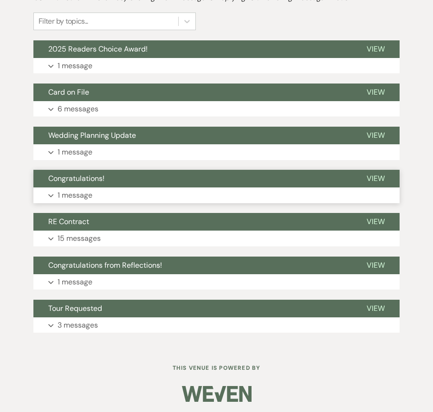
scroll to position [110, 0]
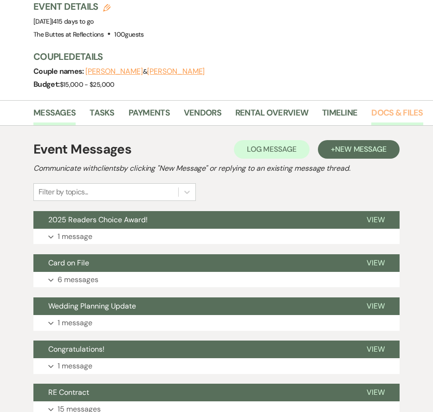
click at [376, 113] on link "Docs & Files" at bounding box center [398, 115] width 52 height 19
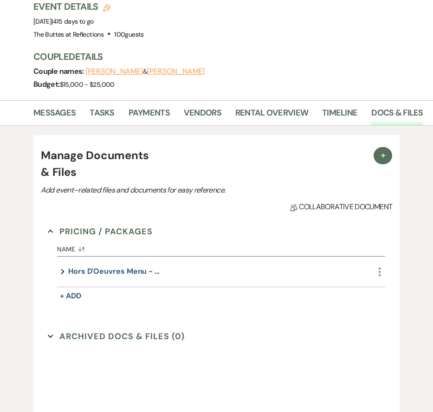
scroll to position [127, 0]
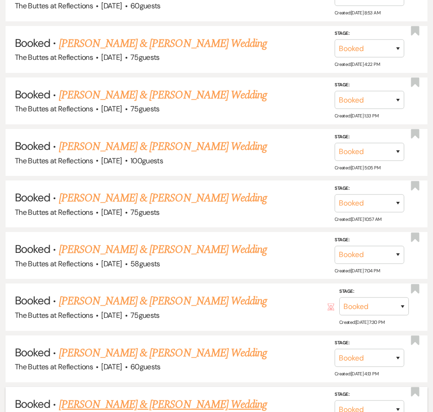
scroll to position [3826, 0]
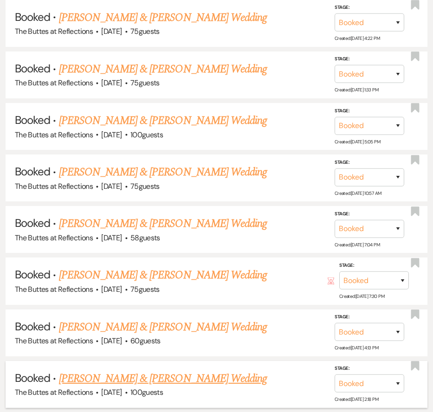
click at [102, 371] on link "[PERSON_NAME] & [PERSON_NAME] Wedding" at bounding box center [163, 379] width 208 height 17
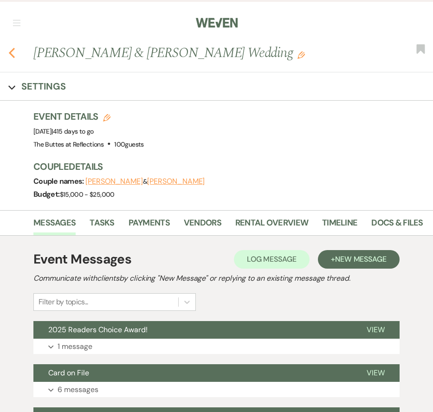
click at [10, 53] on use "button" at bounding box center [12, 53] width 6 height 10
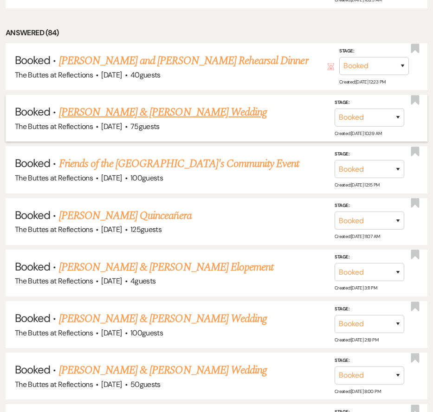
scroll to position [709, 0]
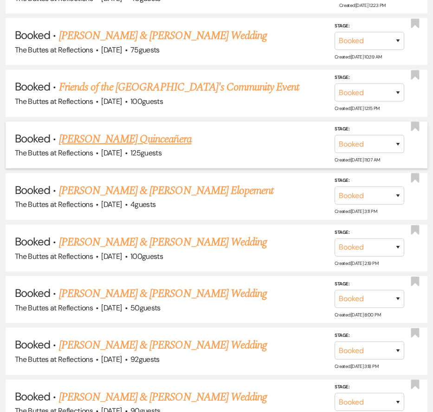
click at [125, 131] on link "[PERSON_NAME] Quinceañera" at bounding box center [125, 139] width 133 height 17
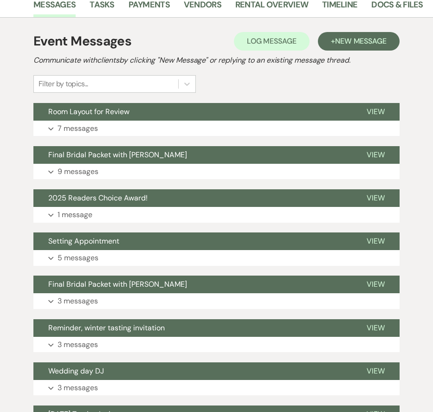
scroll to position [141, 0]
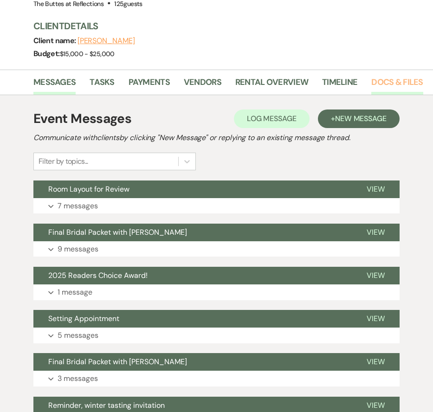
click at [386, 85] on link "Docs & Files" at bounding box center [398, 85] width 52 height 19
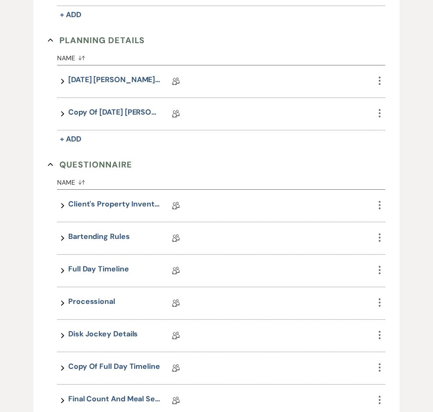
scroll to position [474, 0]
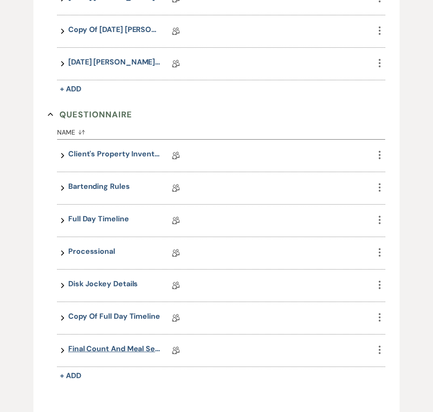
click at [105, 348] on link "Final Count and Meal Selection" at bounding box center [114, 351] width 93 height 14
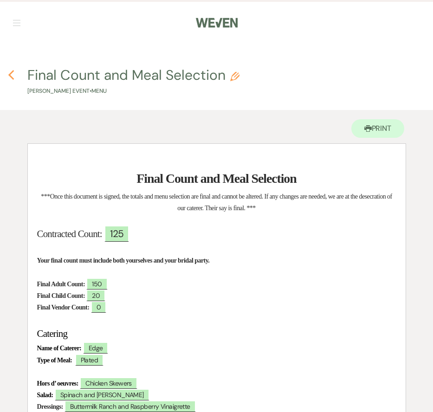
click at [11, 77] on use "button" at bounding box center [11, 75] width 6 height 10
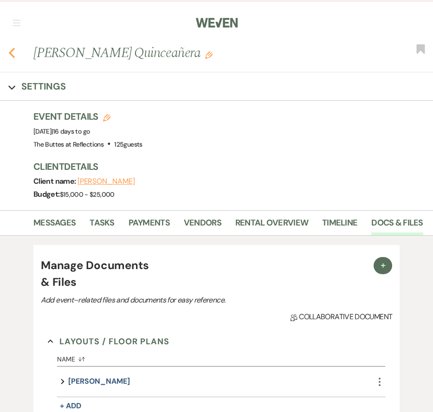
click at [13, 53] on icon "Previous" at bounding box center [11, 52] width 7 height 11
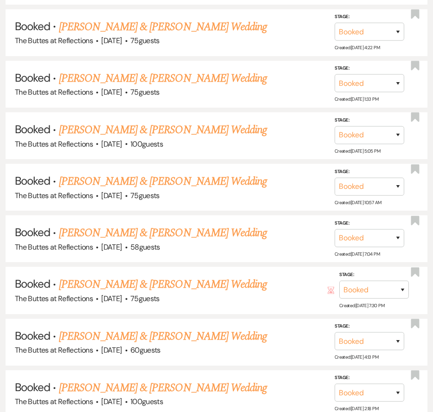
scroll to position [3845, 0]
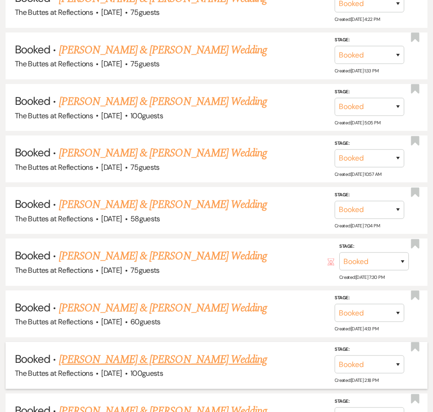
click at [219, 352] on link "[PERSON_NAME] & [PERSON_NAME] Wedding" at bounding box center [163, 360] width 208 height 17
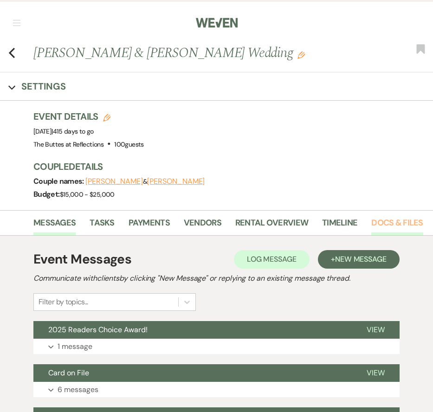
click at [392, 222] on link "Docs & Files" at bounding box center [398, 225] width 52 height 19
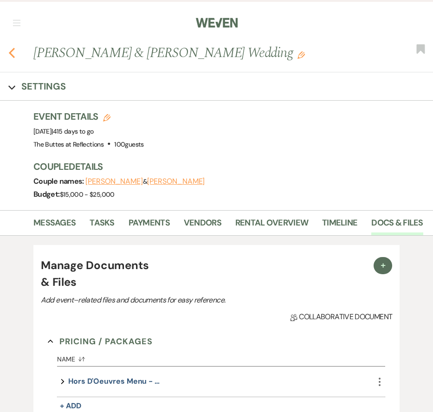
click at [13, 53] on icon "Previous" at bounding box center [11, 52] width 7 height 11
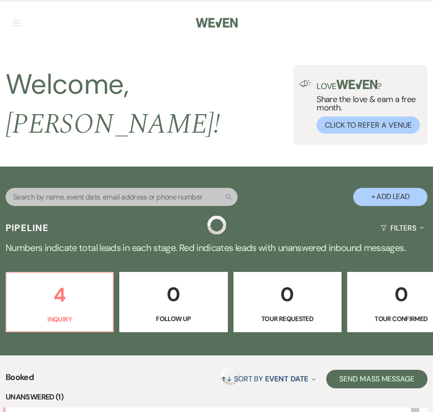
scroll to position [3845, 0]
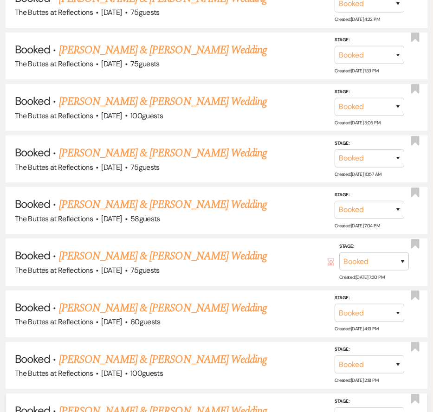
click at [123, 403] on link "[PERSON_NAME] & [PERSON_NAME] Wedding" at bounding box center [163, 411] width 208 height 17
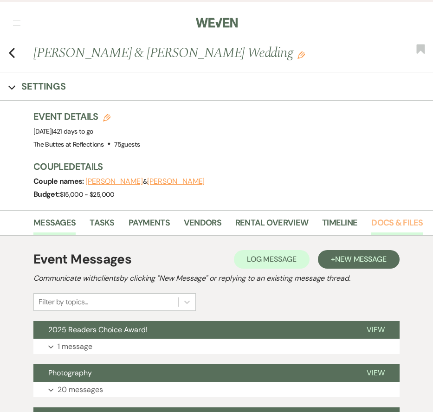
click at [380, 222] on link "Docs & Files" at bounding box center [398, 225] width 52 height 19
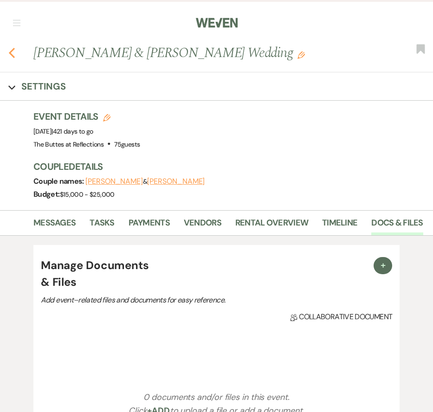
click at [15, 54] on icon "Previous" at bounding box center [11, 52] width 7 height 11
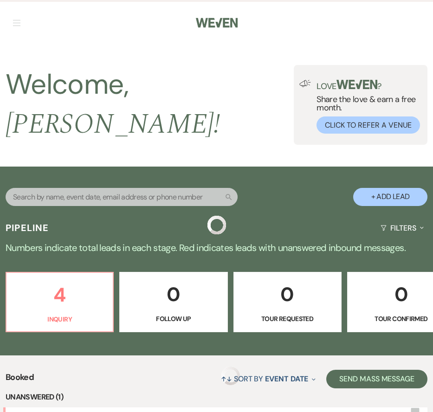
scroll to position [3845, 0]
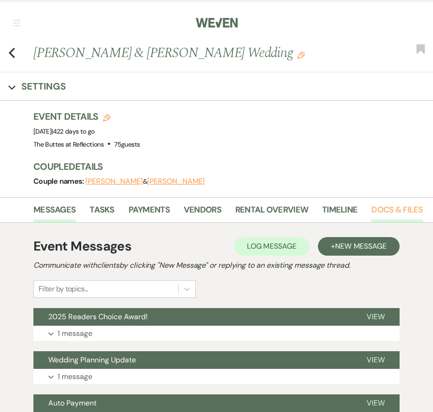
click at [388, 205] on link "Docs & Files" at bounding box center [398, 212] width 52 height 19
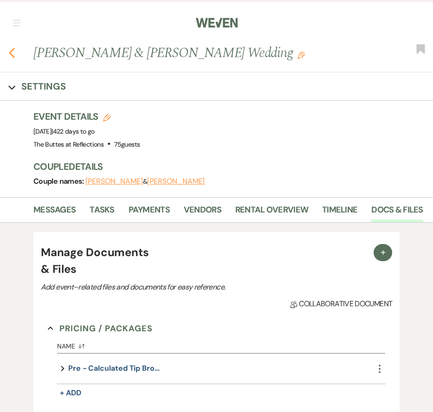
click at [11, 49] on icon "Previous" at bounding box center [11, 52] width 7 height 11
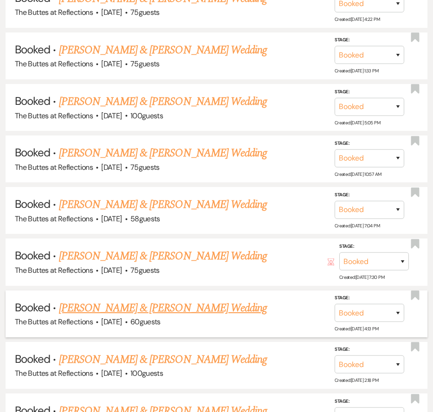
scroll to position [3953, 0]
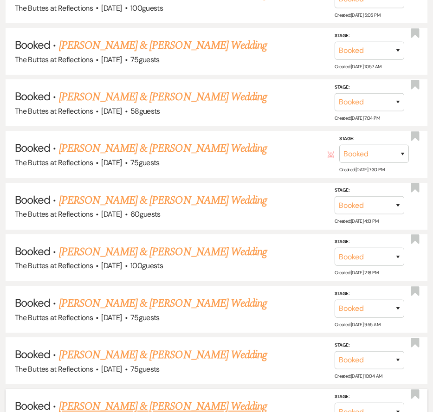
click at [146, 399] on link "[PERSON_NAME] & [PERSON_NAME] Wedding" at bounding box center [163, 407] width 208 height 17
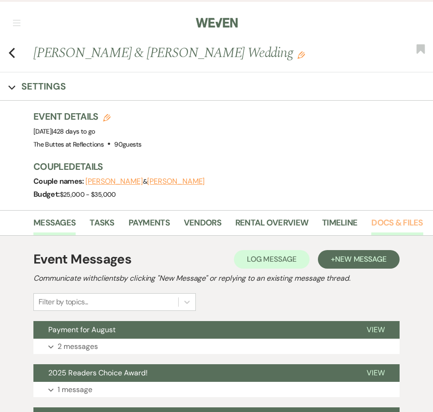
click at [385, 224] on link "Docs & Files" at bounding box center [398, 225] width 52 height 19
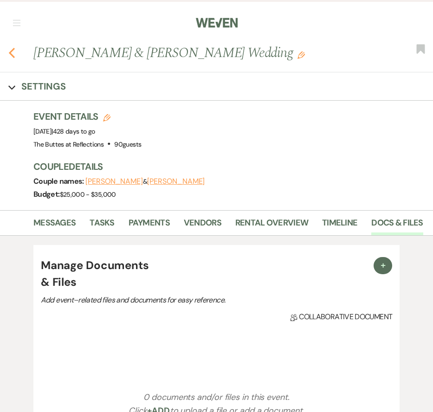
click at [13, 53] on icon "Previous" at bounding box center [11, 52] width 7 height 11
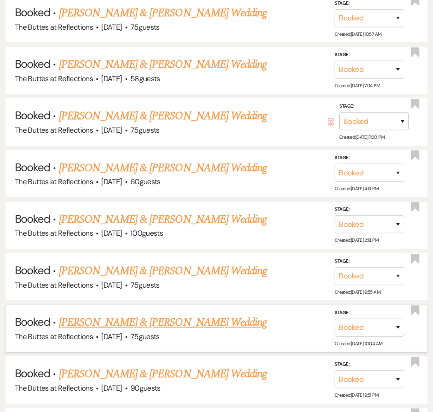
scroll to position [4005, 0]
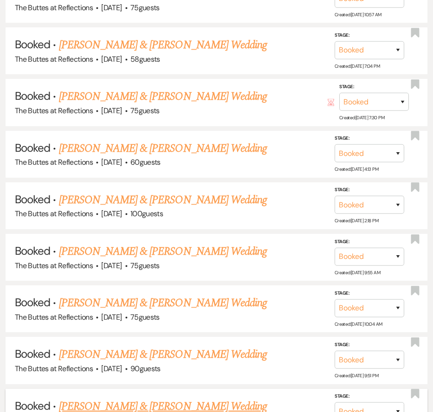
click at [195, 399] on link "[PERSON_NAME] & [PERSON_NAME] Wedding" at bounding box center [163, 407] width 208 height 17
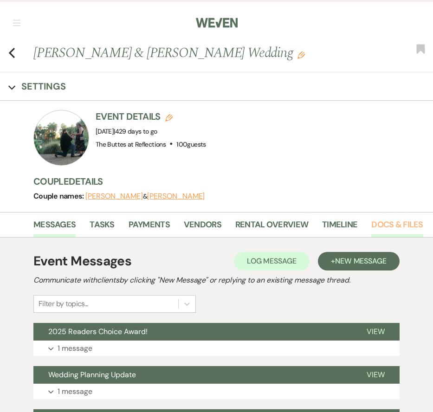
click at [375, 229] on link "Docs & Files" at bounding box center [398, 227] width 52 height 19
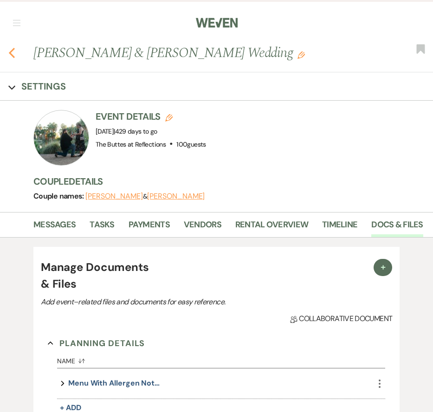
click at [15, 54] on div "Previous Dylan Perry & Marie Hanlon's Wedding Edit Bookmark" at bounding box center [214, 57] width 438 height 29
click at [13, 54] on icon "Previous" at bounding box center [11, 52] width 7 height 11
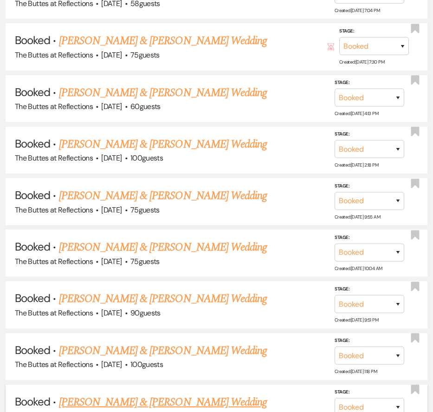
click at [178, 394] on link "[PERSON_NAME] & [PERSON_NAME] Wedding" at bounding box center [163, 402] width 208 height 17
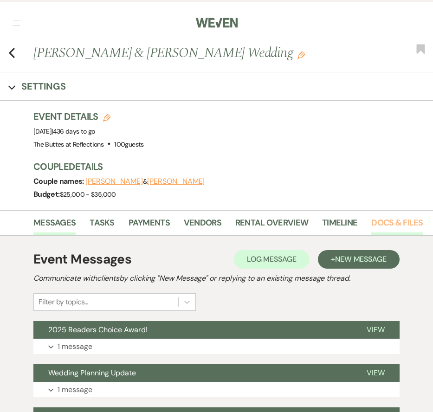
click at [398, 227] on link "Docs & Files" at bounding box center [398, 225] width 52 height 19
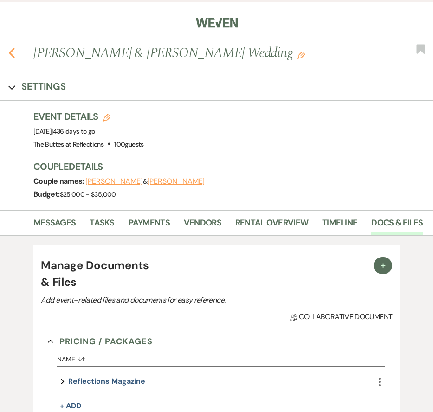
click at [12, 56] on use "button" at bounding box center [12, 53] width 6 height 10
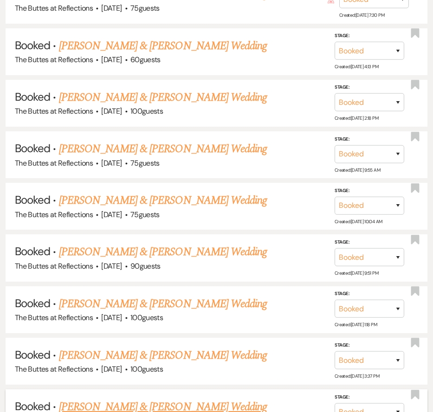
click at [124, 399] on link "[PERSON_NAME] & [PERSON_NAME] Wedding" at bounding box center [163, 407] width 208 height 17
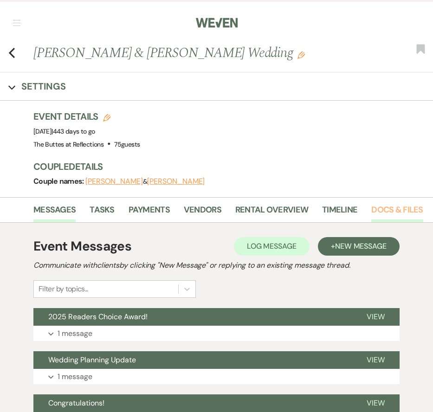
click at [390, 213] on link "Docs & Files" at bounding box center [398, 212] width 52 height 19
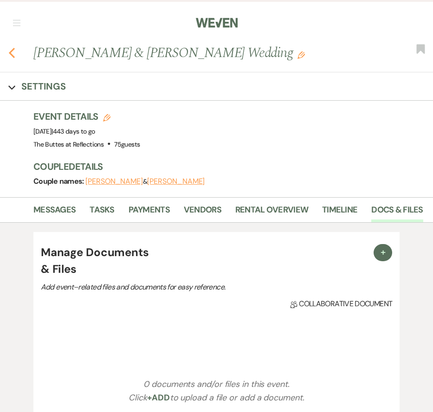
click at [10, 52] on icon "Previous" at bounding box center [11, 52] width 7 height 11
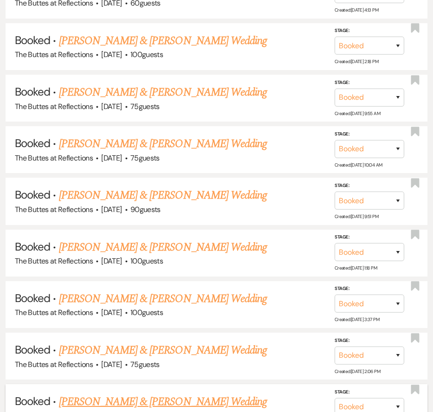
click at [183, 394] on link "[PERSON_NAME] & [PERSON_NAME] Wedding" at bounding box center [163, 402] width 208 height 17
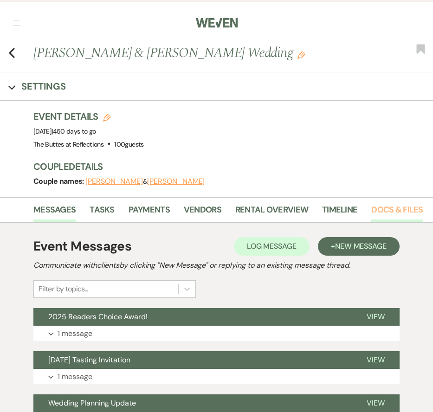
click at [381, 216] on link "Docs & Files" at bounding box center [398, 212] width 52 height 19
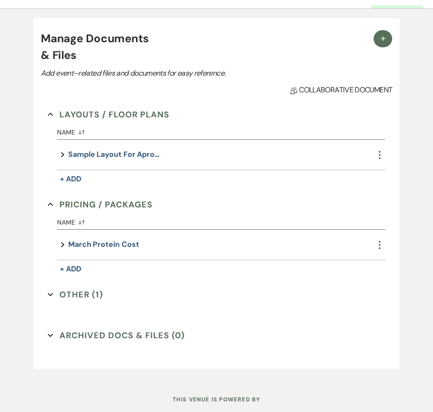
click at [82, 287] on div "Layouts / Floor Plans Collapse Name Sort Default Expand sample layout for aprox…" at bounding box center [217, 211] width 338 height 206
click at [85, 297] on button "Other (1) Expand" at bounding box center [75, 295] width 55 height 14
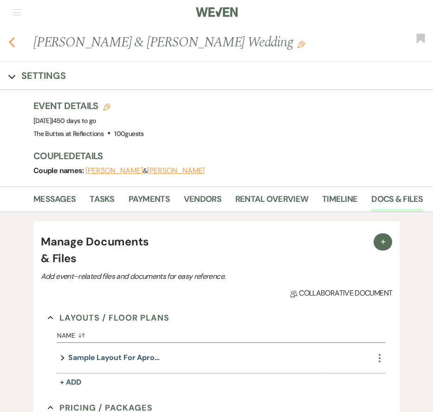
click at [12, 43] on icon "Previous" at bounding box center [11, 42] width 7 height 11
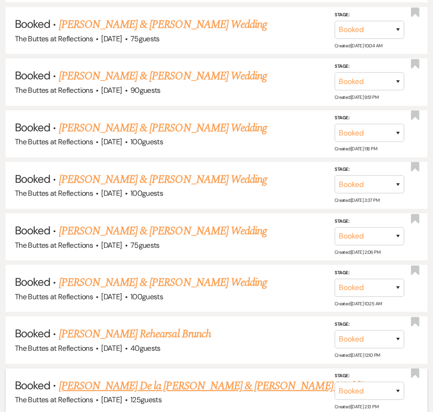
click at [135, 378] on link "[PERSON_NAME] De la [PERSON_NAME] & [PERSON_NAME] Wedding" at bounding box center [215, 386] width 313 height 17
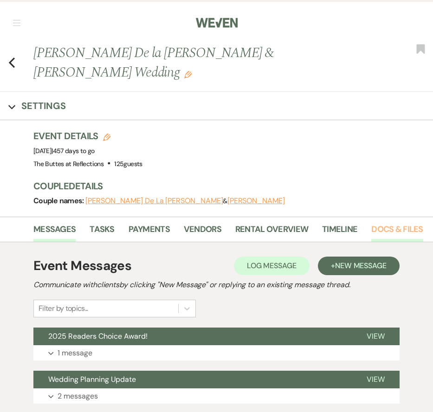
click at [390, 223] on link "Docs & Files" at bounding box center [398, 232] width 52 height 19
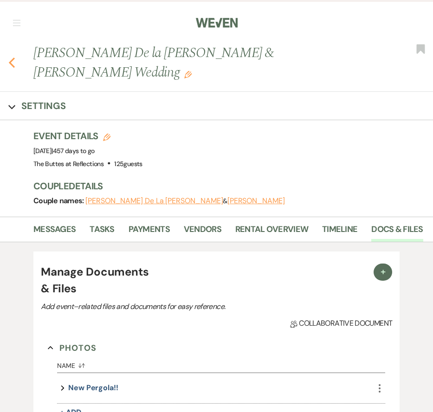
click at [10, 58] on use "button" at bounding box center [12, 63] width 6 height 10
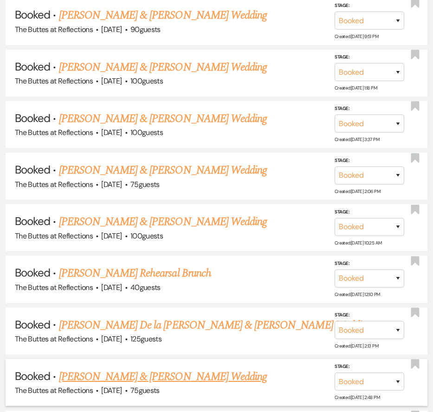
click at [116, 369] on link "[PERSON_NAME] & [PERSON_NAME] Wedding" at bounding box center [163, 377] width 208 height 17
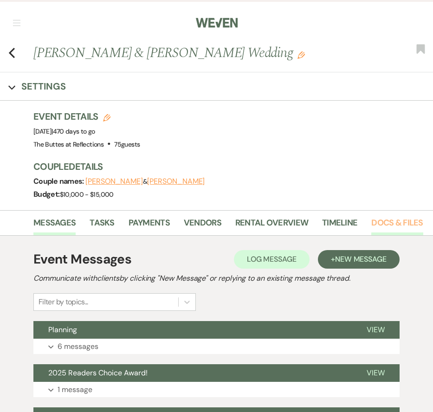
click at [402, 217] on link "Docs & Files" at bounding box center [398, 225] width 52 height 19
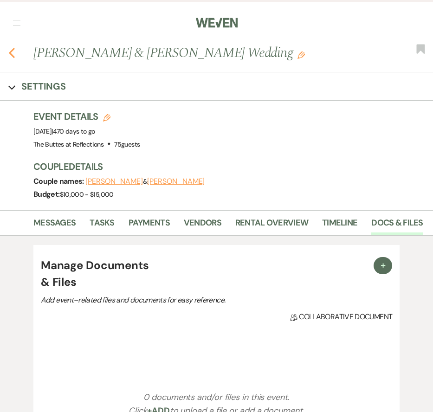
click at [11, 56] on icon "Previous" at bounding box center [11, 52] width 7 height 11
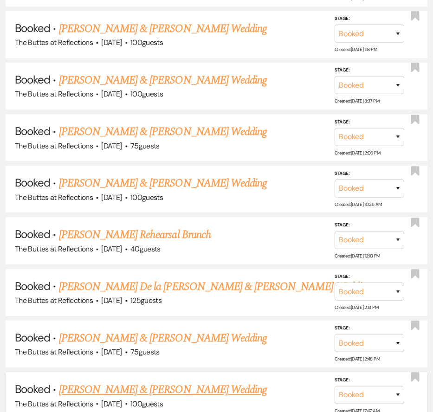
click at [178, 382] on link "[PERSON_NAME] & [PERSON_NAME] Wedding" at bounding box center [163, 390] width 208 height 17
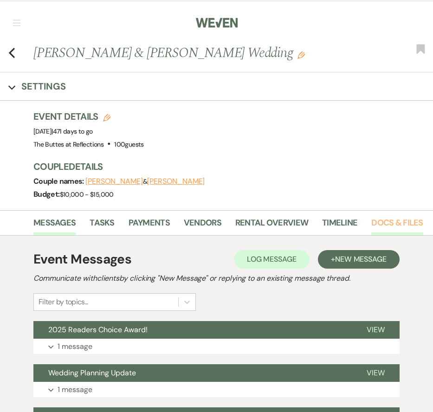
click at [390, 231] on link "Docs & Files" at bounding box center [398, 225] width 52 height 19
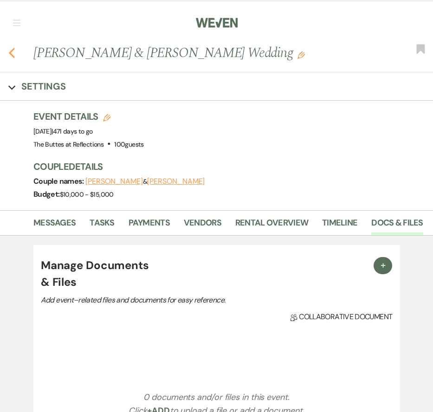
click at [11, 50] on icon "Previous" at bounding box center [11, 52] width 7 height 11
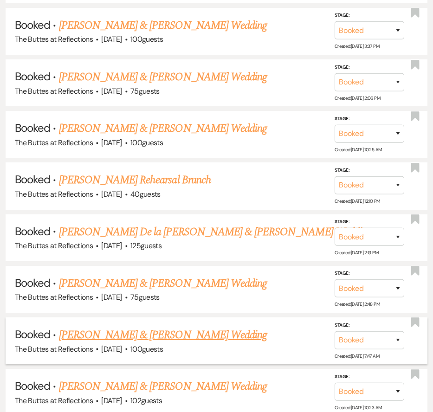
click at [182, 327] on link "[PERSON_NAME] & [PERSON_NAME] Wedding" at bounding box center [163, 335] width 208 height 17
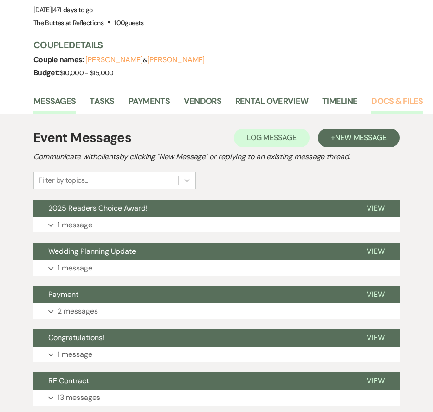
click at [402, 104] on link "Docs & Files" at bounding box center [398, 104] width 52 height 19
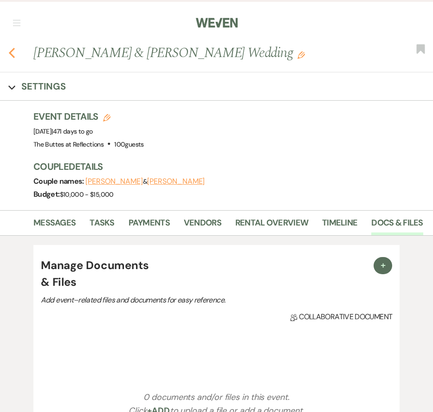
click at [13, 47] on icon "Previous" at bounding box center [11, 52] width 7 height 11
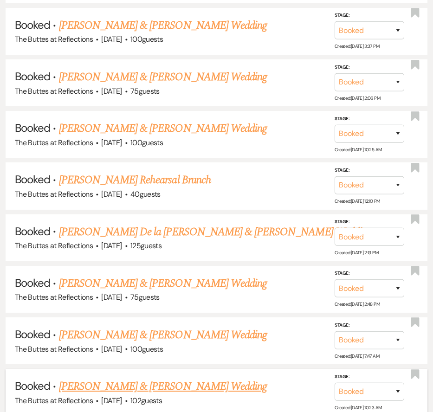
click at [131, 379] on link "[PERSON_NAME] & [PERSON_NAME] Wedding" at bounding box center [163, 387] width 208 height 17
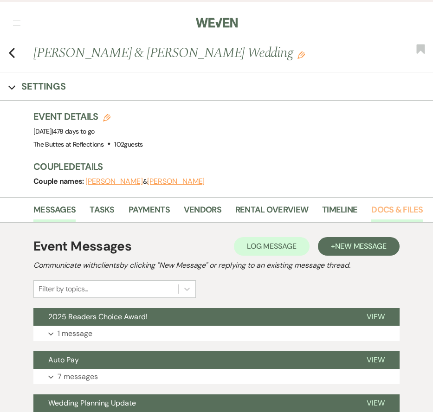
click at [377, 213] on link "Docs & Files" at bounding box center [398, 212] width 52 height 19
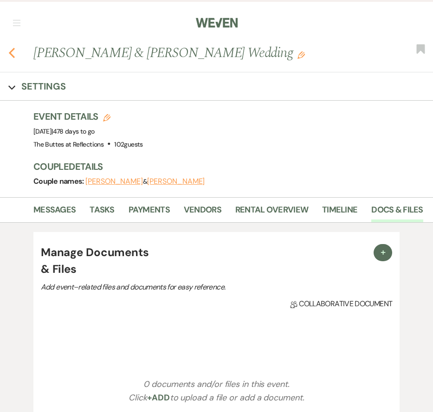
click at [13, 53] on icon "Previous" at bounding box center [11, 52] width 7 height 11
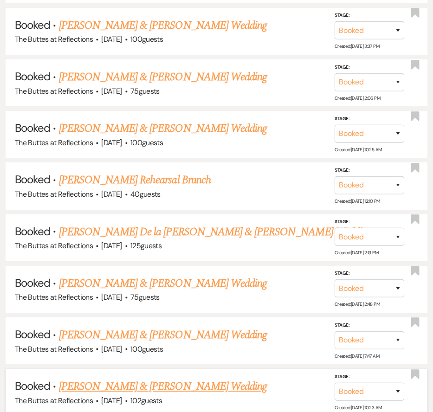
click at [110, 379] on link "[PERSON_NAME] & [PERSON_NAME] Wedding" at bounding box center [163, 387] width 208 height 17
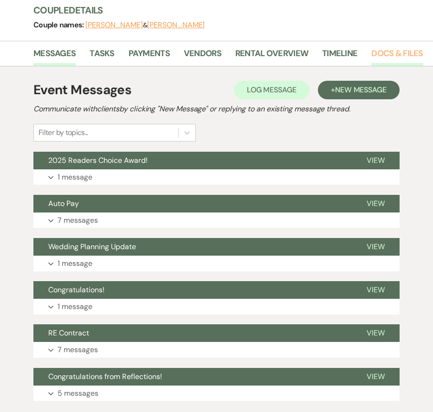
click at [393, 56] on link "Docs & Files" at bounding box center [398, 56] width 52 height 19
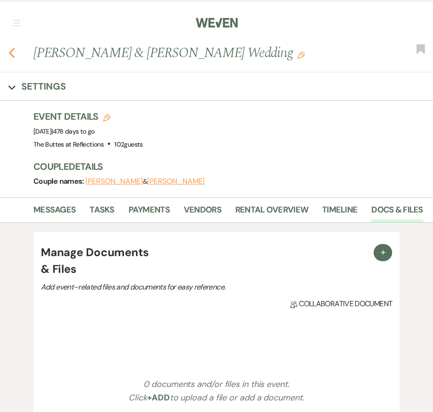
click at [15, 56] on icon "Previous" at bounding box center [11, 52] width 7 height 11
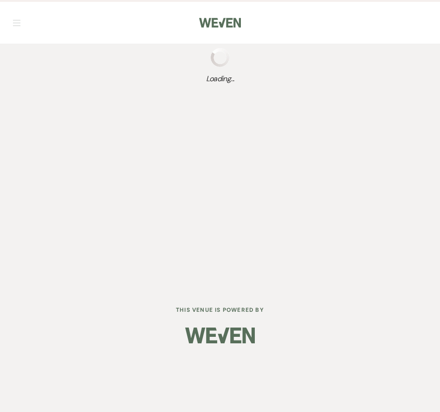
select select "23"
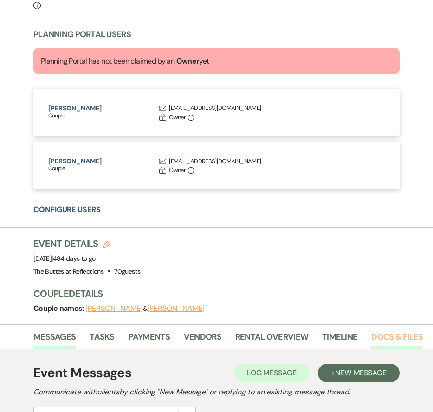
click at [407, 331] on link "Docs & Files" at bounding box center [398, 340] width 52 height 19
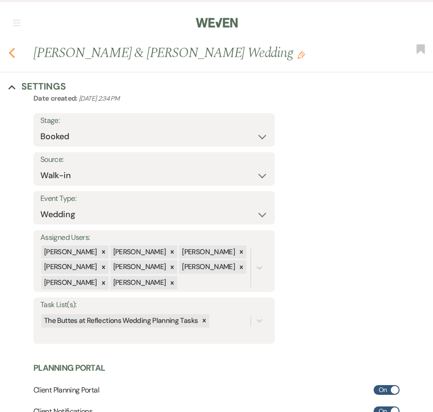
click at [11, 54] on use "button" at bounding box center [12, 53] width 6 height 10
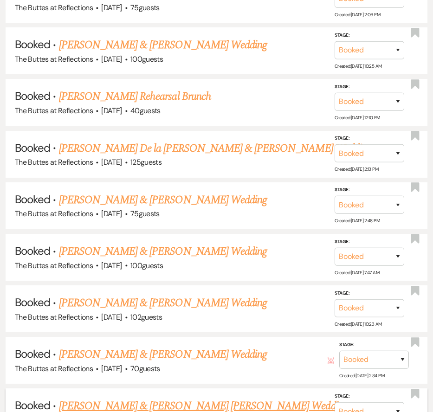
click at [156, 398] on link "[PERSON_NAME] & [PERSON_NAME] [PERSON_NAME] Wedding" at bounding box center [203, 406] width 289 height 17
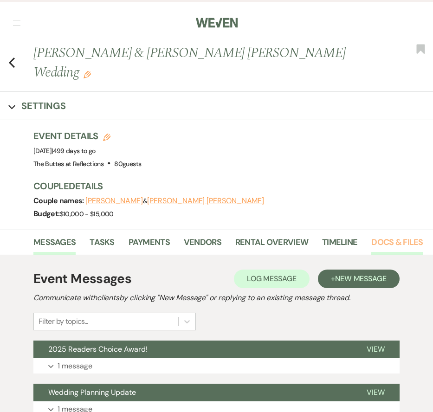
click at [378, 236] on link "Docs & Files" at bounding box center [398, 245] width 52 height 19
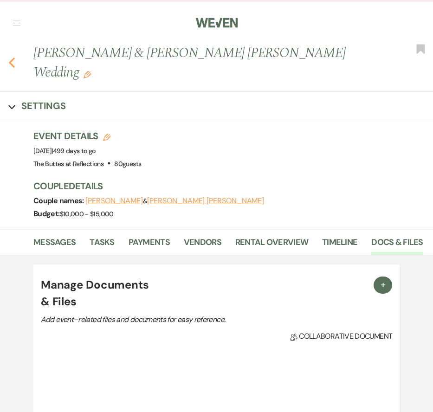
click at [12, 57] on icon "Previous" at bounding box center [11, 62] width 7 height 11
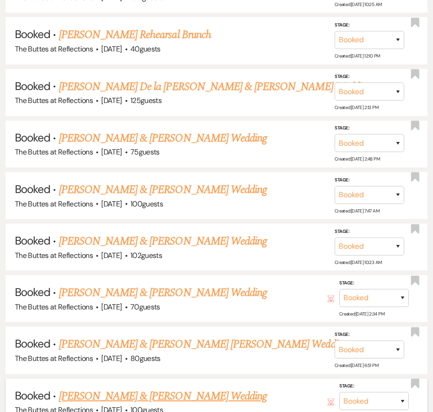
click at [123, 388] on link "[PERSON_NAME] & [PERSON_NAME] Wedding" at bounding box center [163, 396] width 208 height 17
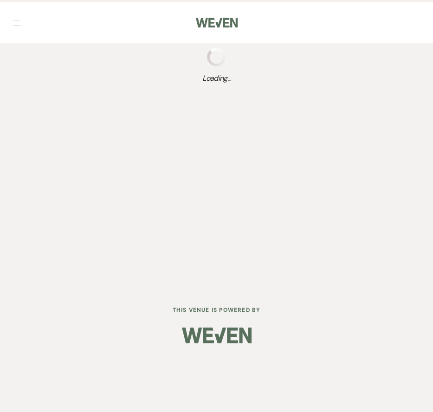
select select "3"
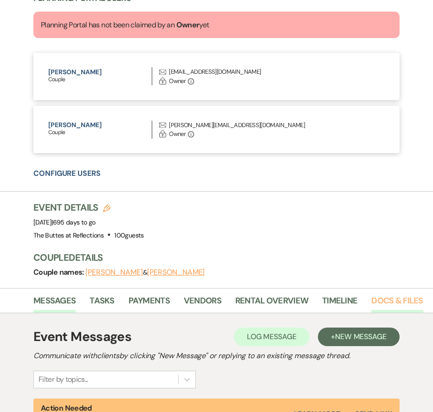
click at [413, 297] on link "Docs & Files" at bounding box center [398, 303] width 52 height 19
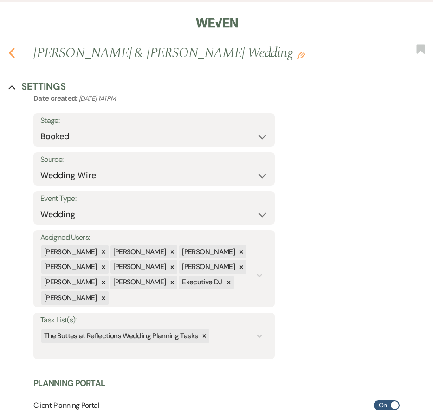
click at [12, 50] on icon "Previous" at bounding box center [11, 52] width 7 height 11
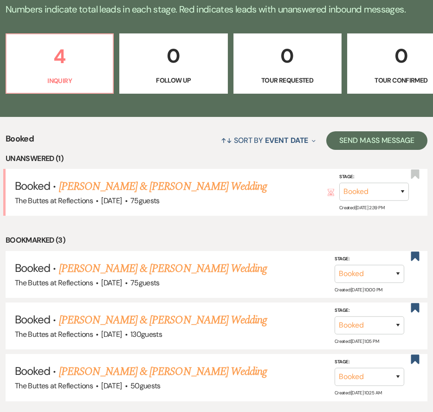
scroll to position [72, 0]
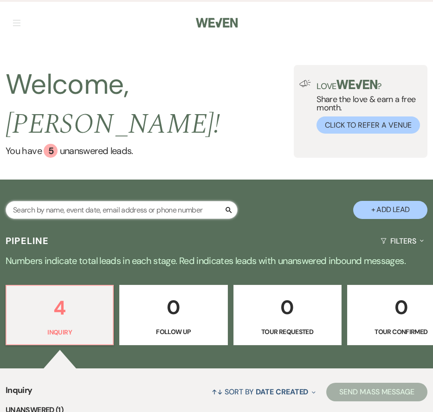
click at [169, 201] on input "text" at bounding box center [122, 210] width 232 height 18
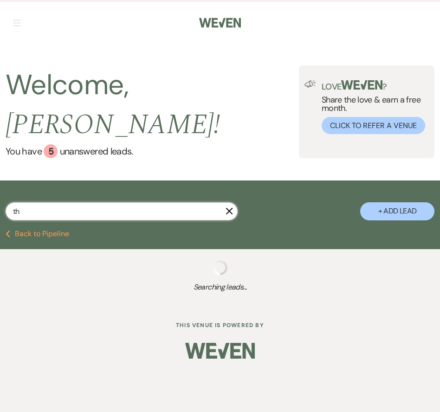
type input "thi"
select select "5"
select select "8"
select select "5"
select select "8"
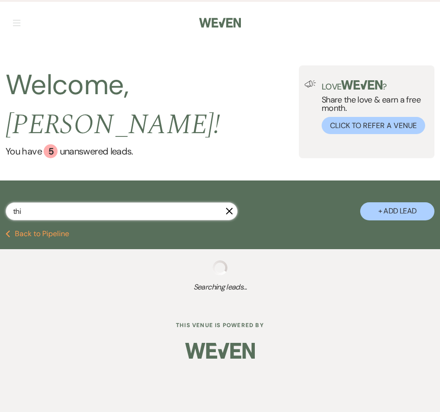
select select "3"
select select "6"
select select "8"
select select "6"
select select "8"
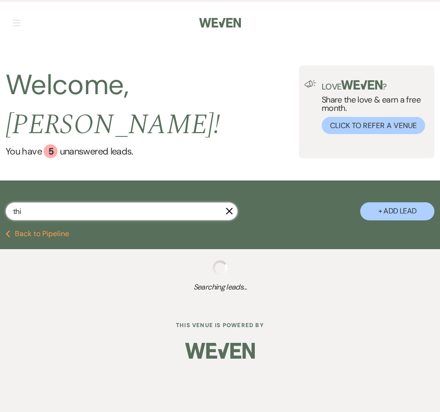
select select "5"
select select "8"
select select "6"
select select "8"
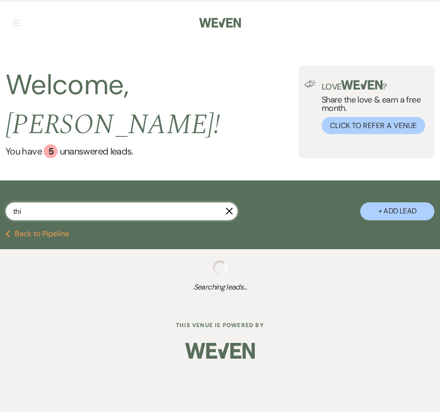
select select "5"
select select "8"
select select "5"
select select "8"
select select "5"
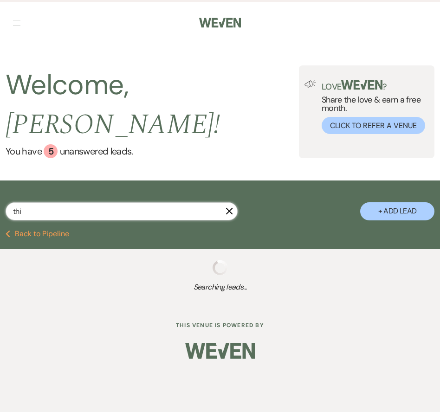
select select "8"
select select "5"
select select "8"
select select "6"
select select "8"
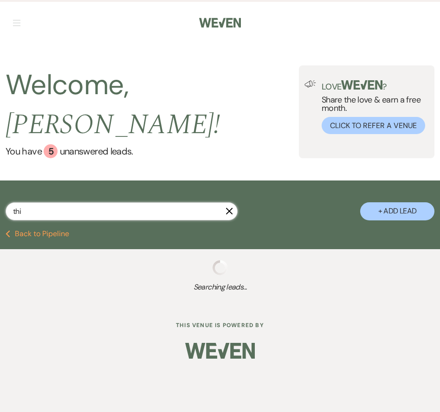
select select "5"
select select "6"
select select "8"
select select "5"
select select "8"
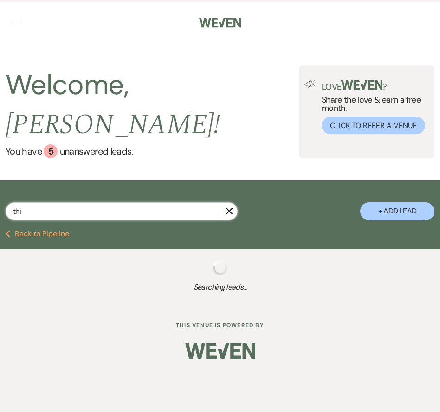
select select "3"
select select "8"
select select "6"
select select "8"
select select "3"
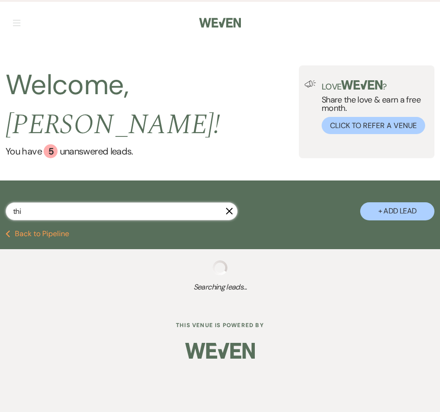
select select "8"
select select "5"
select select "8"
select select "1"
select select "8"
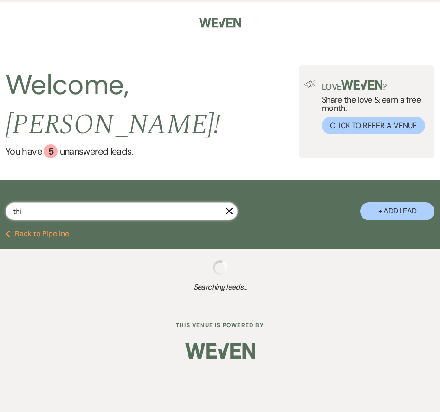
select select "7"
select select "8"
select select "5"
select select "8"
select select "5"
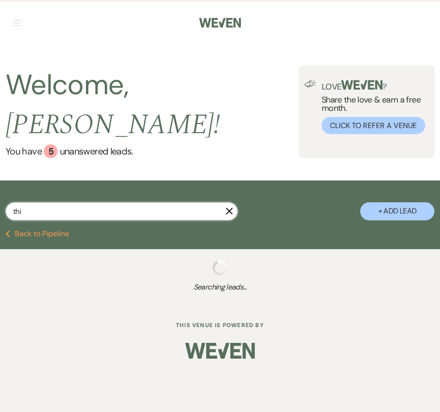
select select "8"
select select "5"
select select "8"
select select "5"
select select "8"
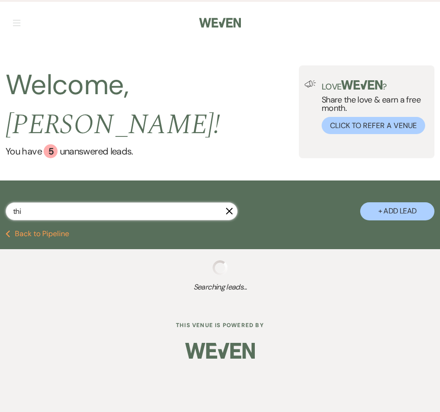
select select "5"
select select "8"
select select "5"
select select "8"
select select "5"
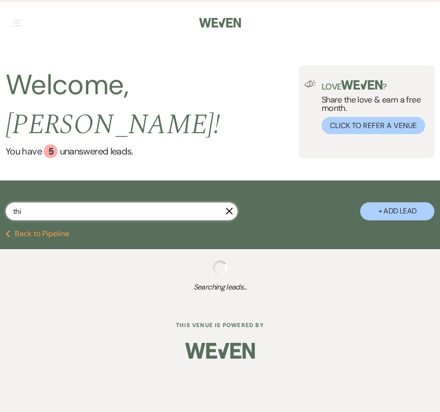
select select "8"
select select "5"
select select "8"
select select "5"
select select "8"
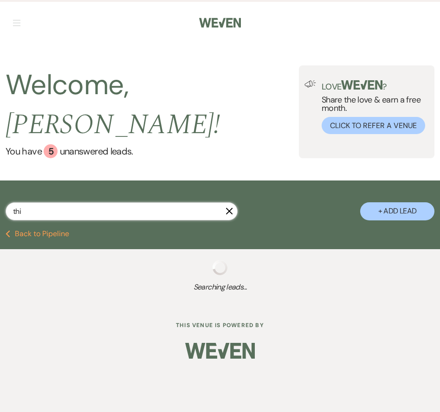
select select "10"
select select "8"
select select "4"
select select "8"
select select "11"
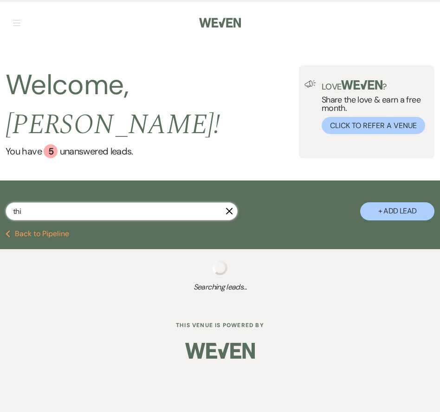
select select "8"
select select "5"
select select "8"
select select "7"
select select "8"
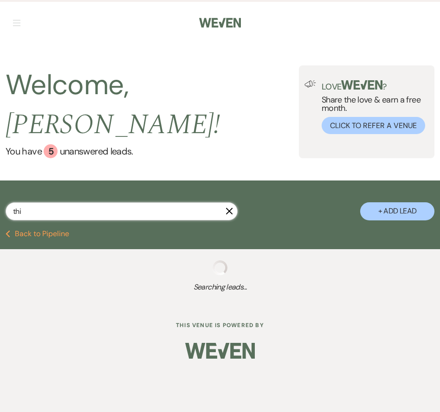
select select "5"
select select "8"
select select "5"
select select "8"
select select "5"
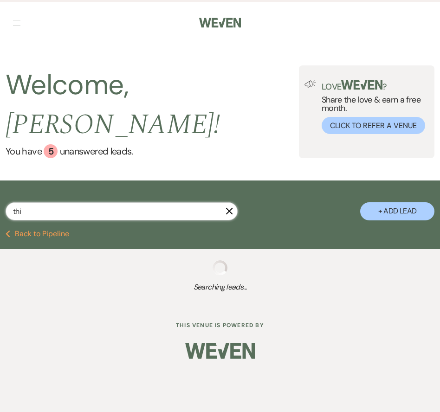
select select "8"
select select "6"
select select "8"
select select "3"
select select "8"
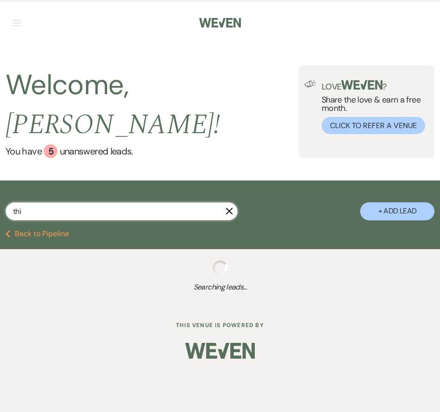
select select "5"
select select "8"
select select "5"
select select "8"
select select "5"
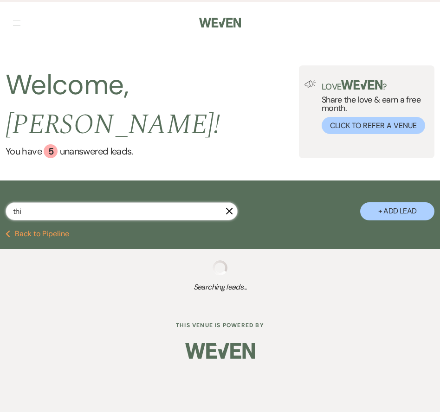
select select "8"
select select "1"
select select "8"
select select "6"
select select "8"
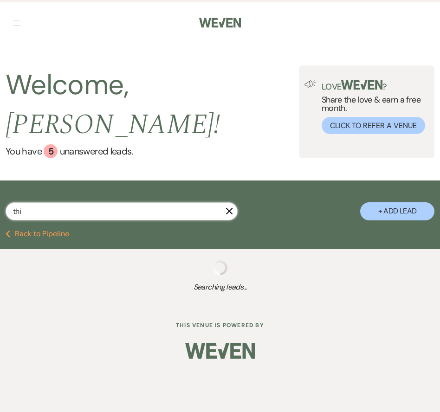
select select "5"
select select "8"
select select "5"
select select "8"
select select "5"
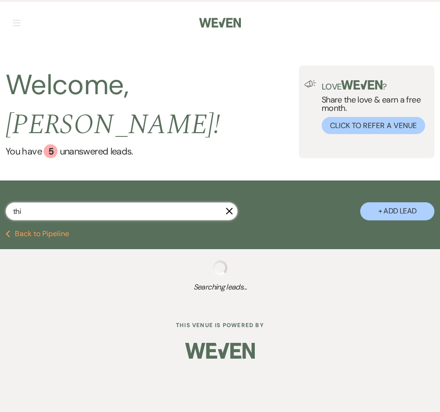
select select "8"
select select "4"
select select "8"
select select "11"
select select "8"
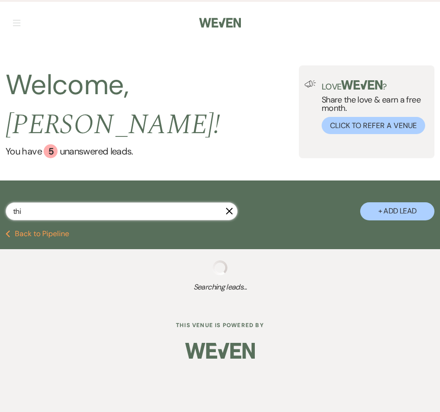
select select "5"
select select "8"
select select "5"
select select "8"
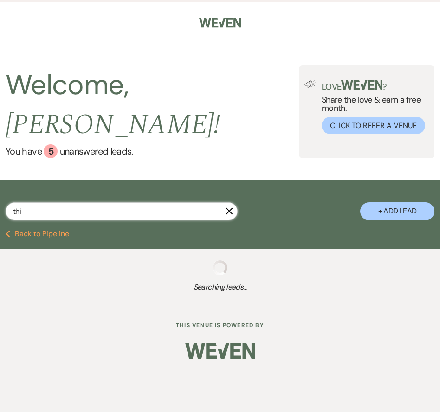
select select "5"
select select "8"
select select "4"
select select "8"
select select "5"
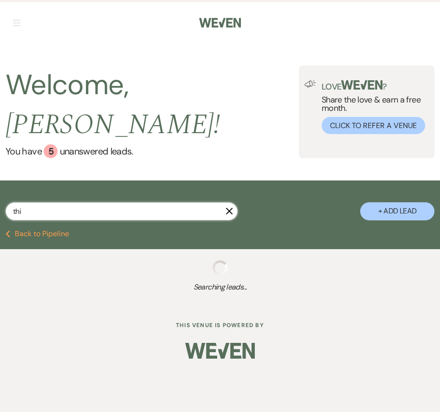
select select "8"
select select "4"
select select "8"
select select "5"
select select "8"
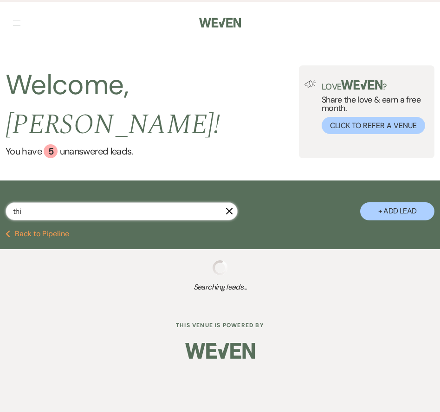
select select "2"
select select "8"
select select "5"
select select "8"
select select "5"
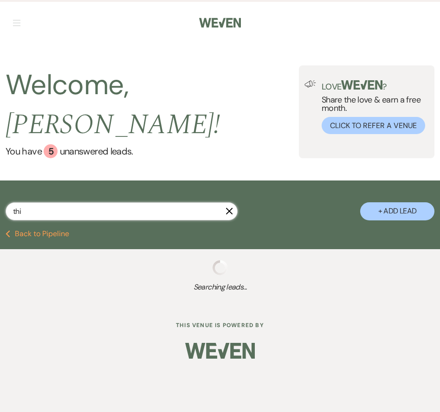
select select "8"
select select "5"
select select "8"
select select "5"
select select "8"
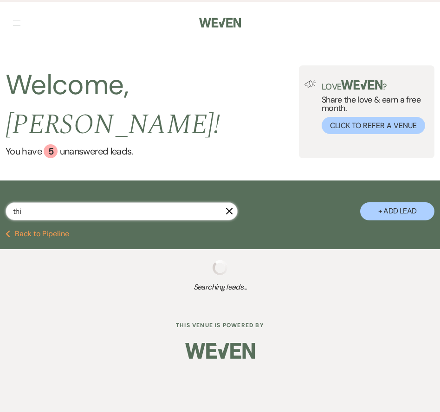
select select "5"
select select "8"
select select "5"
select select "8"
select select "5"
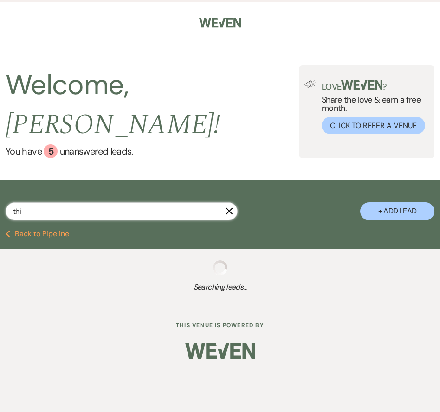
select select "8"
select select "5"
select select "8"
select select "3"
select select "8"
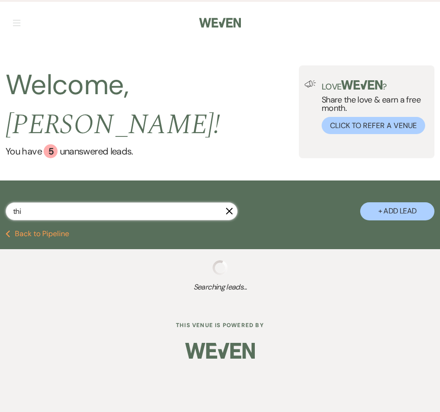
select select "5"
select select "8"
select select "5"
select select "8"
select select "5"
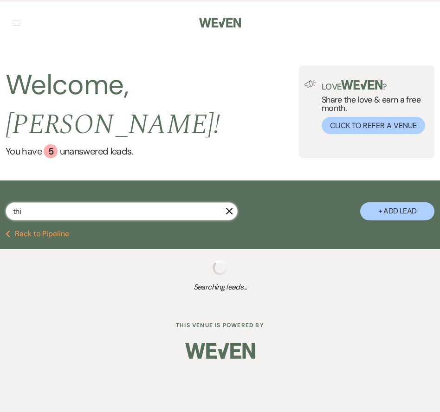
select select "8"
select select "5"
select select "8"
select select "5"
select select "8"
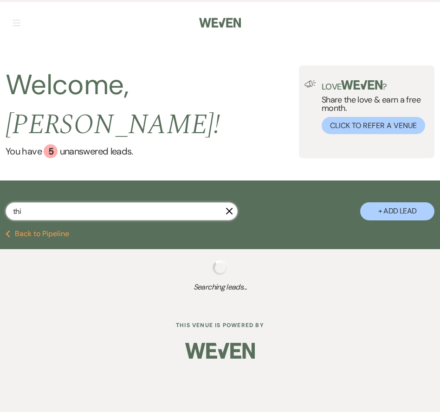
select select "5"
select select "8"
select select "1"
select select "8"
select select "5"
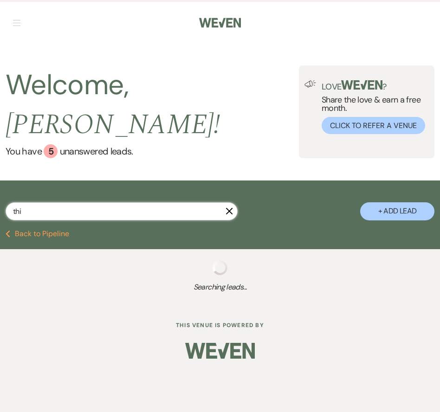
select select "8"
select select "5"
select select "8"
select select "5"
select select "8"
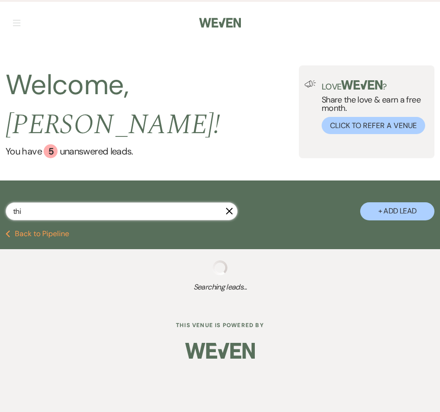
select select "4"
select select "8"
select select "5"
select select "8"
select select "5"
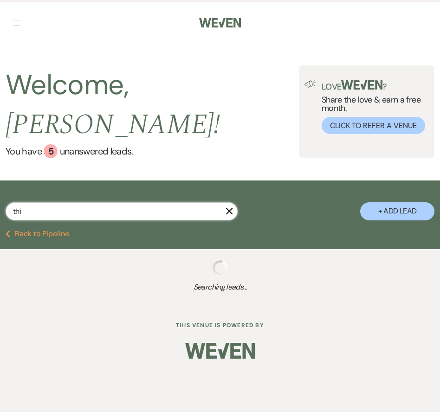
select select "8"
select select "5"
select select "8"
select select "11"
select select "8"
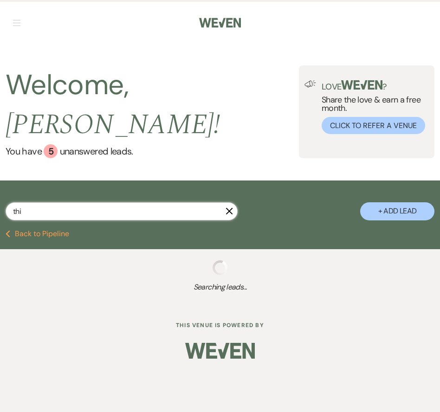
select select "11"
select select "8"
select select "5"
select select "8"
select select "5"
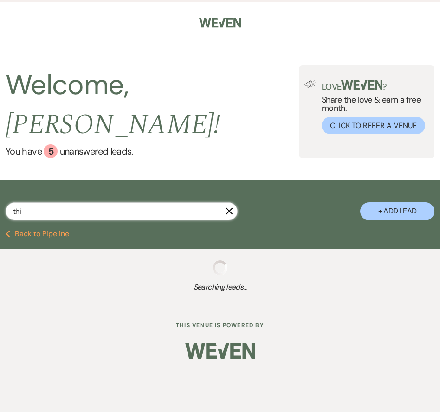
select select "8"
select select "5"
select select "8"
select select "5"
select select "8"
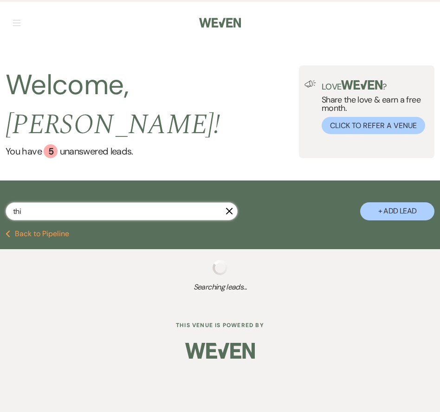
select select "5"
select select "8"
select select "5"
select select "8"
select select "5"
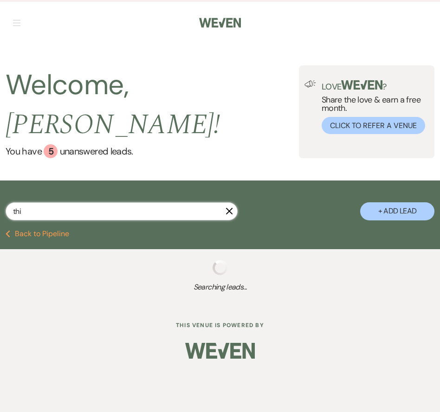
select select "8"
select select "5"
select select "8"
select select "5"
select select "8"
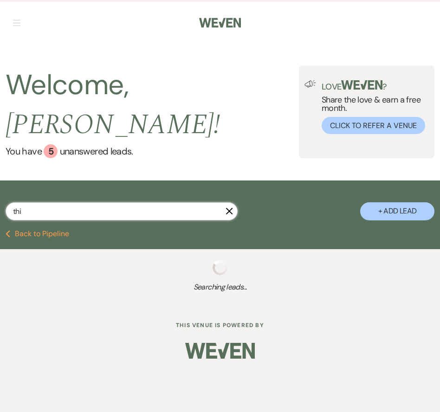
select select "5"
select select "8"
select select "5"
select select "8"
select select "5"
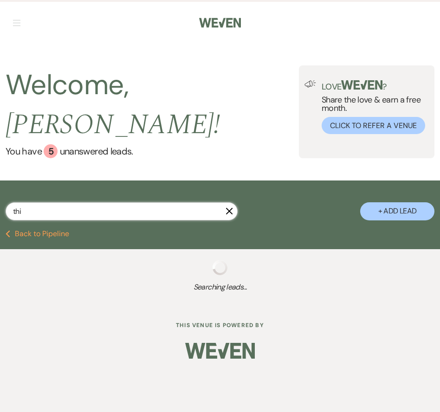
select select "8"
select select "5"
select select "8"
select select "5"
select select "8"
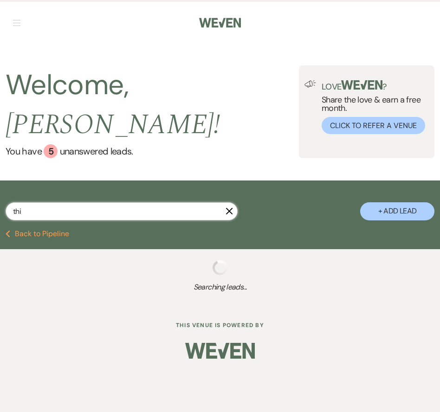
select select "5"
select select "8"
select select "3"
select select "8"
select select "5"
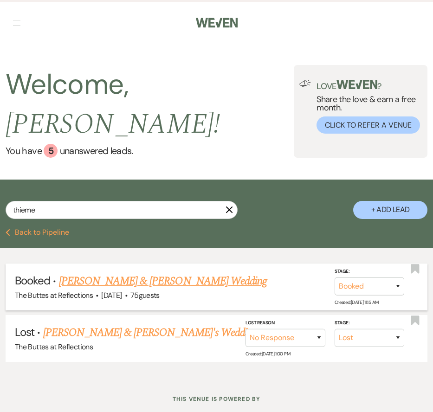
click at [117, 273] on link "[PERSON_NAME] & [PERSON_NAME] Wedding" at bounding box center [163, 281] width 208 height 17
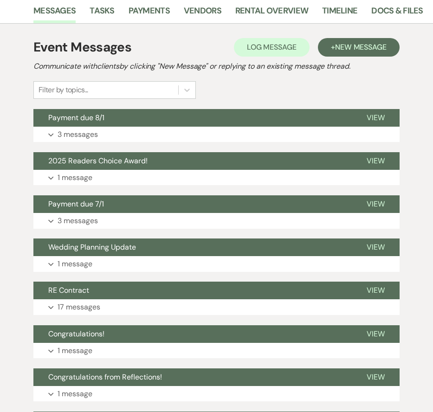
scroll to position [203, 0]
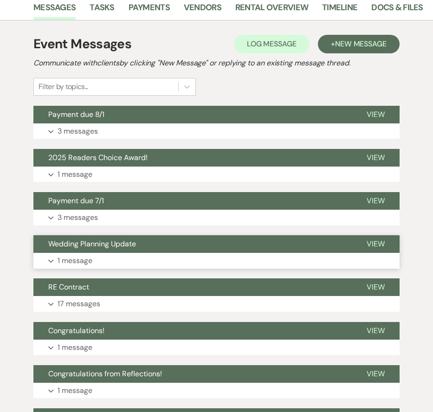
click at [150, 249] on button "Wedding Planning Update" at bounding box center [192, 244] width 319 height 18
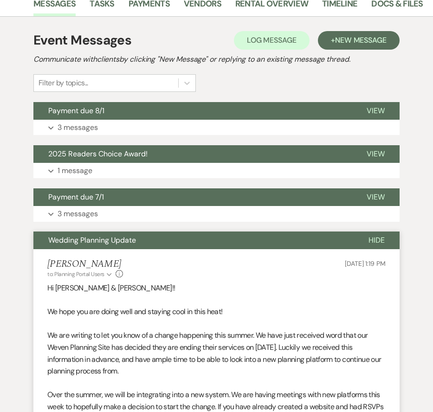
scroll to position [212, 0]
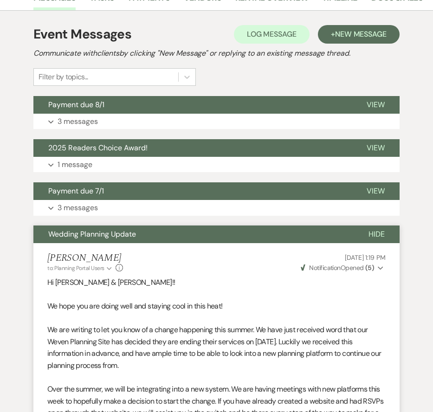
click at [151, 238] on button "Wedding Planning Update" at bounding box center [193, 235] width 320 height 18
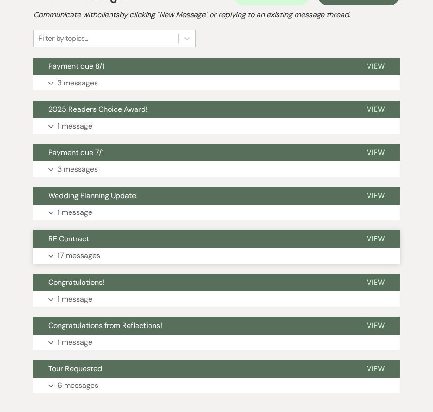
scroll to position [275, 0]
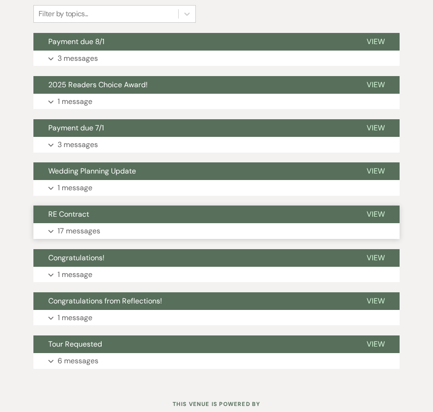
click at [123, 232] on button "Expand 17 messages" at bounding box center [216, 231] width 366 height 16
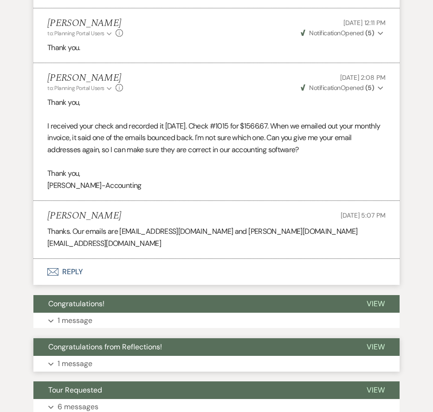
scroll to position [1848, 0]
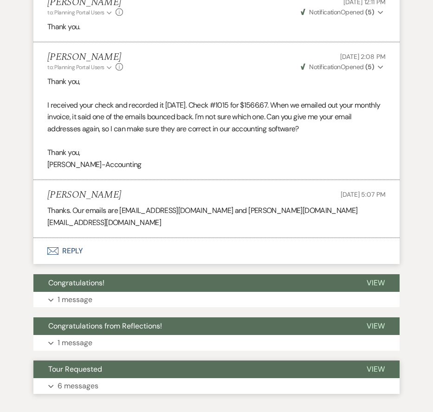
click at [124, 361] on button "Tour Requested" at bounding box center [192, 370] width 319 height 18
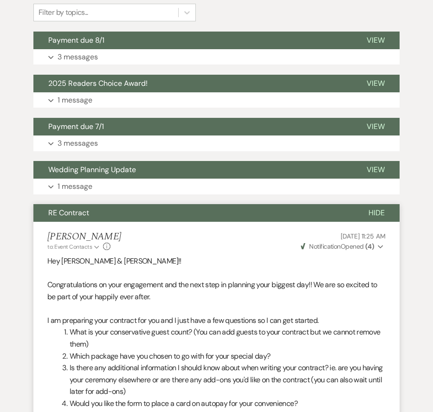
scroll to position [0, 0]
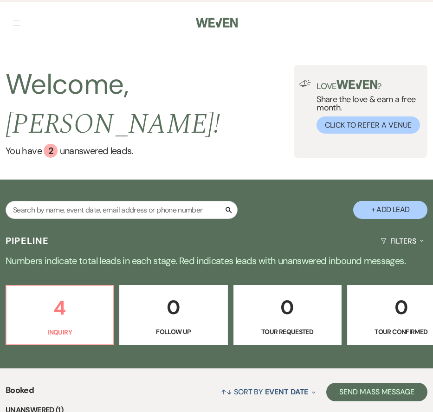
scroll to position [72, 0]
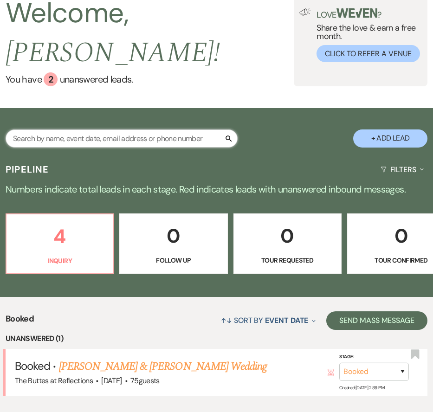
click at [117, 130] on input "text" at bounding box center [122, 139] width 232 height 18
type input "kime"
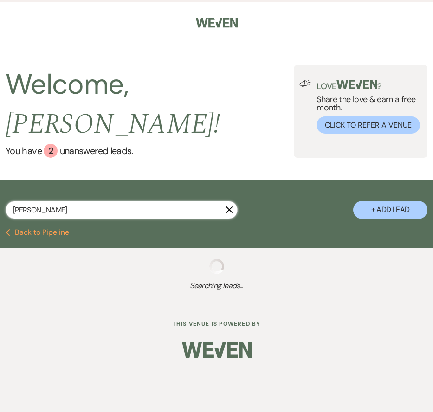
select select "8"
select select "3"
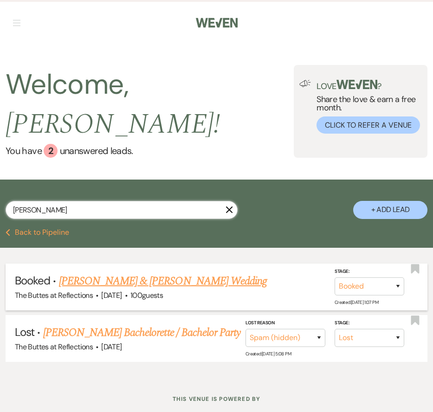
type input "kime"
click at [140, 273] on link "[PERSON_NAME] & [PERSON_NAME] Wedding" at bounding box center [163, 281] width 208 height 17
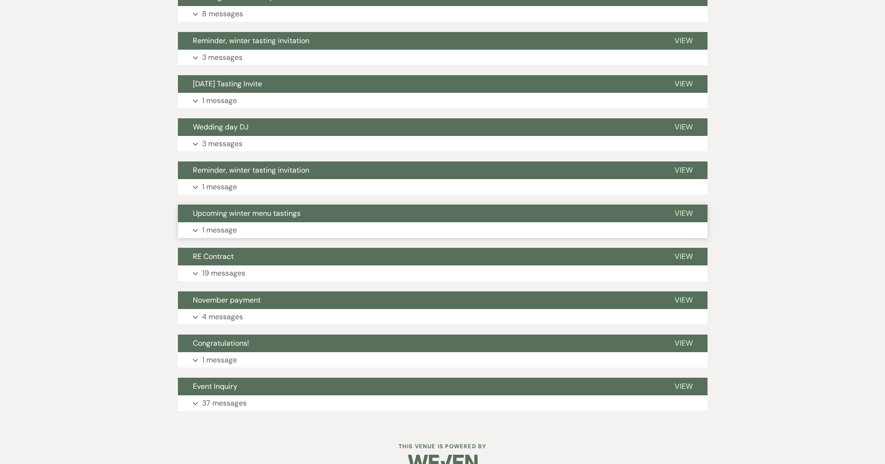
scroll to position [565, 0]
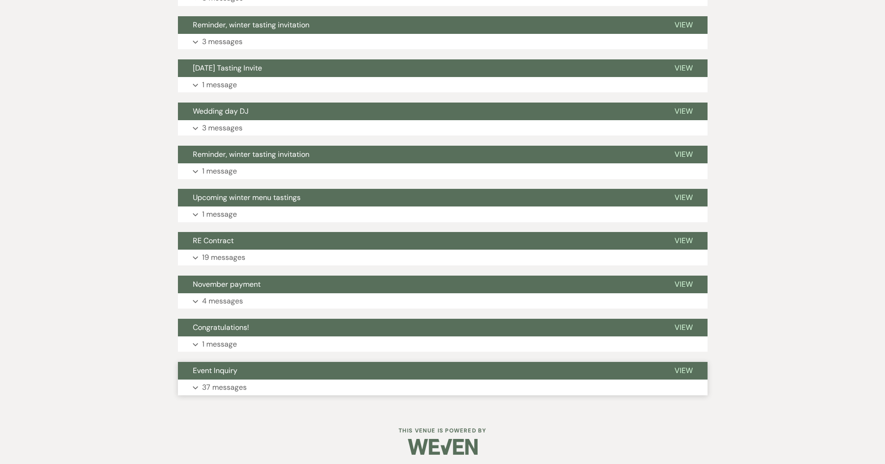
click at [222, 382] on p "37 messages" at bounding box center [224, 388] width 45 height 12
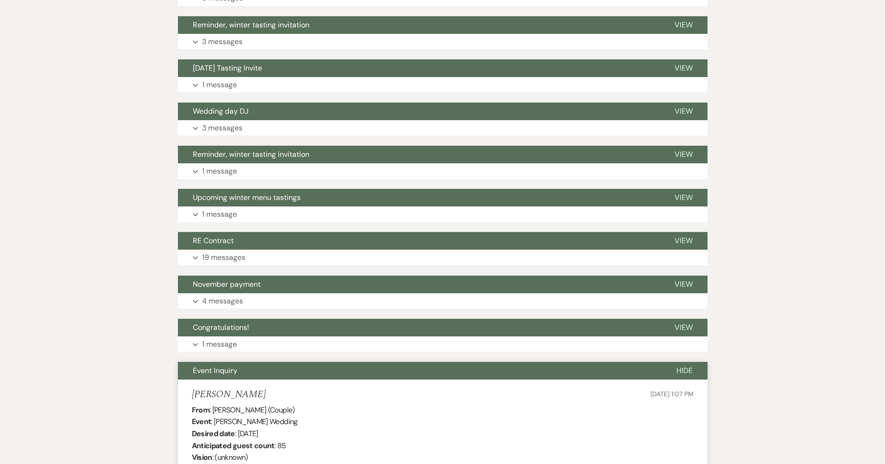
scroll to position [697, 0]
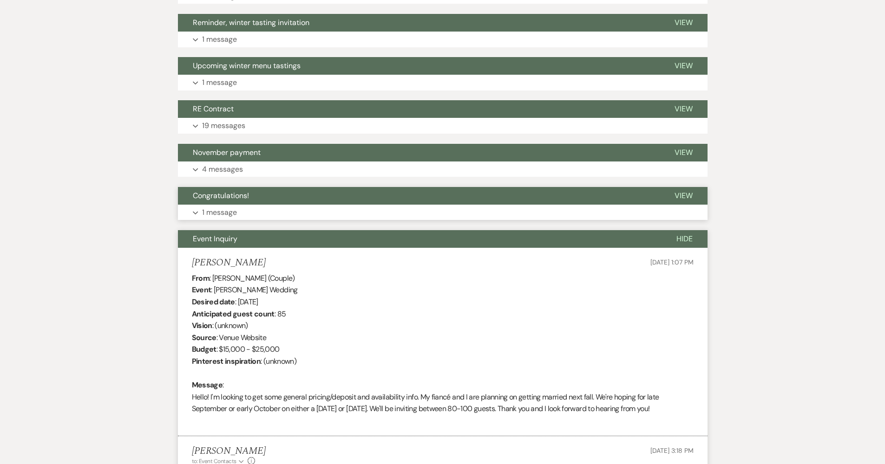
click at [240, 196] on span "Congratulations!" at bounding box center [221, 196] width 56 height 10
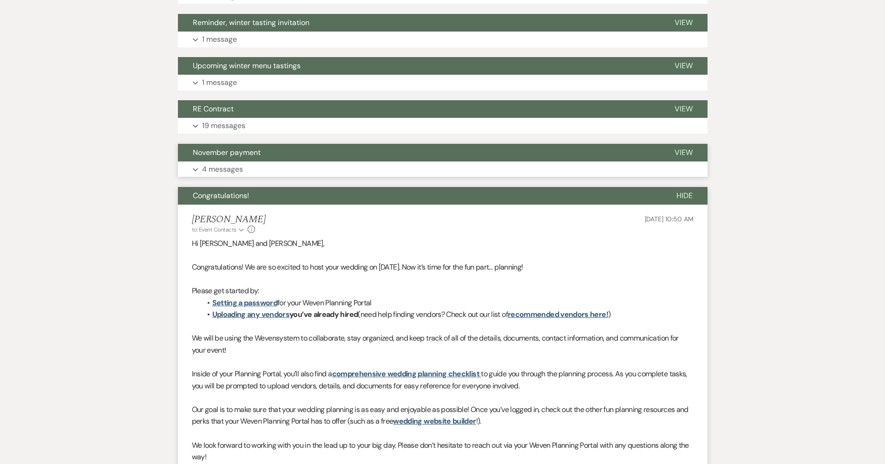
click at [238, 150] on span "November payment" at bounding box center [227, 153] width 68 height 10
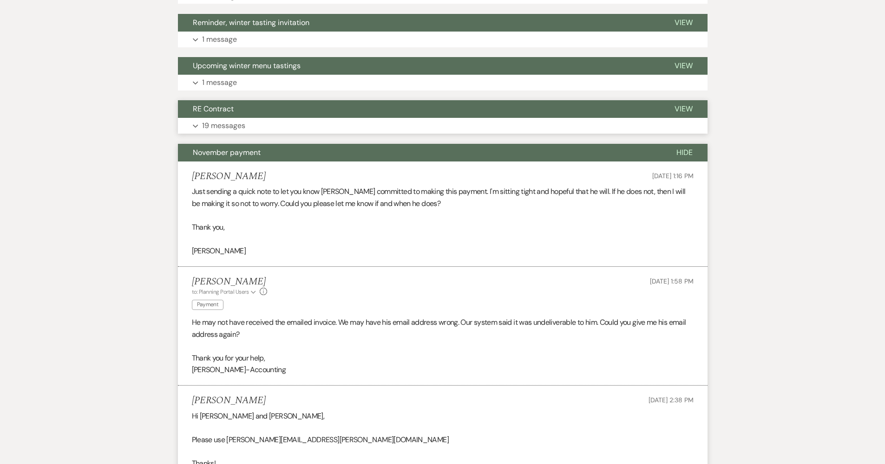
click at [239, 100] on button "RE Contract" at bounding box center [419, 109] width 482 height 18
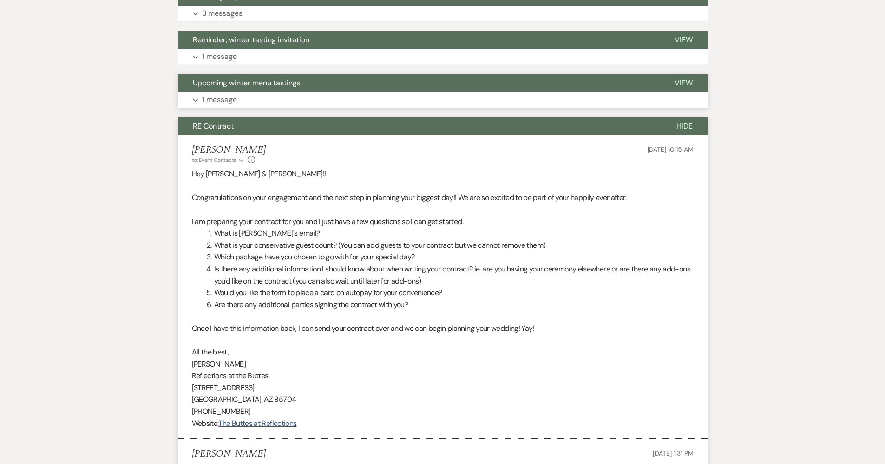
click at [242, 98] on button "Expand 1 message" at bounding box center [443, 100] width 530 height 16
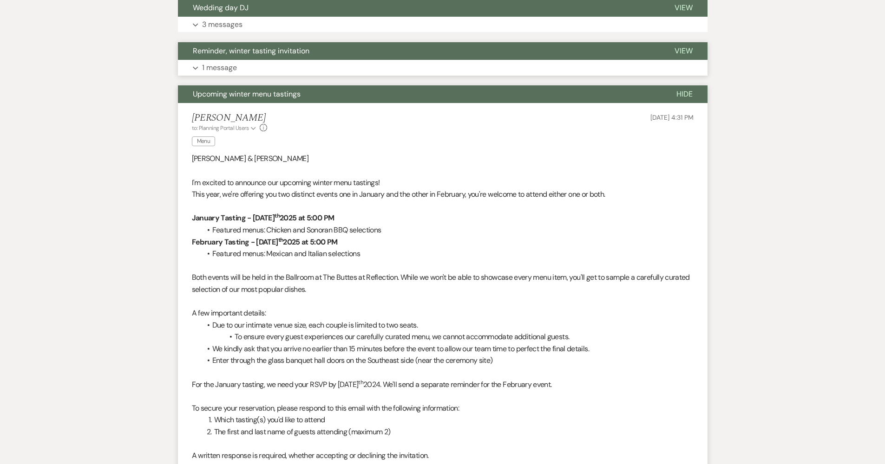
scroll to position [640, 0]
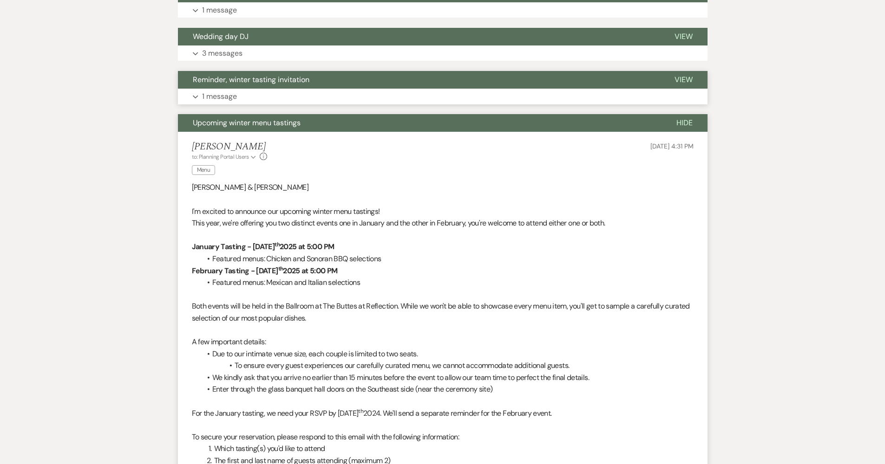
click at [243, 96] on button "Expand 1 message" at bounding box center [443, 97] width 530 height 16
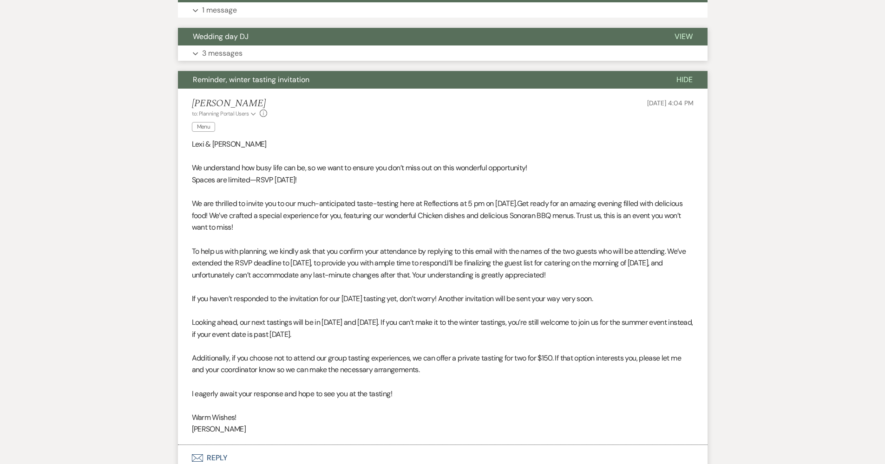
click at [225, 47] on p "3 messages" at bounding box center [222, 53] width 40 height 12
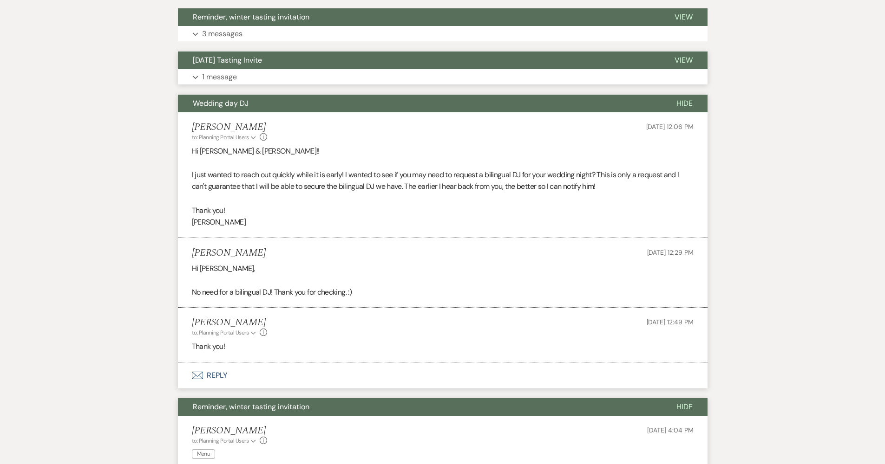
scroll to position [559, 0]
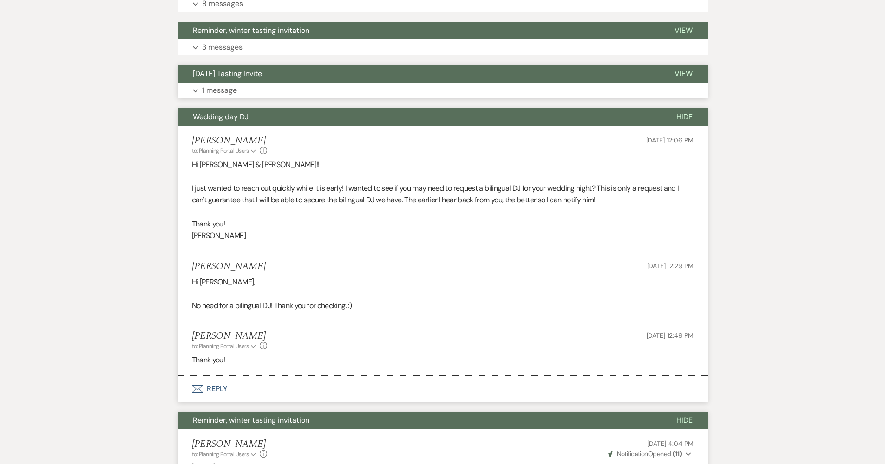
click at [236, 85] on p "1 message" at bounding box center [219, 91] width 35 height 12
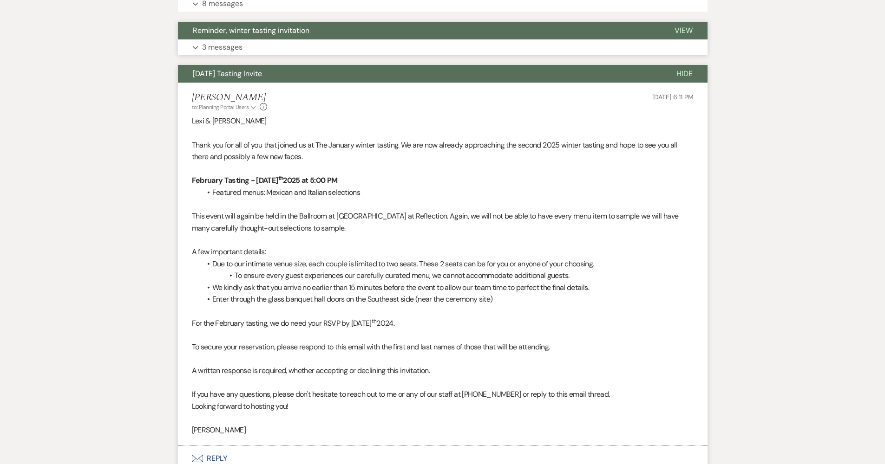
click at [235, 46] on p "3 messages" at bounding box center [222, 47] width 40 height 12
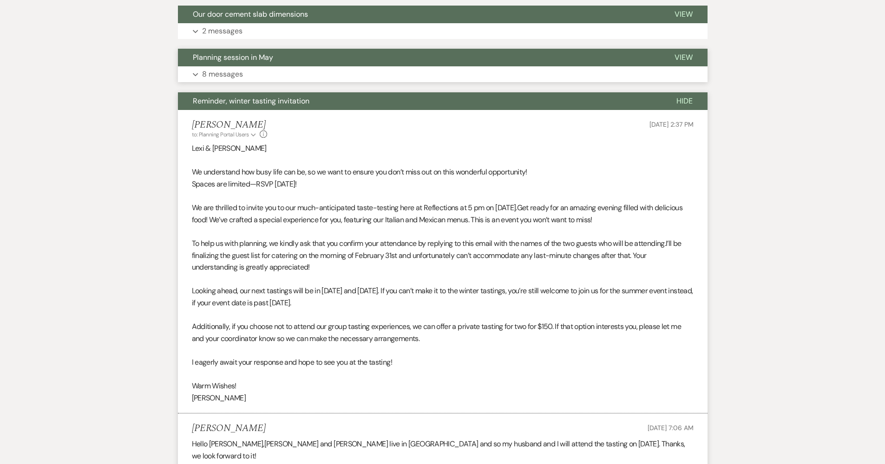
scroll to position [404, 0]
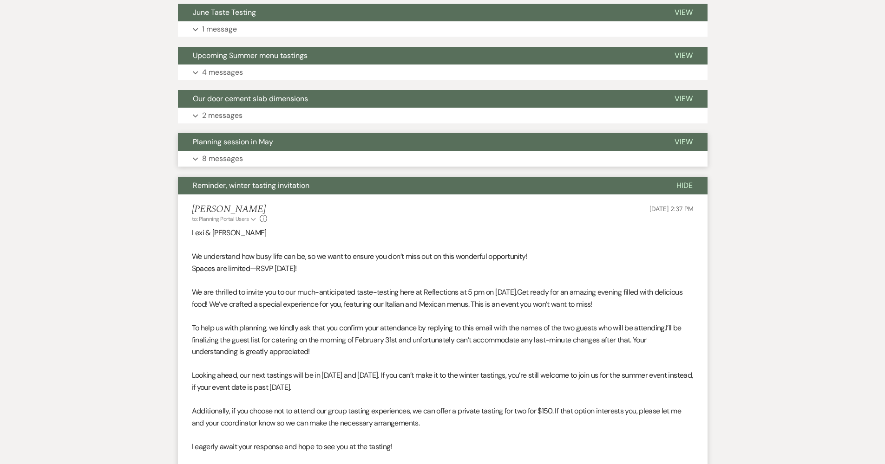
click at [207, 137] on span "Planning session in May" at bounding box center [233, 142] width 80 height 10
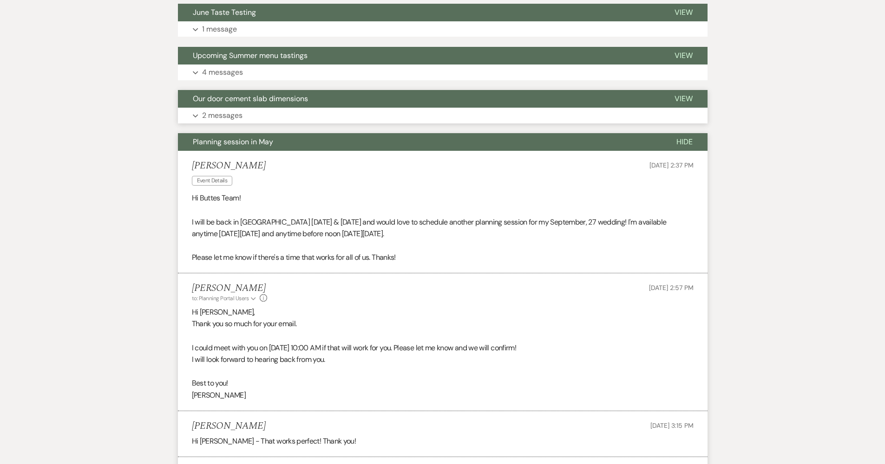
click at [220, 112] on p "2 messages" at bounding box center [222, 116] width 40 height 12
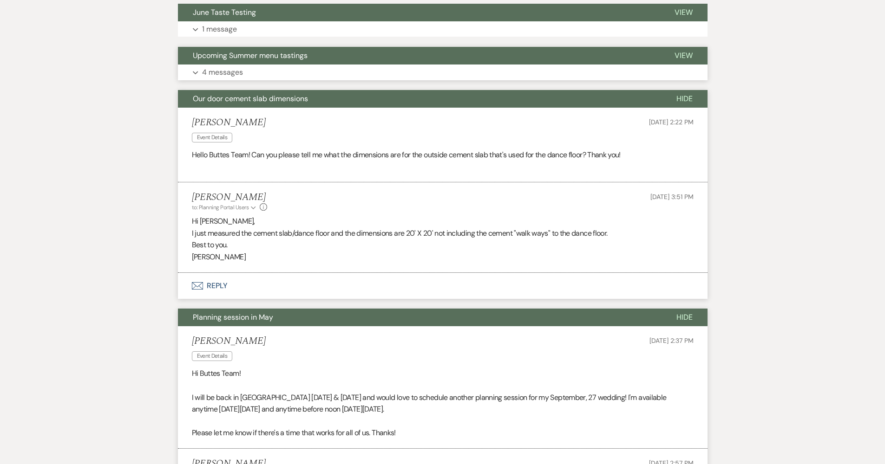
click at [242, 75] on p "4 messages" at bounding box center [222, 72] width 41 height 12
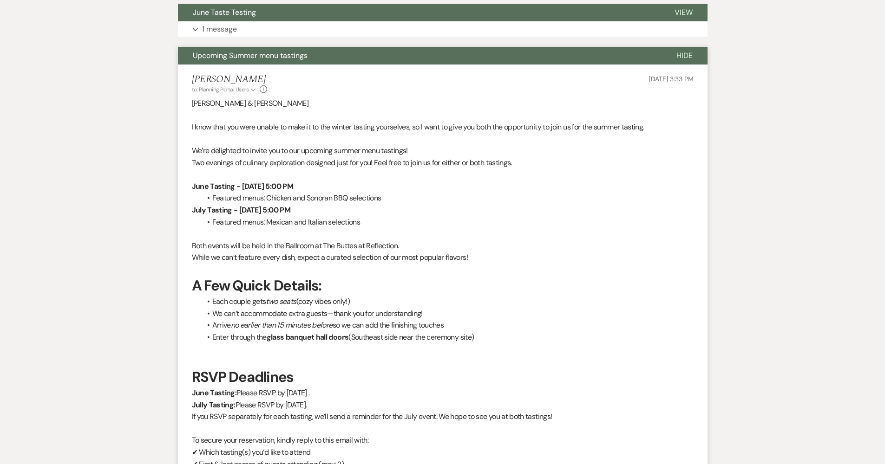
scroll to position [332, 0]
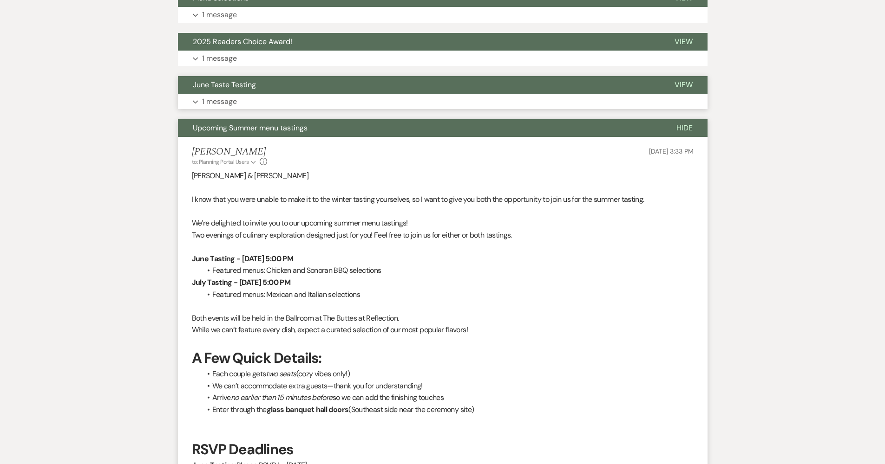
click at [241, 82] on span "June Taste Testing" at bounding box center [224, 85] width 63 height 10
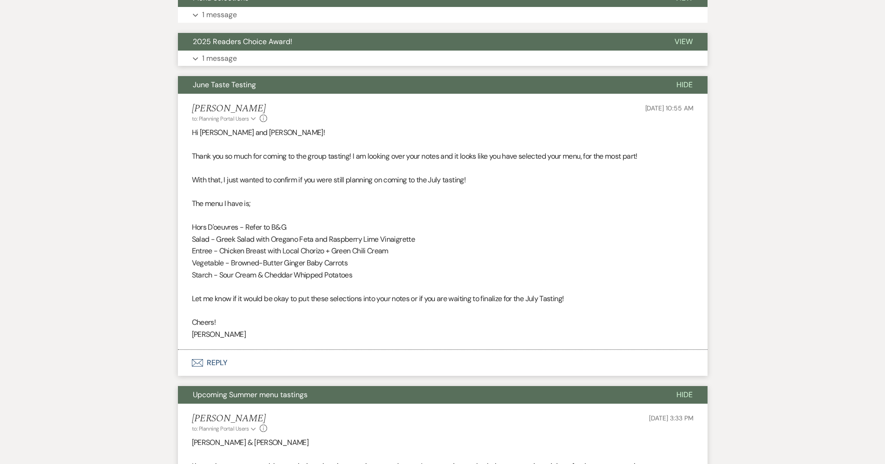
click at [243, 56] on button "Expand 1 message" at bounding box center [443, 59] width 530 height 16
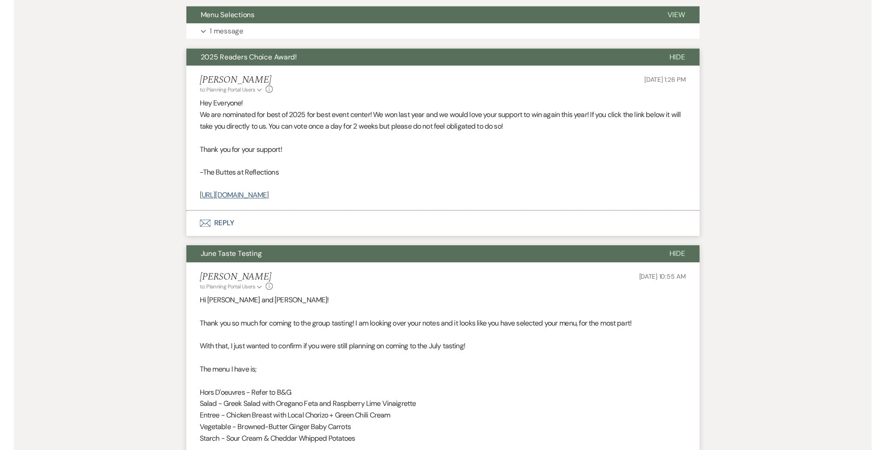
scroll to position [209, 0]
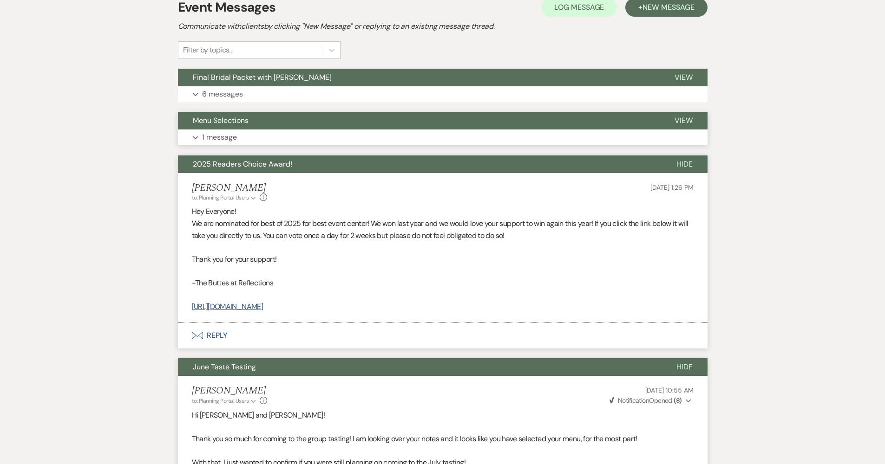
click at [213, 119] on span "Menu Selections" at bounding box center [221, 121] width 56 height 10
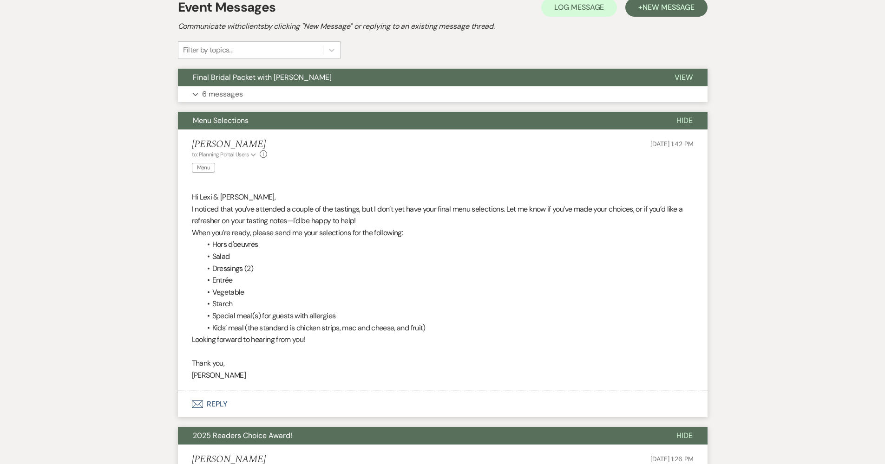
click at [222, 90] on p "6 messages" at bounding box center [222, 94] width 41 height 12
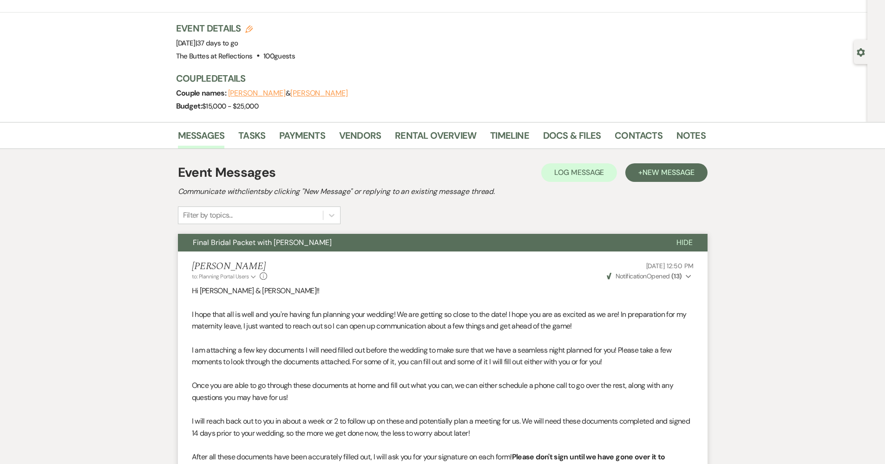
scroll to position [0, 0]
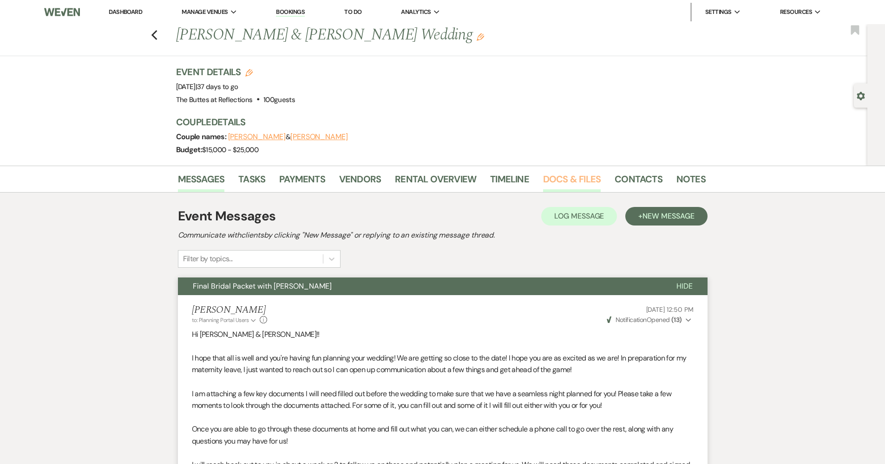
click at [433, 182] on link "Docs & Files" at bounding box center [572, 182] width 58 height 20
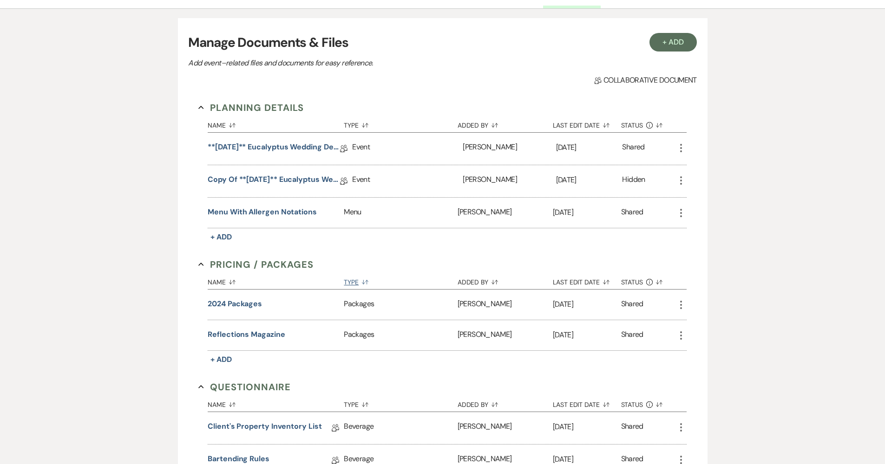
scroll to position [218, 0]
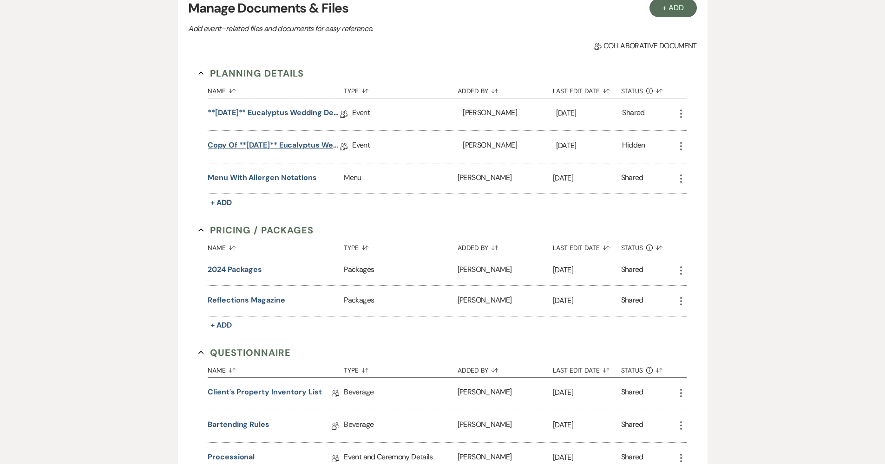
click at [266, 146] on link "Copy of **12.23.24** Eucalyptus Wedding Details" at bounding box center [274, 147] width 132 height 14
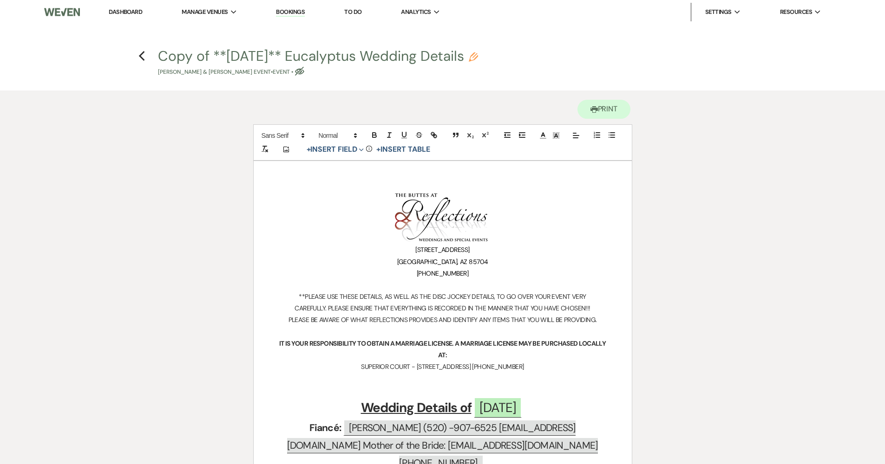
click at [132, 14] on link "Dashboard" at bounding box center [125, 12] width 33 height 8
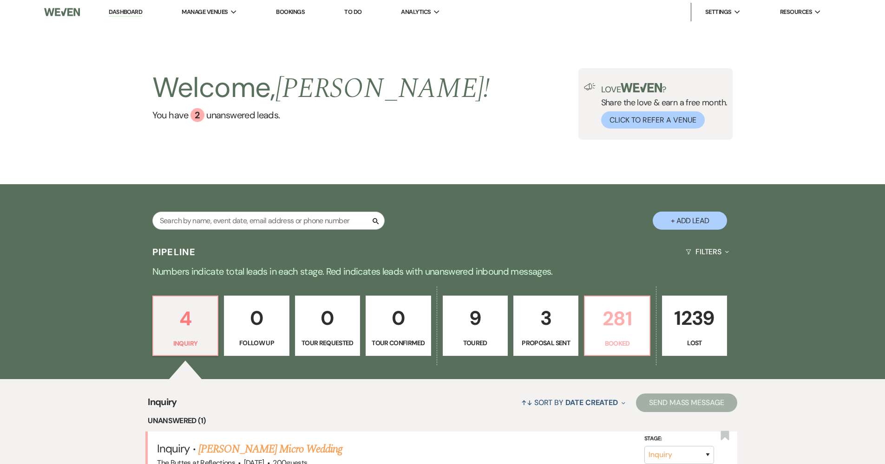
click at [433, 333] on p "281" at bounding box center [616, 318] width 53 height 31
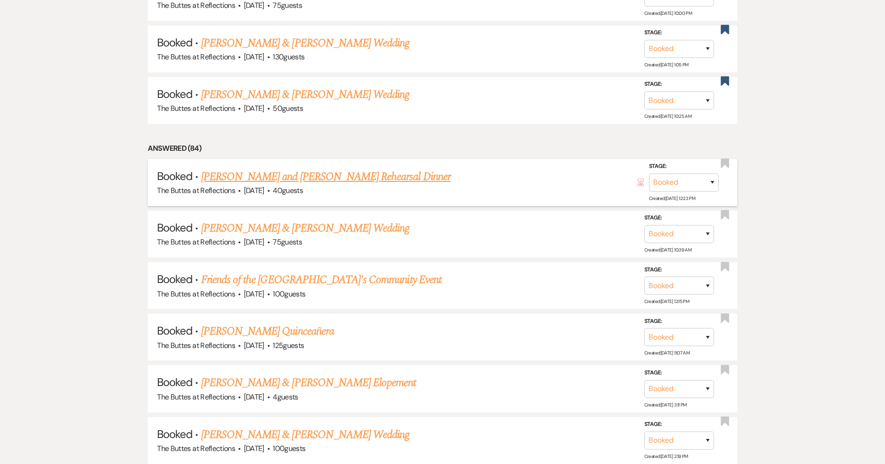
scroll to position [574, 0]
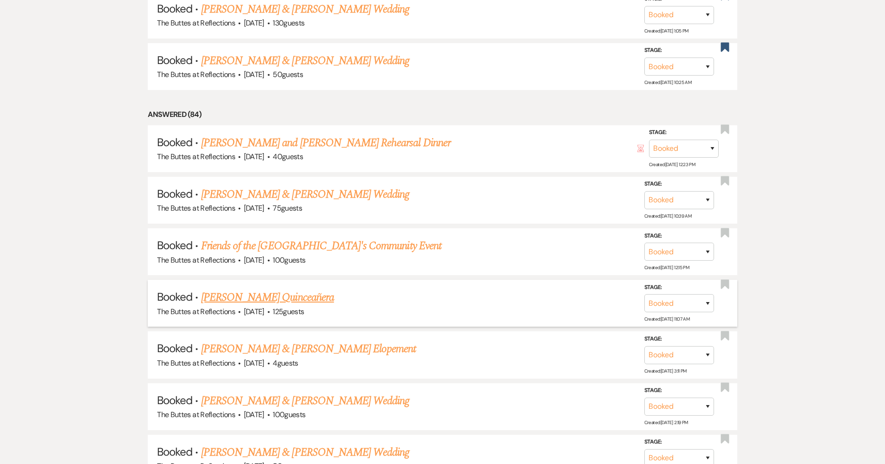
click at [265, 289] on link "[PERSON_NAME] Quinceañera" at bounding box center [267, 297] width 133 height 17
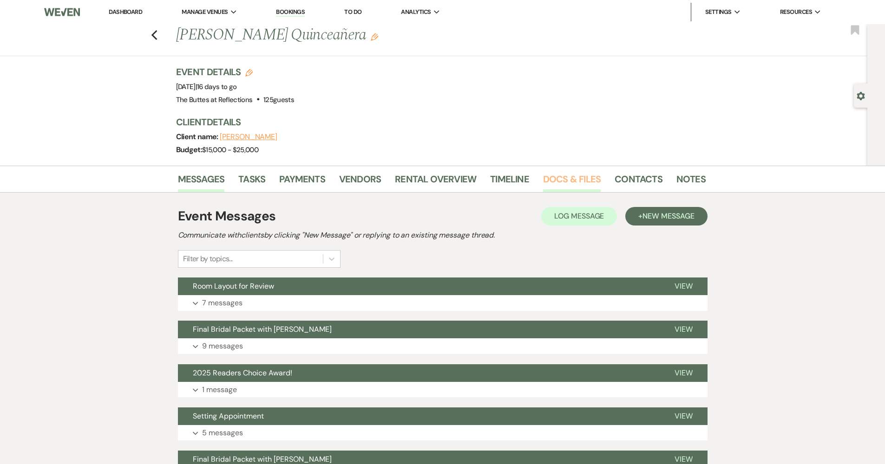
click at [433, 175] on link "Docs & Files" at bounding box center [572, 182] width 58 height 20
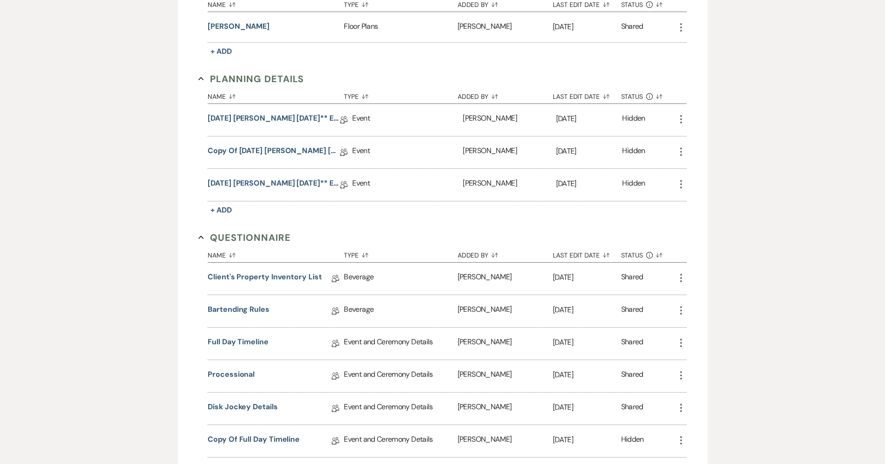
scroll to position [356, 0]
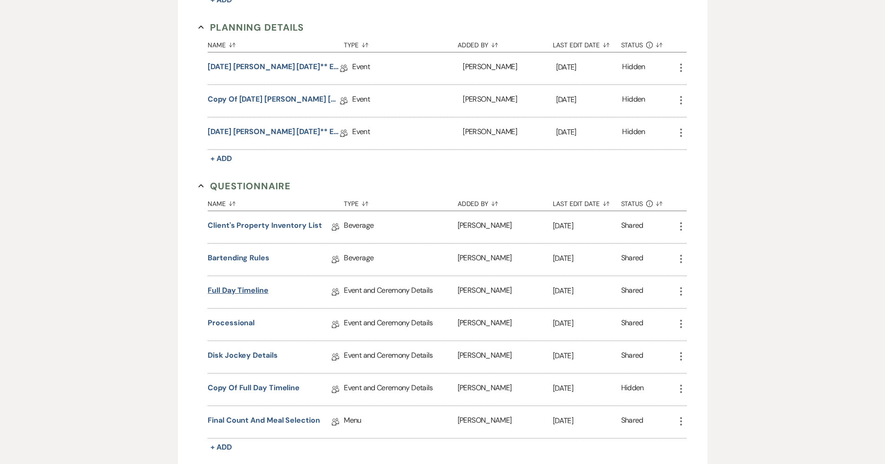
click at [258, 288] on link "Full Day Timeline" at bounding box center [238, 292] width 61 height 14
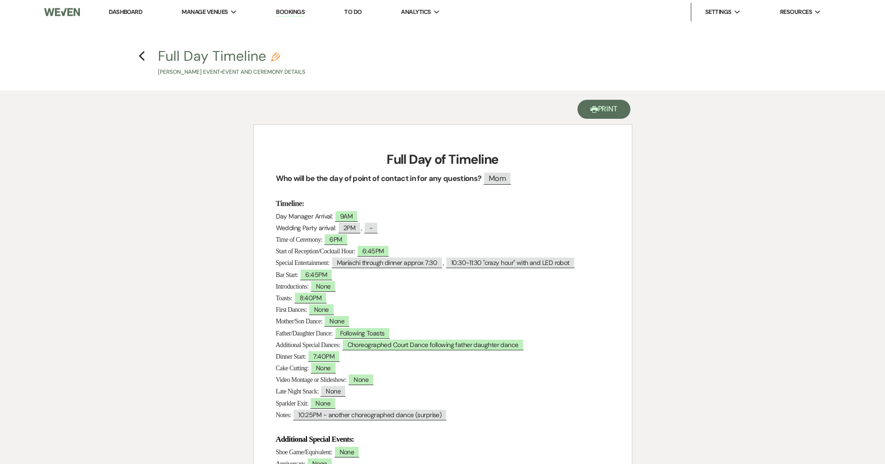
click at [433, 106] on button "Printer Print" at bounding box center [603, 109] width 53 height 19
click at [143, 57] on icon "Previous" at bounding box center [141, 56] width 7 height 11
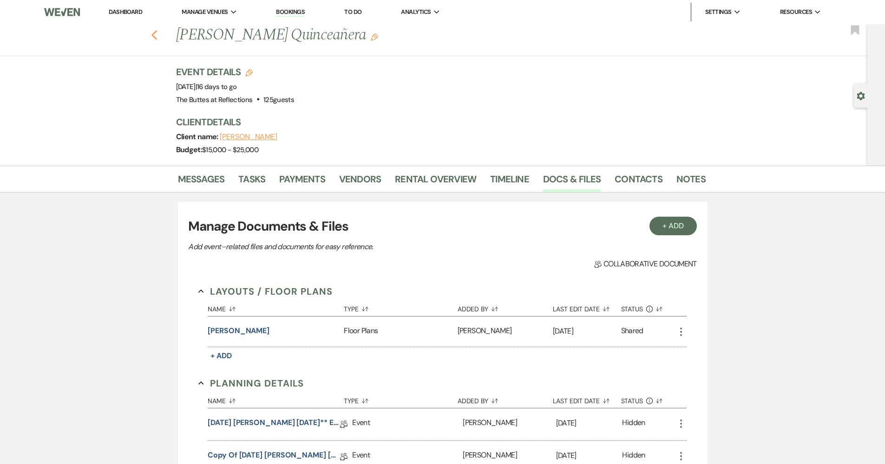
click at [157, 32] on icon "Previous" at bounding box center [154, 35] width 7 height 11
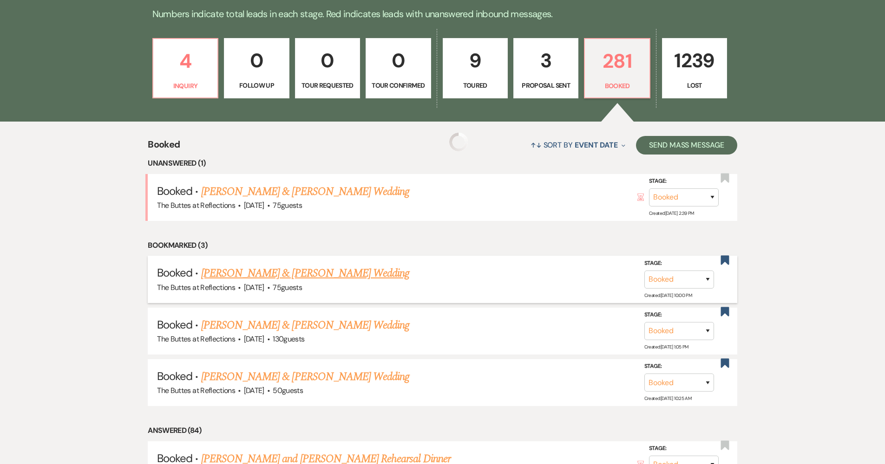
scroll to position [172, 0]
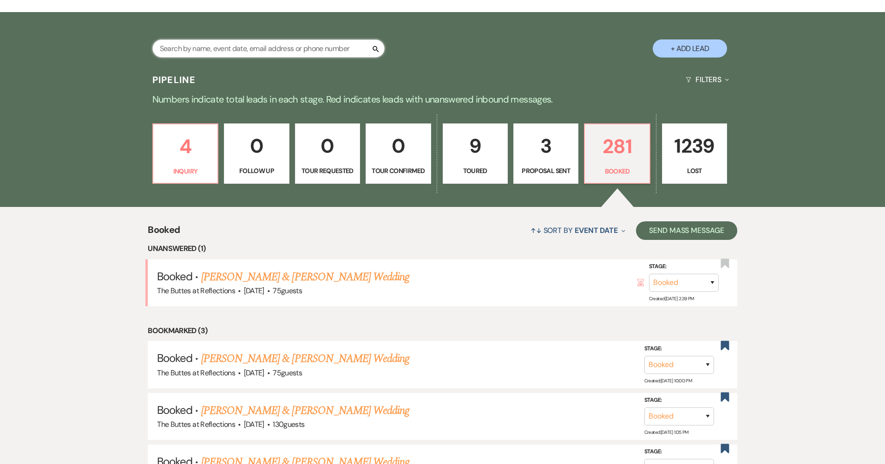
click at [326, 47] on input "text" at bounding box center [268, 48] width 232 height 18
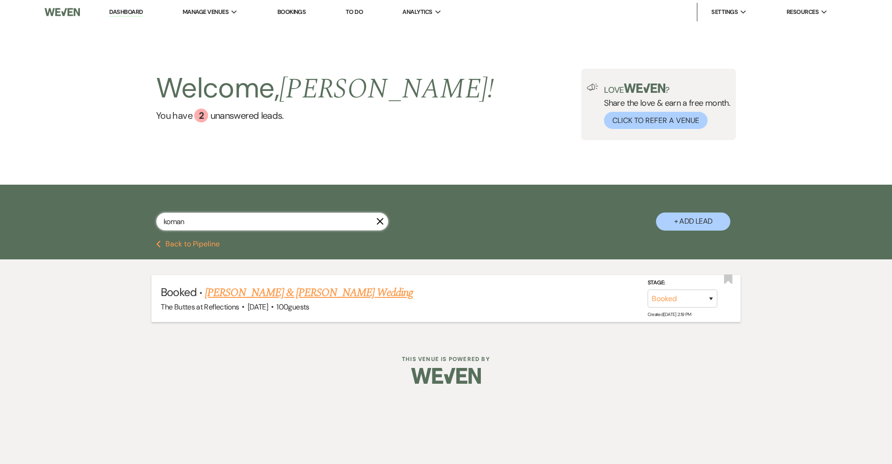
type input "koman"
click at [262, 298] on link "James Lamendola & Brittney Koman's Wedding" at bounding box center [309, 293] width 208 height 17
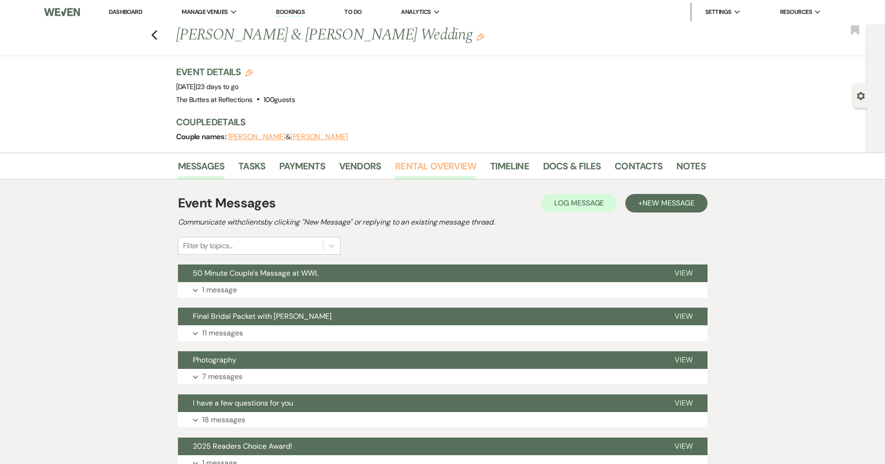
click at [411, 175] on link "Rental Overview" at bounding box center [435, 169] width 81 height 20
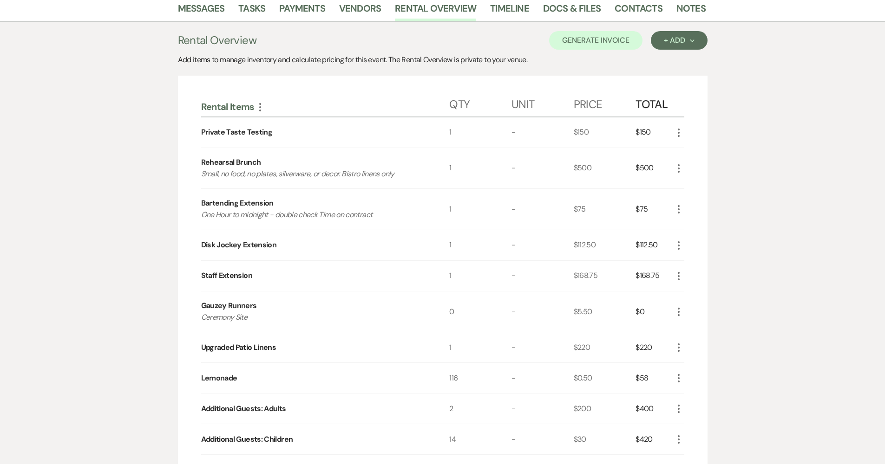
scroll to position [90, 0]
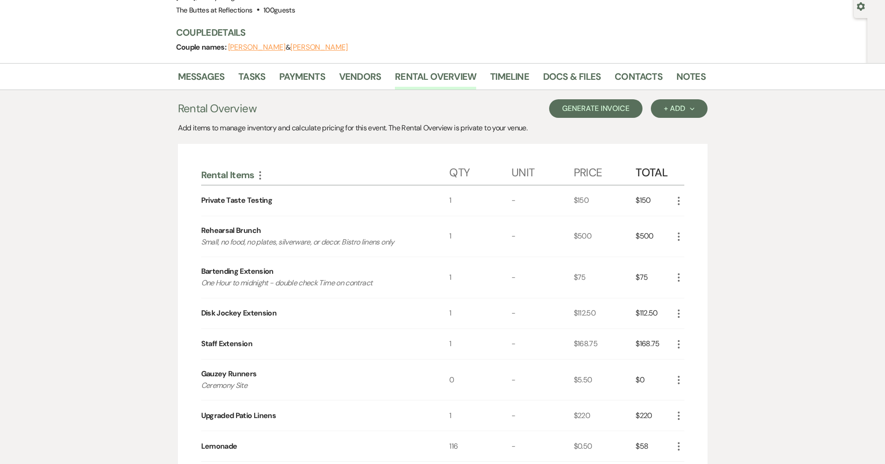
click at [433, 99] on button "Generate Invoice" at bounding box center [595, 108] width 93 height 19
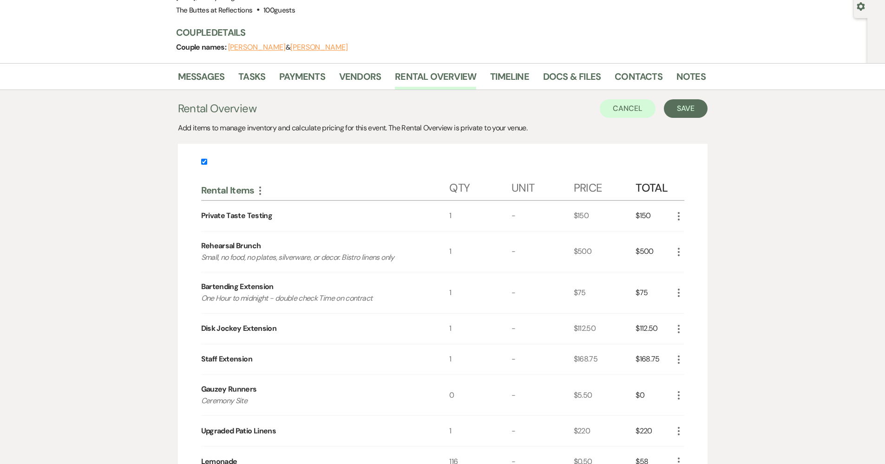
click at [433, 152] on div "Messages Tasks Payments Vendors Rental Overview Timeline Docs & Files Contacts …" at bounding box center [442, 418] width 885 height 710
click at [433, 109] on button "Cancel" at bounding box center [628, 108] width 56 height 19
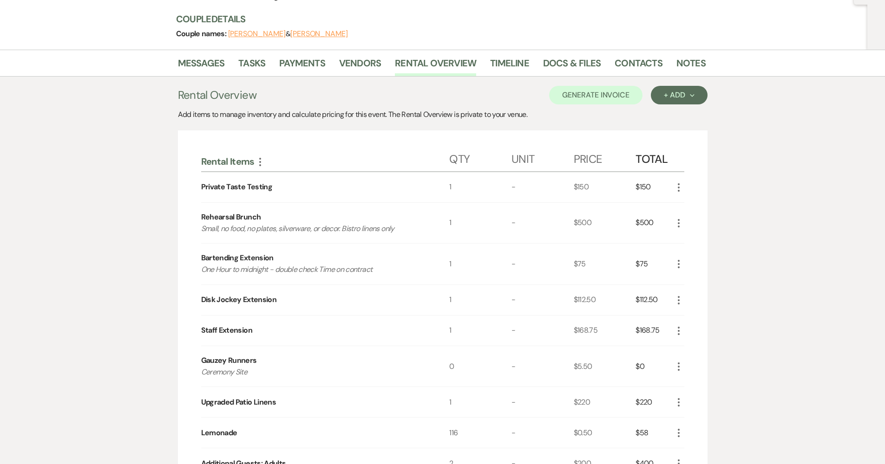
scroll to position [149, 0]
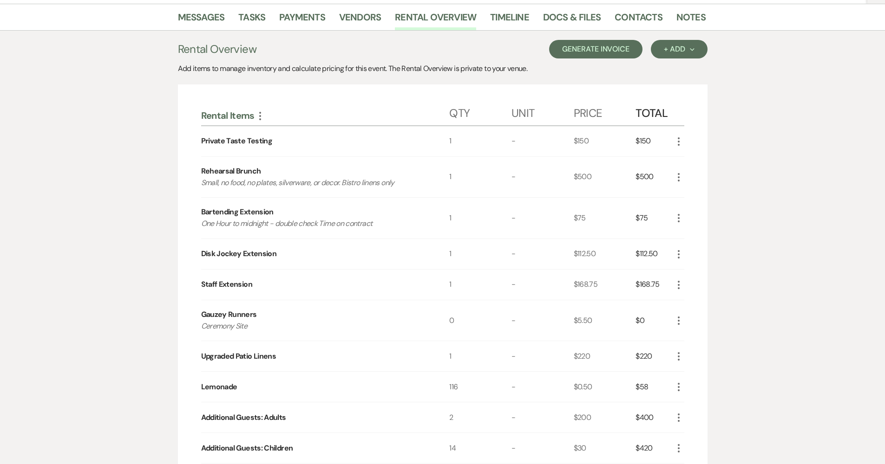
click at [433, 53] on button "Generate Invoice" at bounding box center [595, 49] width 93 height 19
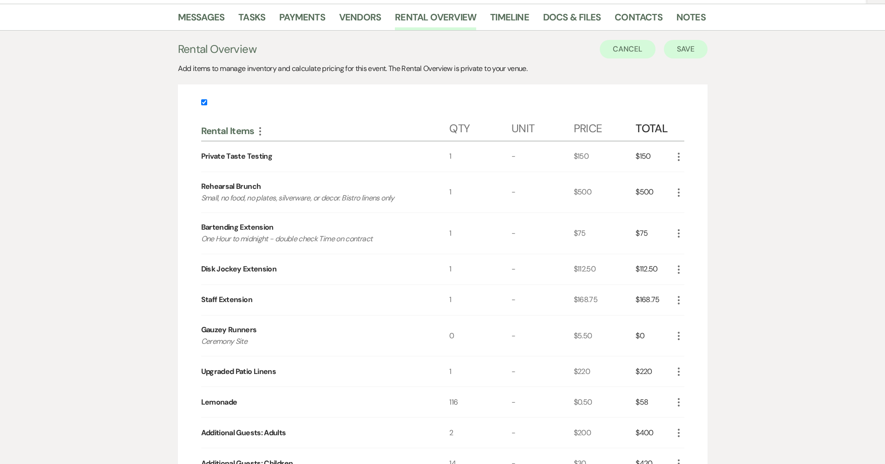
click at [433, 54] on button "Save" at bounding box center [686, 49] width 44 height 19
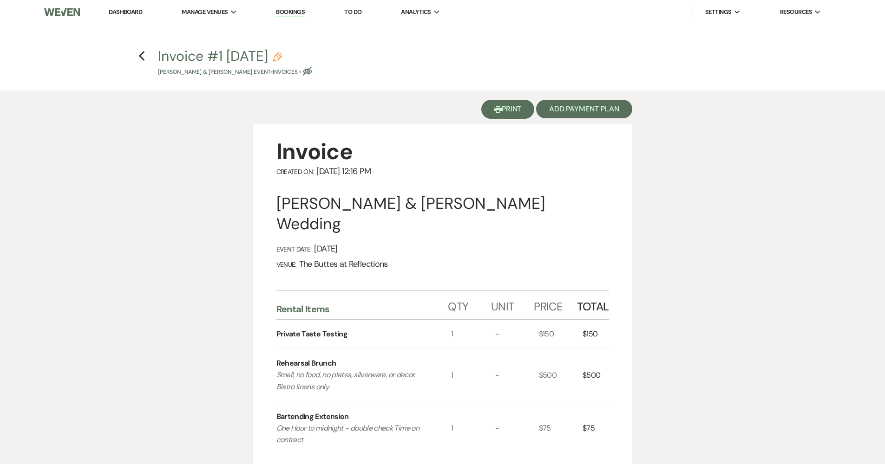
click at [433, 106] on button "Printer Print" at bounding box center [507, 109] width 53 height 19
click at [143, 51] on icon "Previous" at bounding box center [141, 56] width 7 height 11
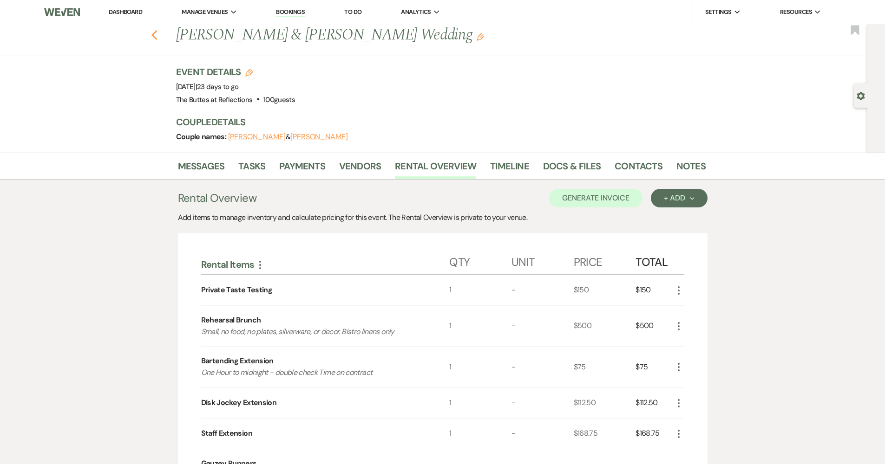
click at [154, 36] on icon "Previous" at bounding box center [154, 35] width 7 height 11
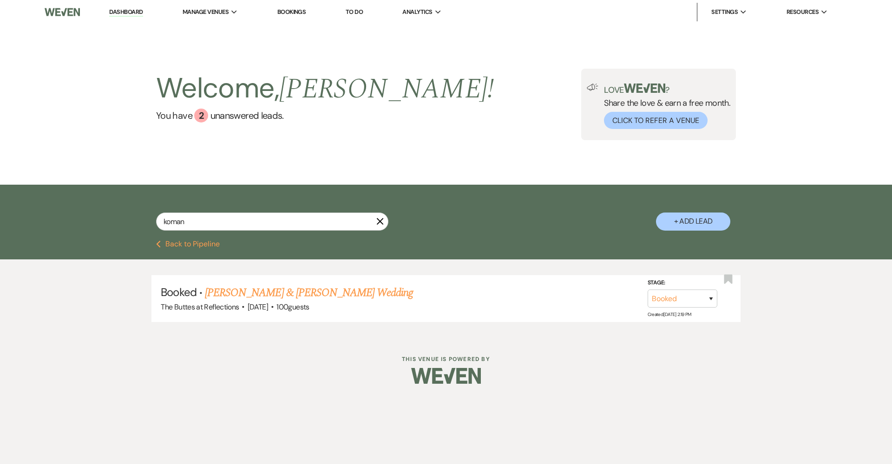
click at [207, 247] on button "Previous Back to Pipeline" at bounding box center [188, 244] width 64 height 7
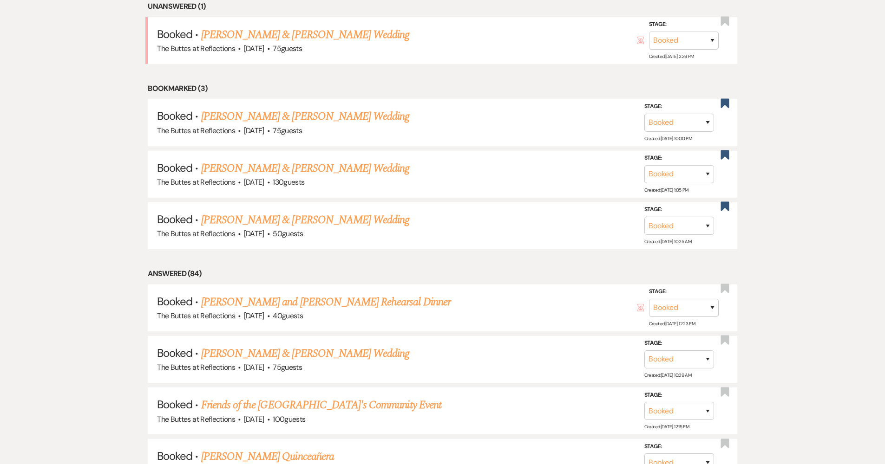
scroll to position [524, 0]
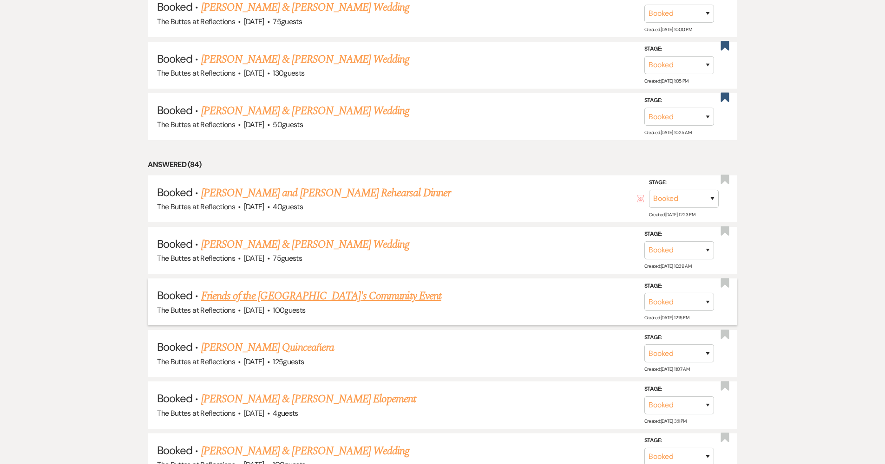
click at [359, 288] on link "Friends of the Pima County Library's Community Event" at bounding box center [321, 296] width 240 height 17
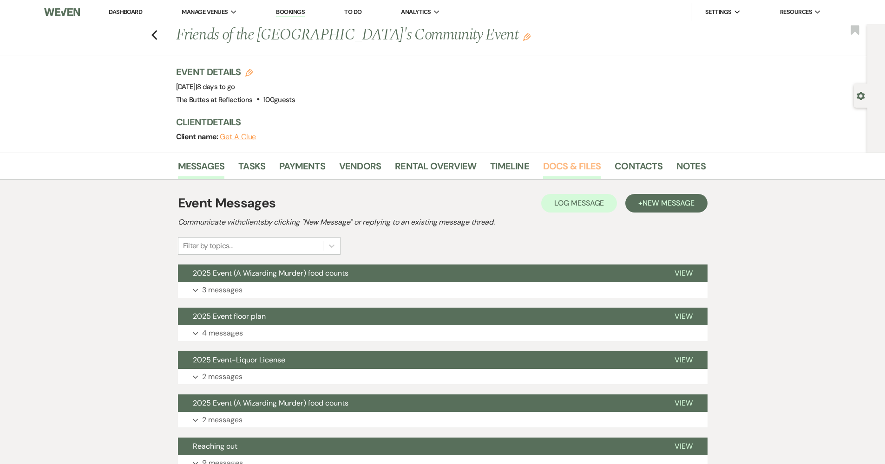
click at [433, 162] on link "Docs & Files" at bounding box center [572, 169] width 58 height 20
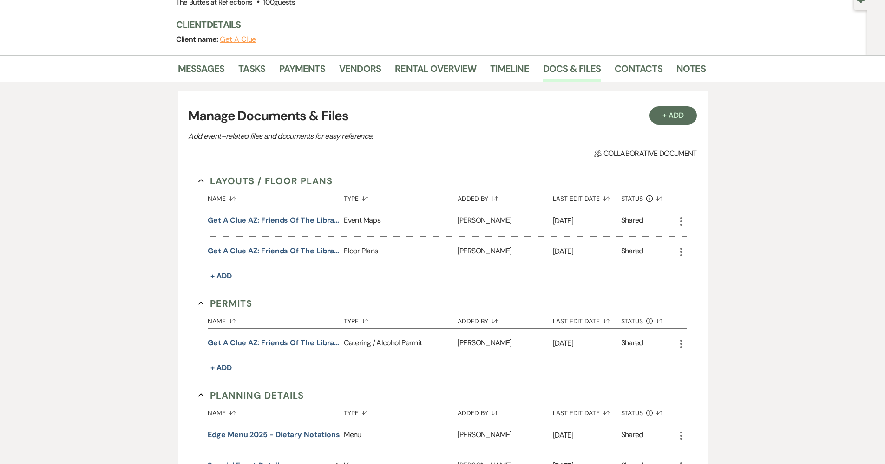
scroll to position [86, 0]
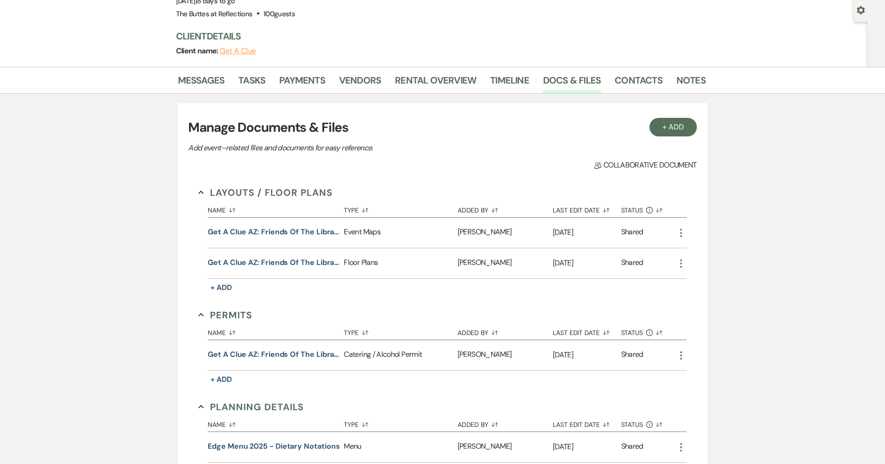
click at [429, 86] on link "Rental Overview" at bounding box center [435, 83] width 81 height 20
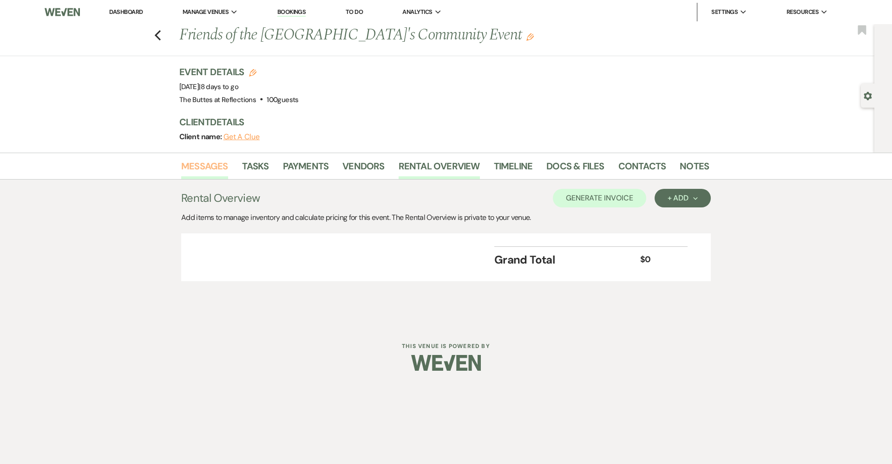
click at [196, 168] on link "Messages" at bounding box center [204, 169] width 47 height 20
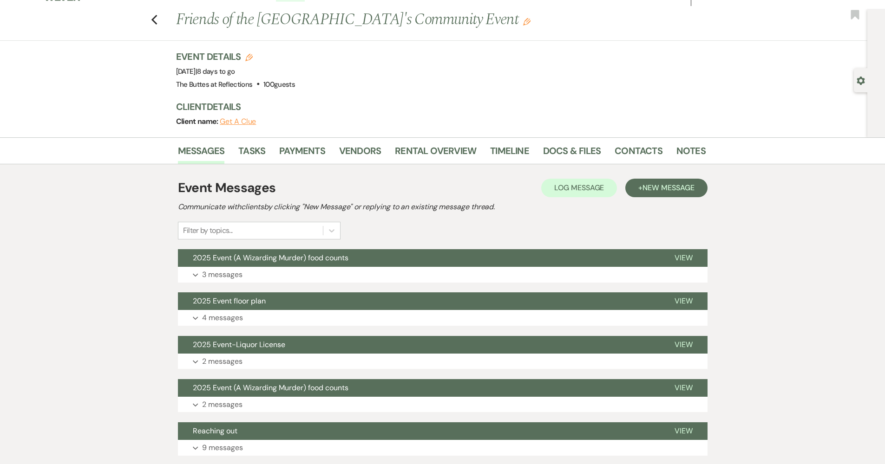
scroll to position [58, 0]
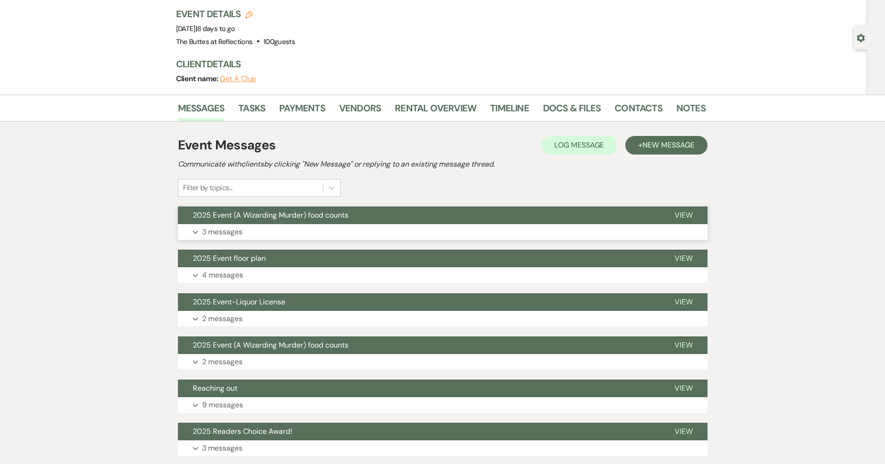
click at [234, 221] on button "2025 Event (A Wizarding Murder) food counts" at bounding box center [419, 216] width 482 height 18
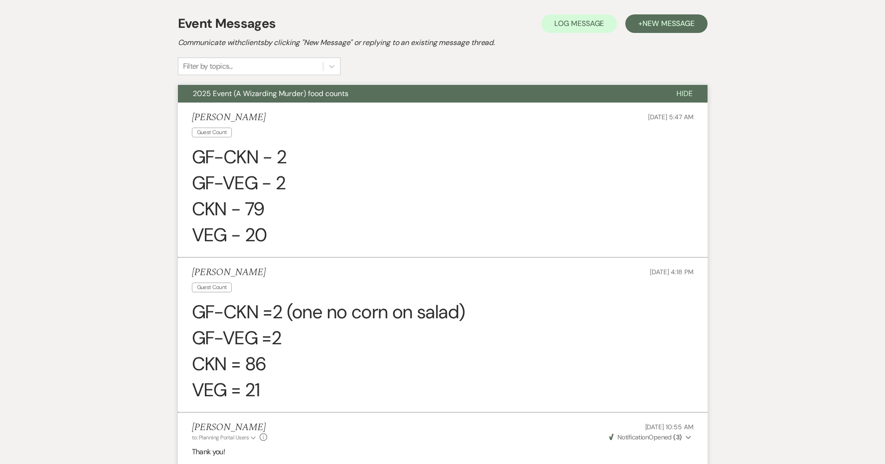
scroll to position [20, 0]
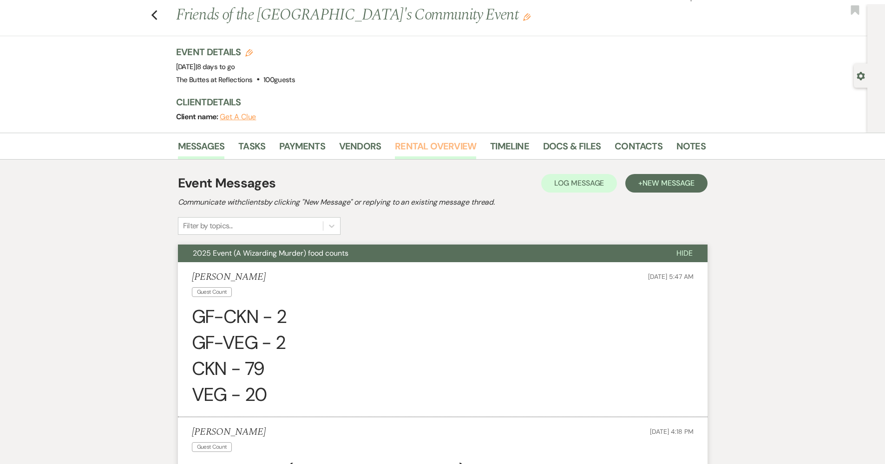
click at [424, 149] on link "Rental Overview" at bounding box center [435, 149] width 81 height 20
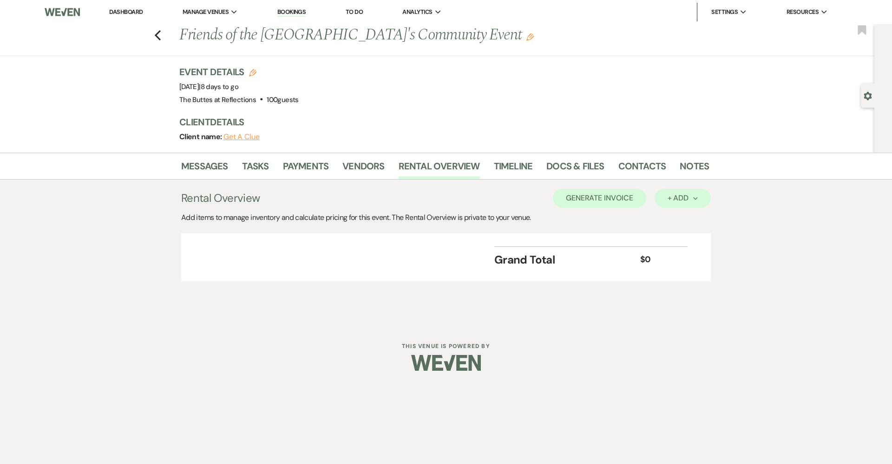
click at [433, 198] on div "+ Add Next" at bounding box center [682, 198] width 30 height 7
click at [433, 220] on button "Item" at bounding box center [677, 219] width 47 height 14
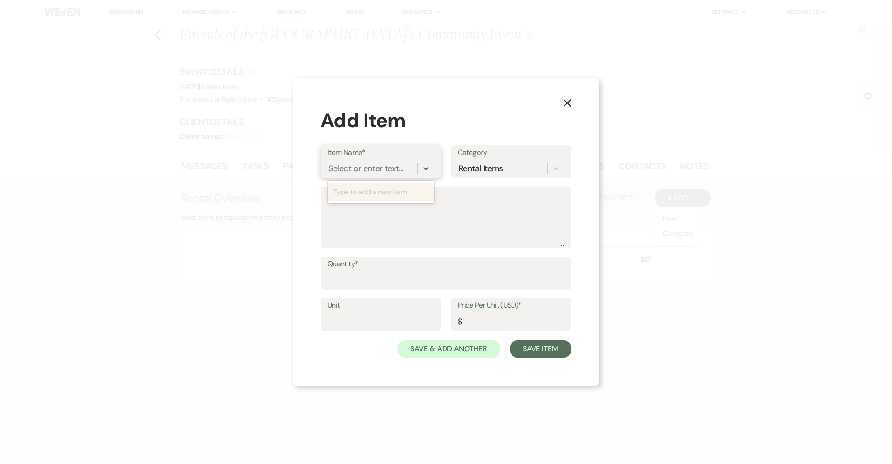
click at [385, 172] on div "Select or enter text..." at bounding box center [365, 168] width 75 height 13
type input "Additional Guests: Adults"
click at [433, 286] on input "Quantity*" at bounding box center [445, 280] width 237 height 18
type input "11"
click at [433, 329] on input "Price Per Unit (USD)*" at bounding box center [511, 322] width 107 height 18
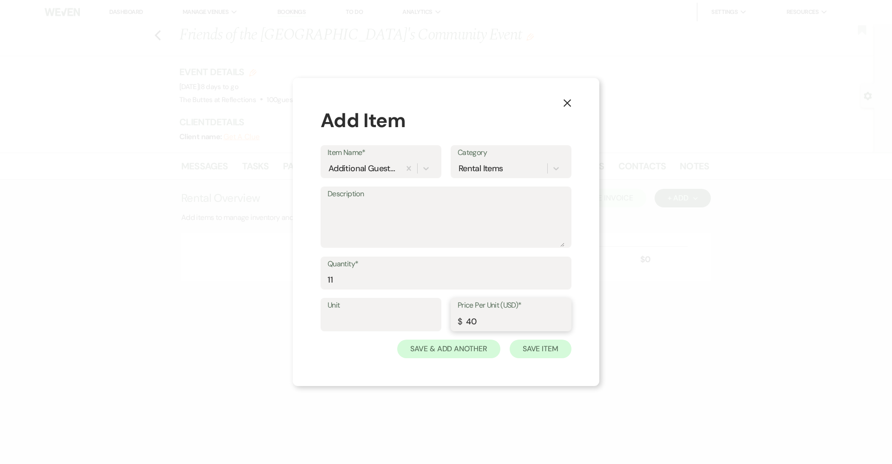
type input "40"
click at [433, 350] on button "Save Item" at bounding box center [541, 349] width 62 height 19
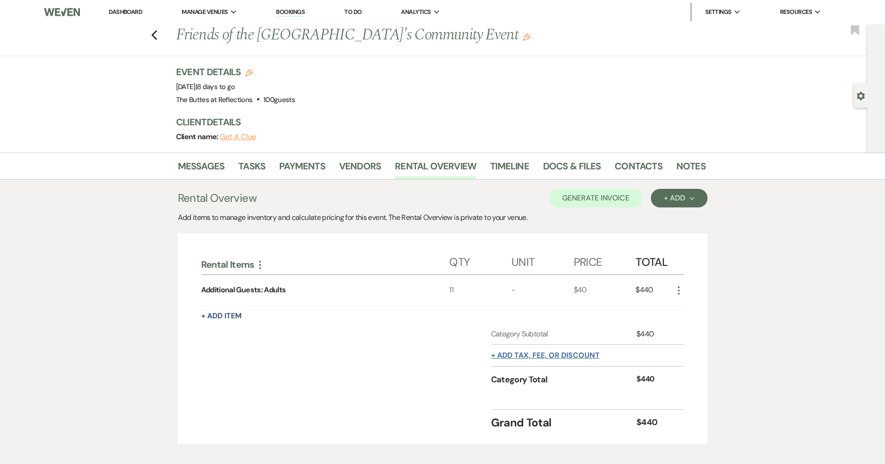
click at [433, 356] on button "+ Add tax, fee, or discount" at bounding box center [545, 355] width 109 height 7
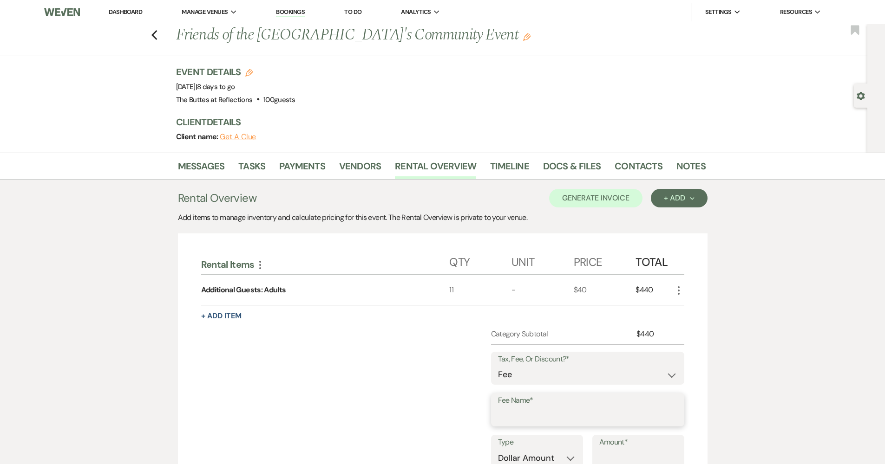
click at [433, 410] on input "Fee Name*" at bounding box center [587, 417] width 179 height 18
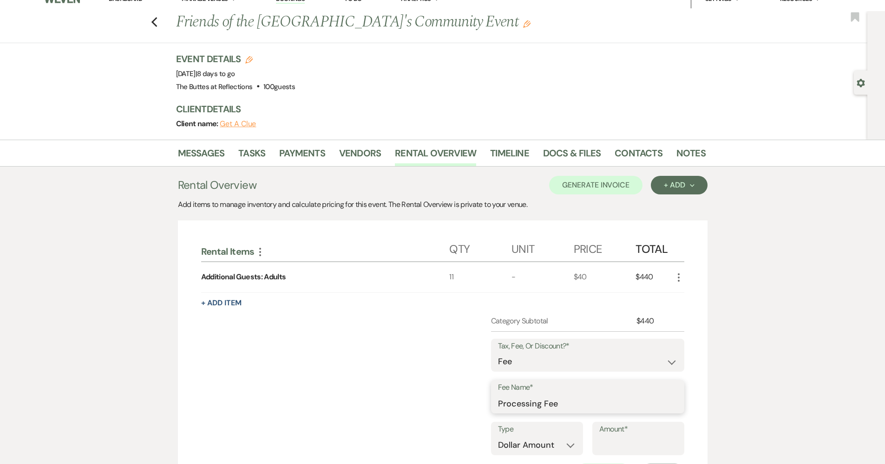
type input "Processing Fee"
select select "false"
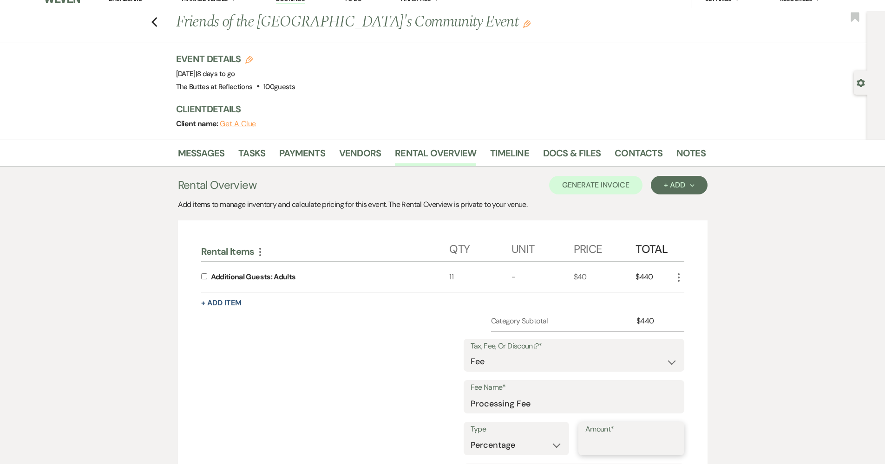
click at [433, 412] on input "Amount*" at bounding box center [631, 446] width 92 height 18
type input "3"
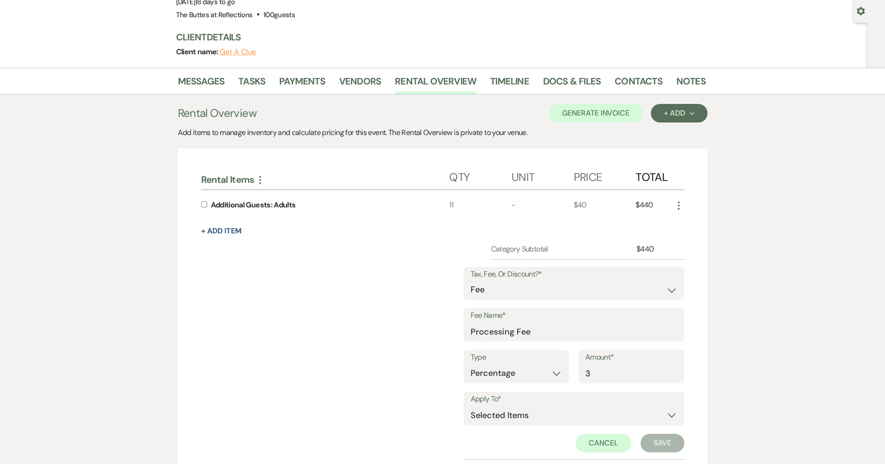
scroll to position [161, 0]
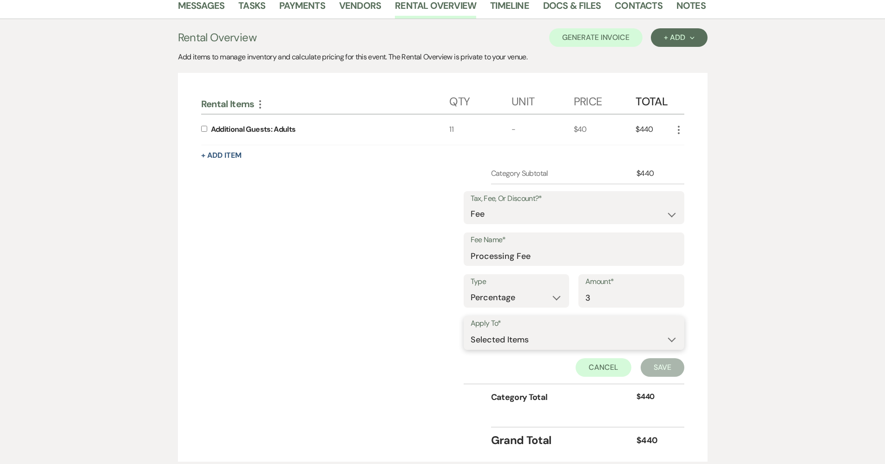
select select "2"
click at [433, 368] on button "Save" at bounding box center [663, 368] width 44 height 19
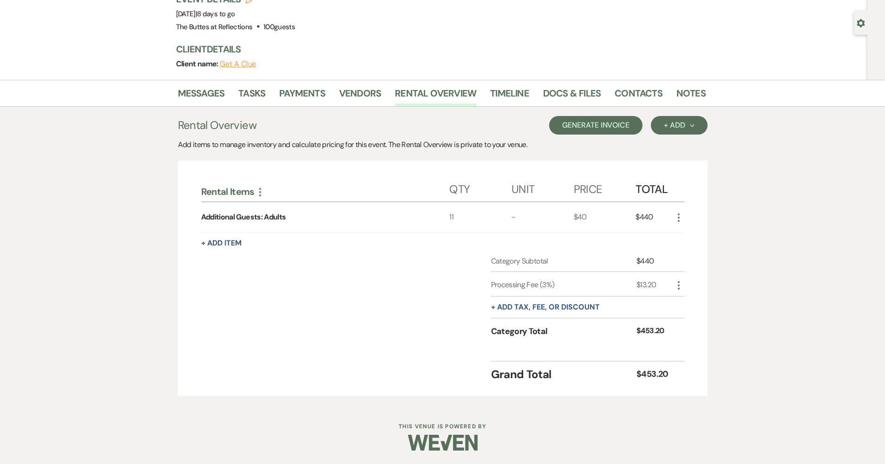
click at [433, 124] on button "Generate Invoice" at bounding box center [595, 125] width 93 height 19
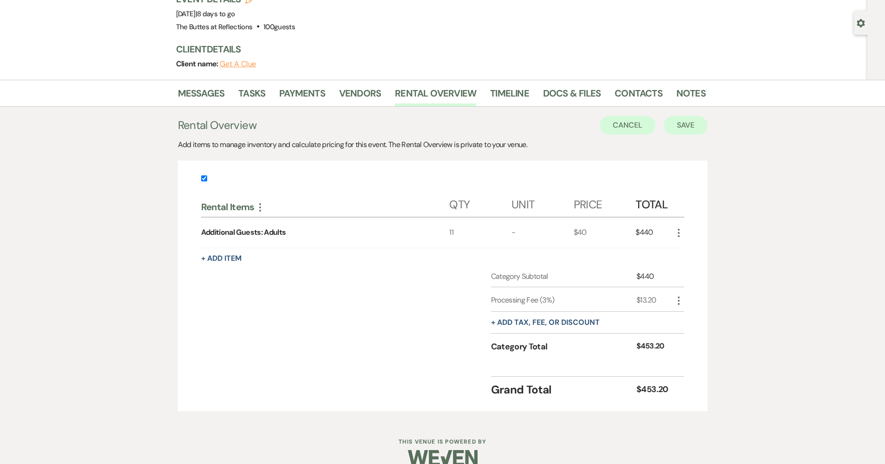
click at [433, 122] on button "Save" at bounding box center [686, 125] width 44 height 19
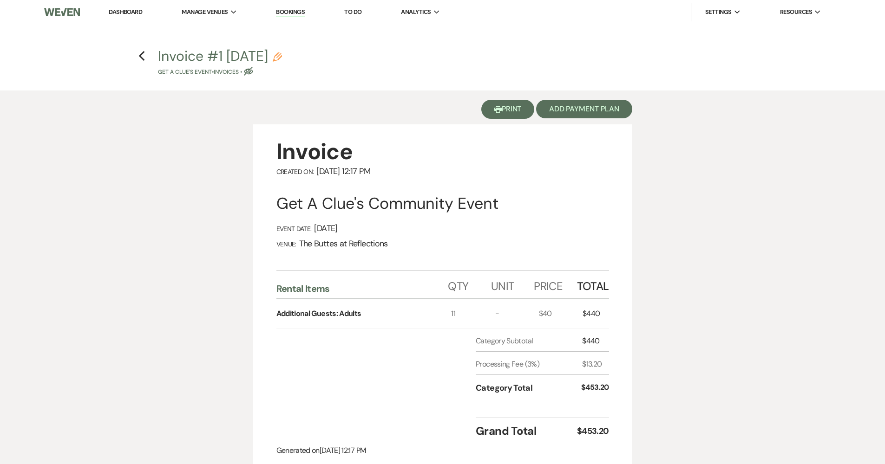
click at [433, 116] on button "Printer Print" at bounding box center [507, 109] width 53 height 19
click at [143, 59] on icon "Previous" at bounding box center [141, 56] width 7 height 11
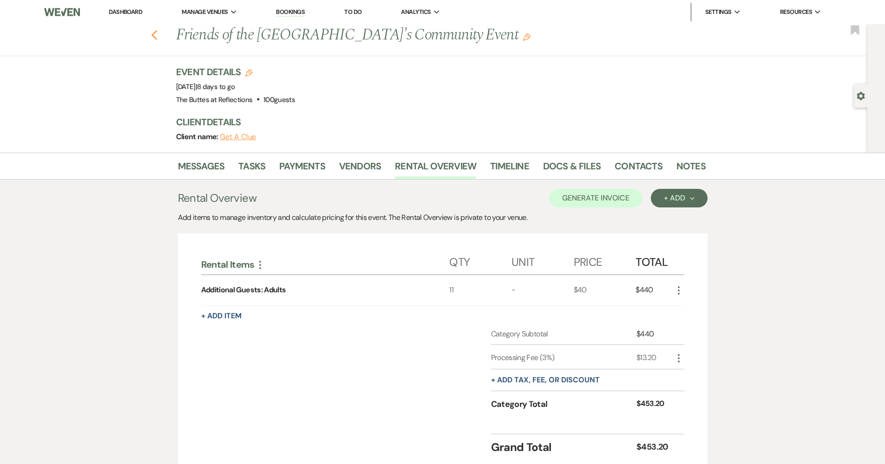
click at [158, 40] on icon "Previous" at bounding box center [154, 35] width 7 height 11
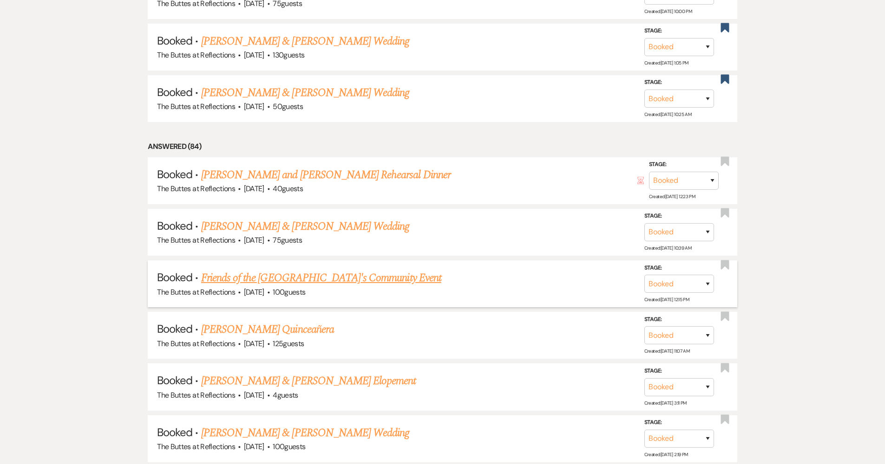
scroll to position [589, 0]
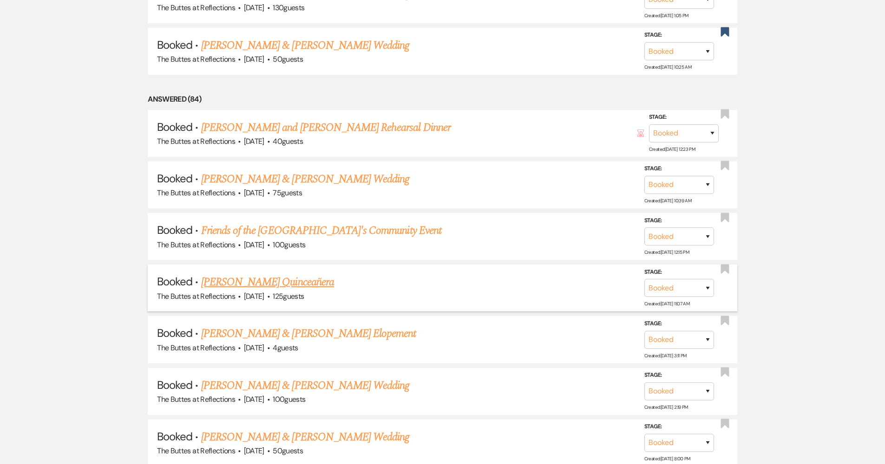
click at [315, 274] on link "Yolva Morales's Quinceañera" at bounding box center [267, 282] width 133 height 17
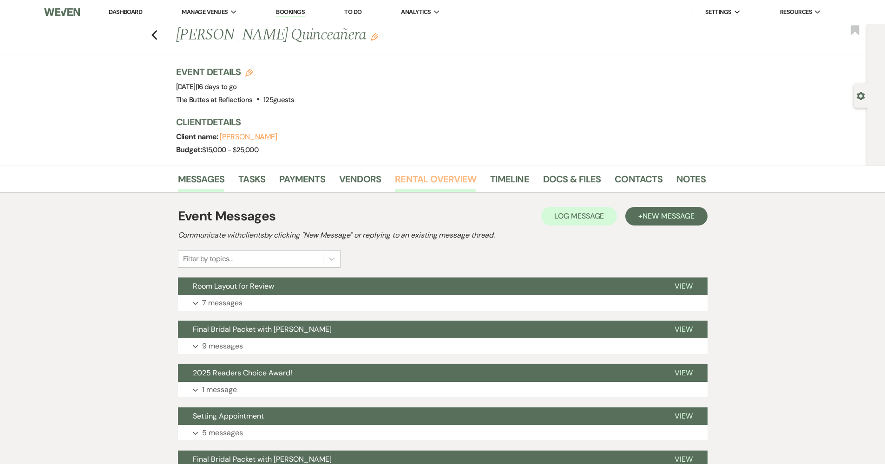
click at [418, 185] on link "Rental Overview" at bounding box center [435, 182] width 81 height 20
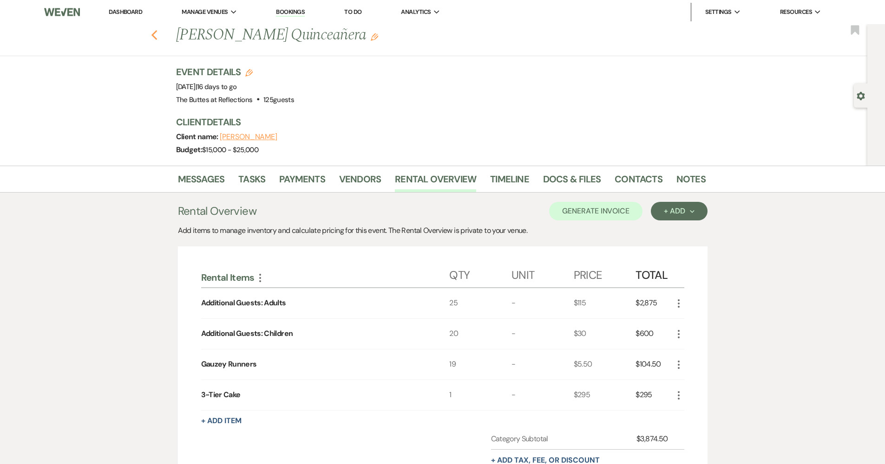
click at [157, 39] on use "button" at bounding box center [154, 35] width 6 height 10
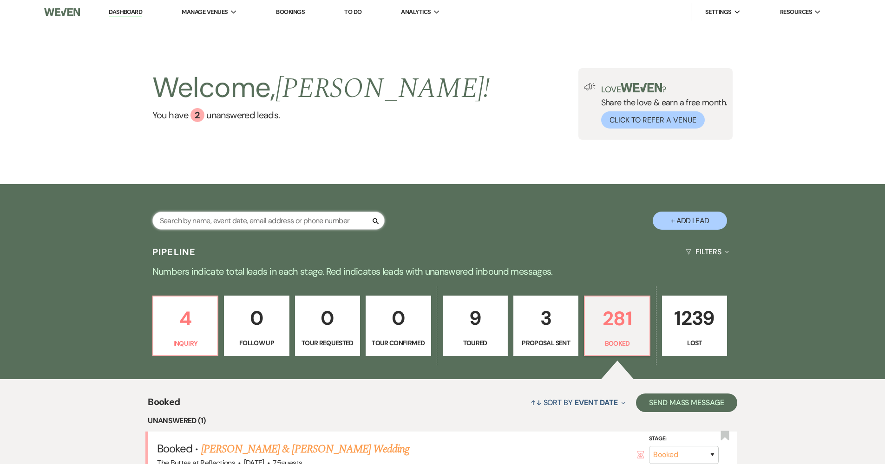
click at [215, 215] on input "text" at bounding box center [268, 221] width 232 height 18
type input "mora"
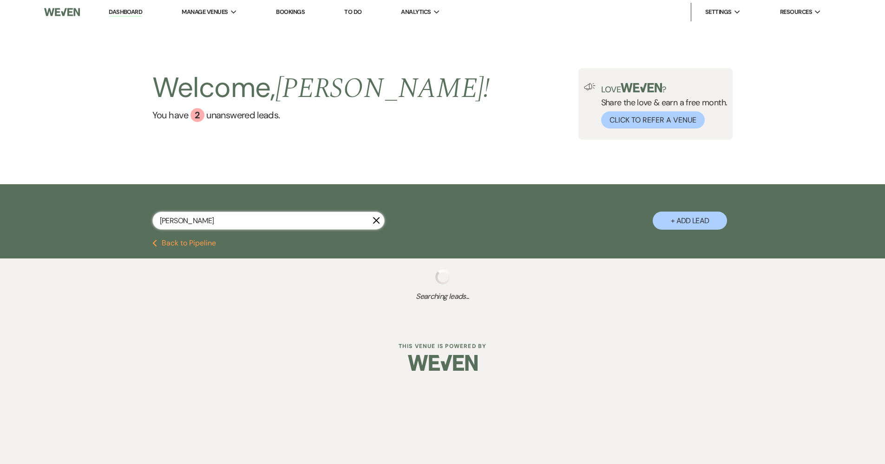
select select "8"
select select "3"
select select "8"
select select "5"
select select "8"
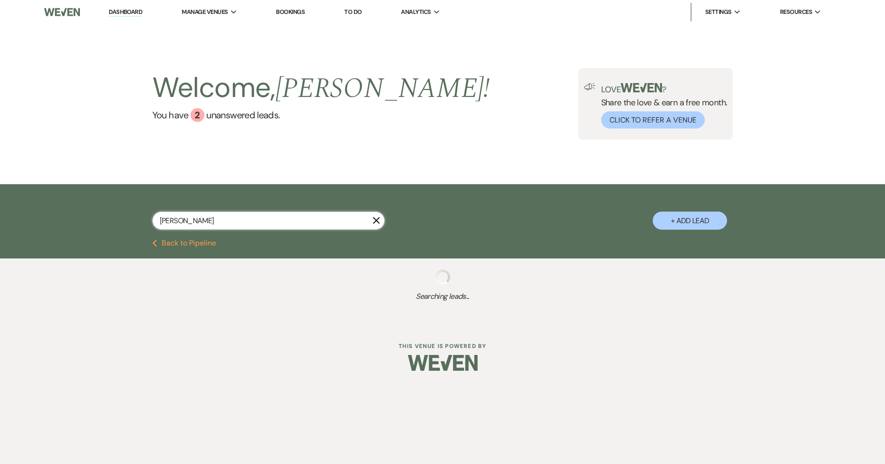
select select "5"
select select "8"
select select "5"
select select "8"
select select "5"
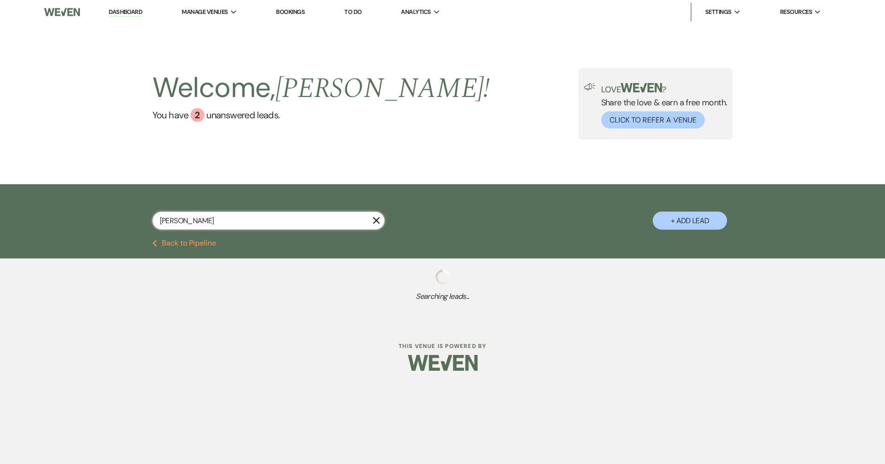
select select "8"
select select "5"
select select "8"
select select "5"
select select "8"
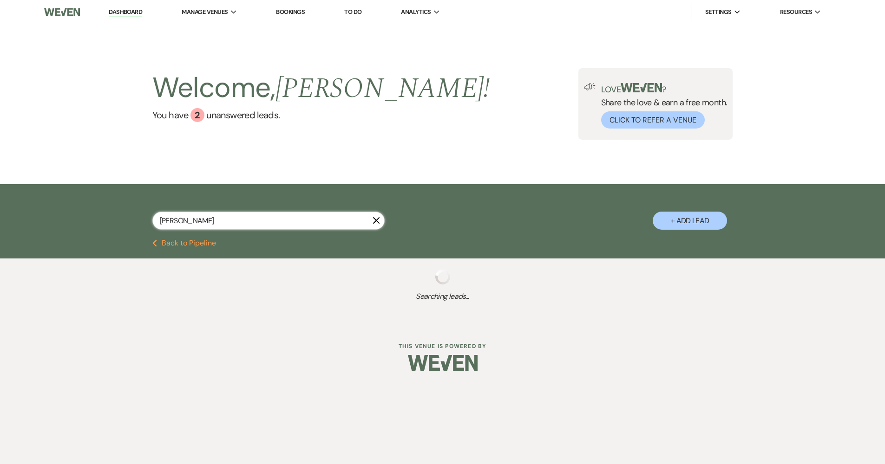
select select "5"
select select "8"
select select "5"
select select "8"
select select "3"
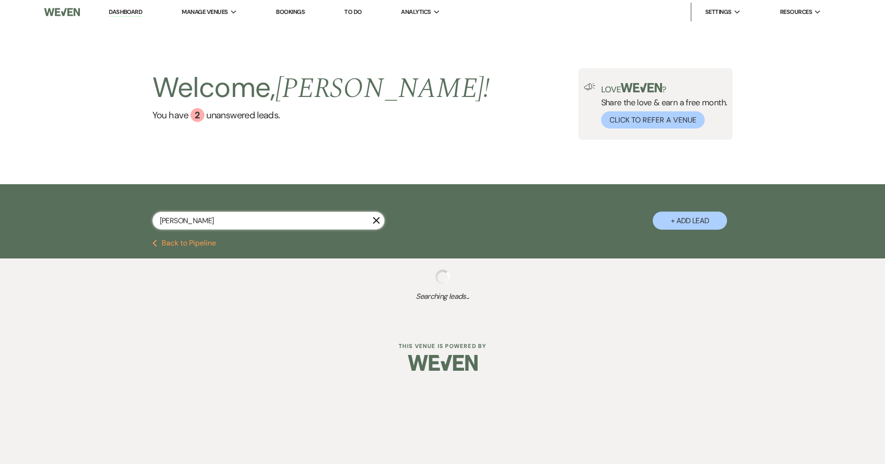
select select "8"
select select "5"
select select "8"
select select "5"
select select "8"
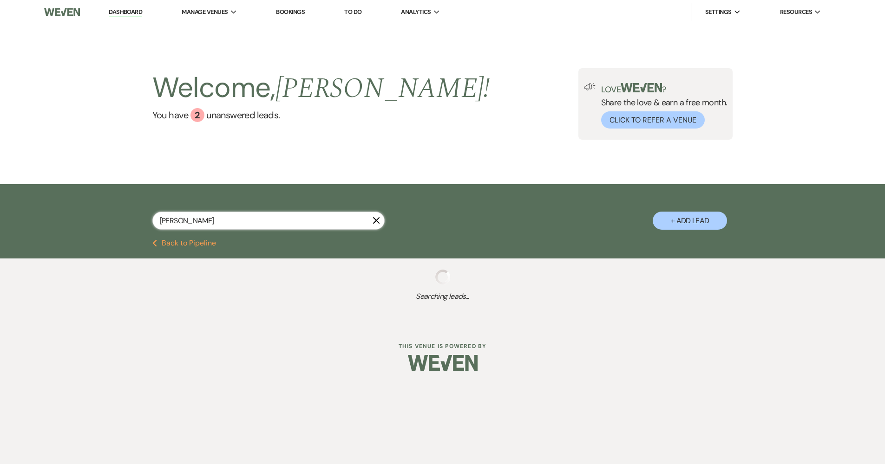
select select "5"
select select "8"
select select "5"
select select "8"
select select "5"
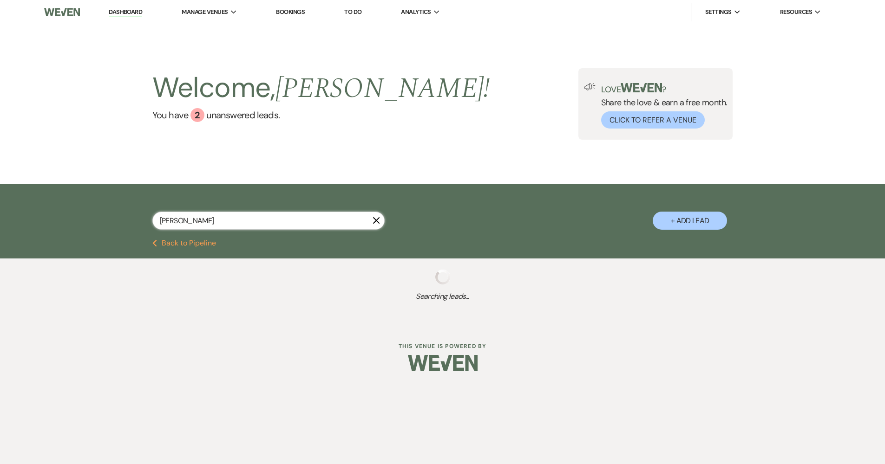
select select "8"
select select "5"
select select "8"
select select "5"
select select "8"
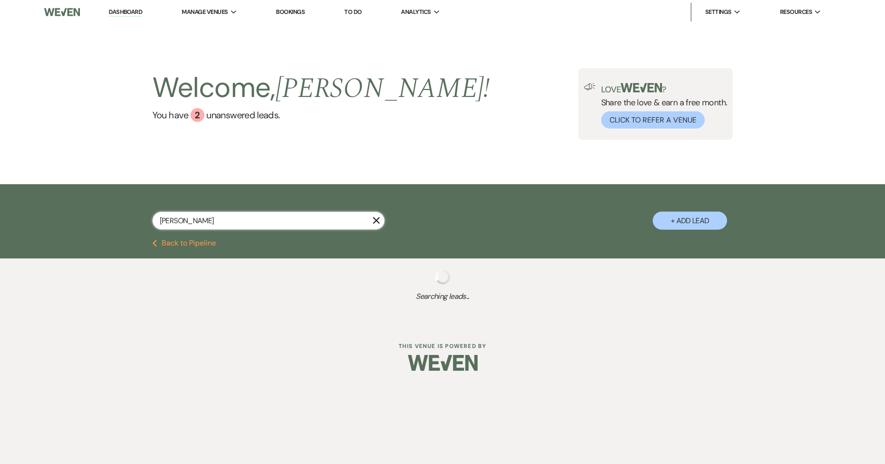
select select "5"
select select "8"
select select "5"
select select "8"
select select "5"
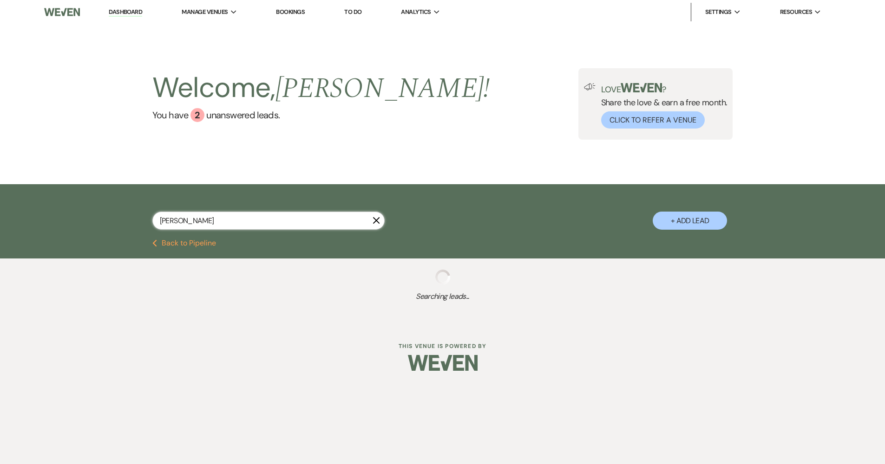
select select "8"
select select "5"
select select "8"
select select "6"
select select "8"
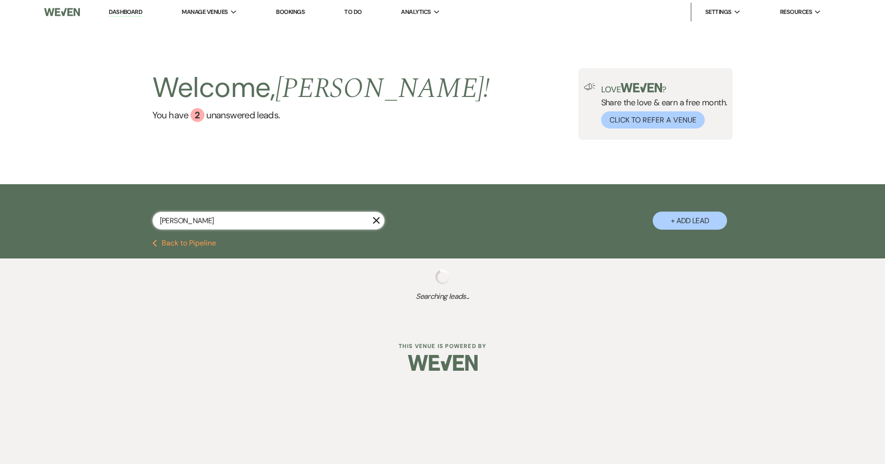
select select "8"
select select "5"
select select "8"
select select "5"
select select "8"
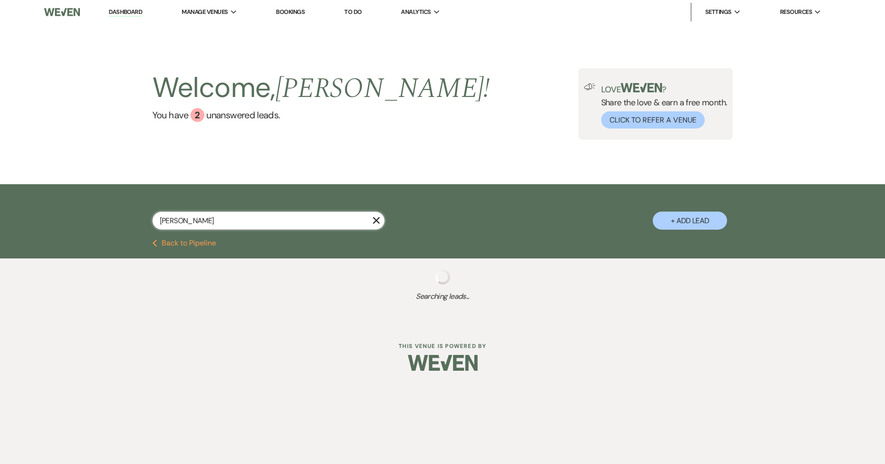
select select "5"
select select "8"
select select "5"
select select "8"
select select "5"
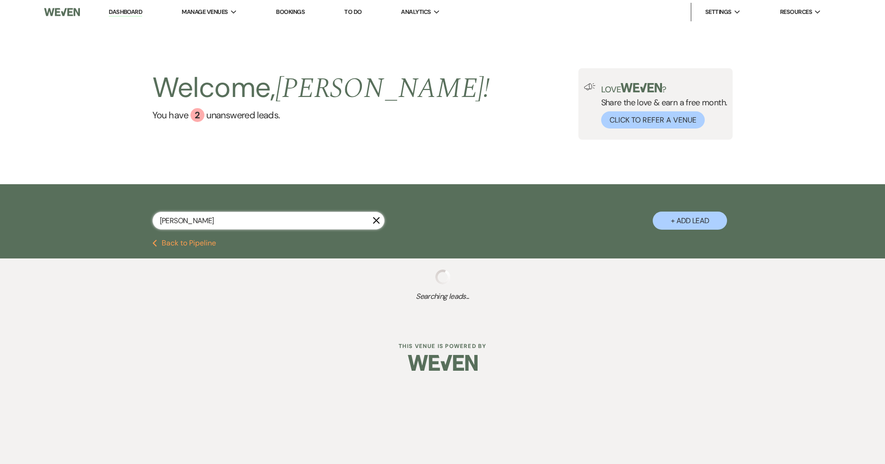
select select "8"
select select "5"
select select "8"
select select "5"
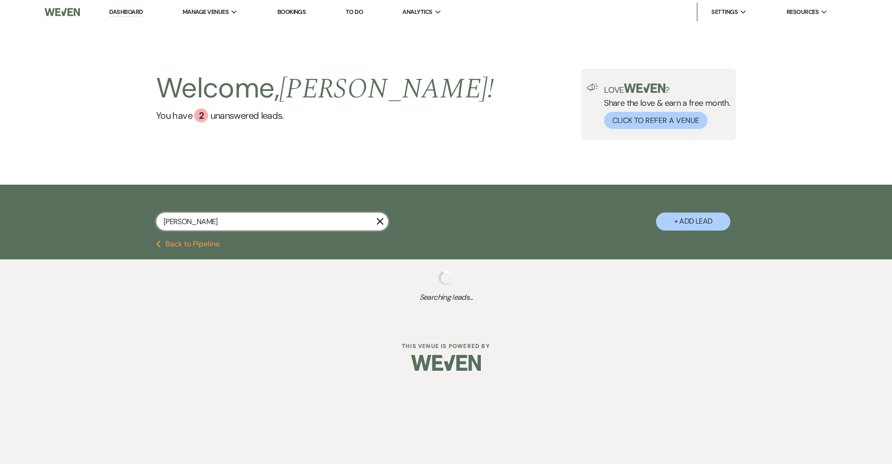
type input "moral"
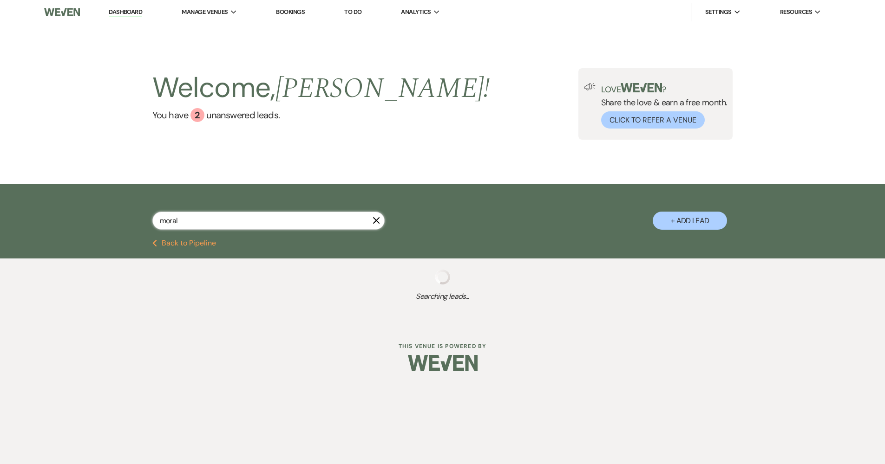
select select "8"
select select "5"
select select "8"
select select "5"
select select "8"
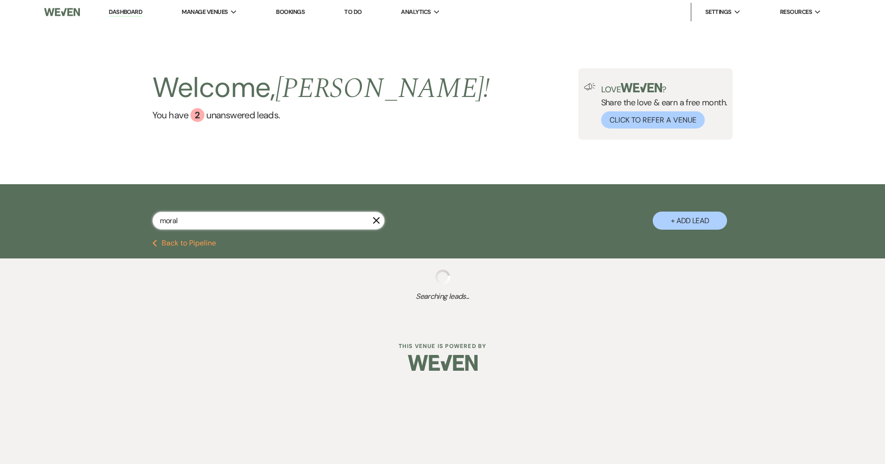
select select "5"
select select "8"
select select "5"
select select "8"
select select "5"
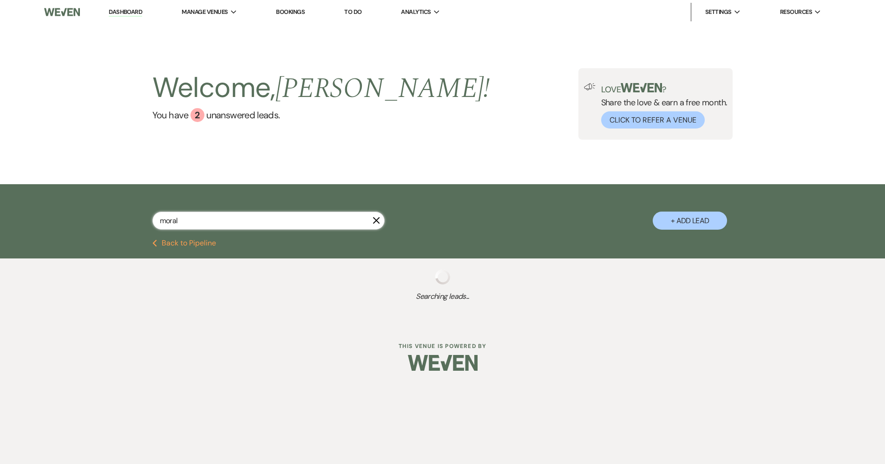
select select "8"
select select "5"
select select "8"
select select "5"
select select "8"
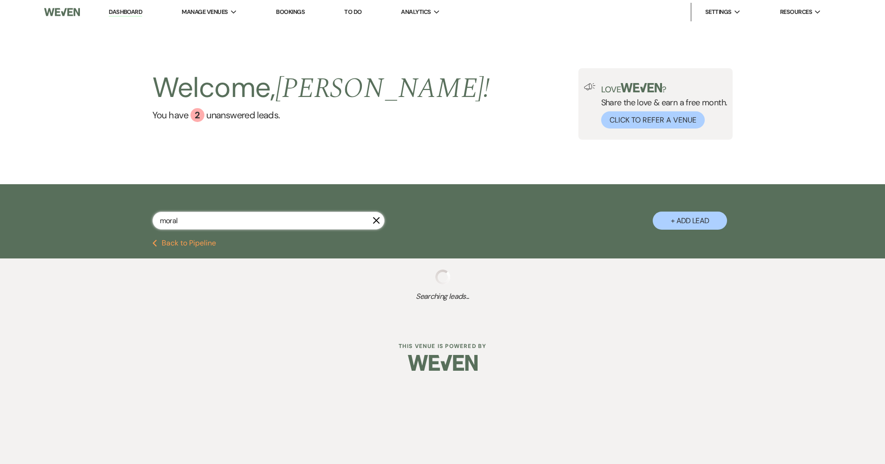
select select "5"
select select "8"
select select "5"
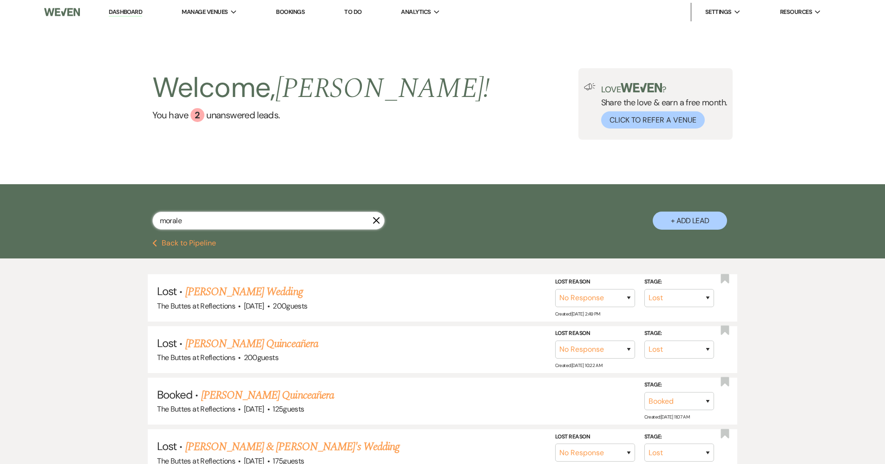
type input "morales"
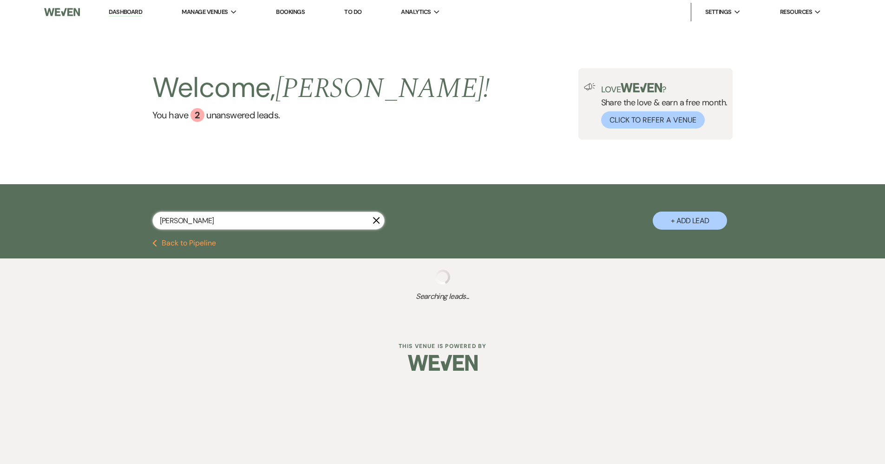
select select "8"
select select "5"
select select "8"
select select "5"
select select "8"
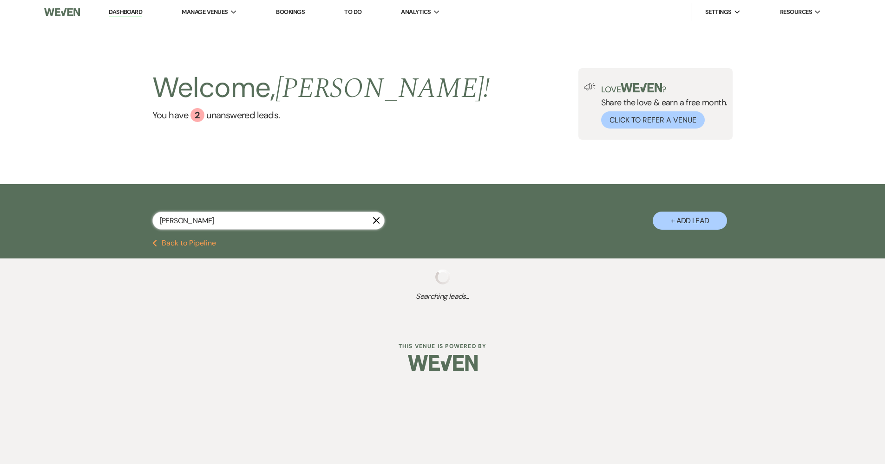
select select "5"
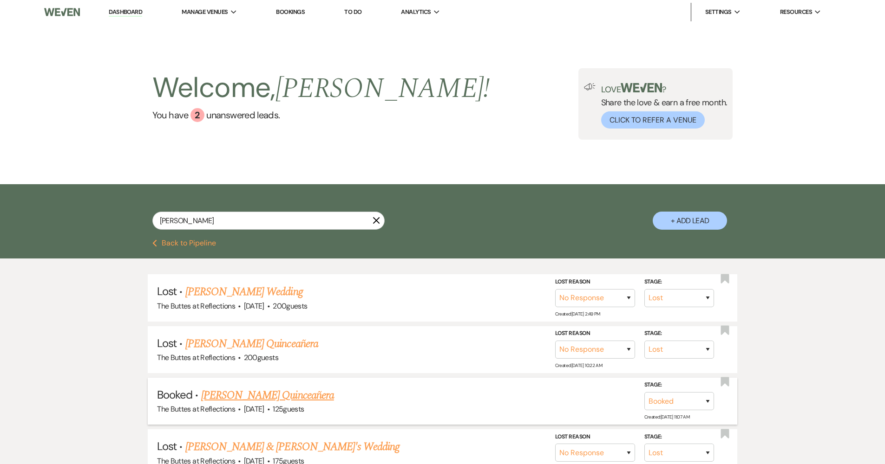
drag, startPoint x: 229, startPoint y: 254, endPoint x: 251, endPoint y: 398, distance: 145.8
click at [251, 398] on link "[PERSON_NAME] Quinceañera" at bounding box center [267, 395] width 133 height 17
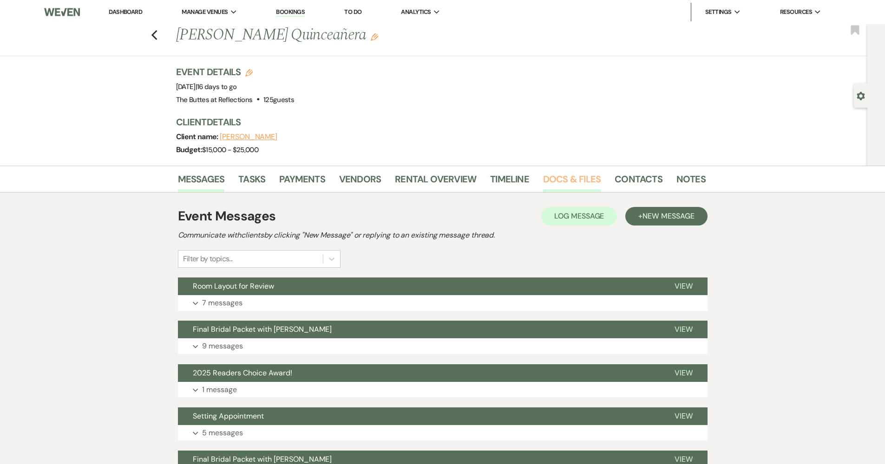
click at [433, 177] on link "Docs & Files" at bounding box center [572, 182] width 58 height 20
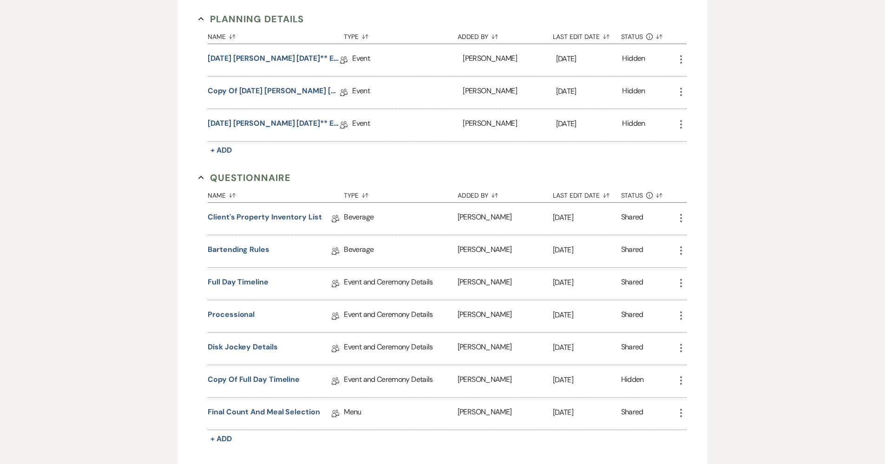
scroll to position [451, 0]
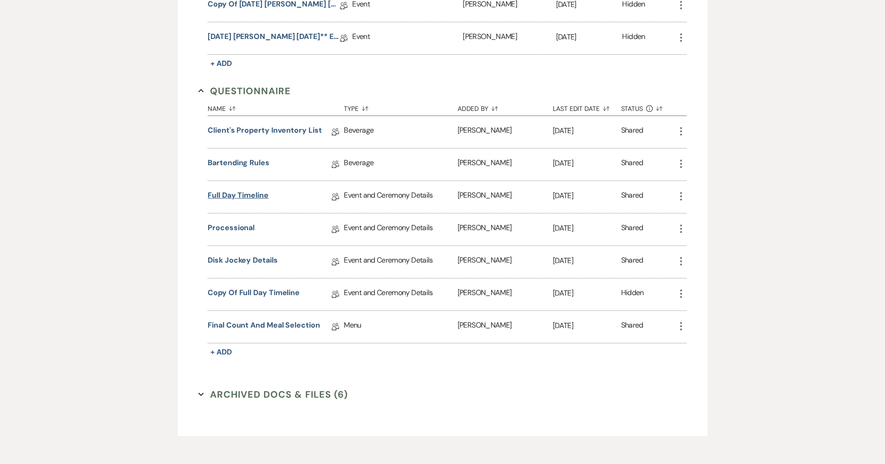
click at [246, 199] on link "Full Day Timeline" at bounding box center [238, 197] width 61 height 14
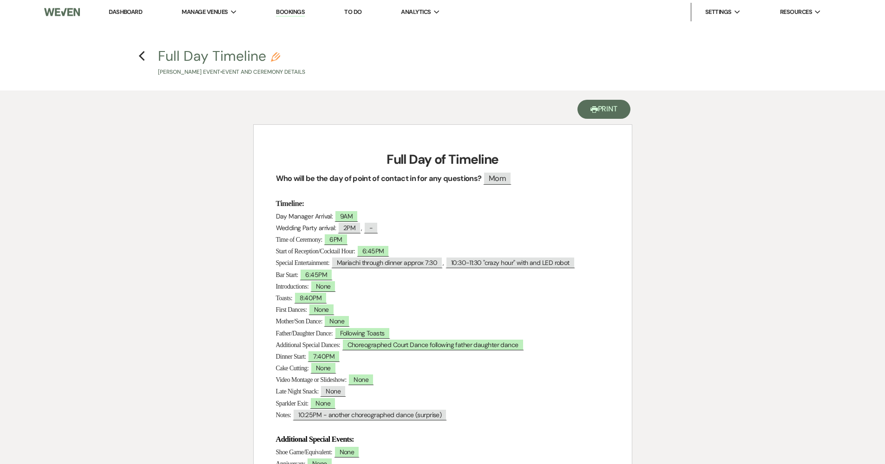
click at [433, 114] on button "Printer Print" at bounding box center [603, 109] width 53 height 19
click at [142, 55] on use "button" at bounding box center [142, 56] width 6 height 10
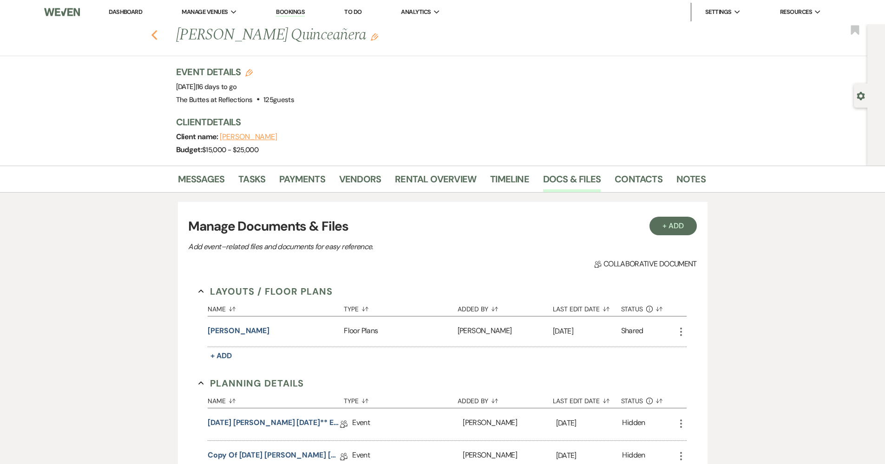
click at [157, 37] on use "button" at bounding box center [154, 35] width 6 height 10
select select "8"
select select "5"
select select "8"
select select "5"
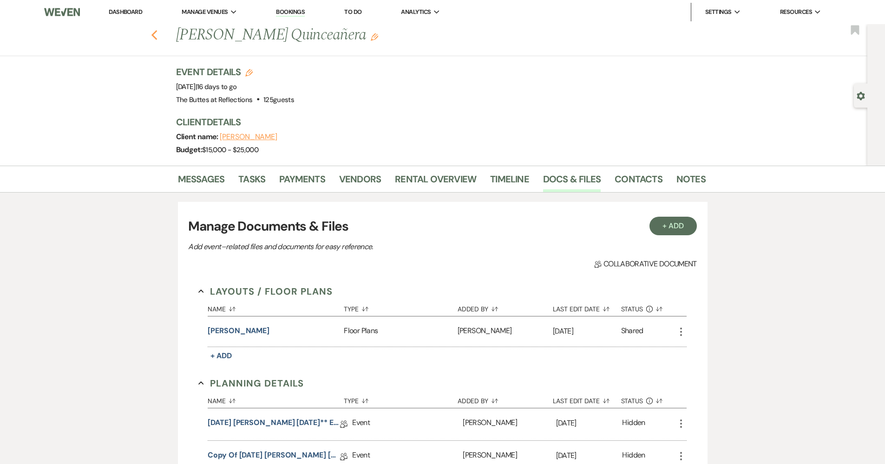
select select "8"
select select "5"
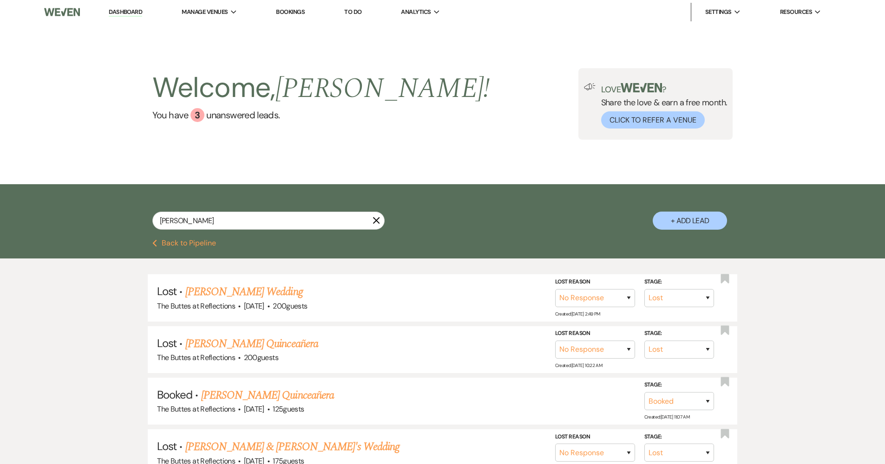
click at [190, 245] on button "Previous Back to Pipeline" at bounding box center [184, 243] width 64 height 7
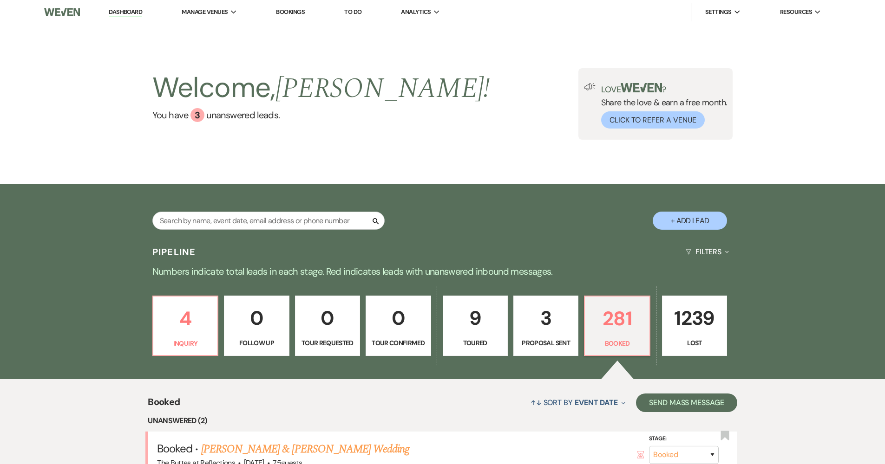
scroll to position [132, 0]
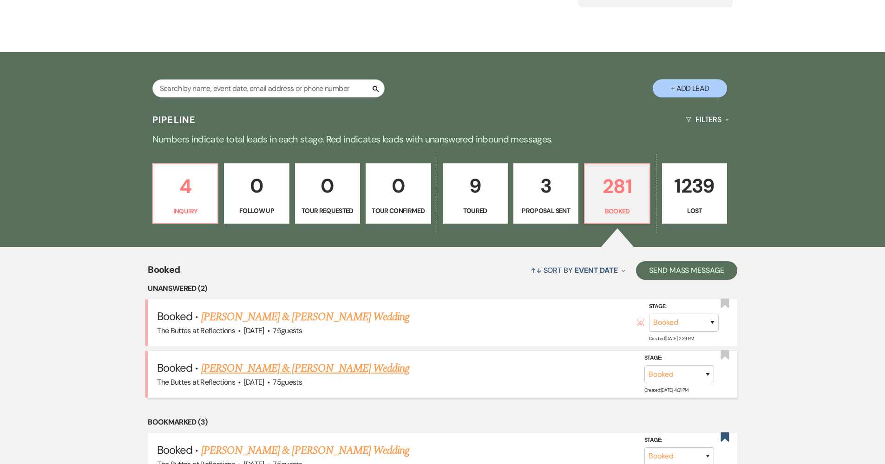
click at [328, 366] on link "[PERSON_NAME] & [PERSON_NAME] Wedding" at bounding box center [305, 368] width 208 height 17
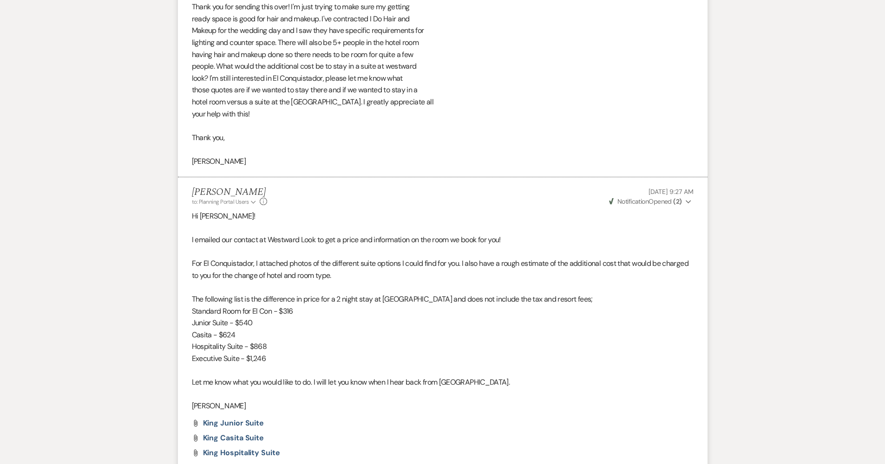
scroll to position [1108, 0]
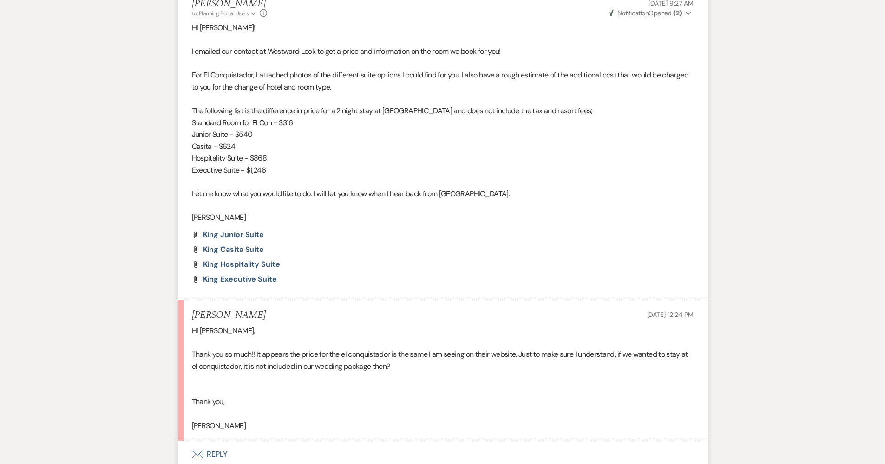
click at [217, 412] on button "Envelope Reply" at bounding box center [443, 455] width 530 height 26
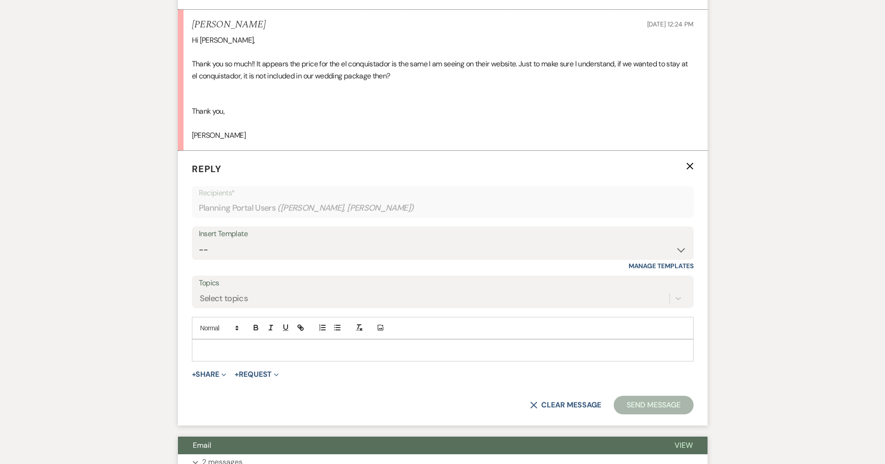
scroll to position [1407, 0]
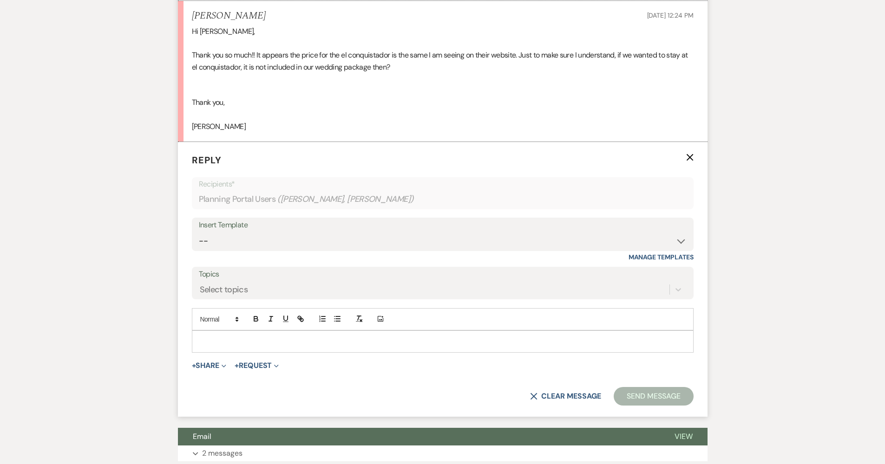
click at [269, 337] on p at bounding box center [442, 342] width 487 height 10
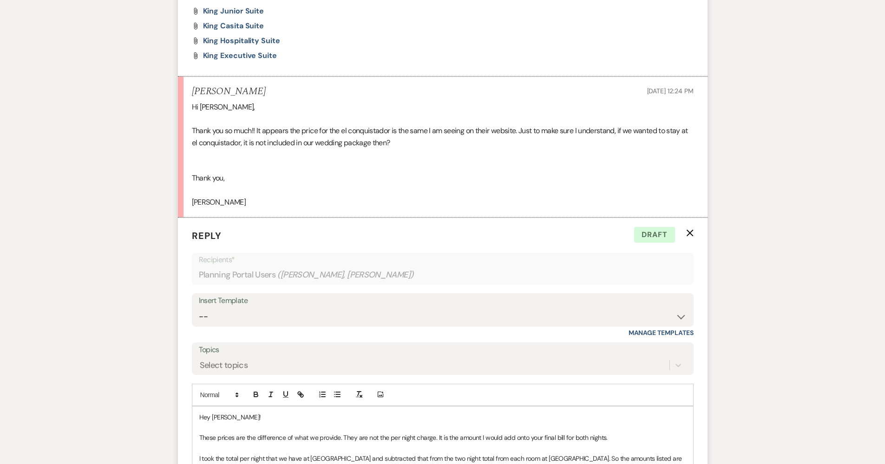
scroll to position [1402, 0]
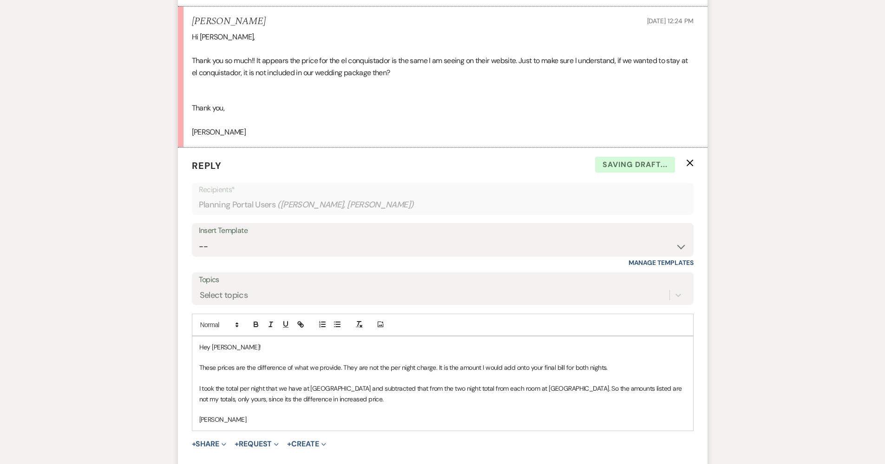
click at [410, 384] on p "I took the total per night that we have at Westward Look and subtracted that fr…" at bounding box center [442, 394] width 487 height 21
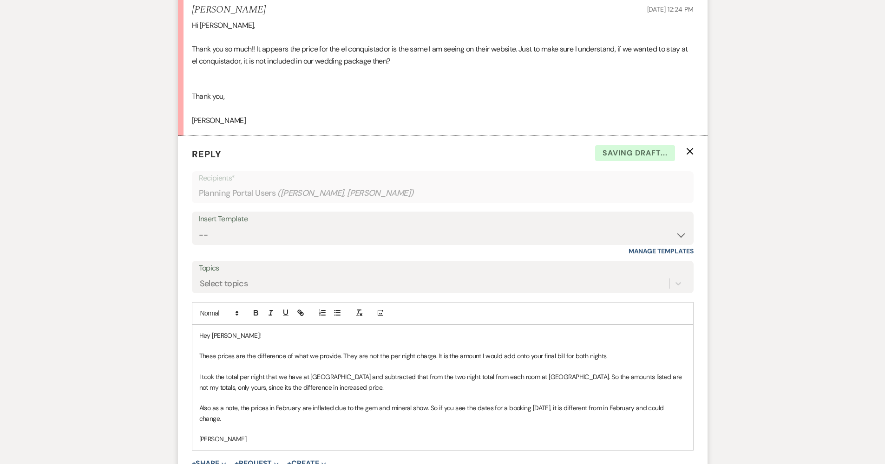
scroll to position [1435, 0]
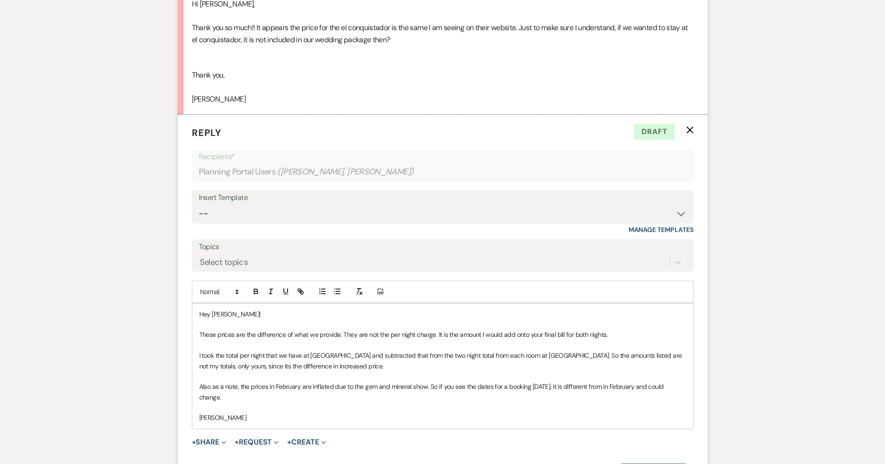
click at [269, 351] on p "I took the total per night that we have at Westward Look and subtracted that fr…" at bounding box center [442, 361] width 487 height 21
click at [320, 351] on p "I took the total per night that we have at Westward Look and subtracted that fr…" at bounding box center [442, 361] width 487 height 21
click at [382, 372] on p at bounding box center [442, 377] width 487 height 10
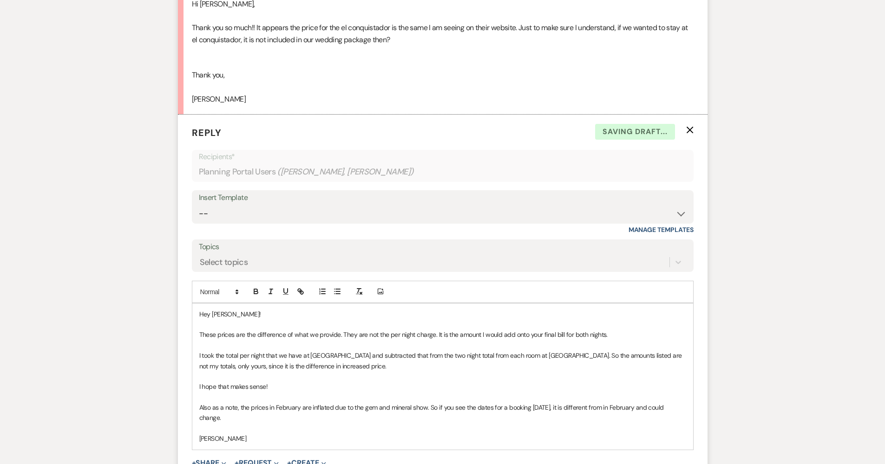
scroll to position [1446, 0]
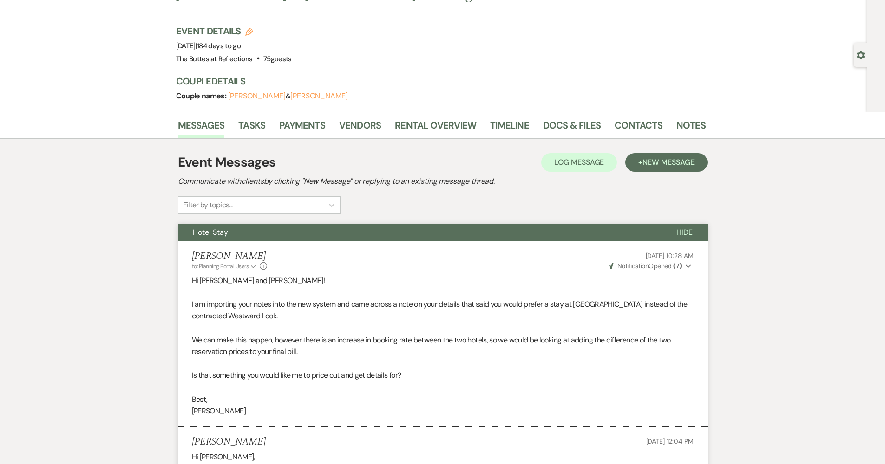
scroll to position [0, 0]
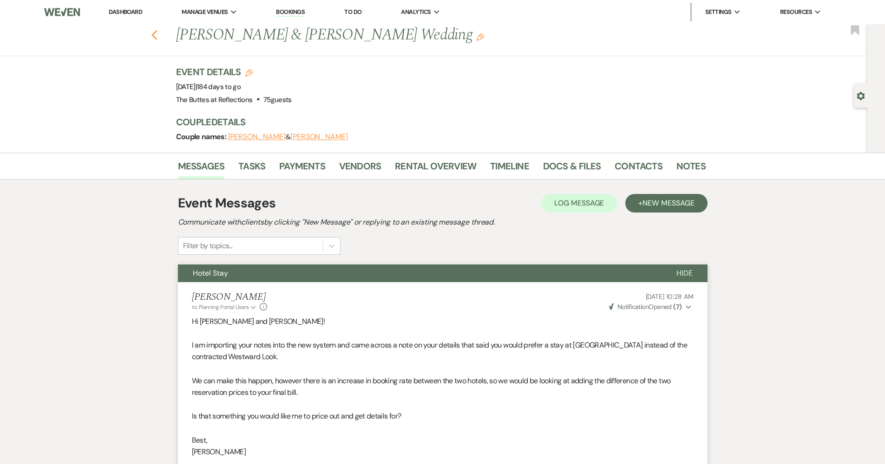
click at [157, 34] on use "button" at bounding box center [154, 35] width 6 height 10
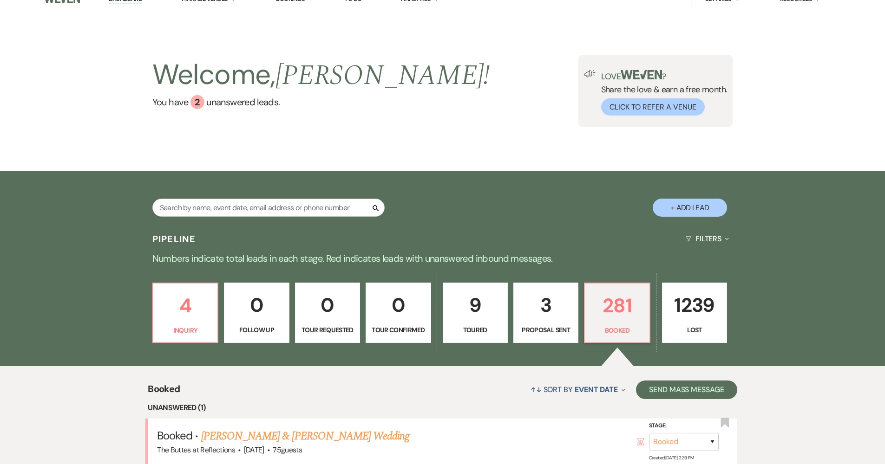
scroll to position [7, 0]
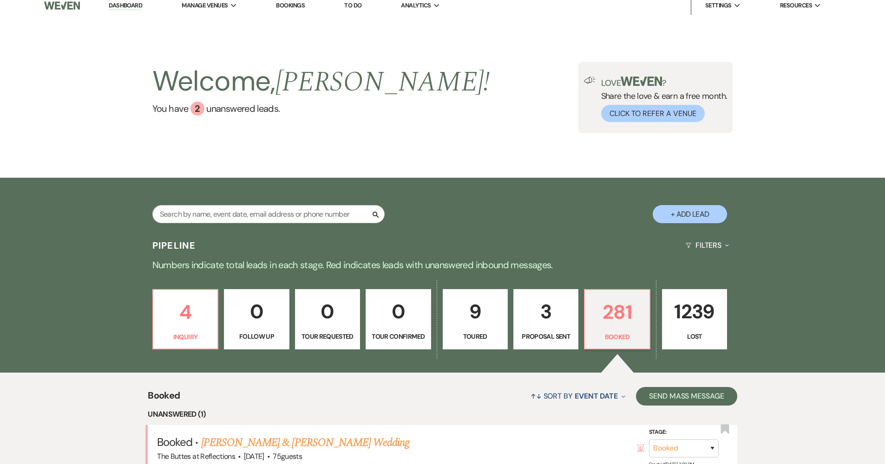
click at [433, 308] on p "3" at bounding box center [545, 311] width 53 height 31
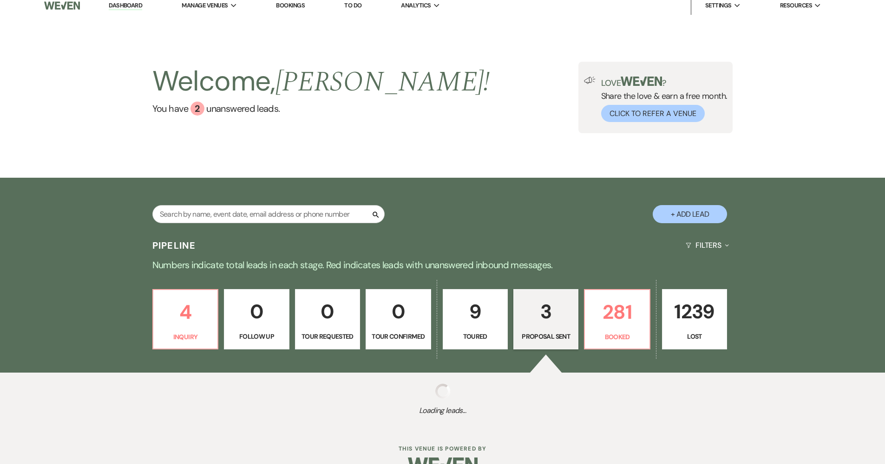
select select "6"
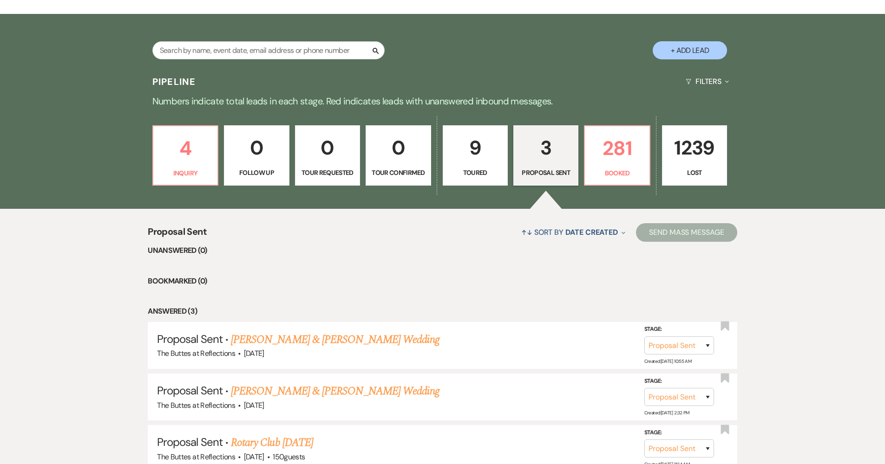
scroll to position [249, 0]
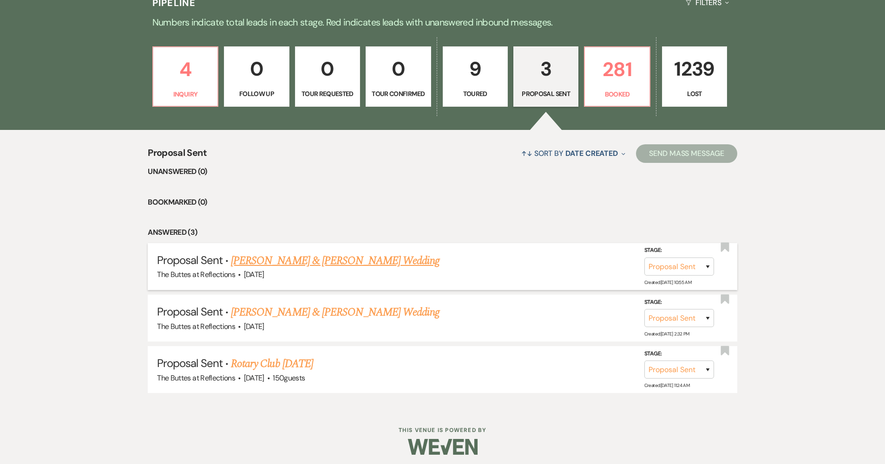
click at [388, 264] on link "Michael Stewart & Elizabeth Chacon's Wedding" at bounding box center [335, 261] width 208 height 17
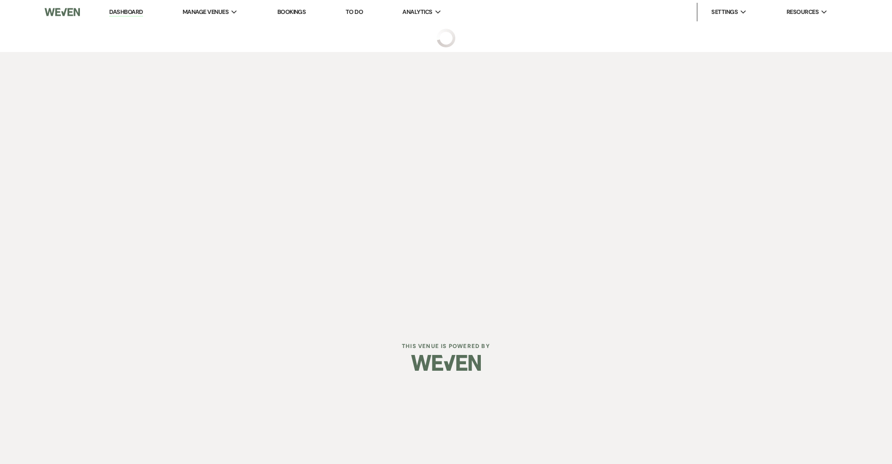
select select "6"
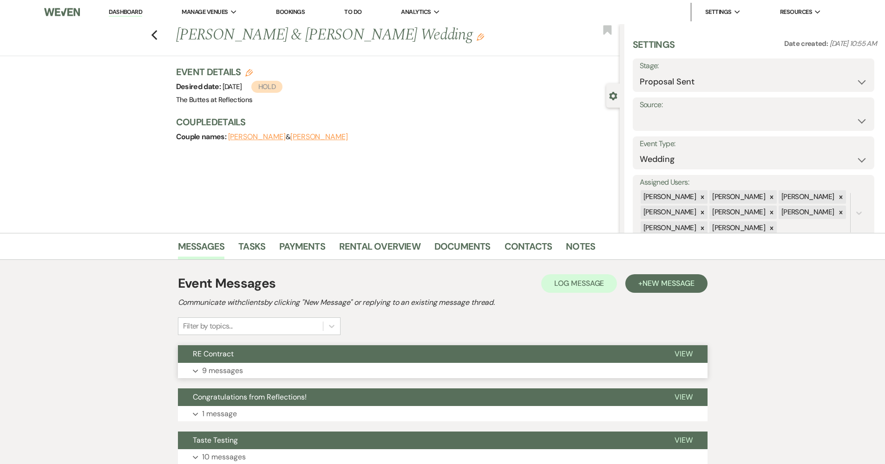
click at [222, 374] on p "9 messages" at bounding box center [222, 371] width 41 height 12
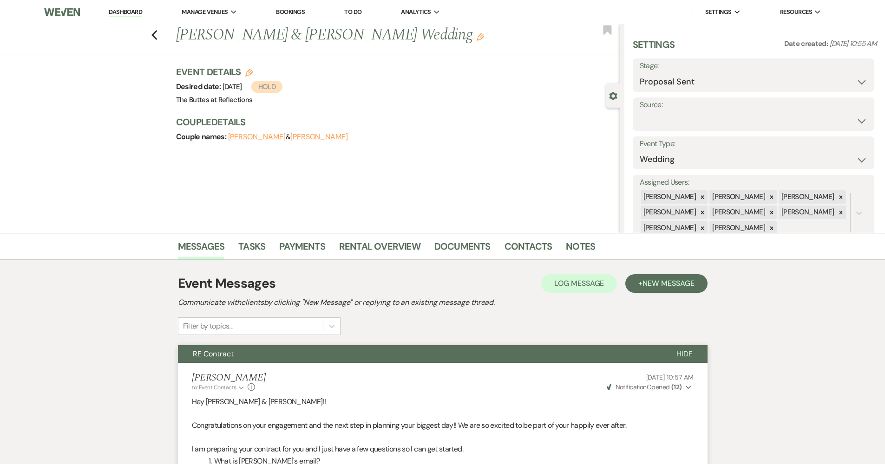
click at [229, 357] on span "RE Contract" at bounding box center [213, 354] width 41 height 10
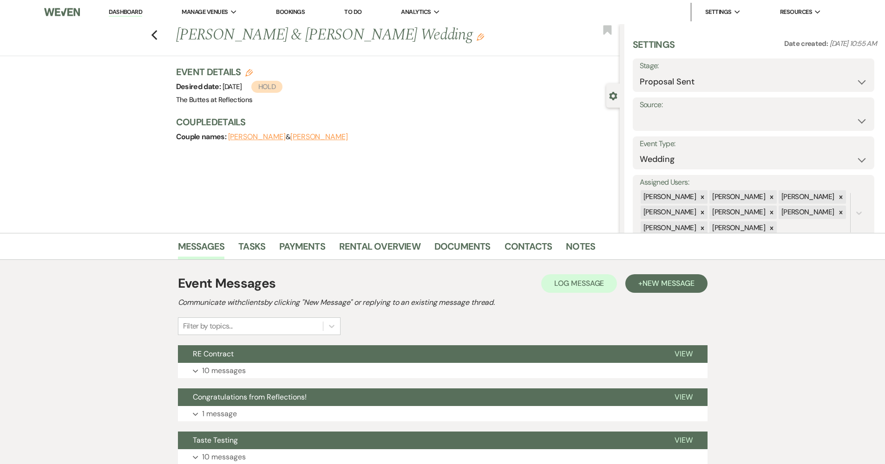
click at [268, 353] on button "RE Contract" at bounding box center [419, 355] width 482 height 18
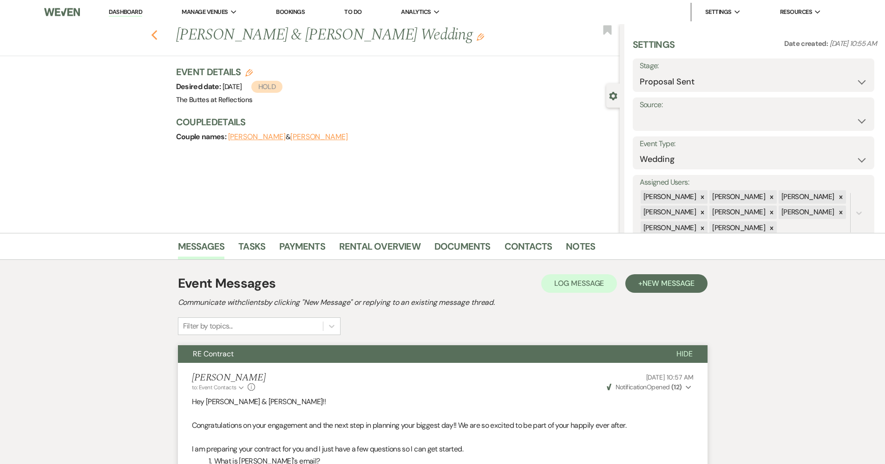
click at [154, 35] on icon "Previous" at bounding box center [154, 35] width 7 height 11
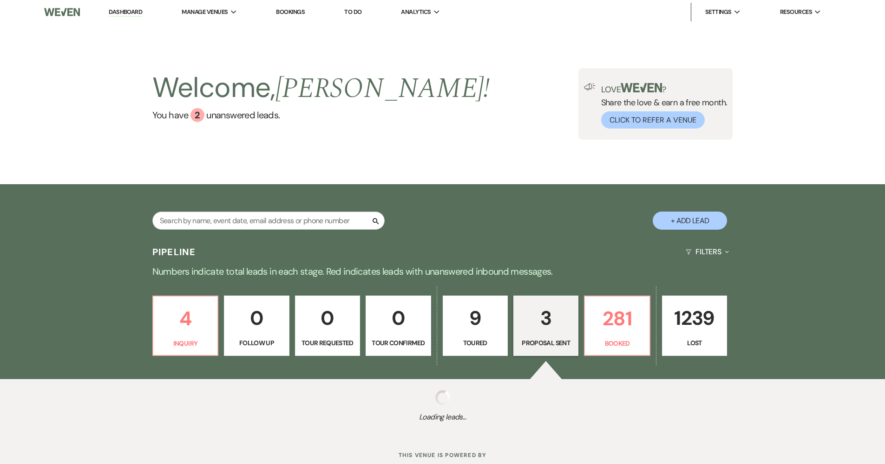
select select "6"
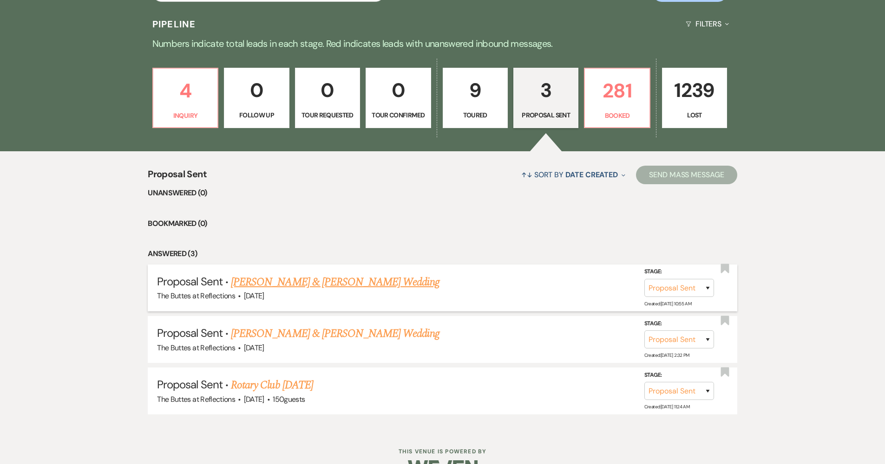
scroll to position [242, 0]
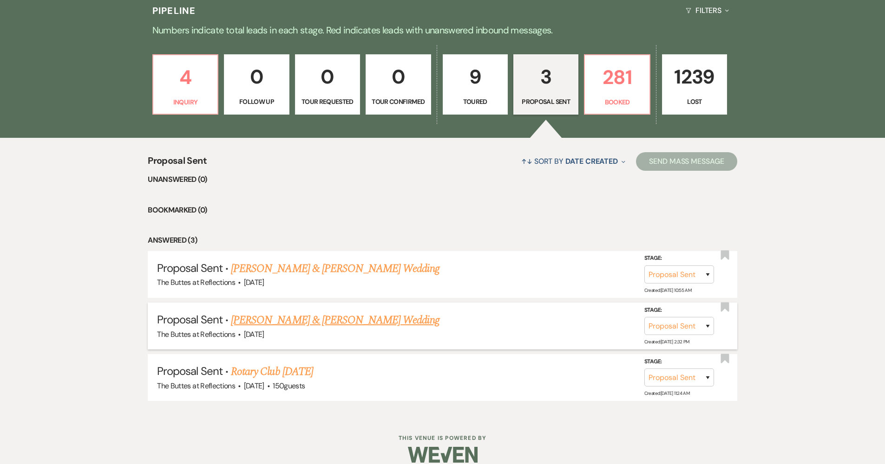
click at [321, 319] on link "[PERSON_NAME] & [PERSON_NAME] Wedding" at bounding box center [335, 320] width 208 height 17
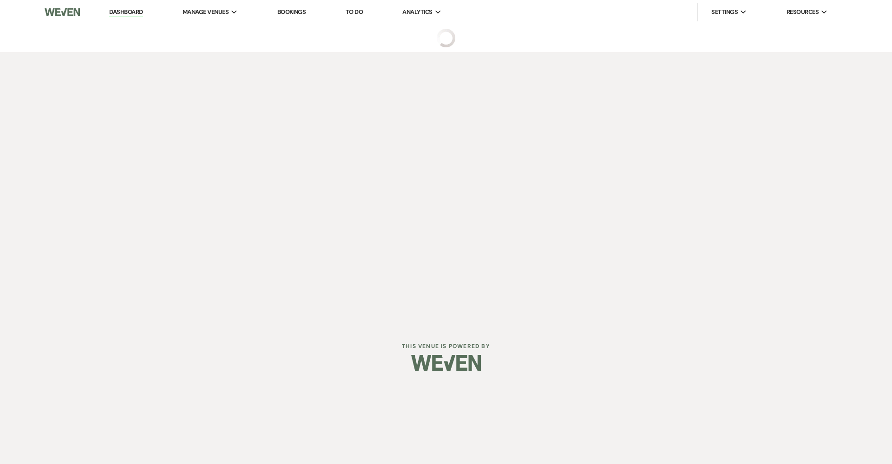
select select "6"
select select "5"
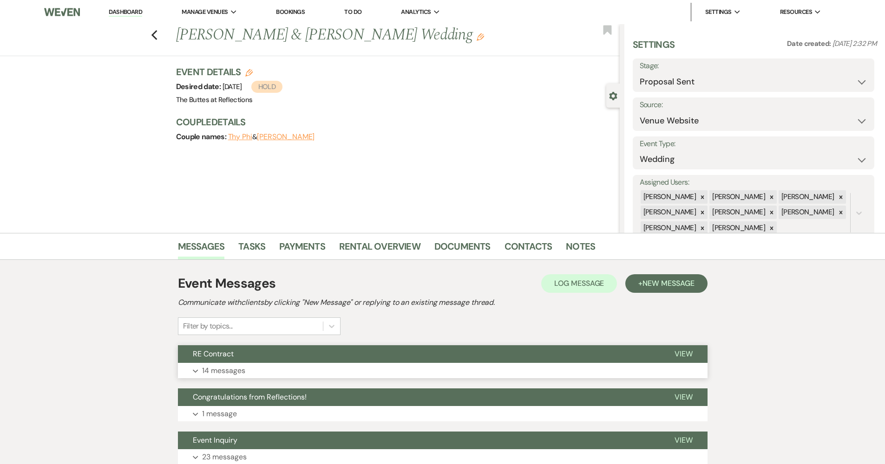
click at [393, 352] on button "RE Contract" at bounding box center [419, 355] width 482 height 18
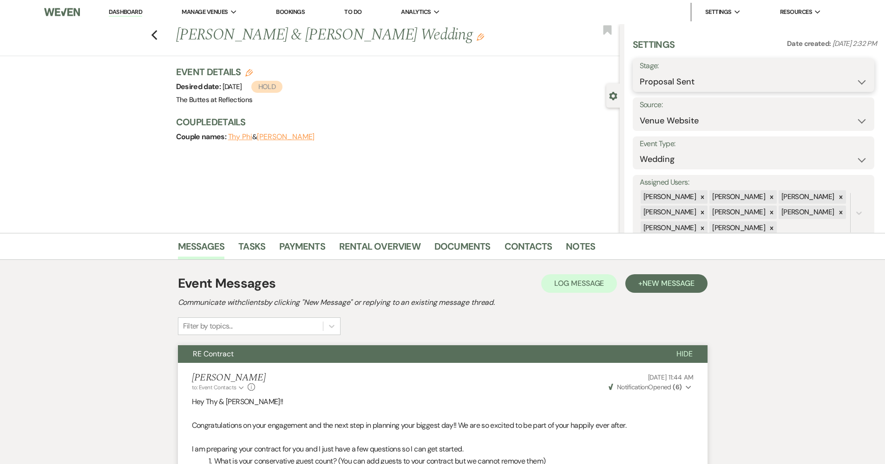
select select "7"
click at [836, 83] on button "Save" at bounding box center [848, 75] width 52 height 19
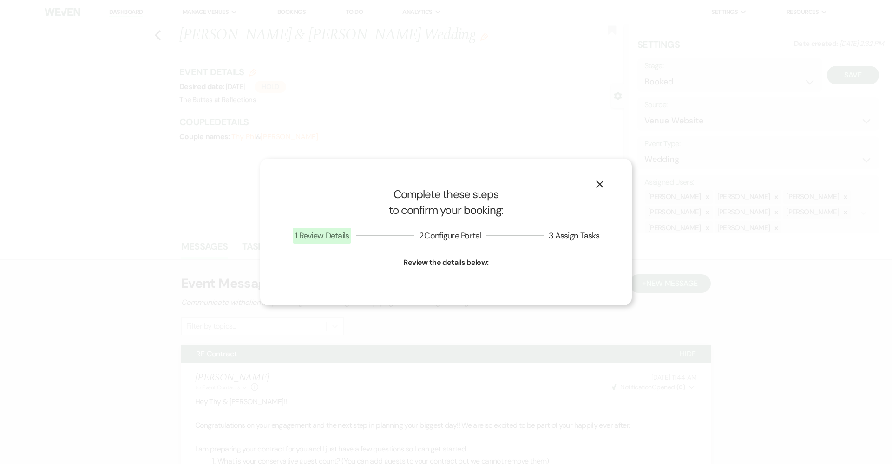
select select "1"
select select "665"
select select "false"
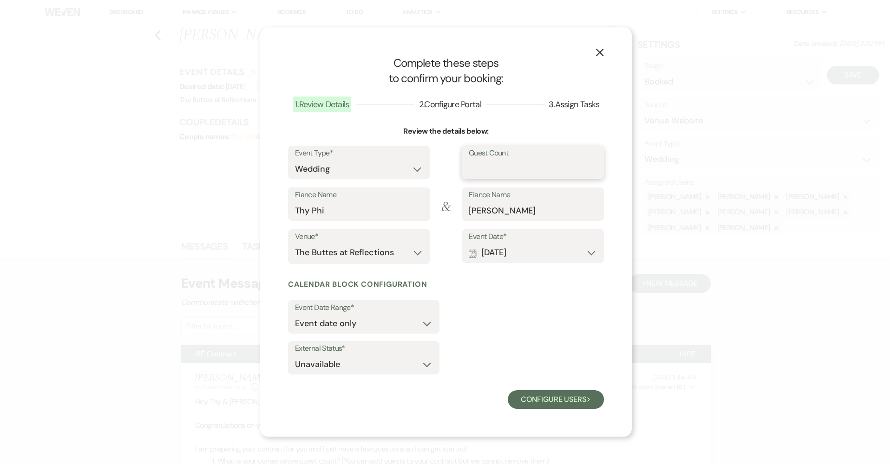
click at [517, 170] on input "Guest Count" at bounding box center [533, 169] width 128 height 18
type input "75"
click at [524, 402] on button "Configure users Next" at bounding box center [556, 400] width 96 height 19
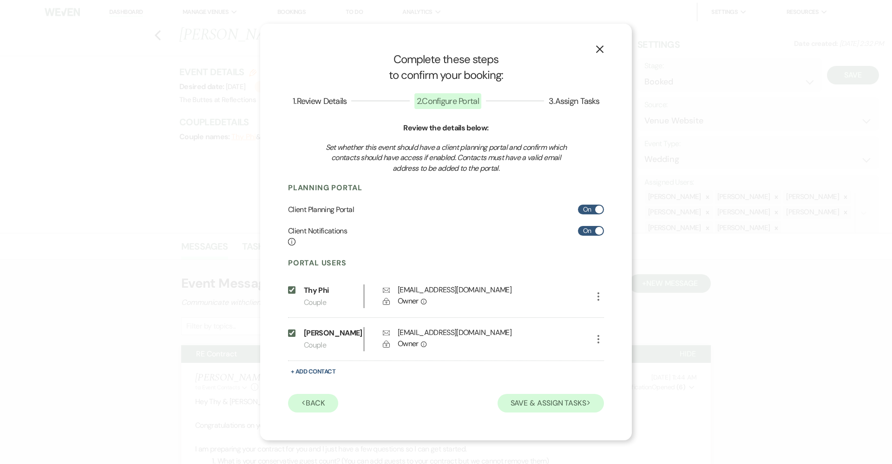
click at [510, 407] on button "Save & Assign Tasks Next" at bounding box center [550, 403] width 106 height 19
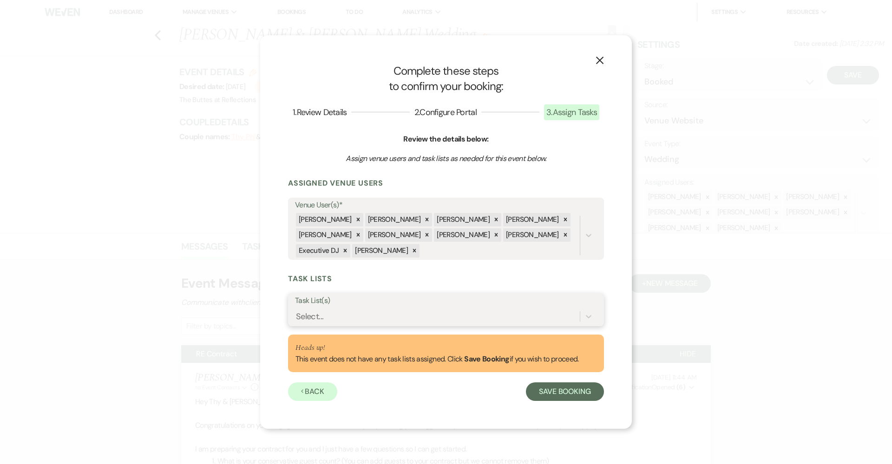
click at [459, 316] on div "Select..." at bounding box center [437, 316] width 285 height 16
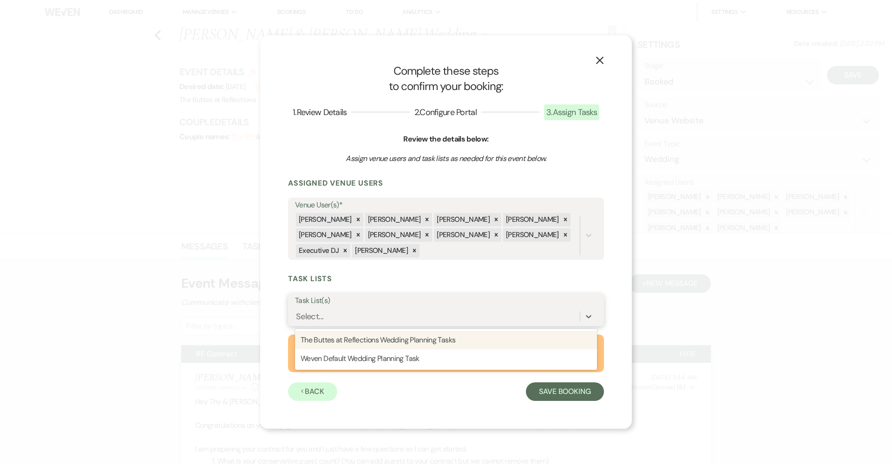
click at [441, 337] on div "The Buttes at Reflections Wedding Planning Tasks" at bounding box center [446, 340] width 302 height 19
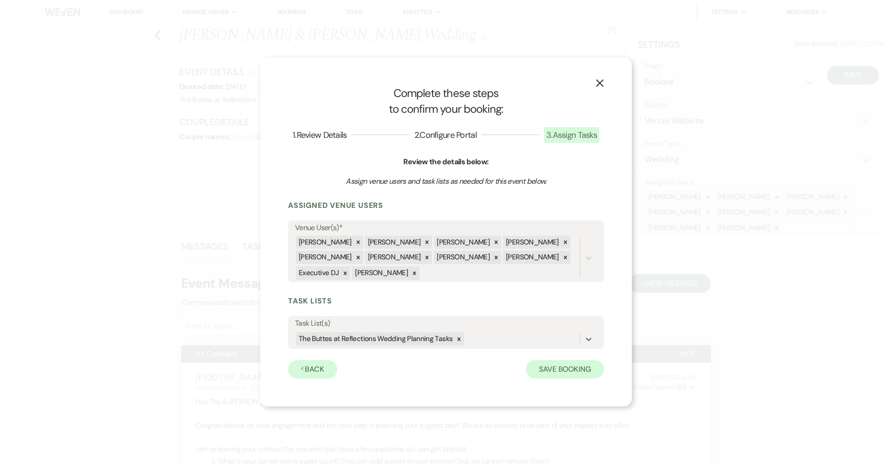
click at [558, 371] on button "Save Booking" at bounding box center [565, 369] width 78 height 19
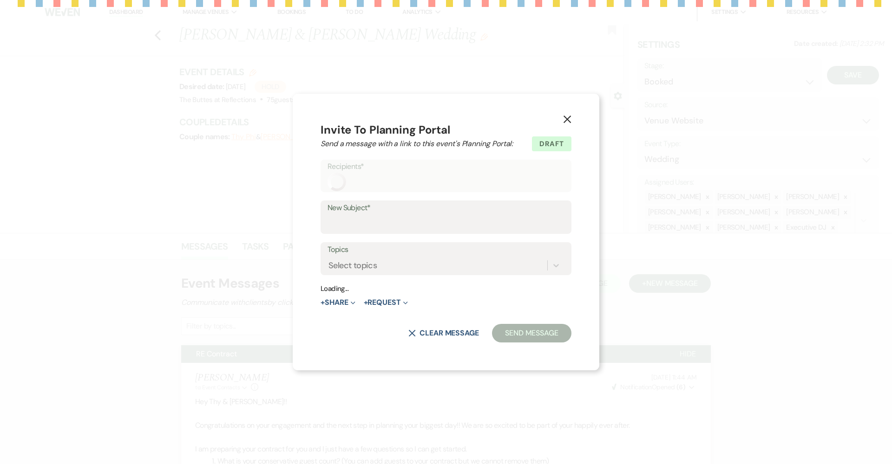
select select "14"
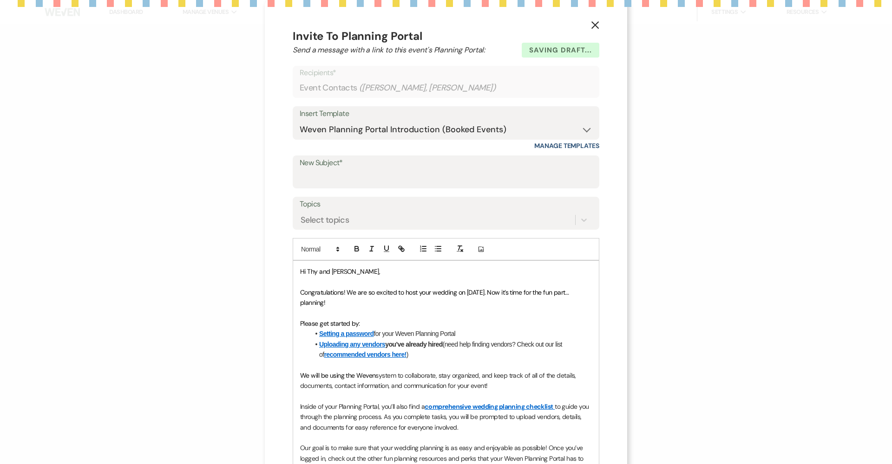
select select "5"
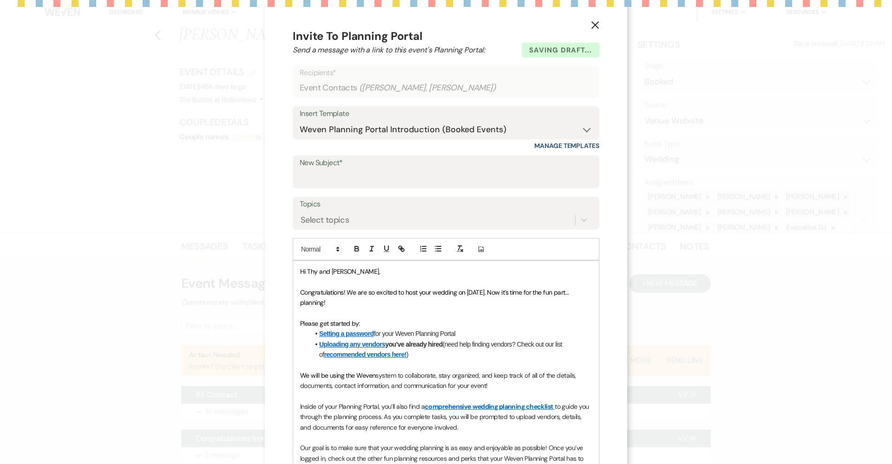
click at [349, 386] on span "system to collaborate, stay organized, and keep track of all of the details, do…" at bounding box center [438, 381] width 277 height 19
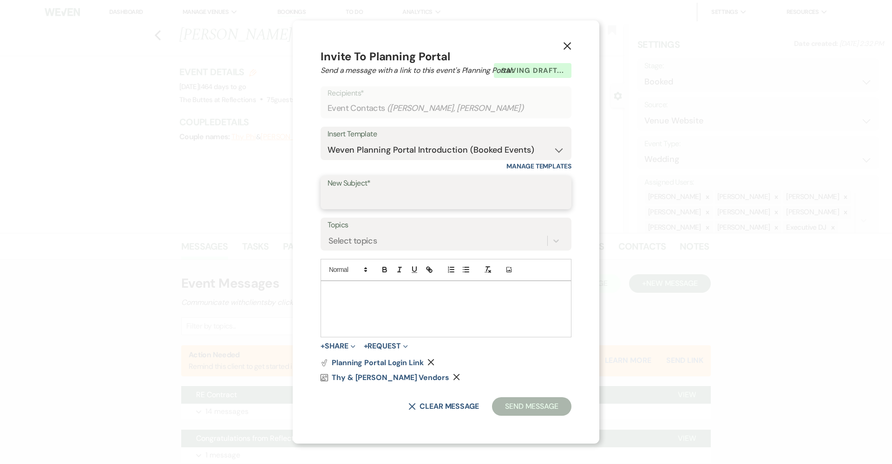
click at [353, 192] on input "New Subject*" at bounding box center [445, 199] width 237 height 18
type input "Congratulations"
drag, startPoint x: 353, startPoint y: 192, endPoint x: 382, endPoint y: 317, distance: 128.7
click at [382, 317] on div at bounding box center [446, 309] width 250 height 56
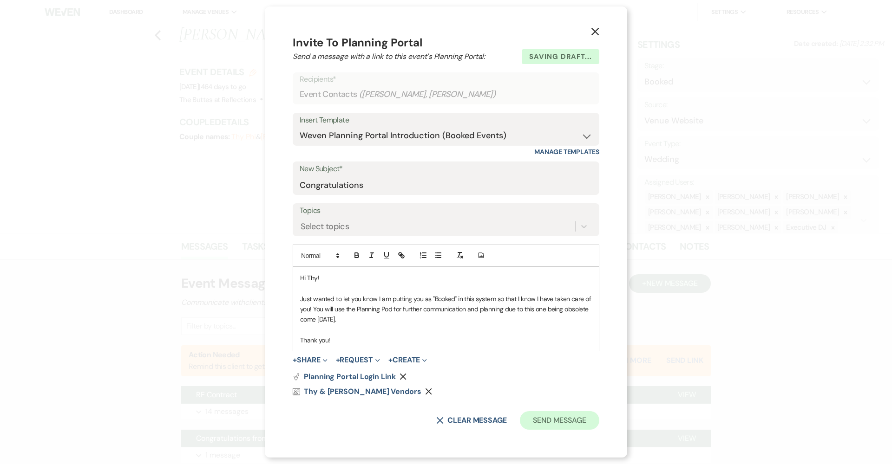
click at [556, 417] on button "Send Message" at bounding box center [559, 421] width 79 height 19
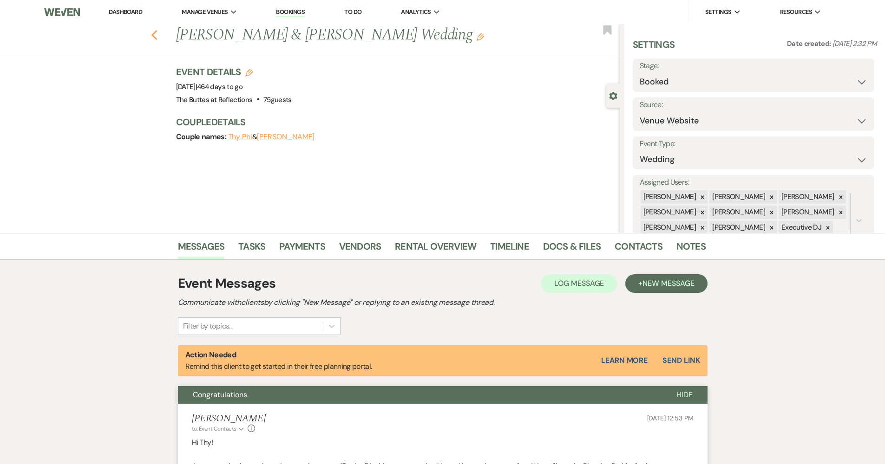
click at [158, 35] on icon "Previous" at bounding box center [154, 35] width 7 height 11
select select "6"
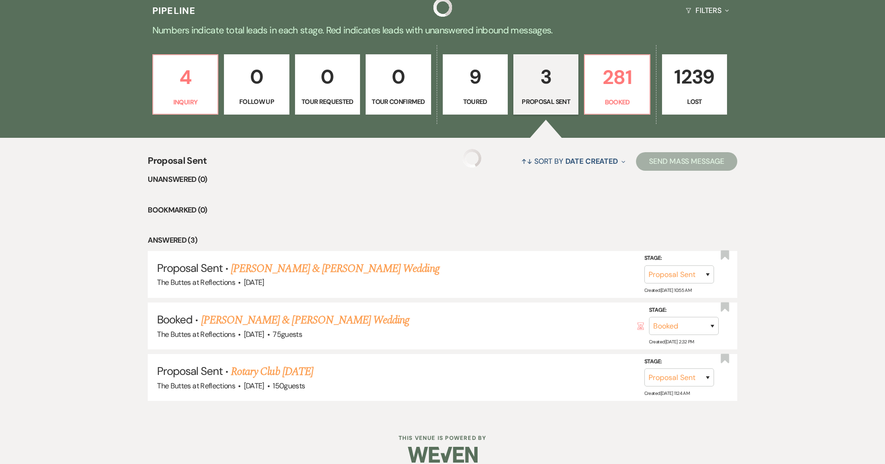
scroll to position [199, 0]
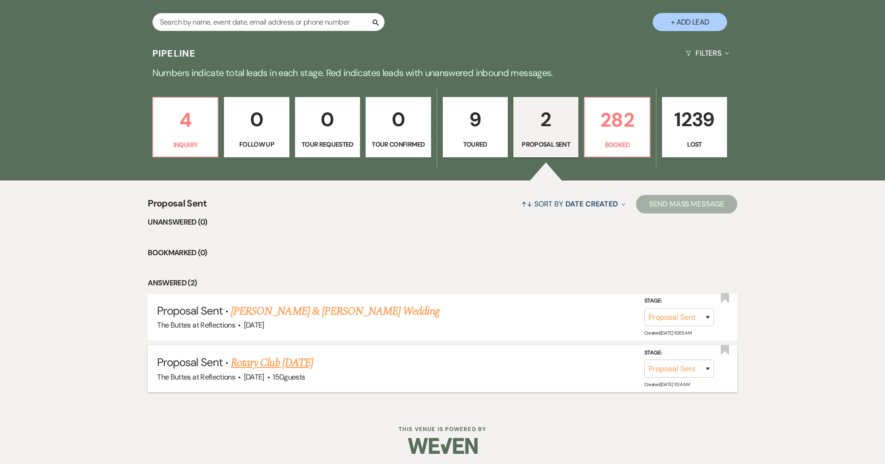
click at [287, 363] on link "Rotary Club [DATE]" at bounding box center [272, 363] width 82 height 17
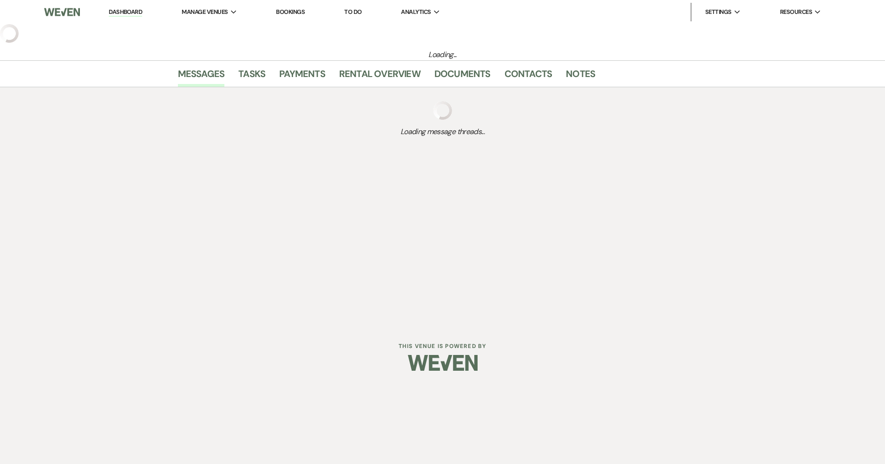
select select "6"
select select "20"
select select "7"
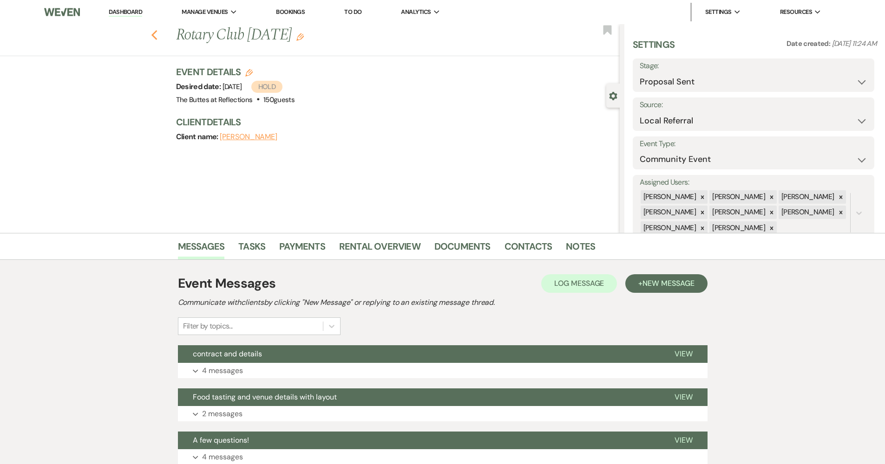
click at [157, 37] on use "button" at bounding box center [154, 35] width 6 height 10
select select "6"
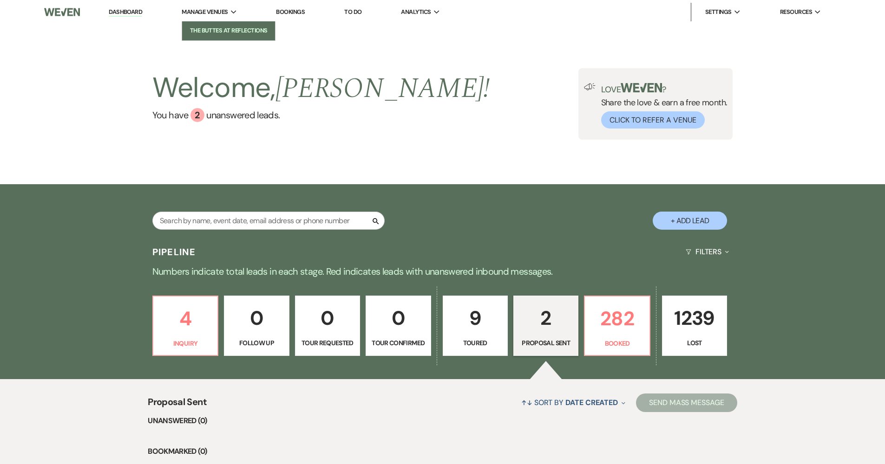
click at [215, 33] on li "The Buttes at Reflections" at bounding box center [229, 30] width 84 height 9
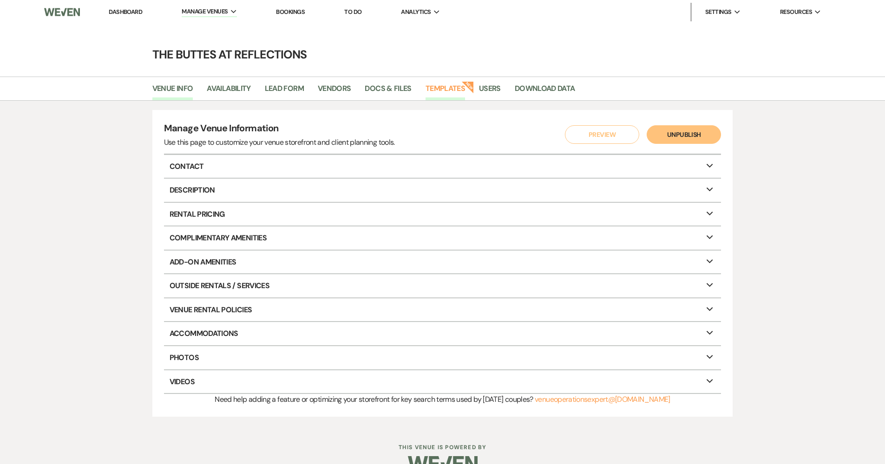
drag, startPoint x: 457, startPoint y: 87, endPoint x: 448, endPoint y: 96, distance: 12.8
click at [457, 87] on link "Templates" at bounding box center [444, 92] width 39 height 18
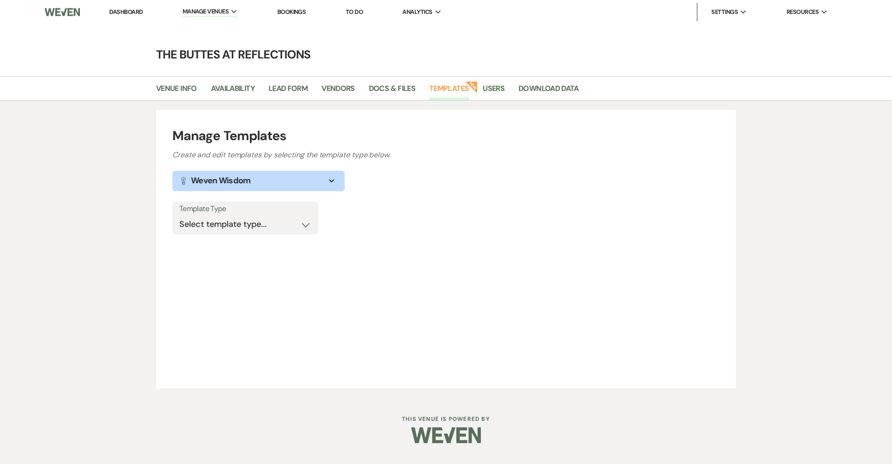
click at [373, 101] on div "Manage Templates Create and edit templates by selecting the template type below…" at bounding box center [446, 249] width 892 height 297
click at [384, 88] on link "Docs & Files" at bounding box center [392, 92] width 46 height 18
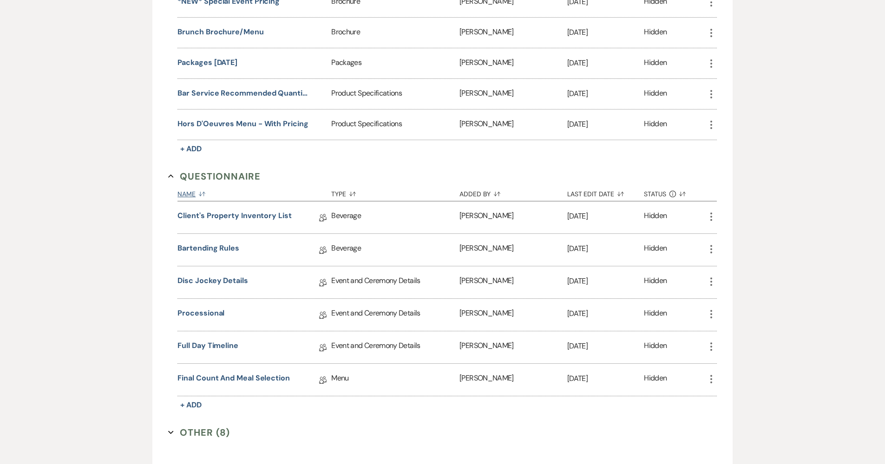
scroll to position [1404, 0]
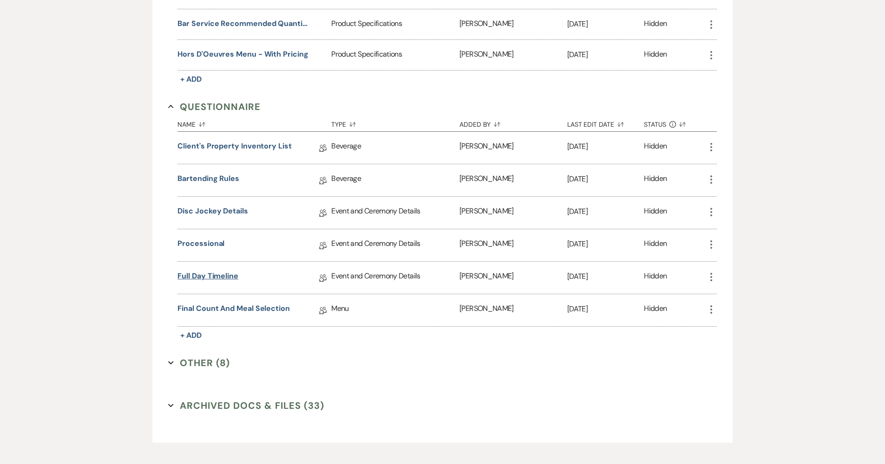
click at [187, 272] on link "Full Day Timeline" at bounding box center [207, 278] width 61 height 14
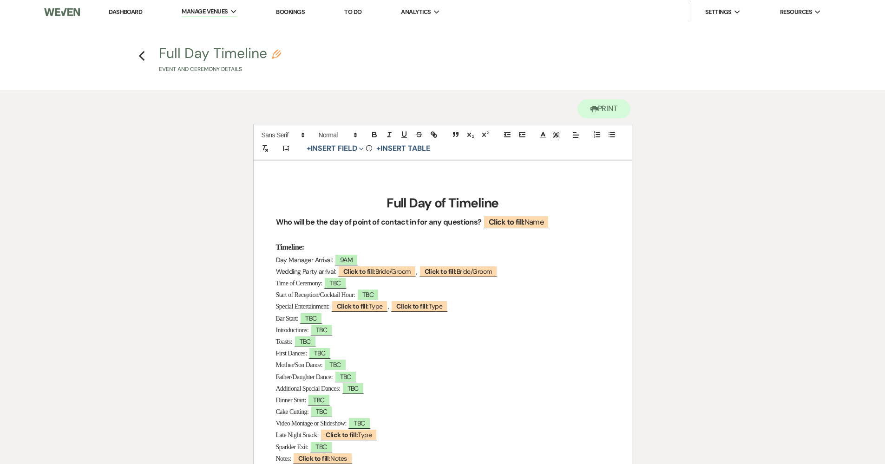
scroll to position [13, 0]
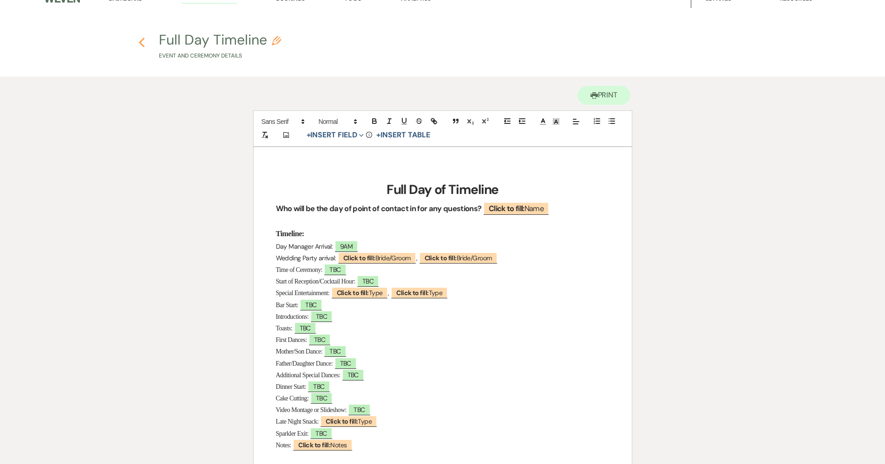
click at [144, 42] on icon "Previous" at bounding box center [141, 42] width 7 height 11
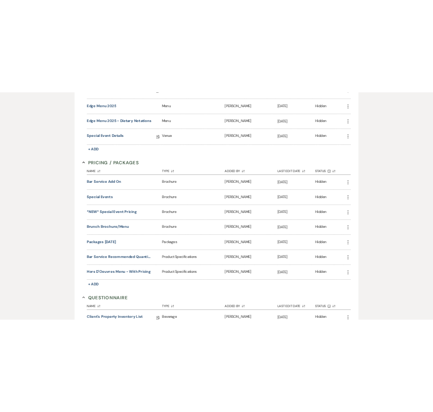
scroll to position [1106, 0]
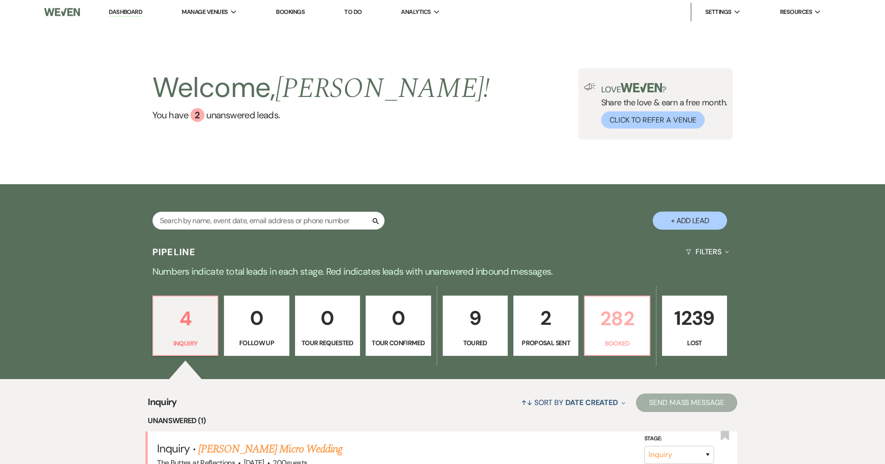
click at [615, 327] on p "282" at bounding box center [616, 318] width 53 height 31
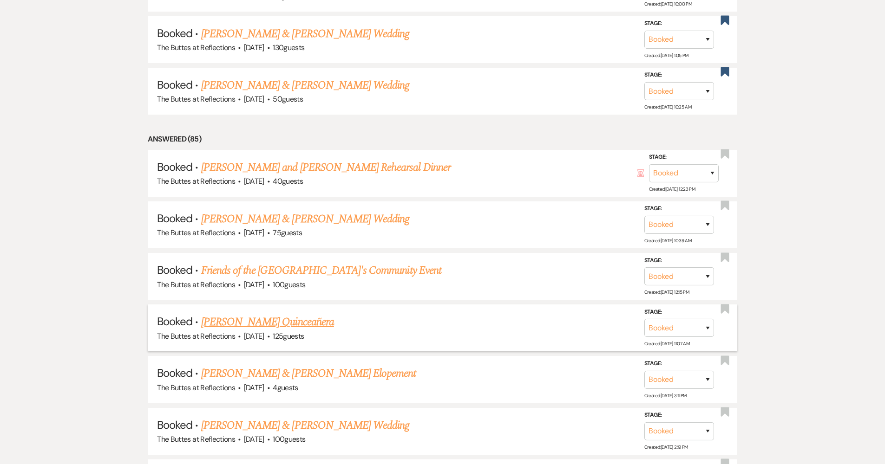
scroll to position [559, 0]
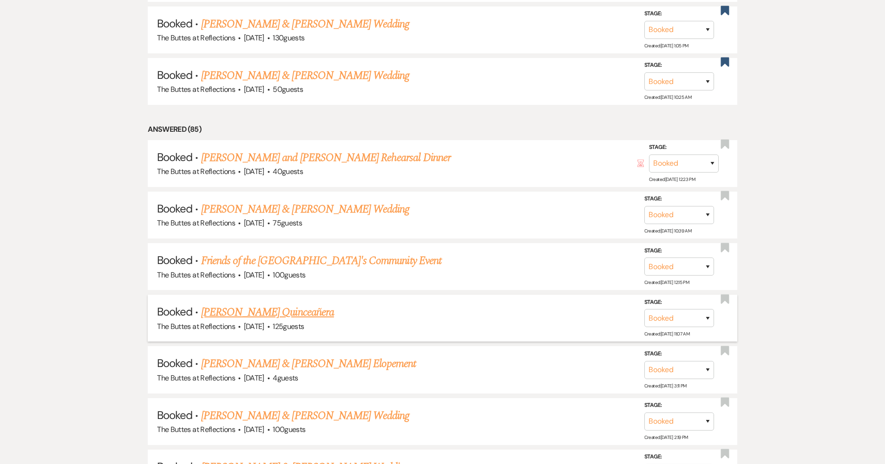
click at [292, 304] on h5 "Booked · [PERSON_NAME] Quinceañera" at bounding box center [442, 312] width 571 height 17
click at [293, 308] on link "[PERSON_NAME] Quinceañera" at bounding box center [267, 312] width 133 height 17
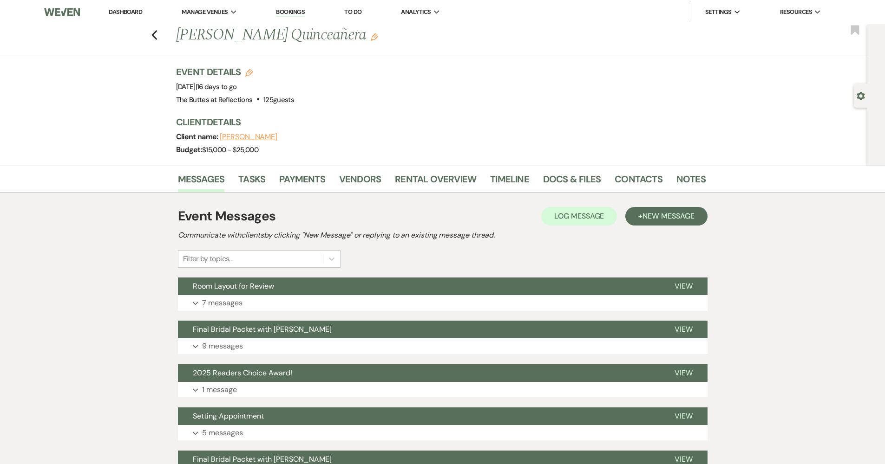
drag, startPoint x: 575, startPoint y: 186, endPoint x: 564, endPoint y: 192, distance: 12.0
click at [575, 186] on link "Docs & Files" at bounding box center [572, 182] width 58 height 20
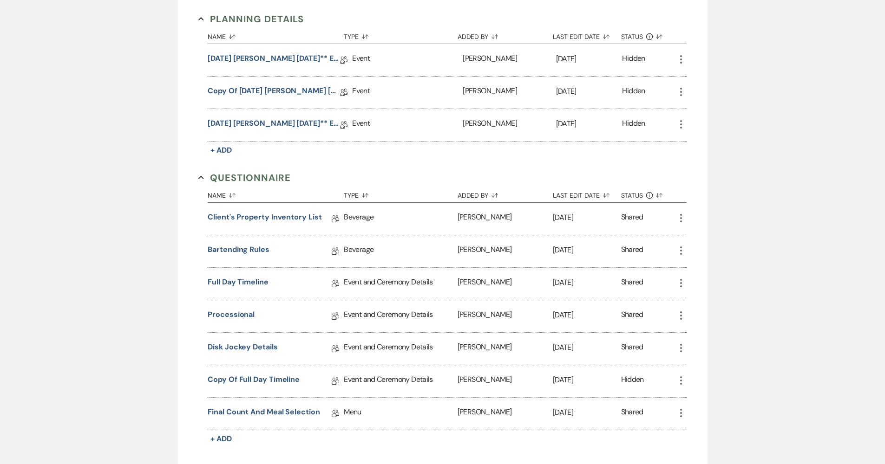
scroll to position [427, 0]
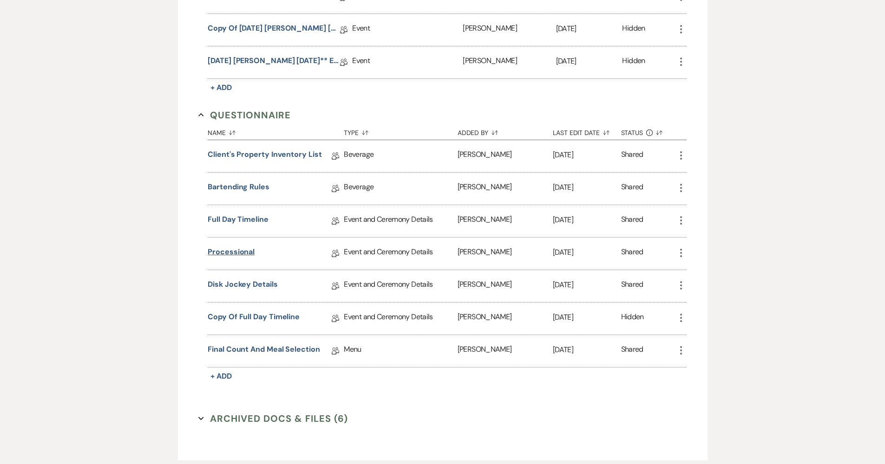
click at [221, 257] on link "Processional" at bounding box center [231, 254] width 47 height 14
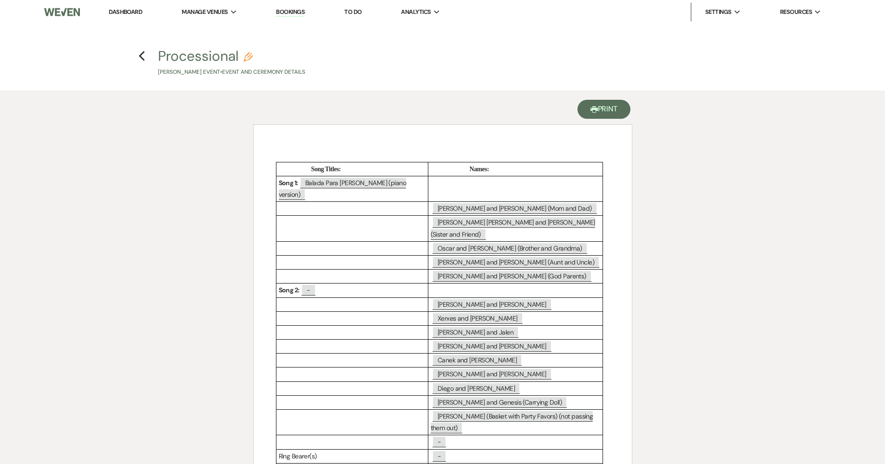
click at [601, 112] on button "Printer Print" at bounding box center [603, 109] width 53 height 19
click at [141, 56] on use "button" at bounding box center [142, 56] width 6 height 10
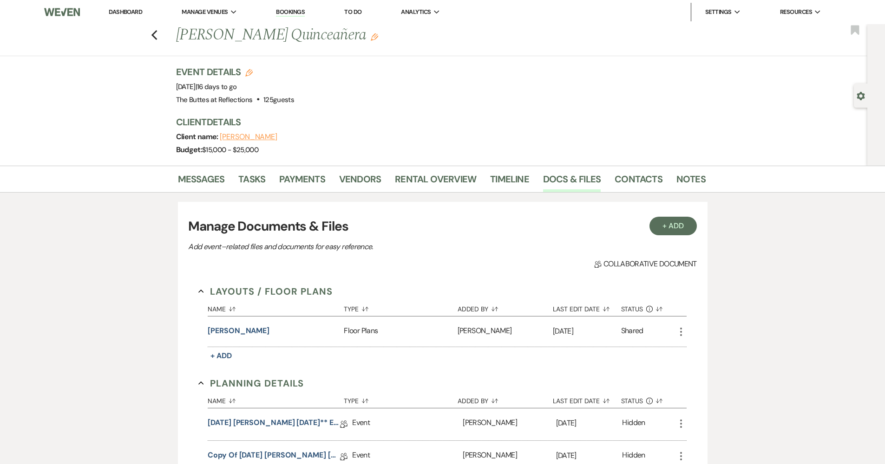
scroll to position [427, 0]
